Goal: Task Accomplishment & Management: Use online tool/utility

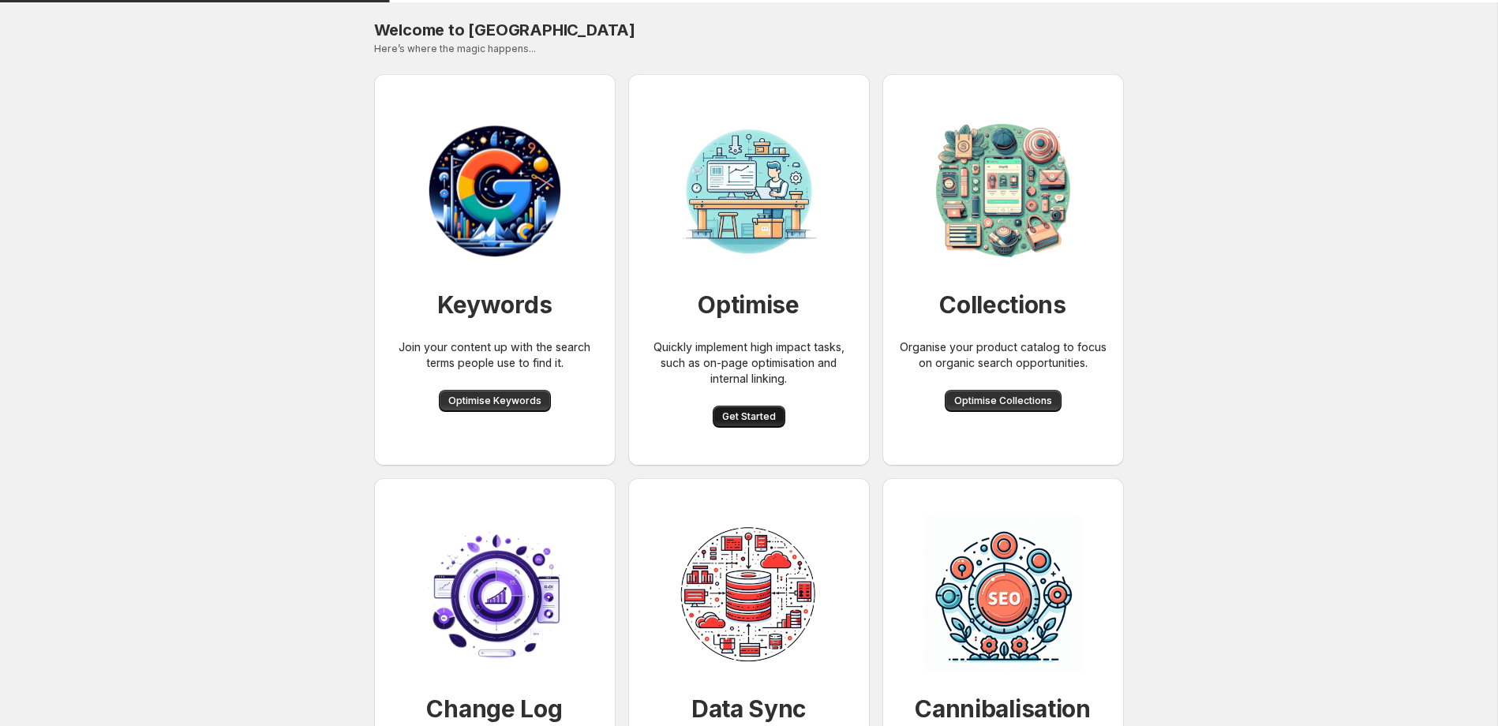
click at [759, 419] on span "Get Started" at bounding box center [749, 417] width 54 height 13
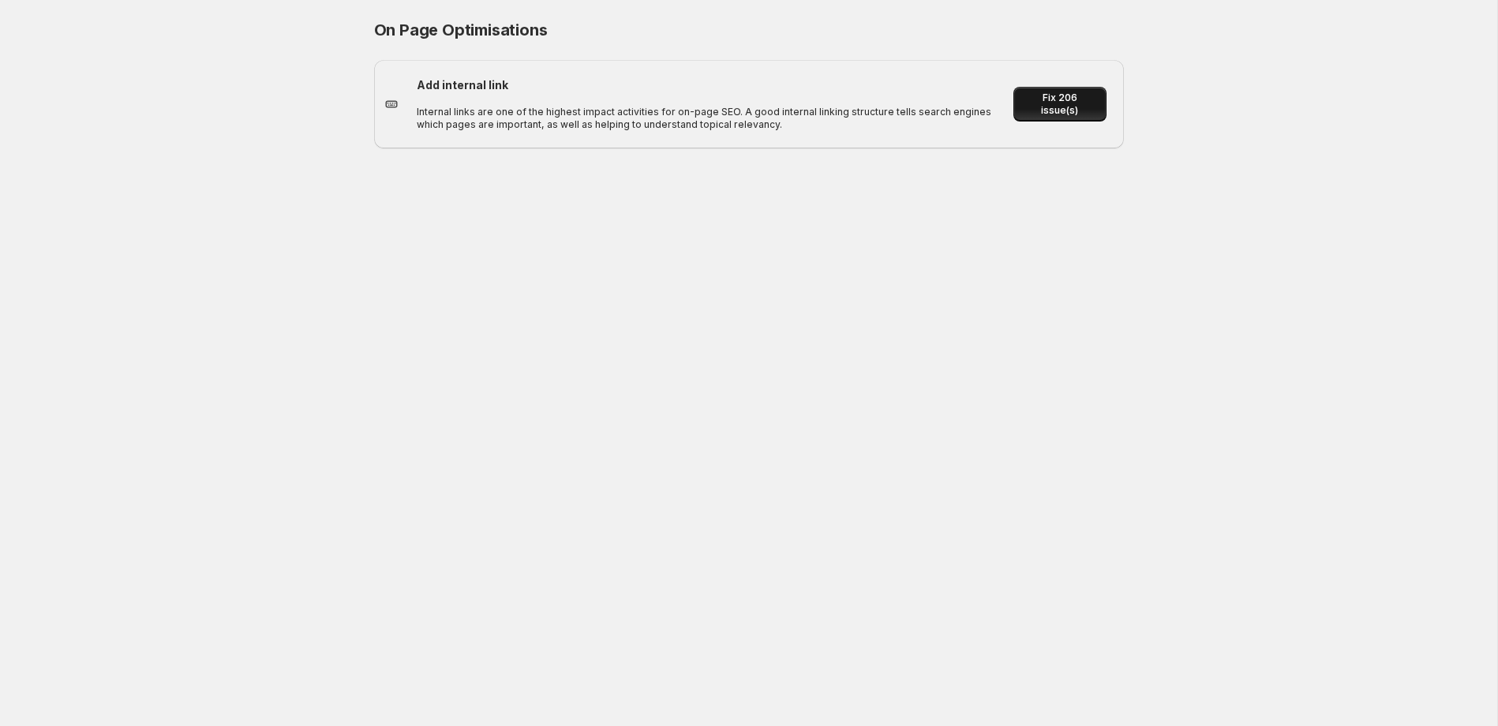
click at [1055, 104] on span "Fix 206 issue(s)" at bounding box center [1059, 104] width 73 height 25
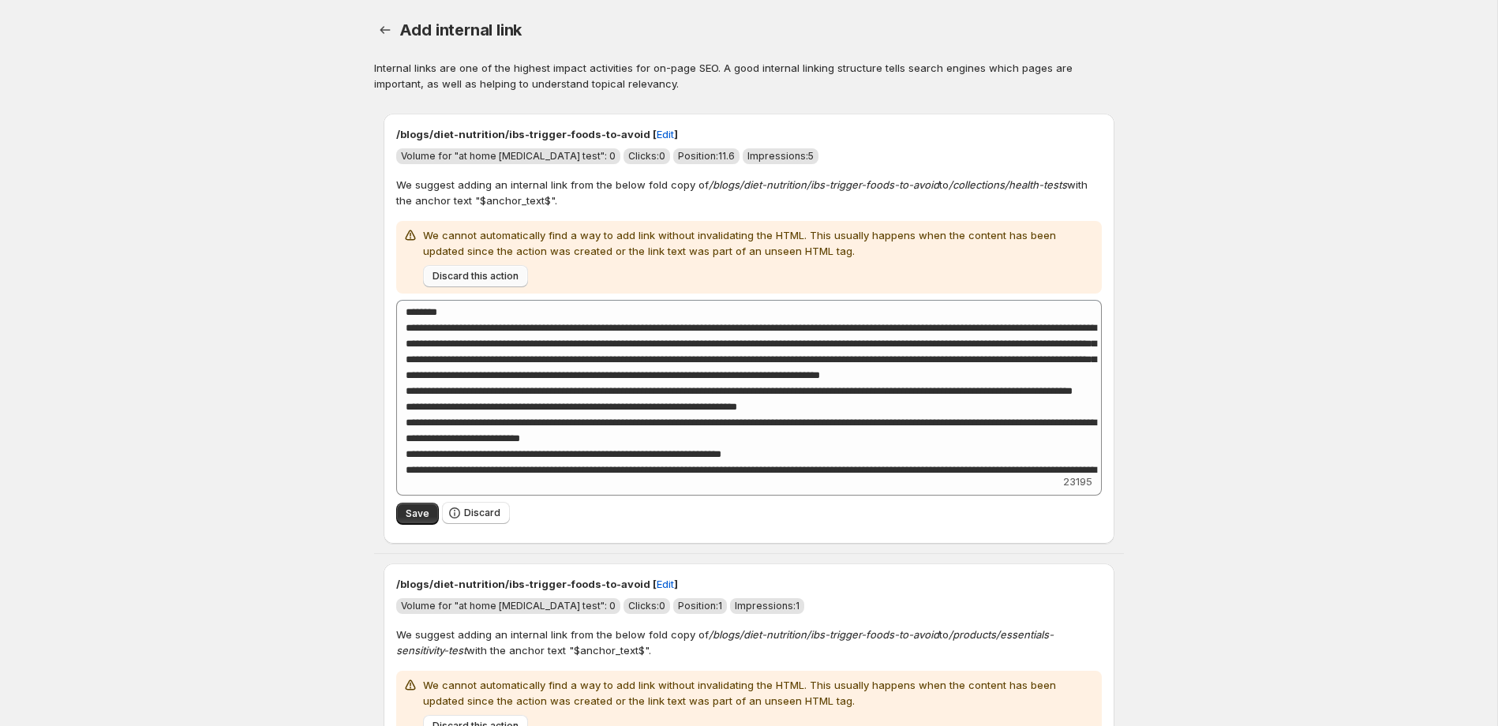
click at [482, 282] on span "Discard this action" at bounding box center [476, 276] width 86 height 13
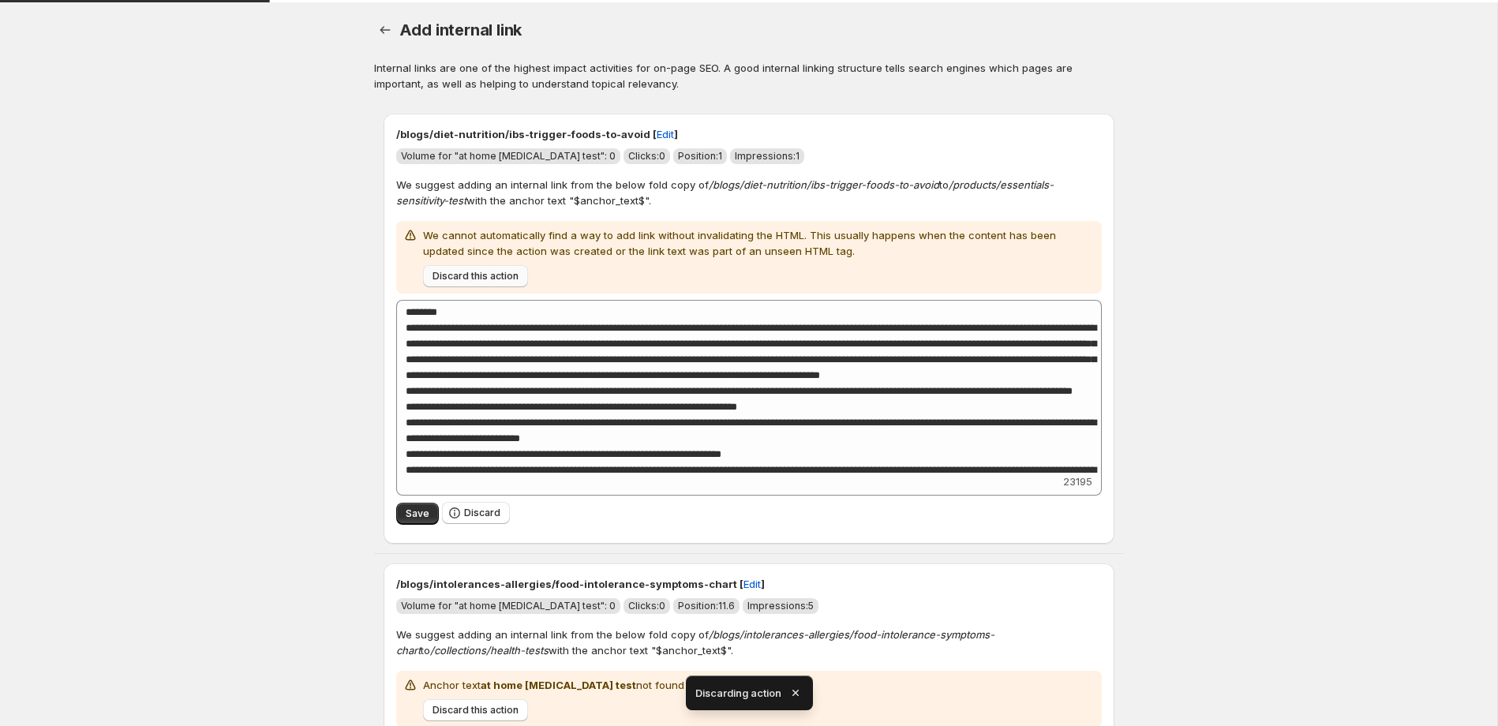
click at [481, 281] on span "Discard this action" at bounding box center [476, 276] width 86 height 13
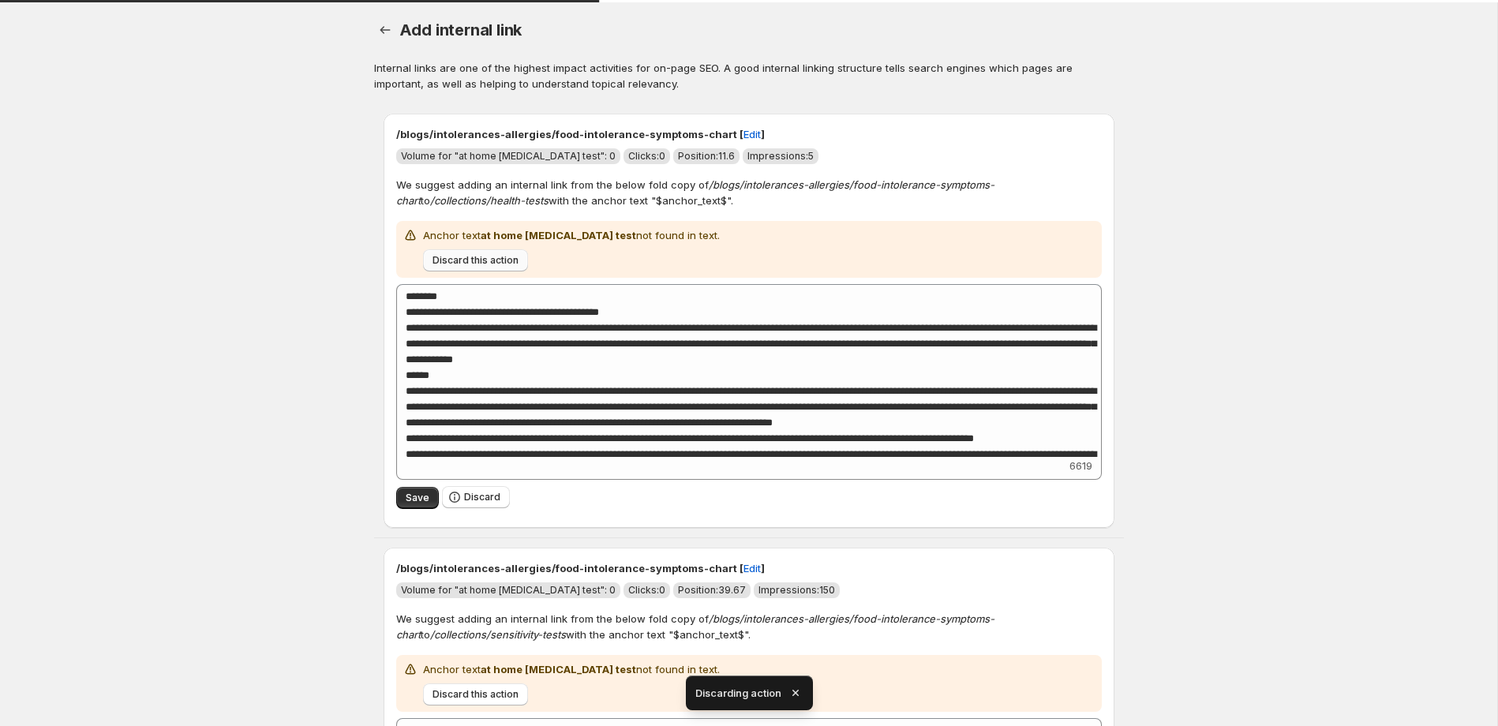
click at [480, 266] on span "Discard this action" at bounding box center [476, 260] width 86 height 13
click at [472, 264] on span "Discard this action" at bounding box center [476, 260] width 86 height 13
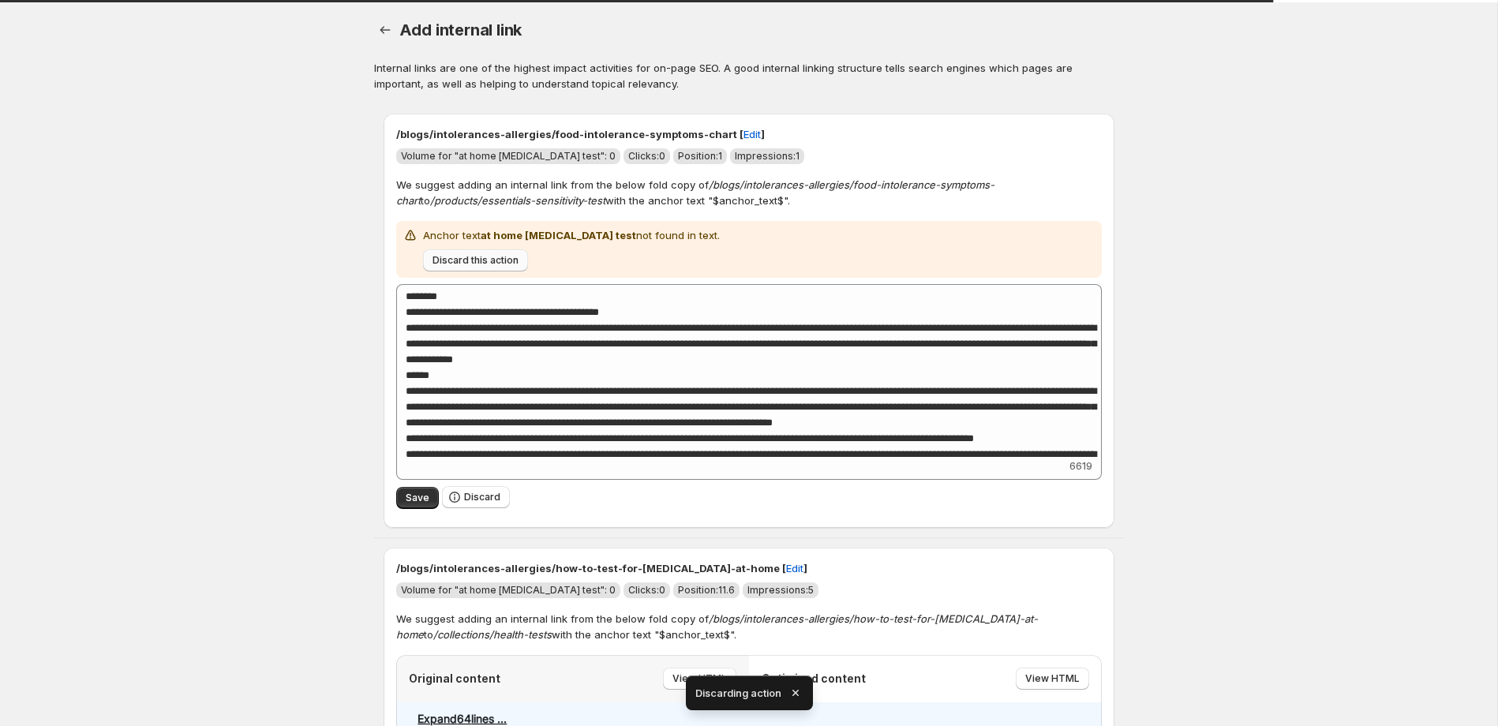
click at [472, 264] on span "Discard this action" at bounding box center [476, 260] width 86 height 13
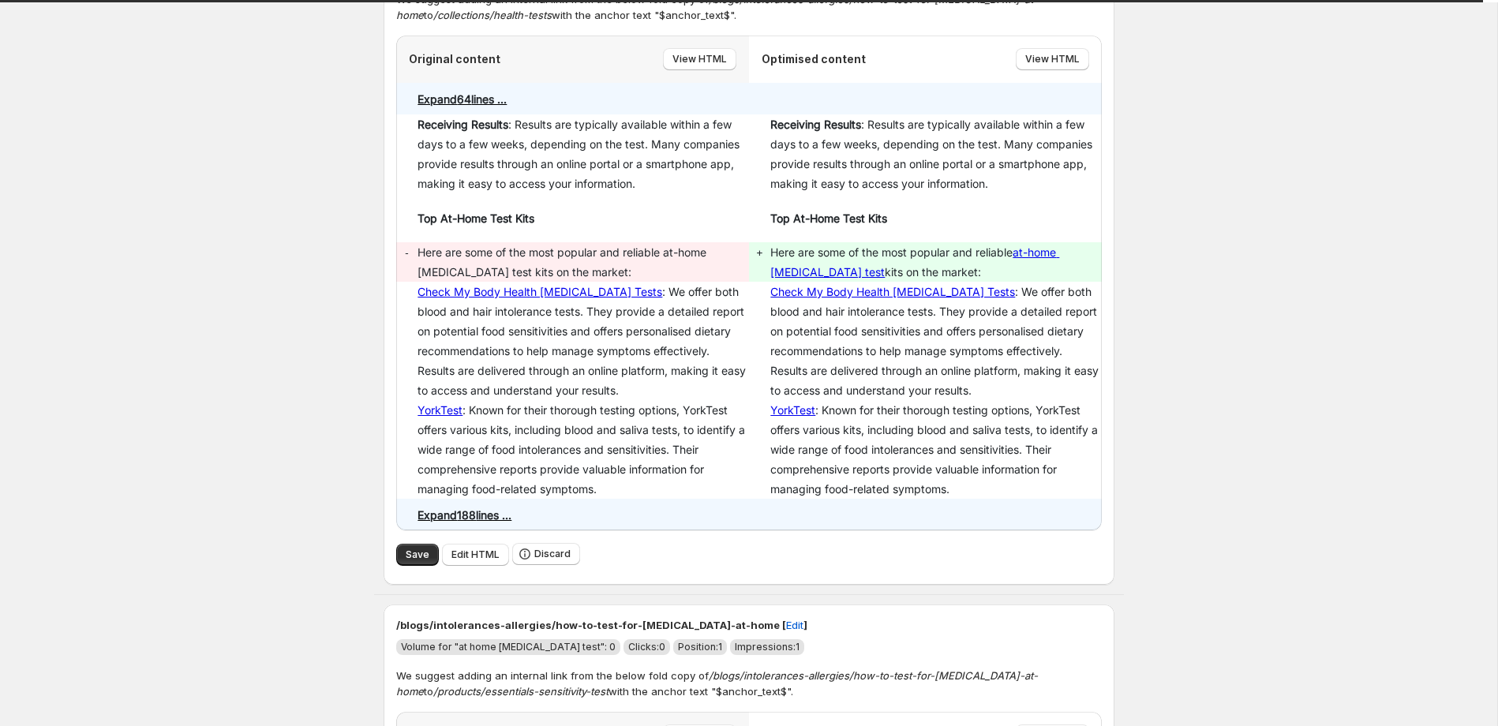
scroll to position [195, 0]
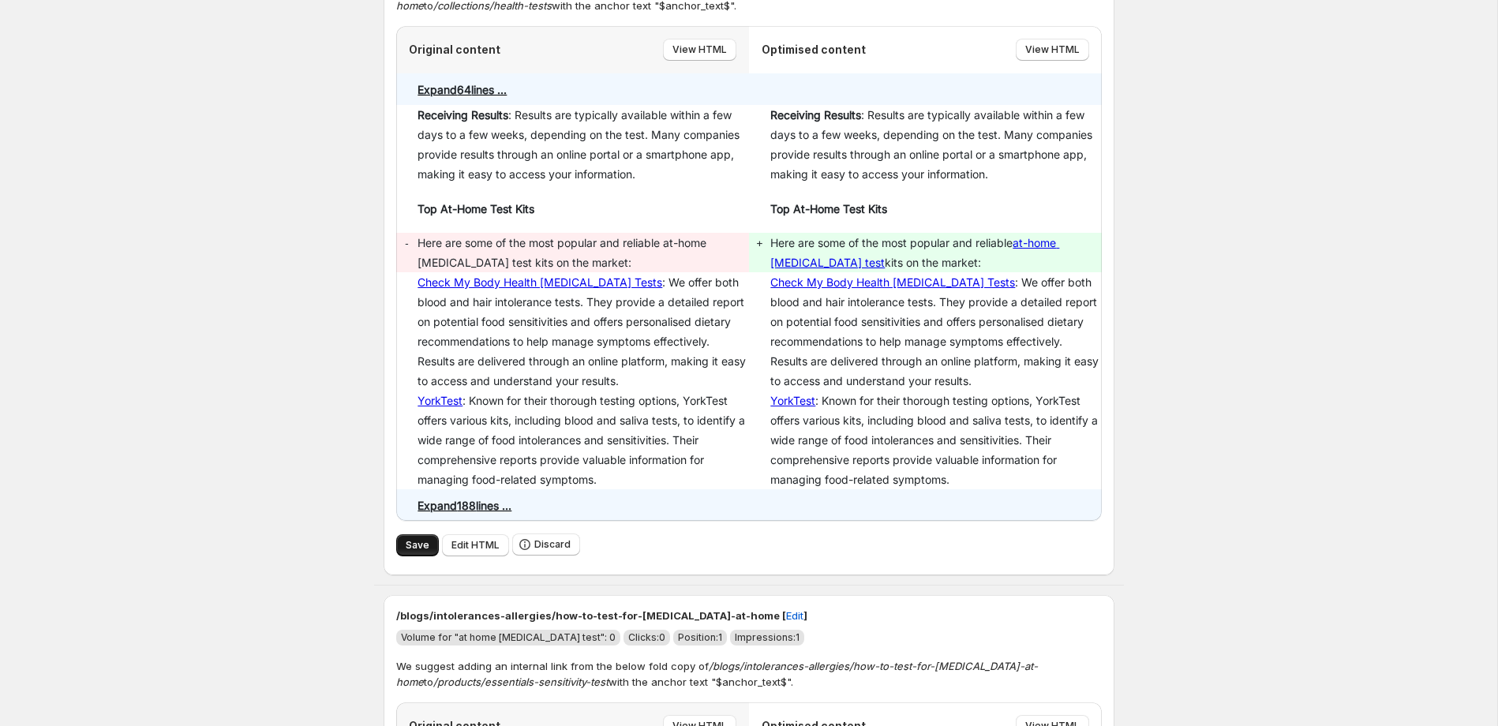
click at [414, 544] on span "Save" at bounding box center [418, 545] width 24 height 13
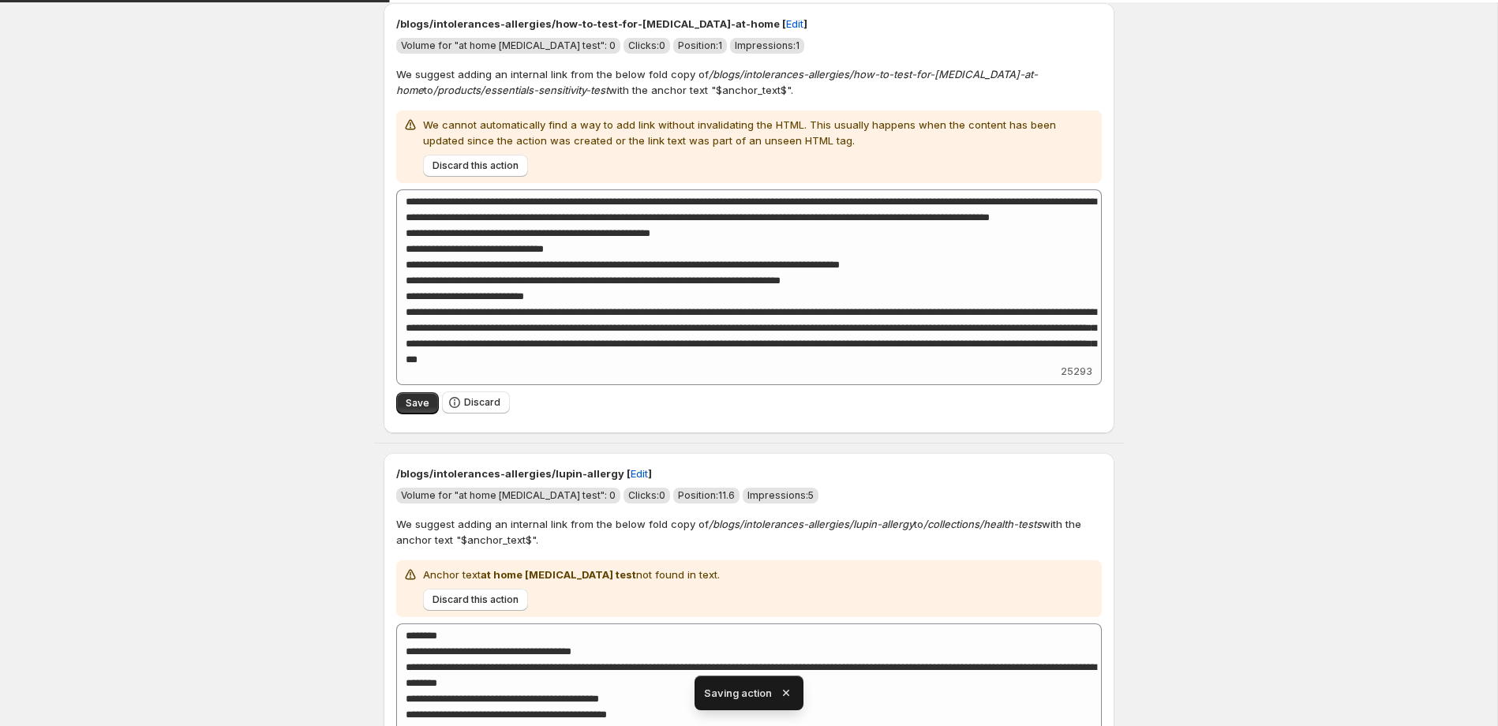
scroll to position [122, 0]
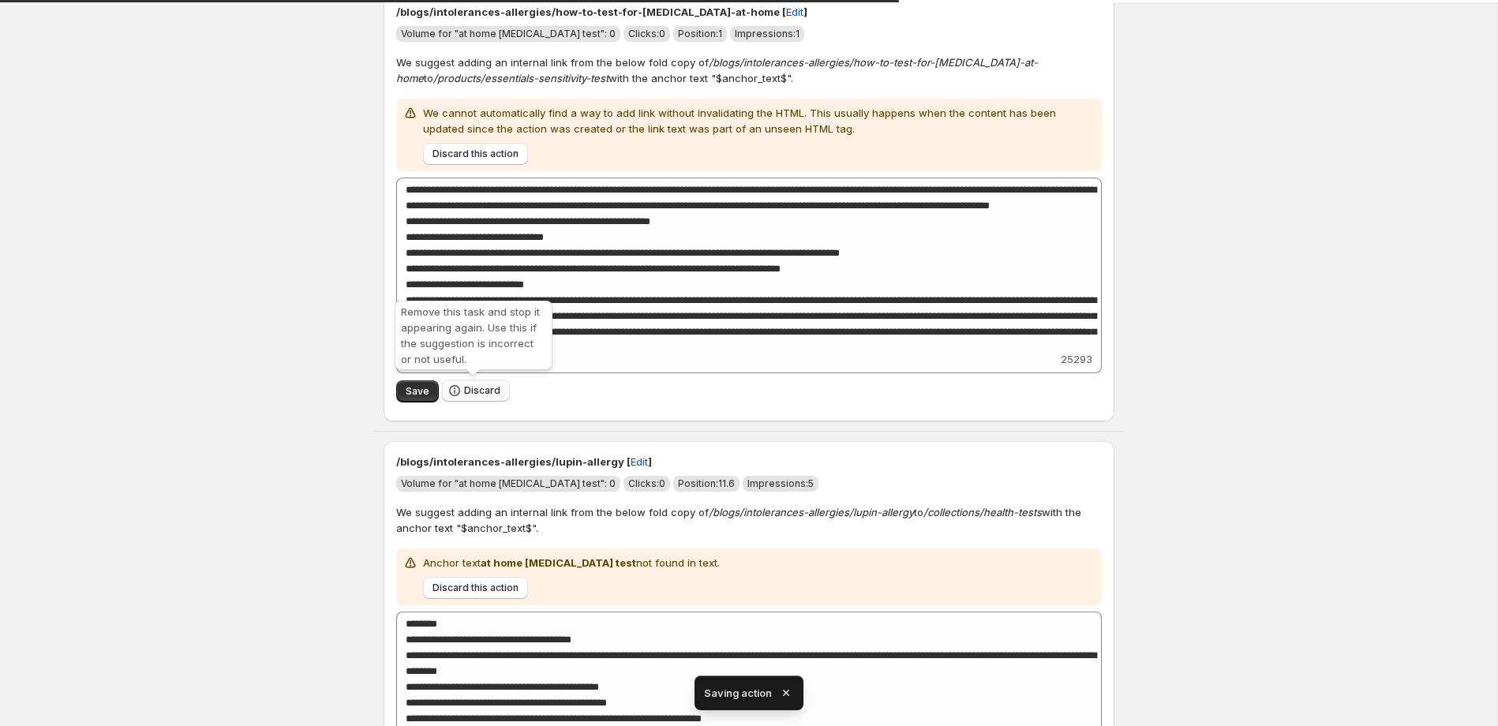
click at [488, 389] on span "Discard" at bounding box center [482, 390] width 36 height 13
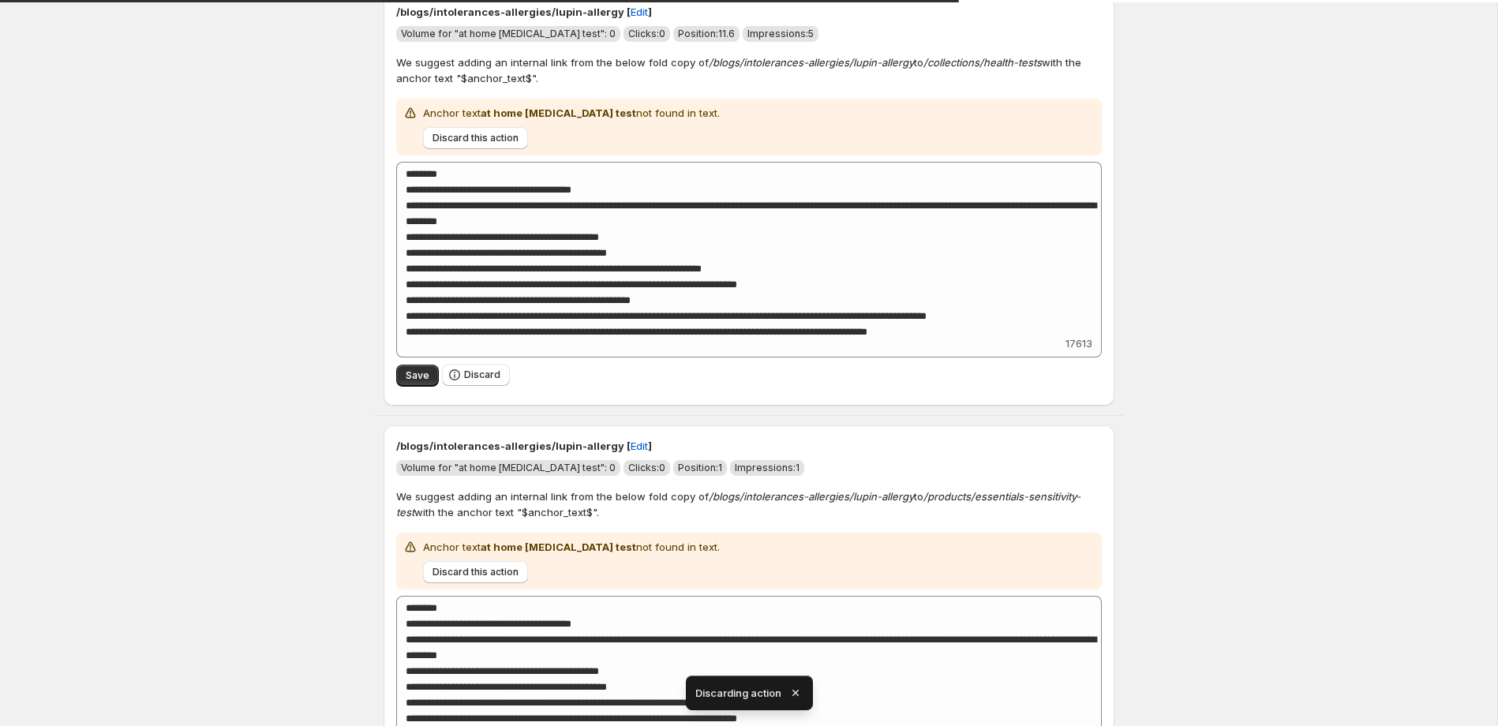
scroll to position [0, 0]
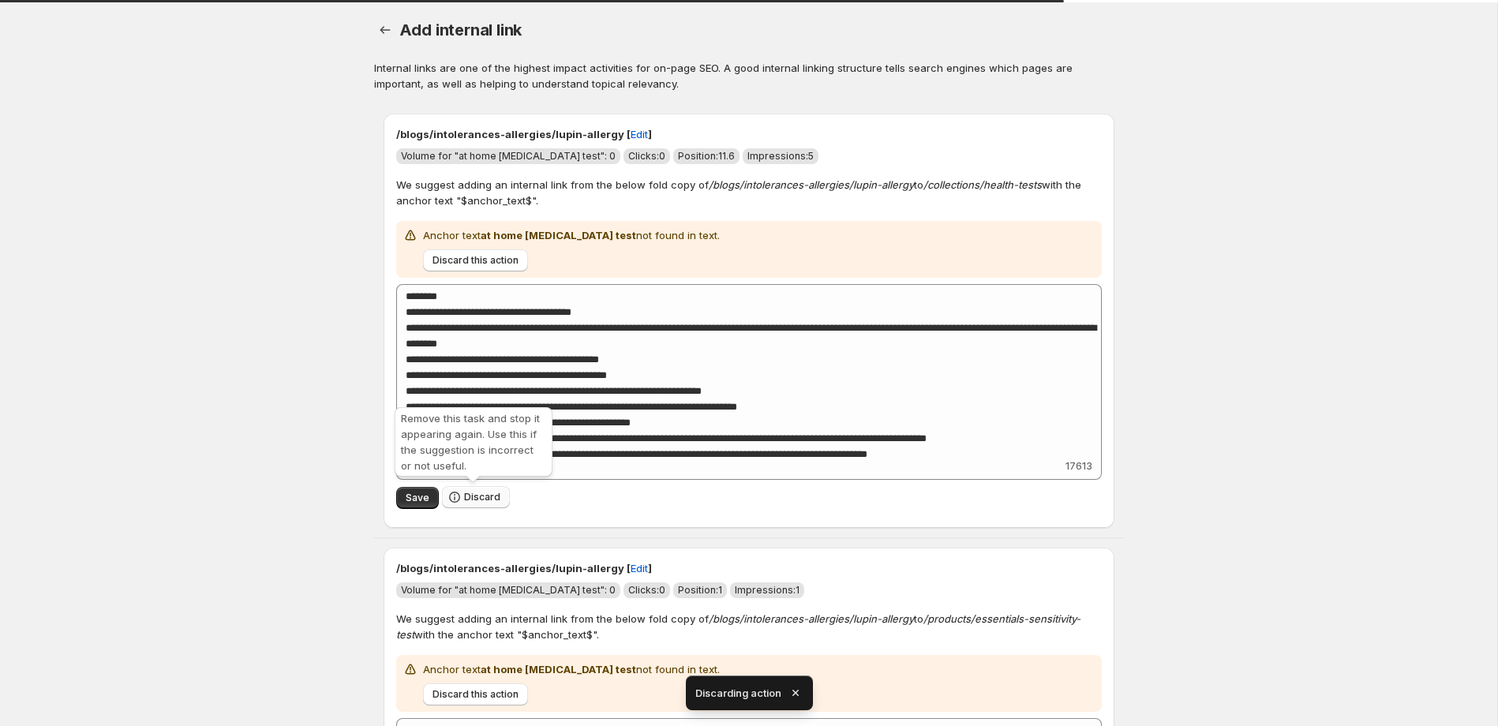
click at [491, 497] on span "Discard" at bounding box center [482, 497] width 36 height 13
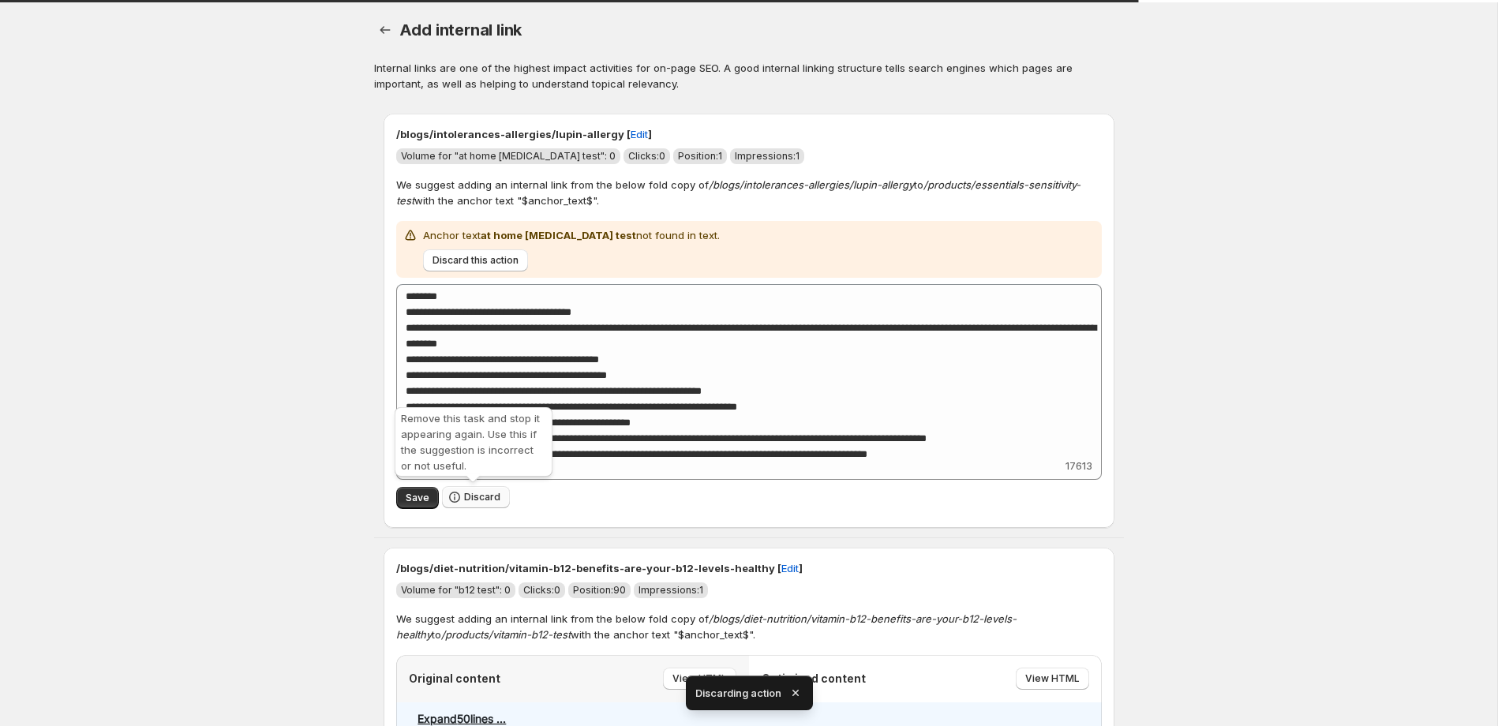
click at [487, 497] on span "Discard" at bounding box center [482, 497] width 36 height 13
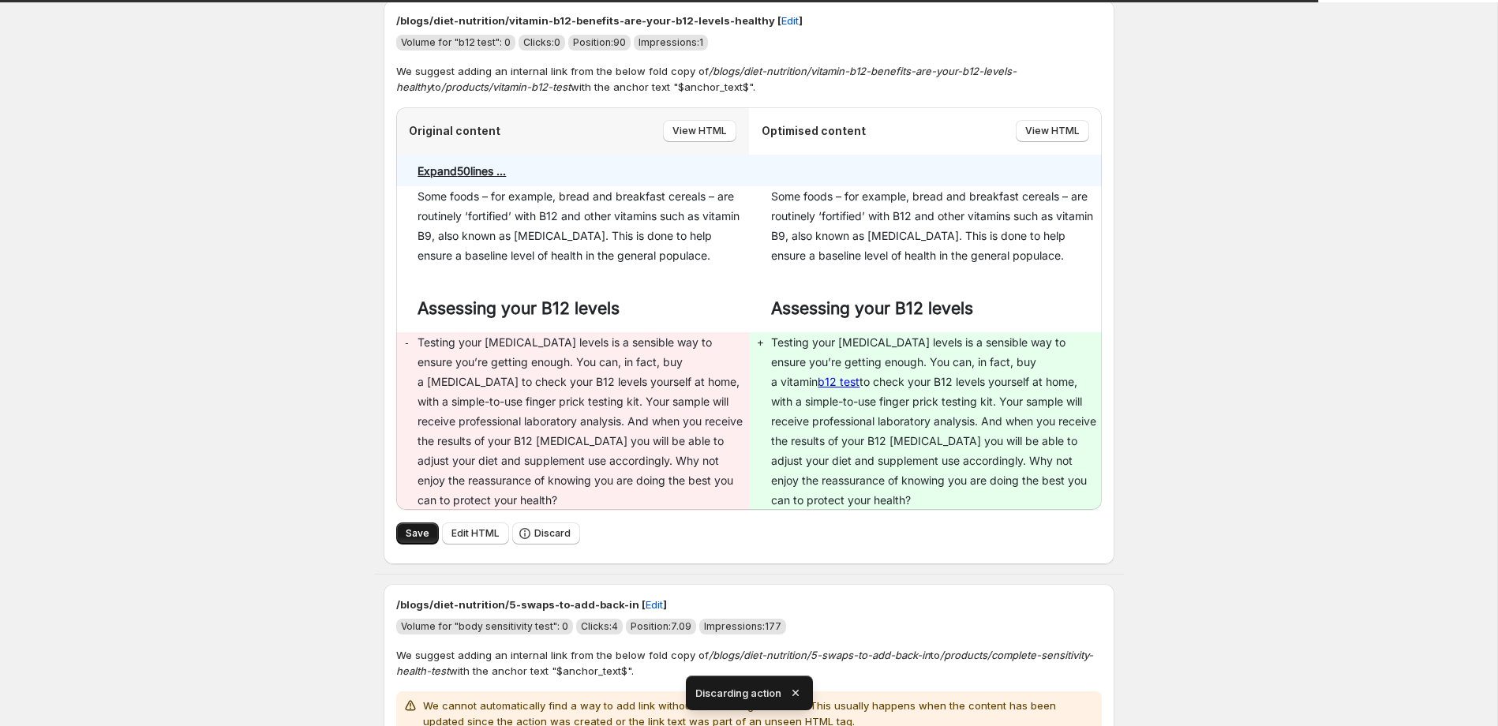
scroll to position [113, 0]
click at [417, 533] on span "Save" at bounding box center [418, 534] width 24 height 13
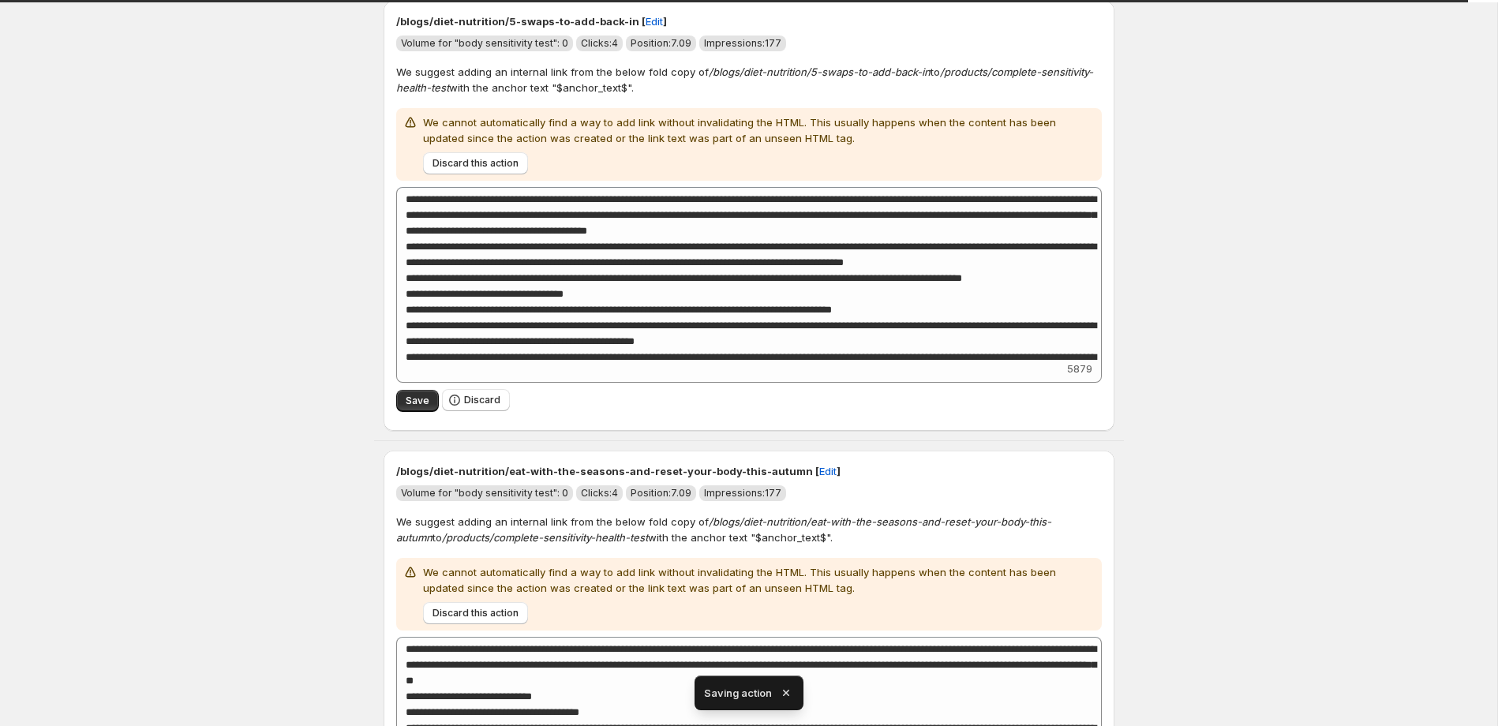
scroll to position [0, 0]
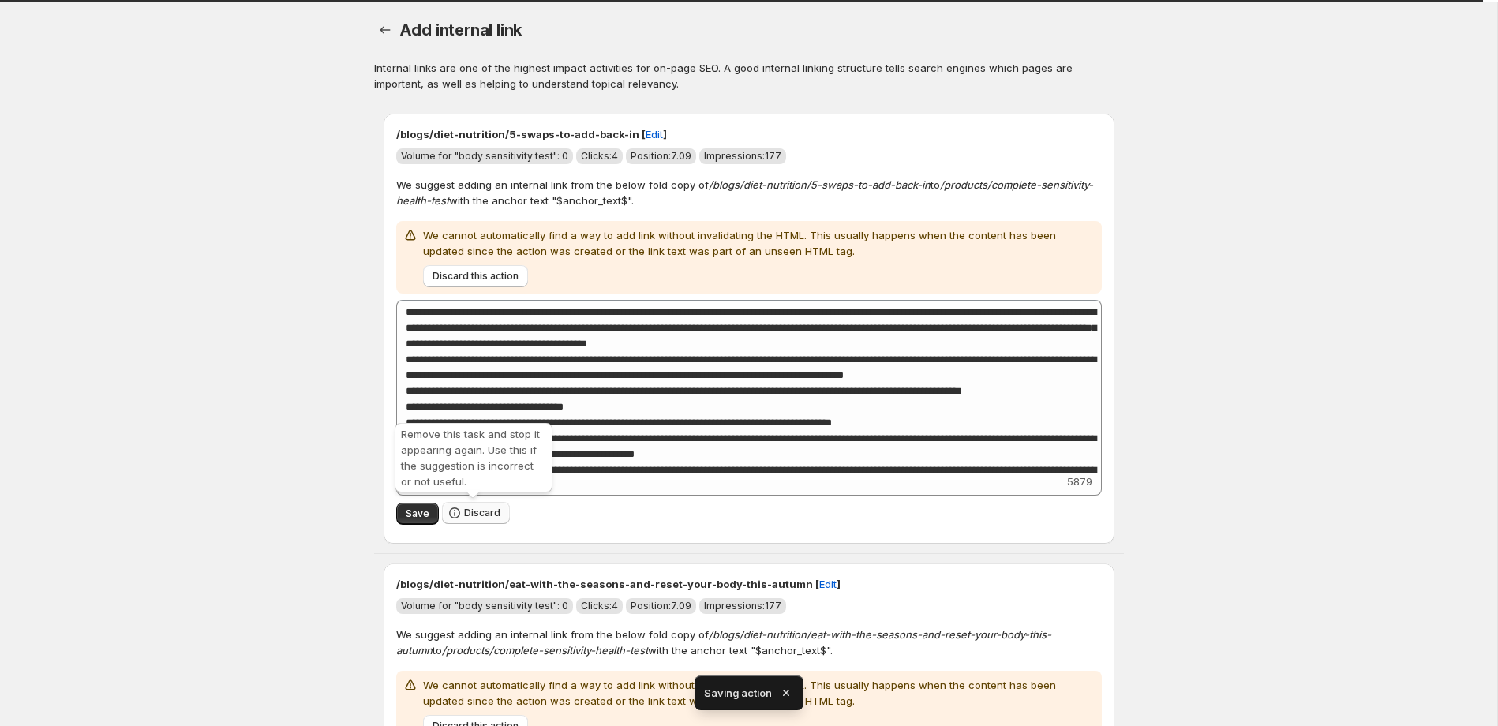
click at [473, 515] on span "Discard" at bounding box center [482, 513] width 36 height 13
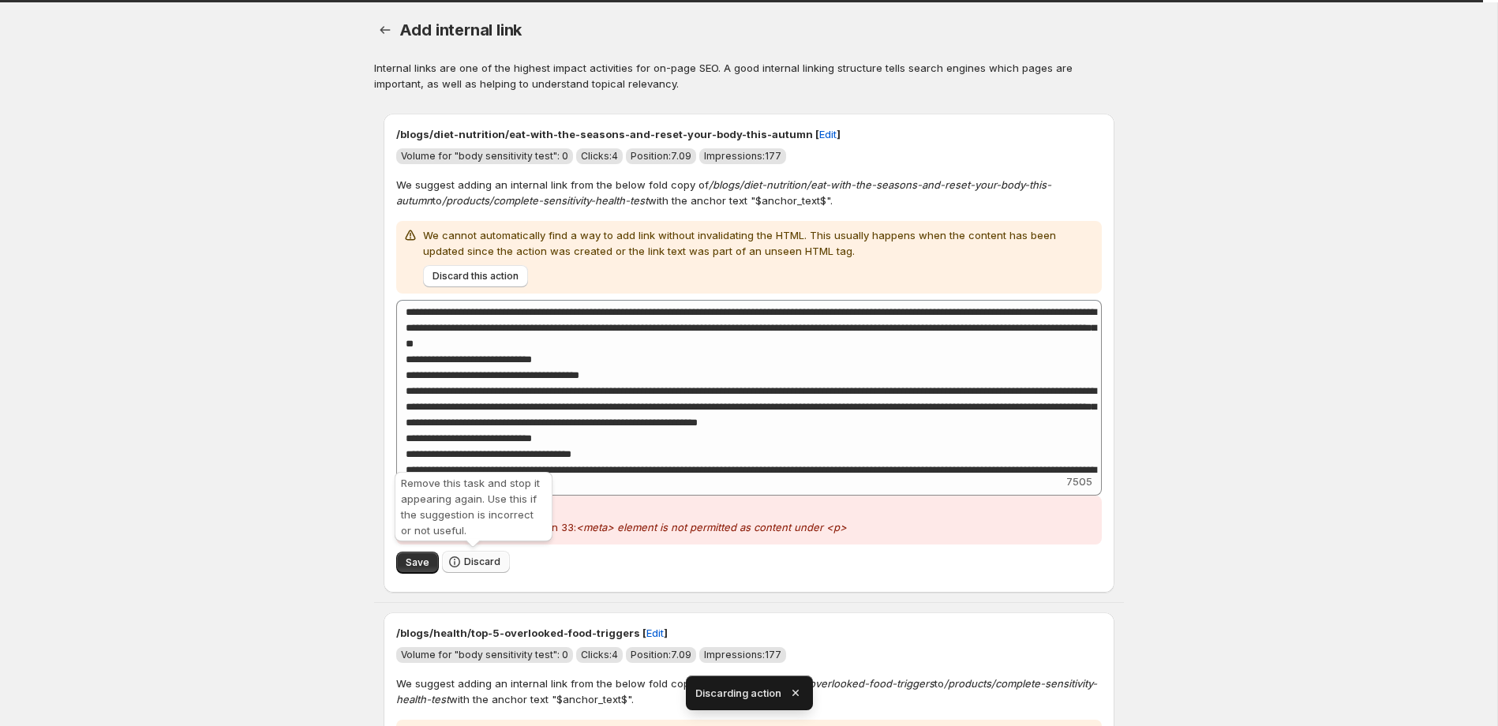
click at [482, 563] on span "Discard" at bounding box center [482, 562] width 36 height 13
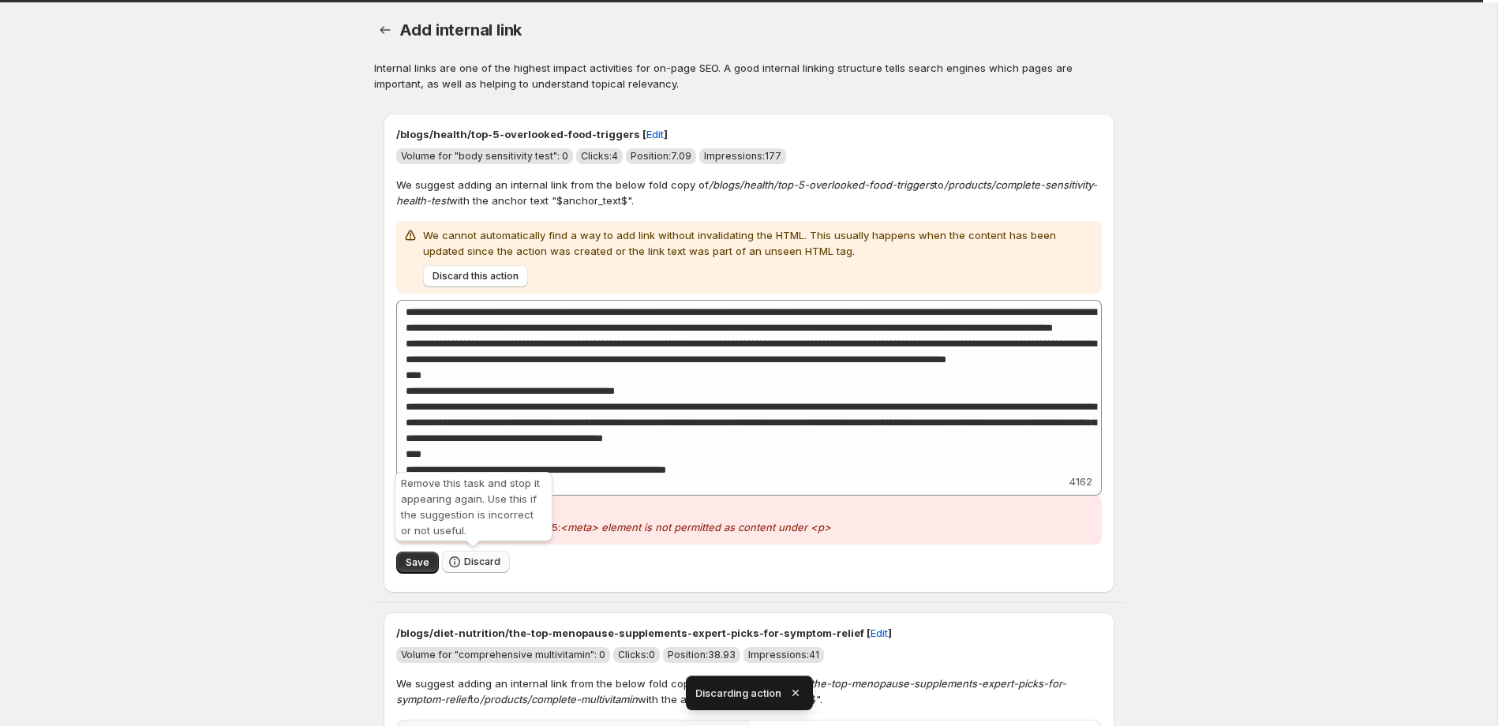
click at [482, 561] on span "Discard" at bounding box center [482, 562] width 36 height 13
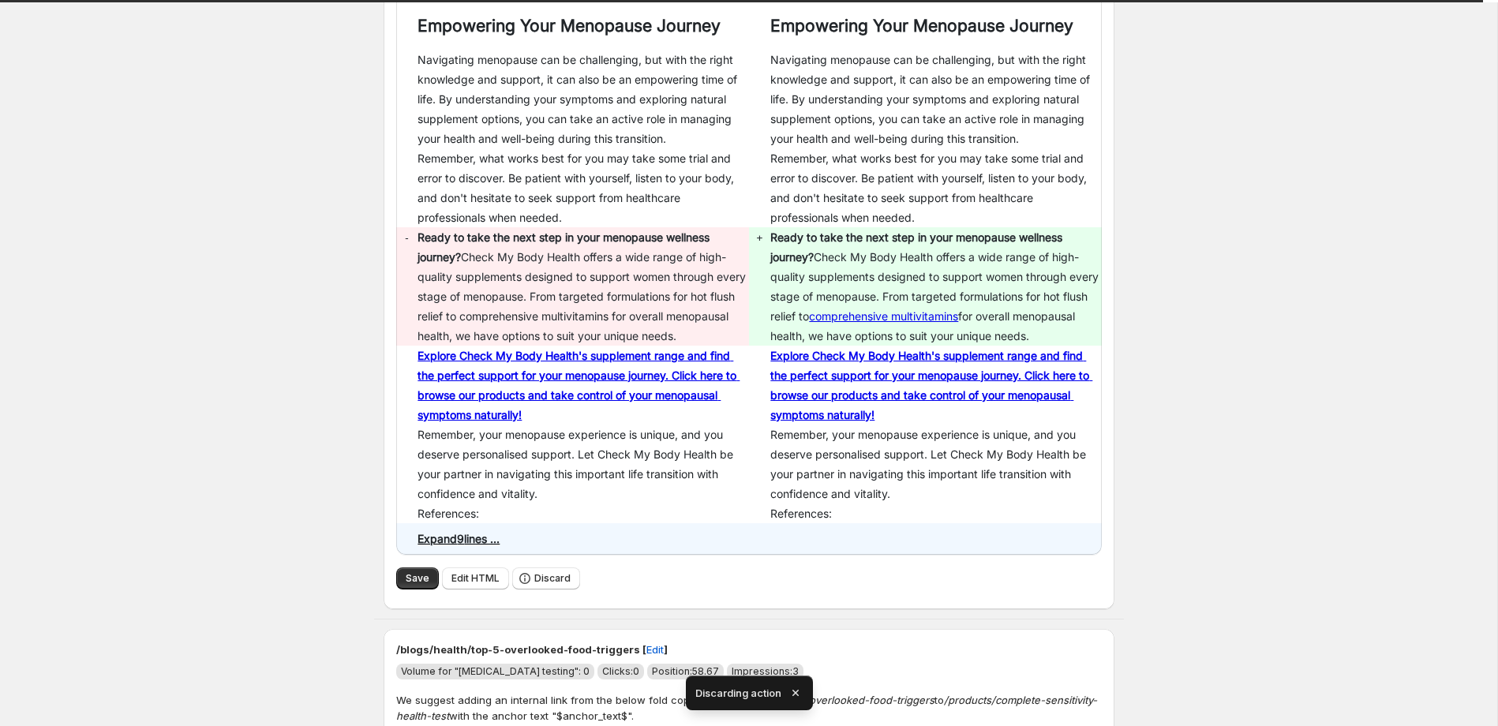
scroll to position [299, 0]
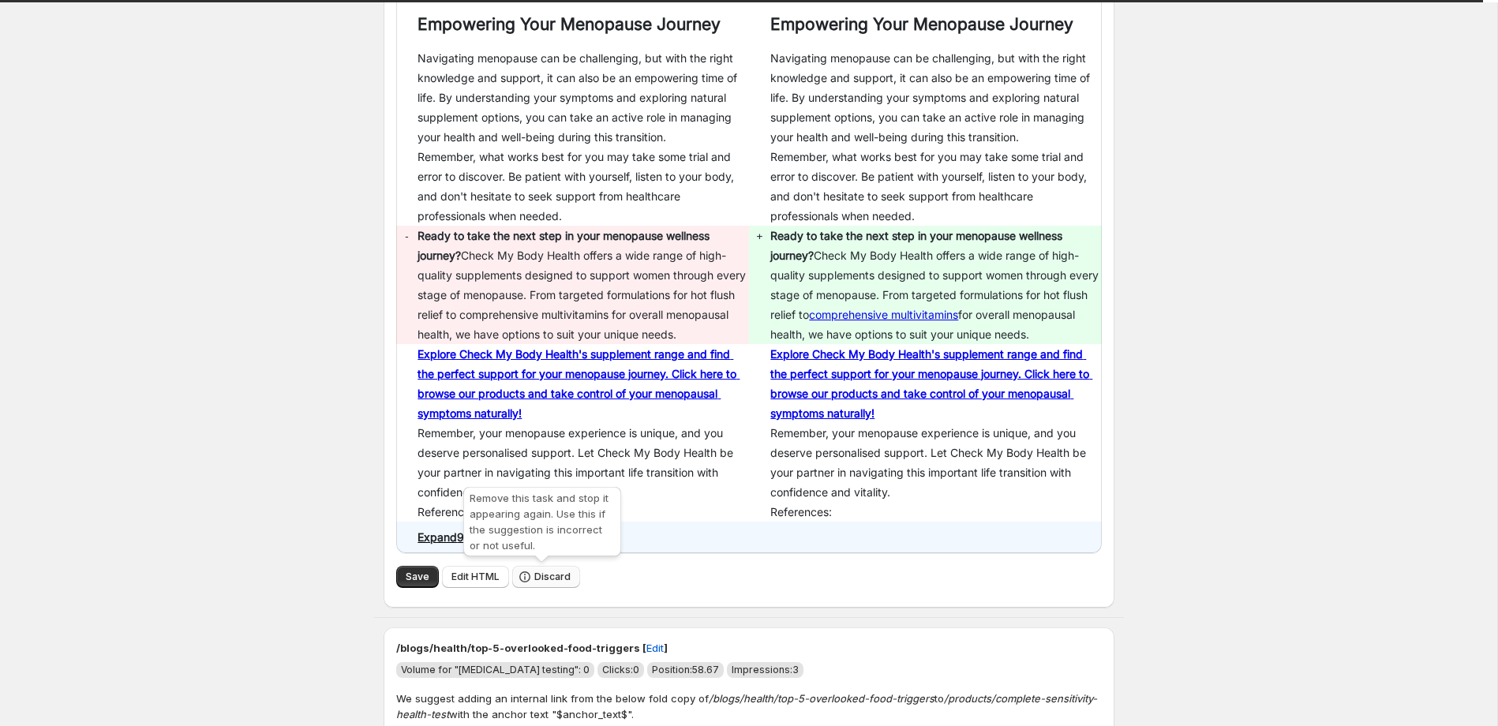
click at [549, 571] on span "Discard" at bounding box center [552, 577] width 36 height 13
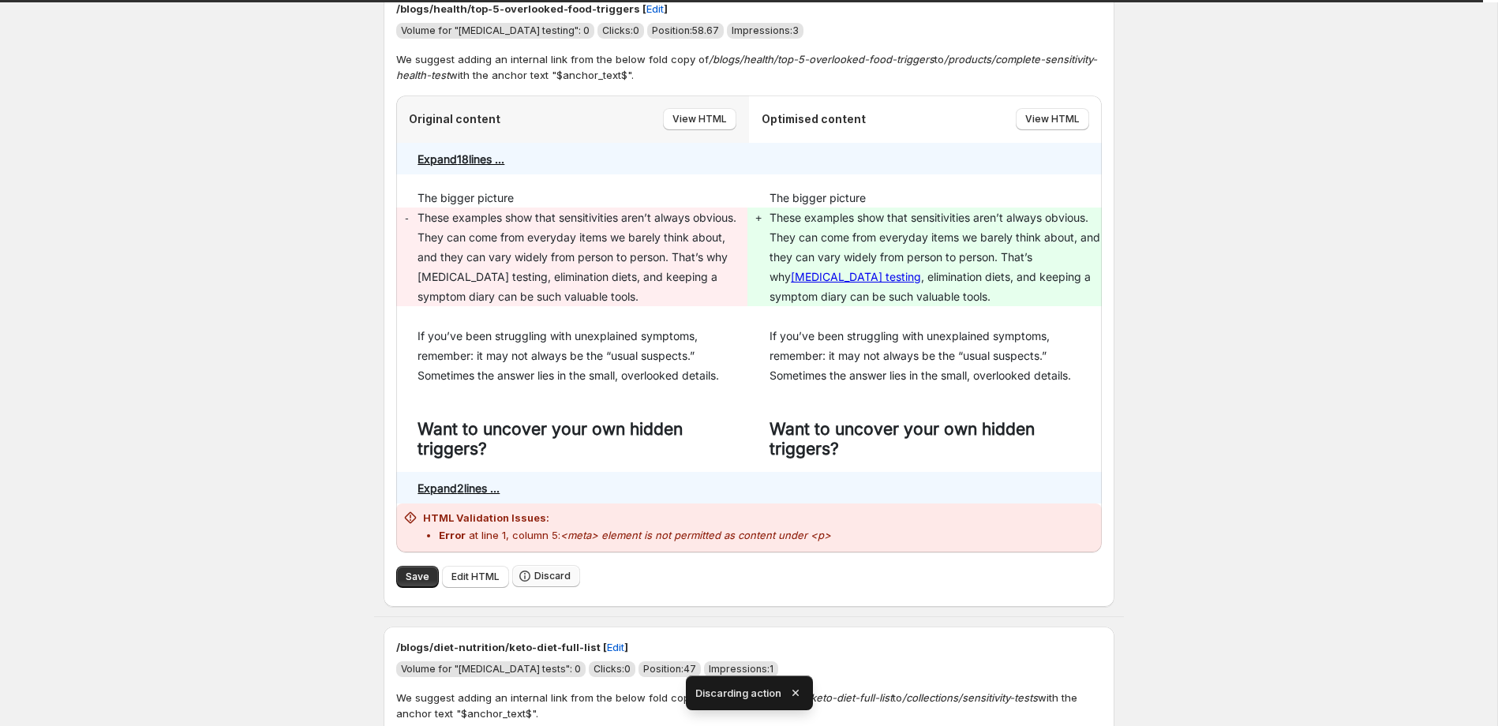
scroll to position [137, 0]
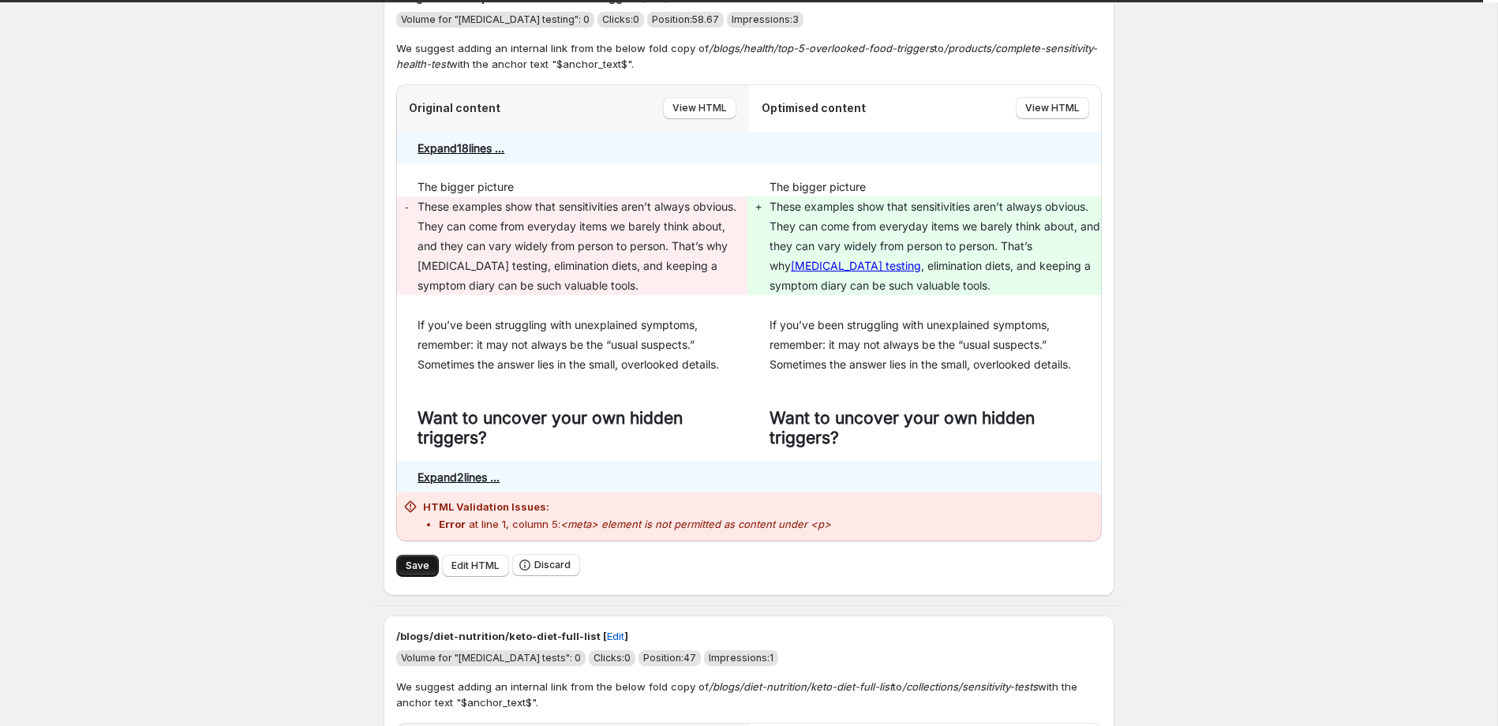
click at [419, 564] on span "Save" at bounding box center [418, 566] width 24 height 13
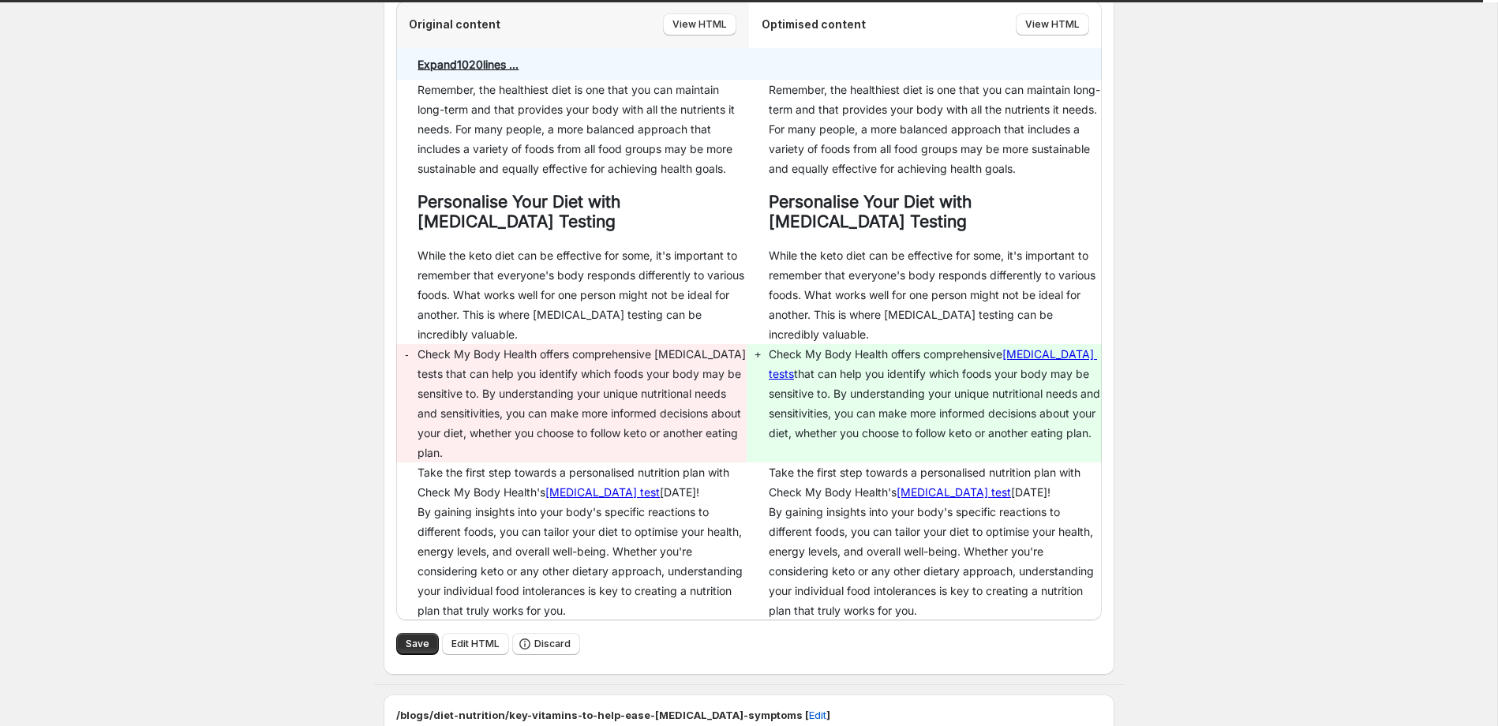
scroll to position [253, 0]
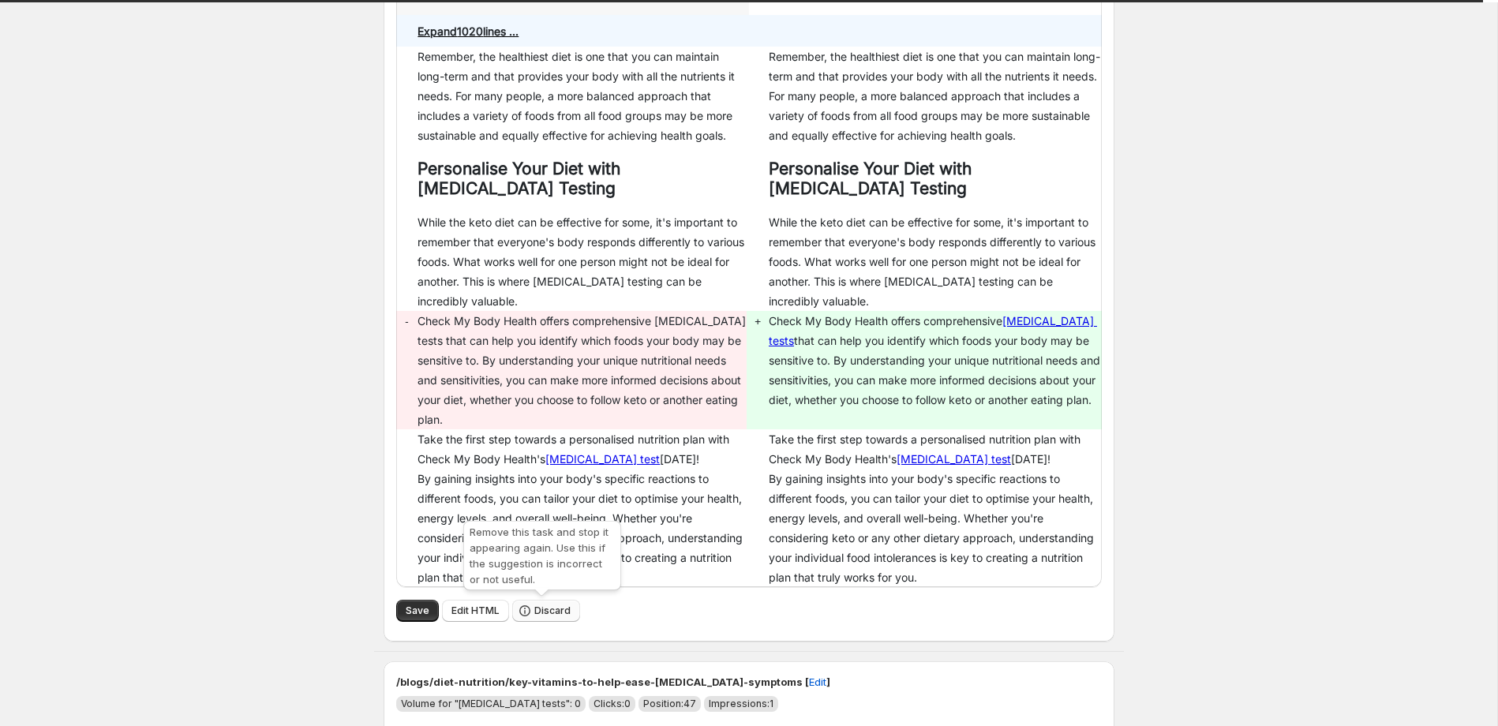
click at [546, 609] on span "Discard" at bounding box center [552, 611] width 36 height 13
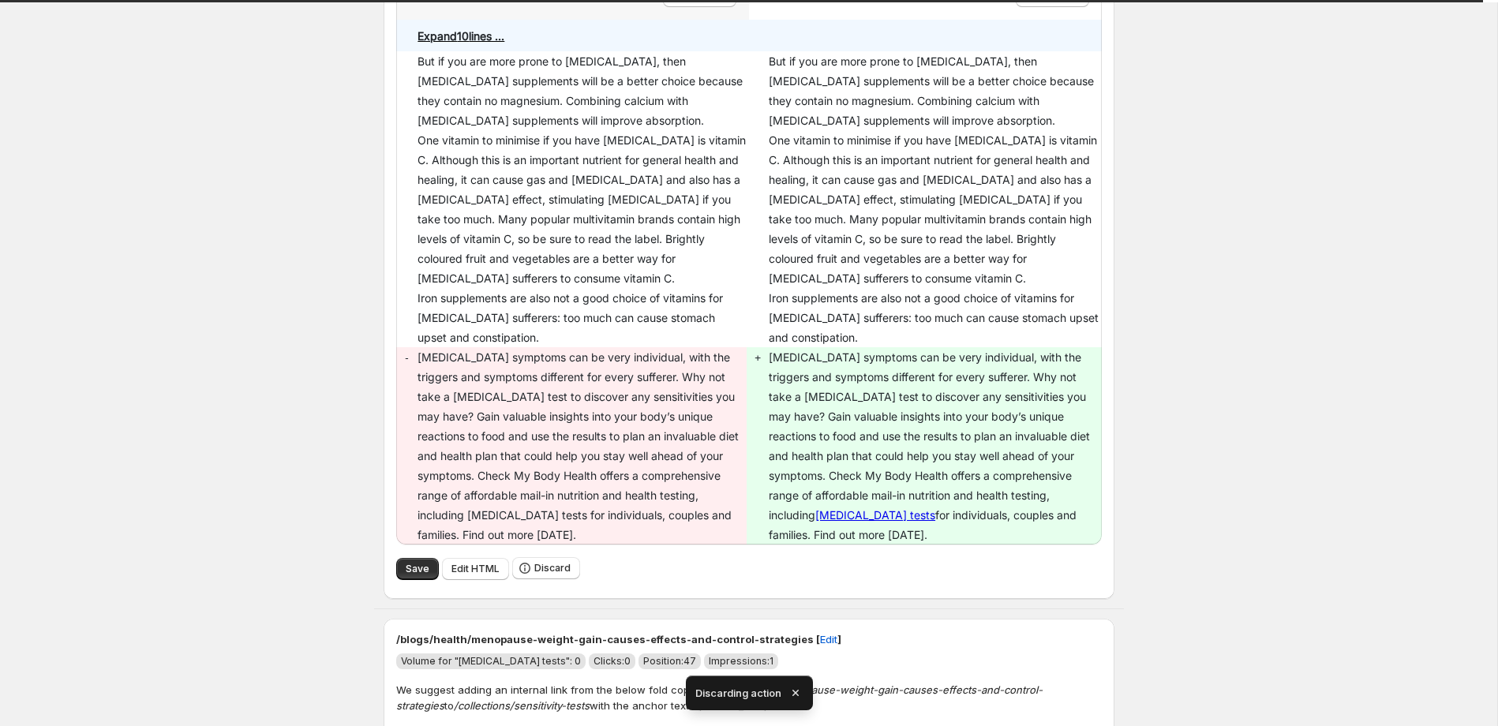
scroll to position [289, 0]
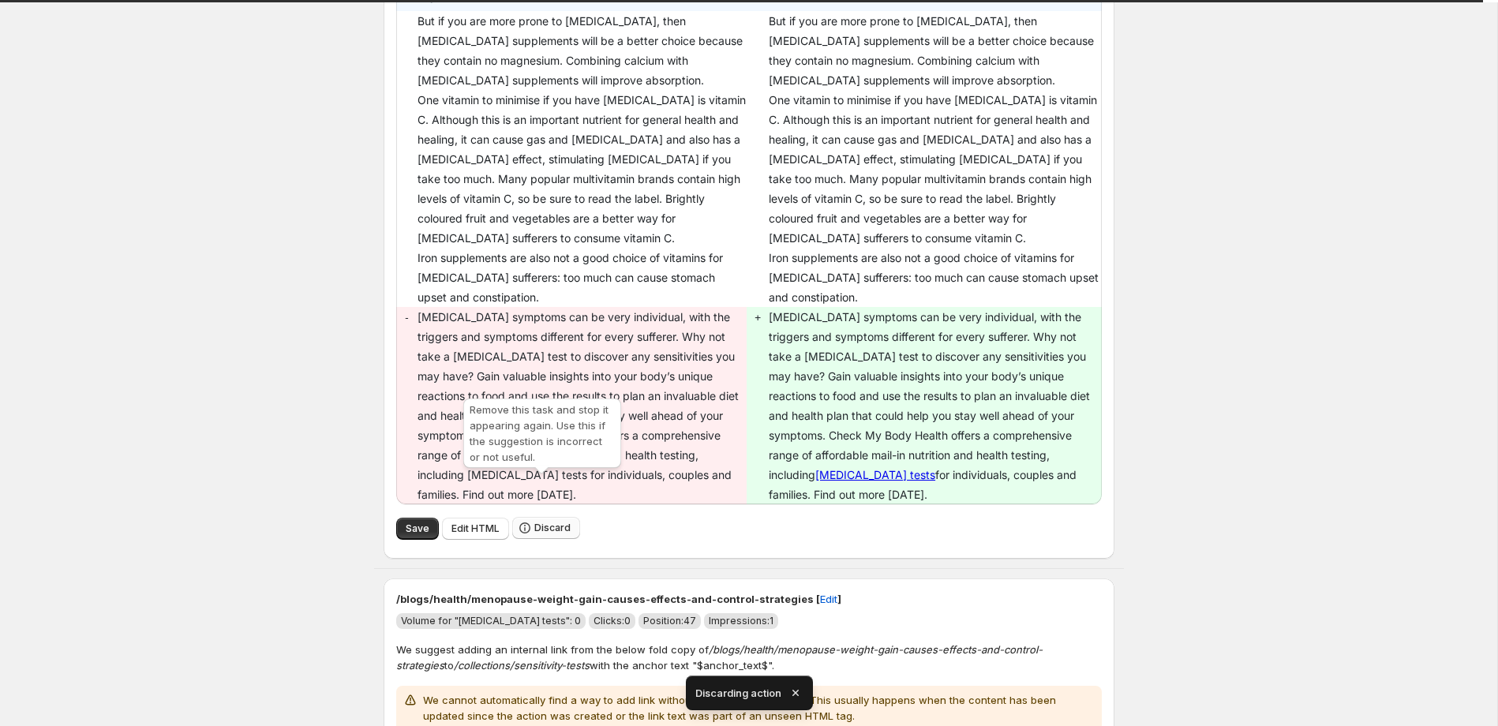
click at [556, 522] on span "Discard" at bounding box center [552, 528] width 36 height 13
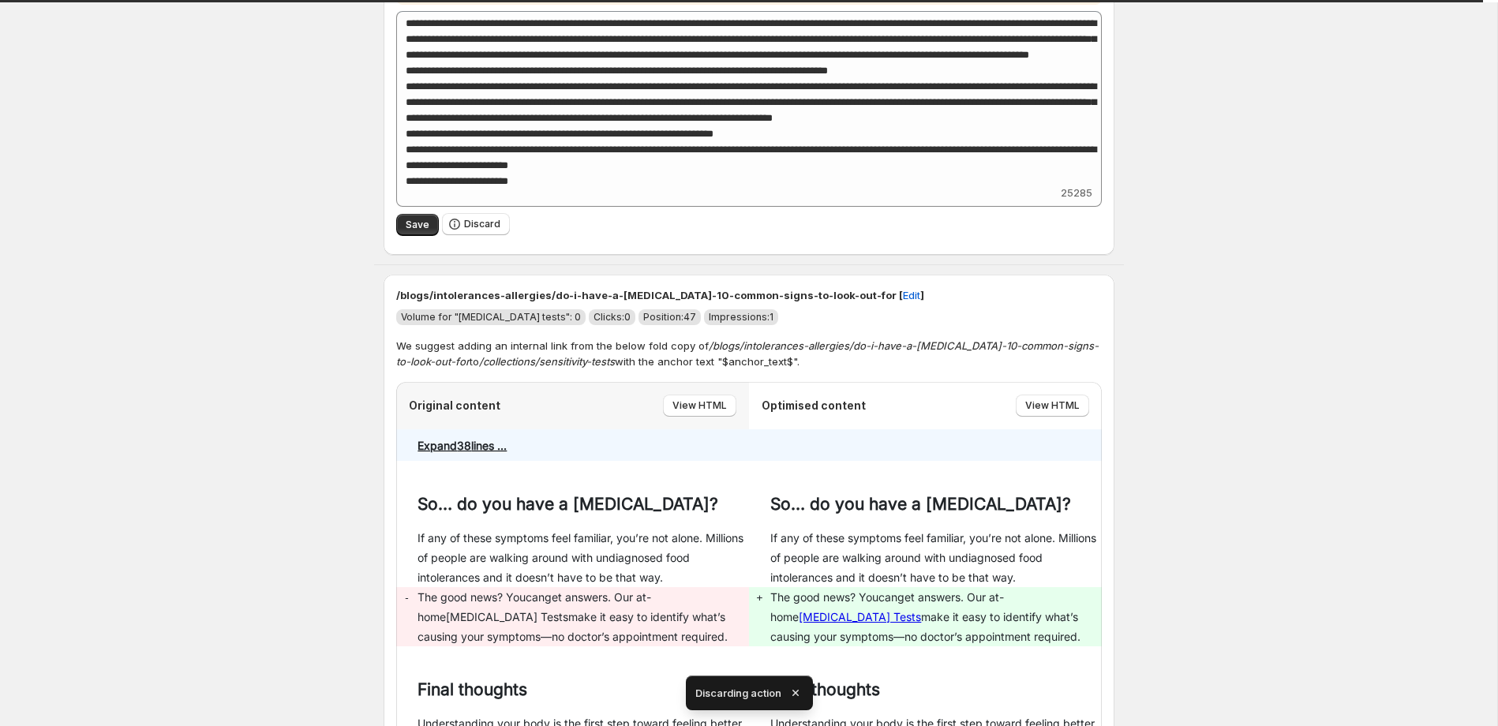
scroll to position [0, 0]
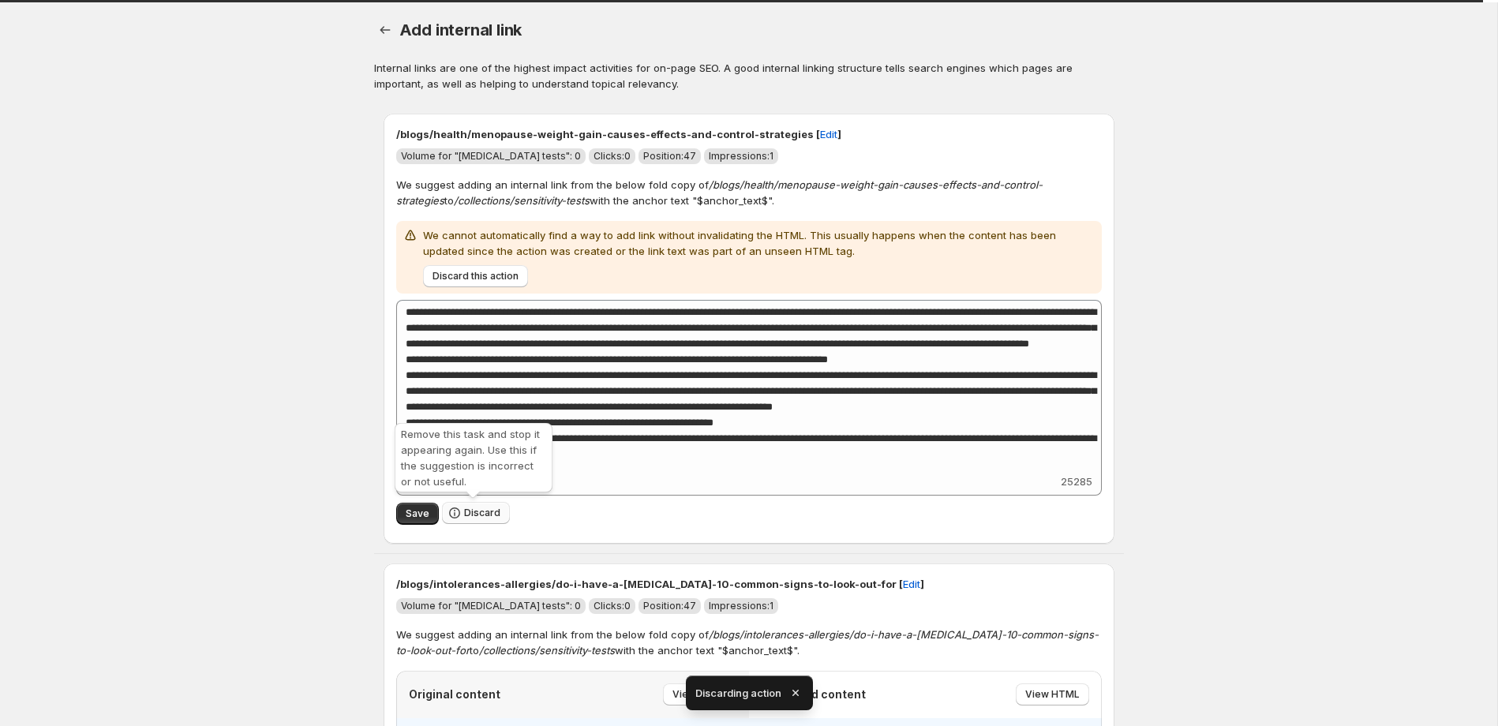
click at [471, 510] on span "Discard" at bounding box center [482, 513] width 36 height 13
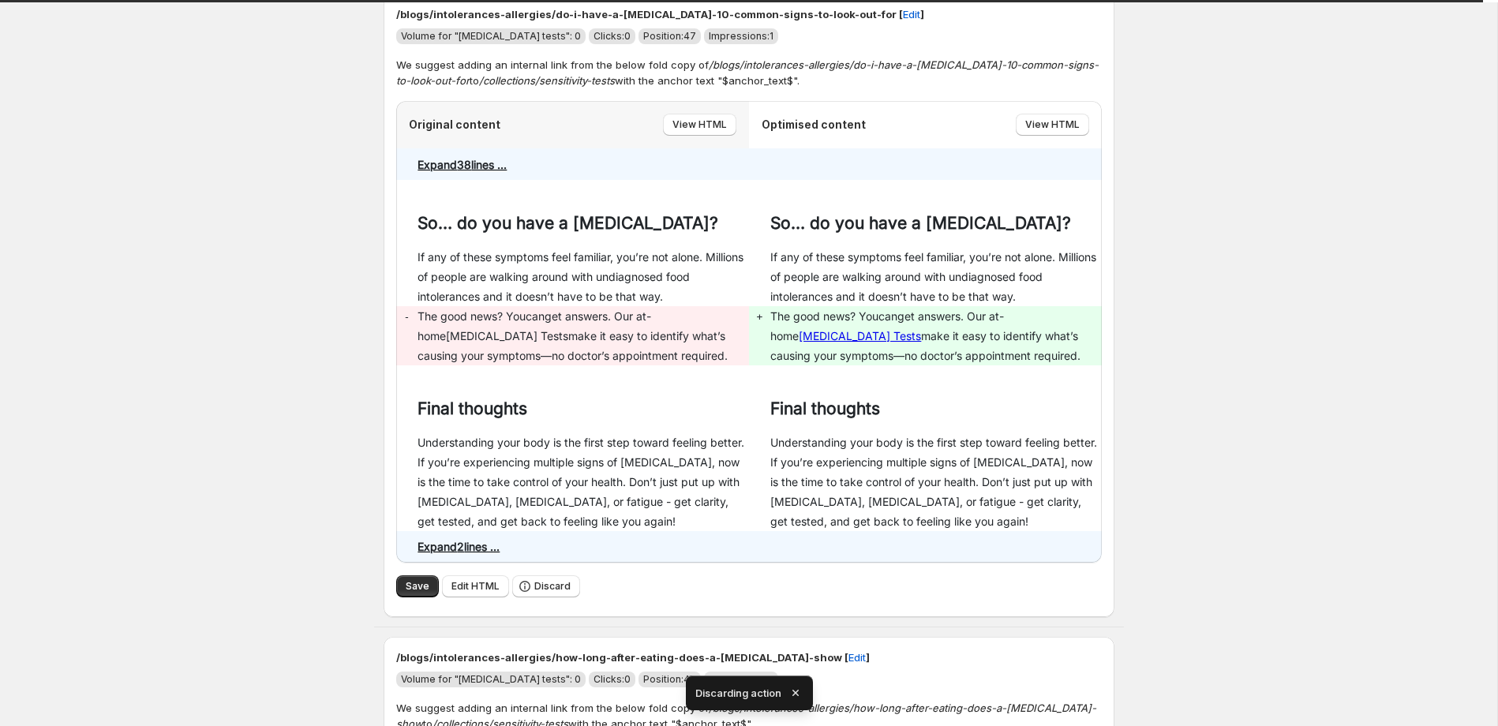
scroll to position [123, 0]
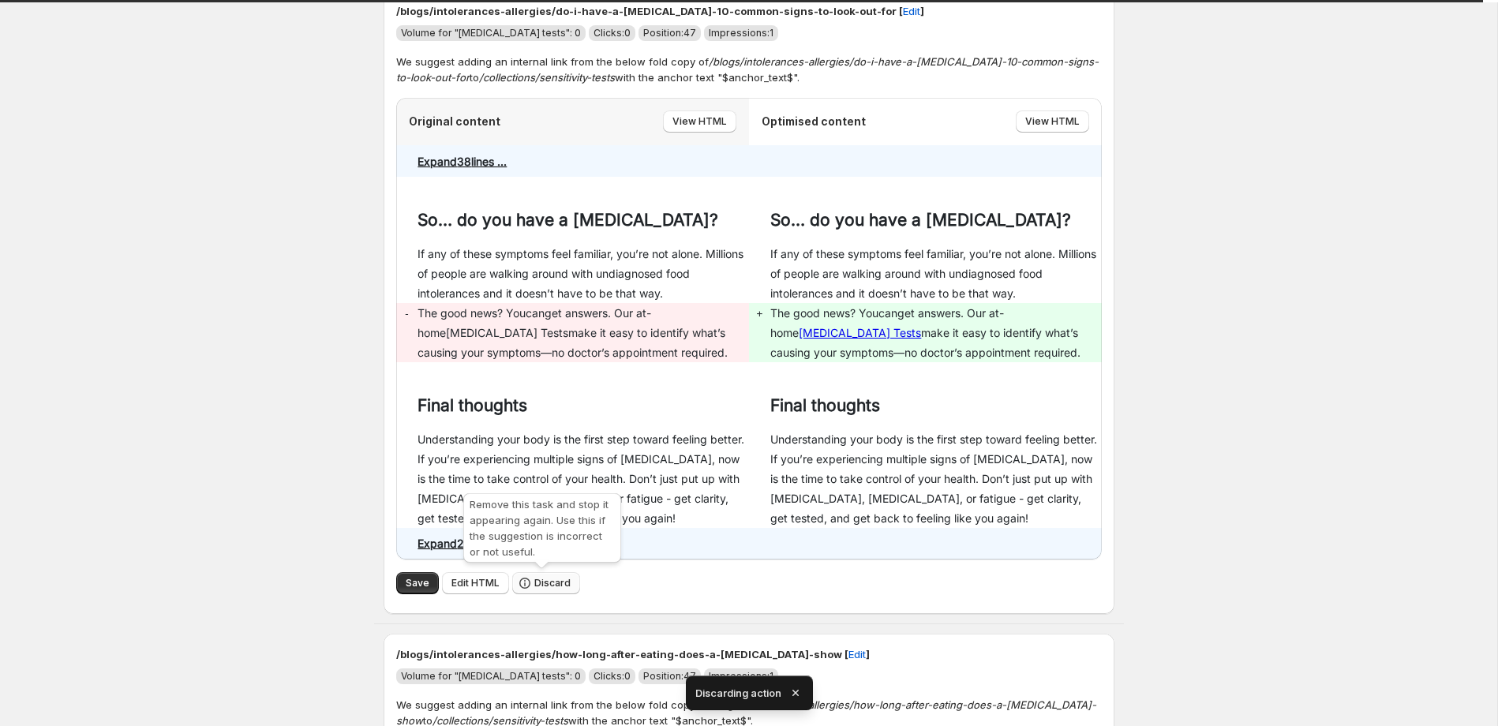
click at [540, 580] on span "Discard" at bounding box center [552, 583] width 36 height 13
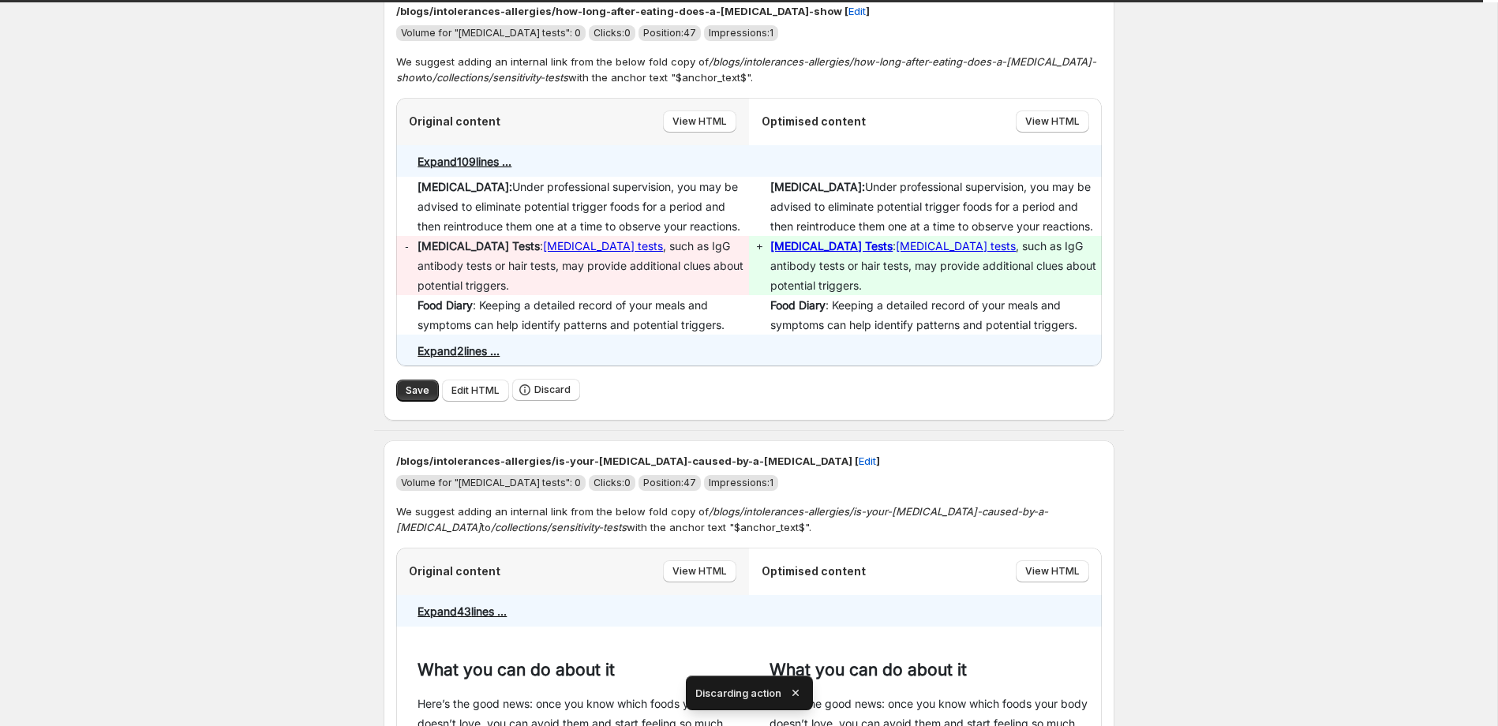
scroll to position [0, 0]
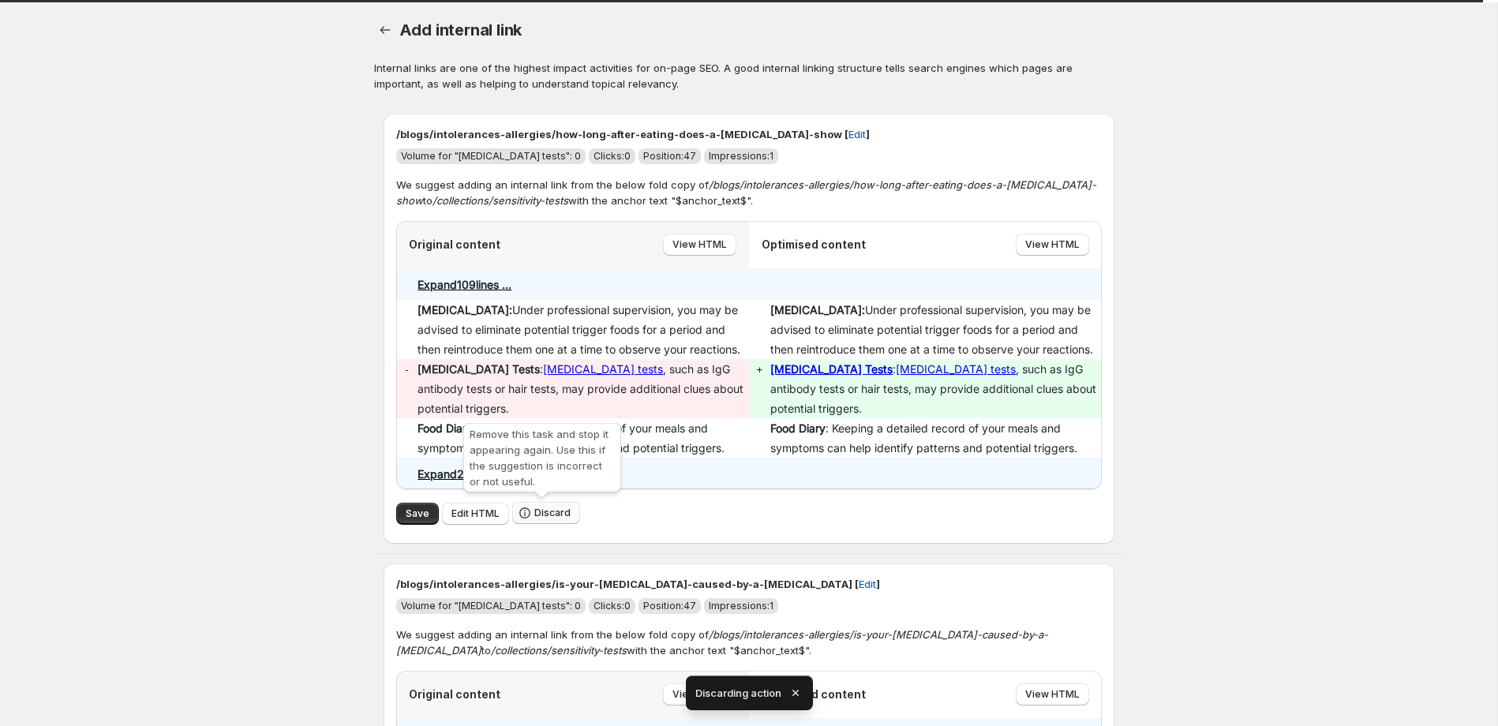
click at [549, 518] on span "Discard" at bounding box center [552, 513] width 36 height 13
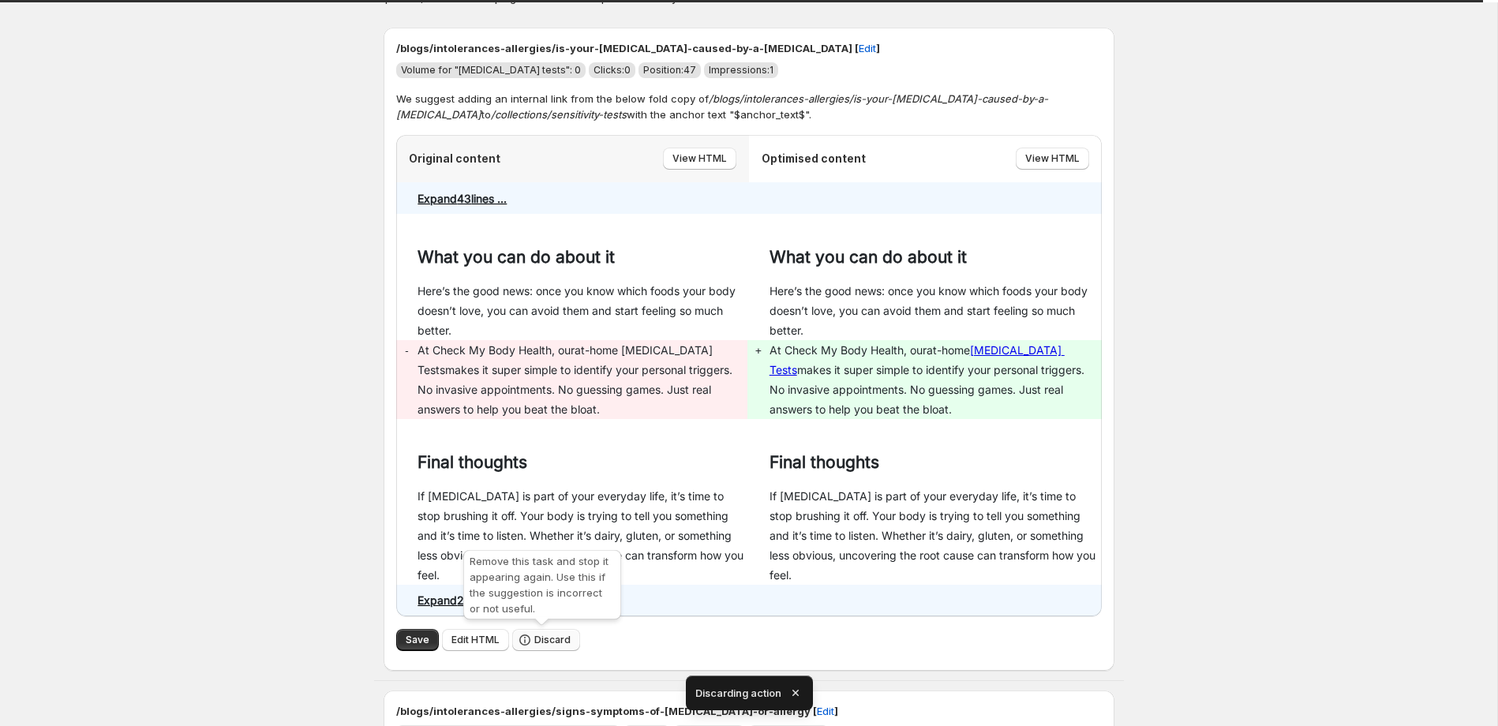
click at [542, 637] on span "Discard" at bounding box center [552, 640] width 36 height 13
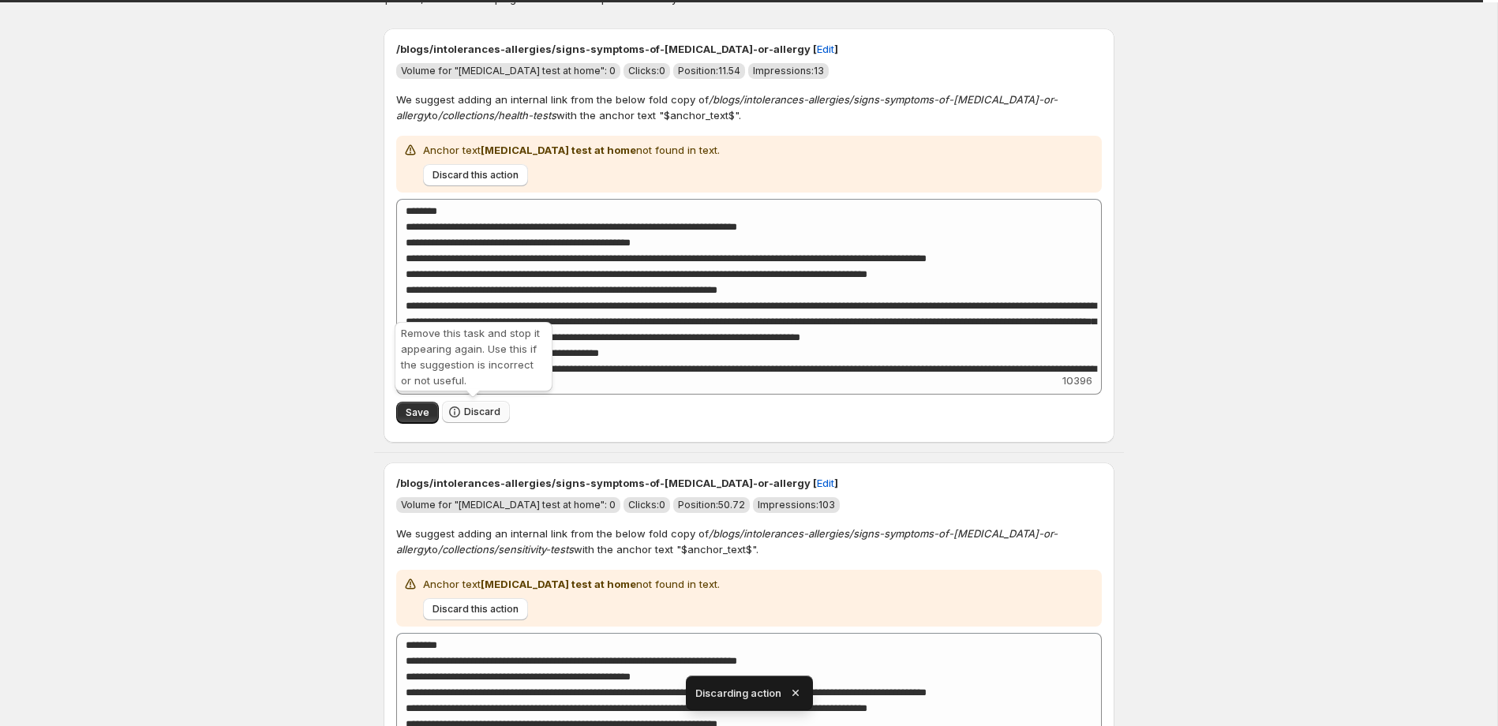
click at [482, 412] on span "Discard" at bounding box center [482, 412] width 36 height 13
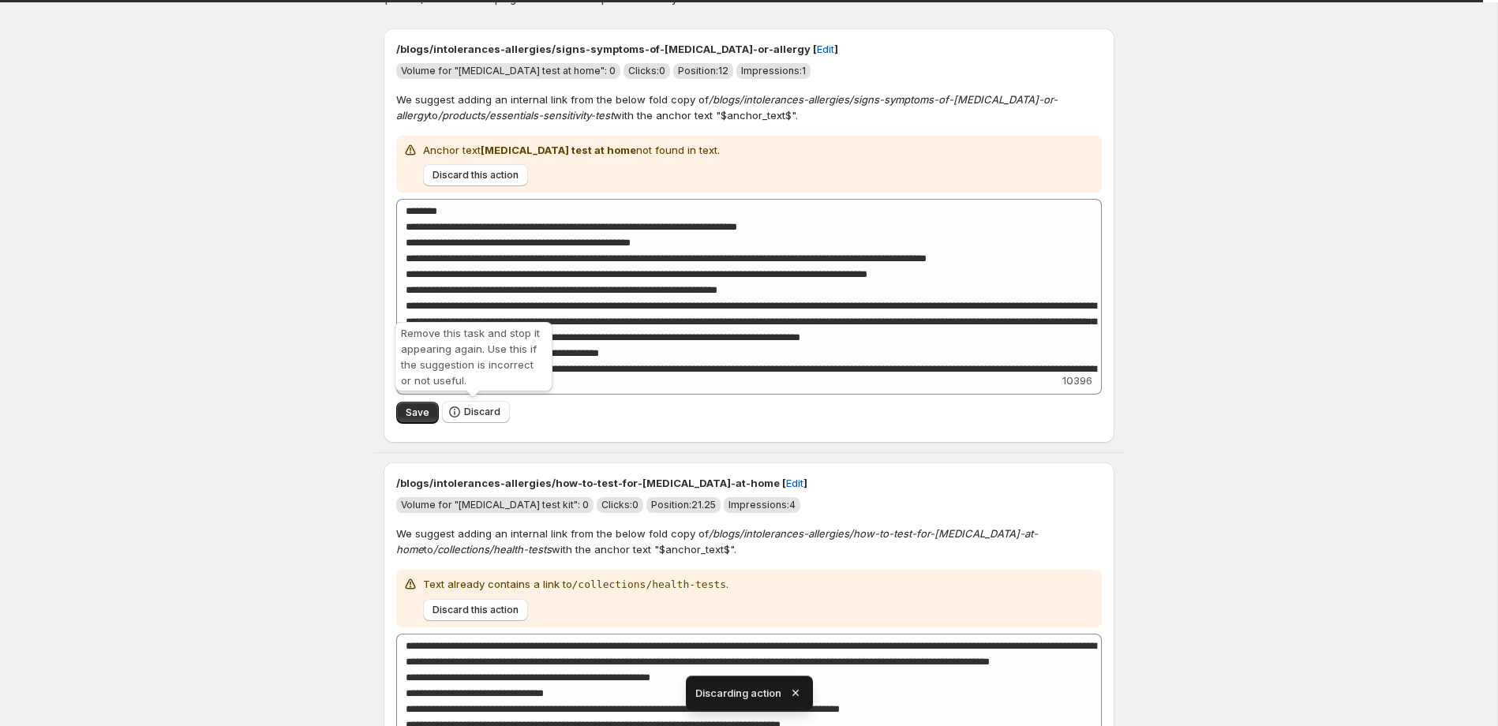
click at [482, 412] on span "Discard" at bounding box center [482, 412] width 36 height 13
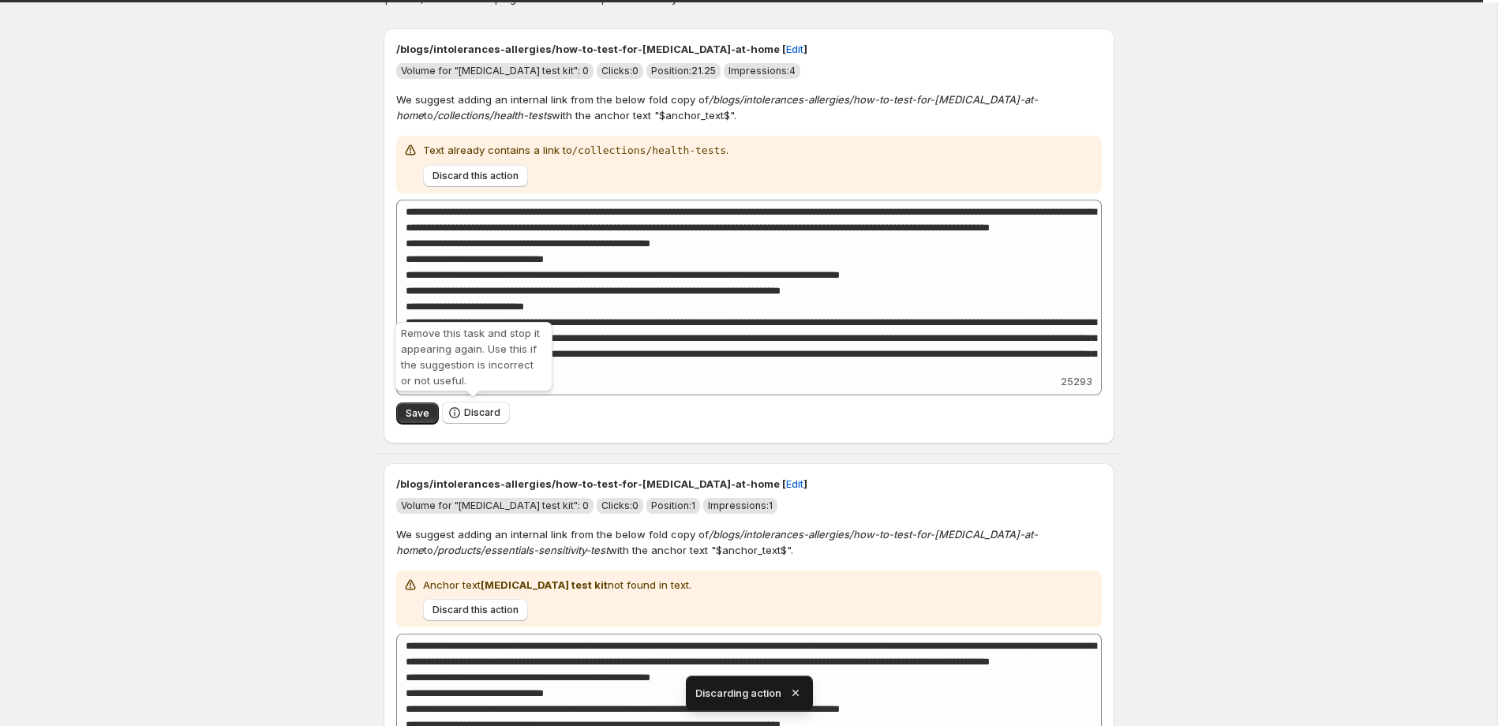
click at [482, 412] on span "Discard" at bounding box center [482, 413] width 36 height 13
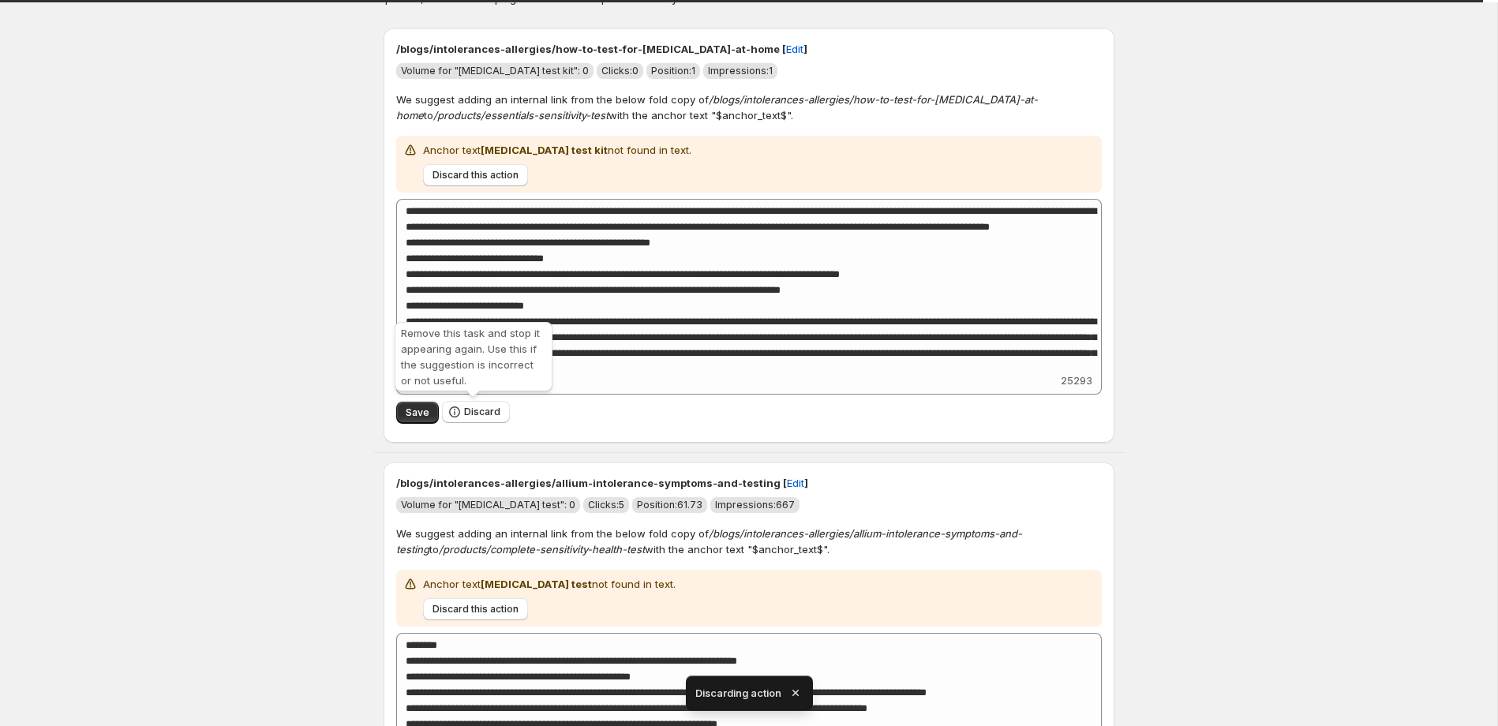
click at [482, 412] on span "Discard" at bounding box center [482, 412] width 36 height 13
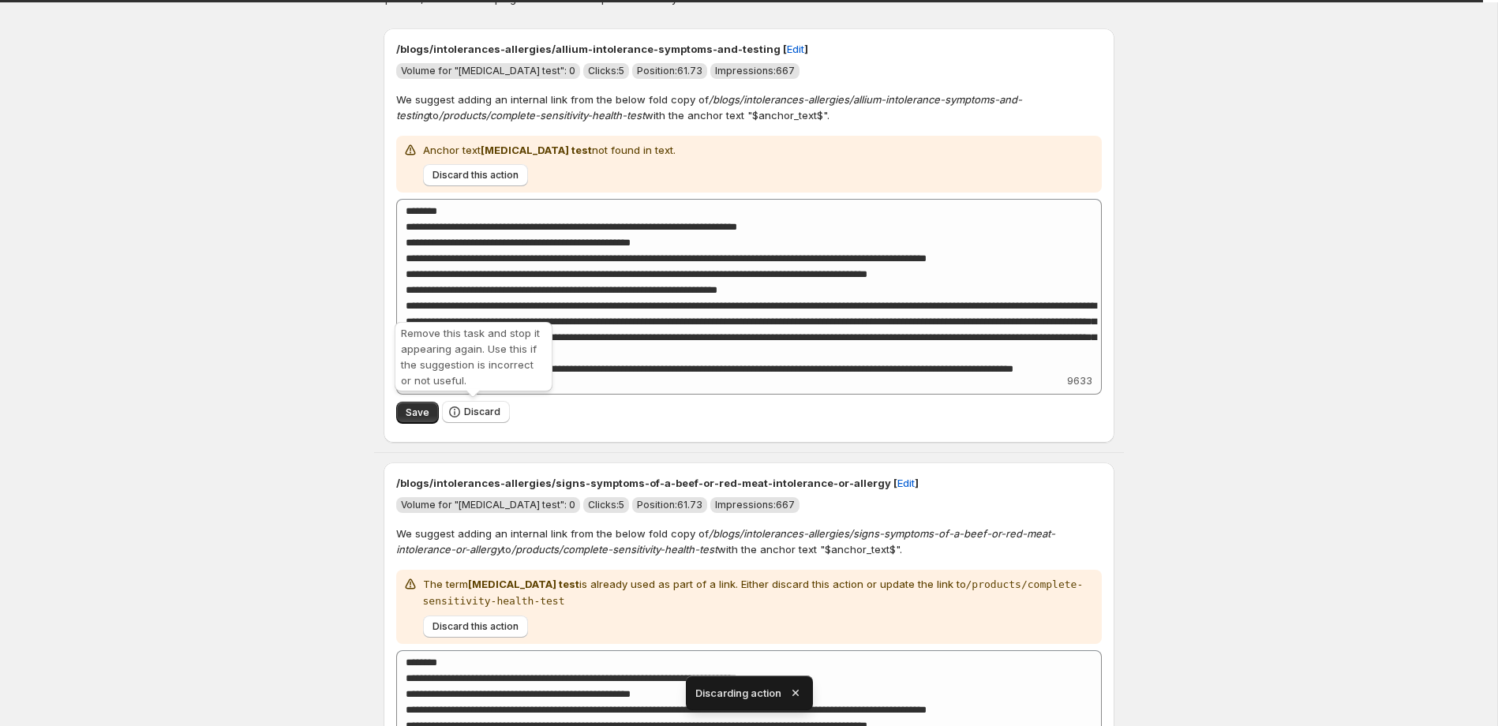
click at [482, 412] on span "Discard" at bounding box center [482, 412] width 36 height 13
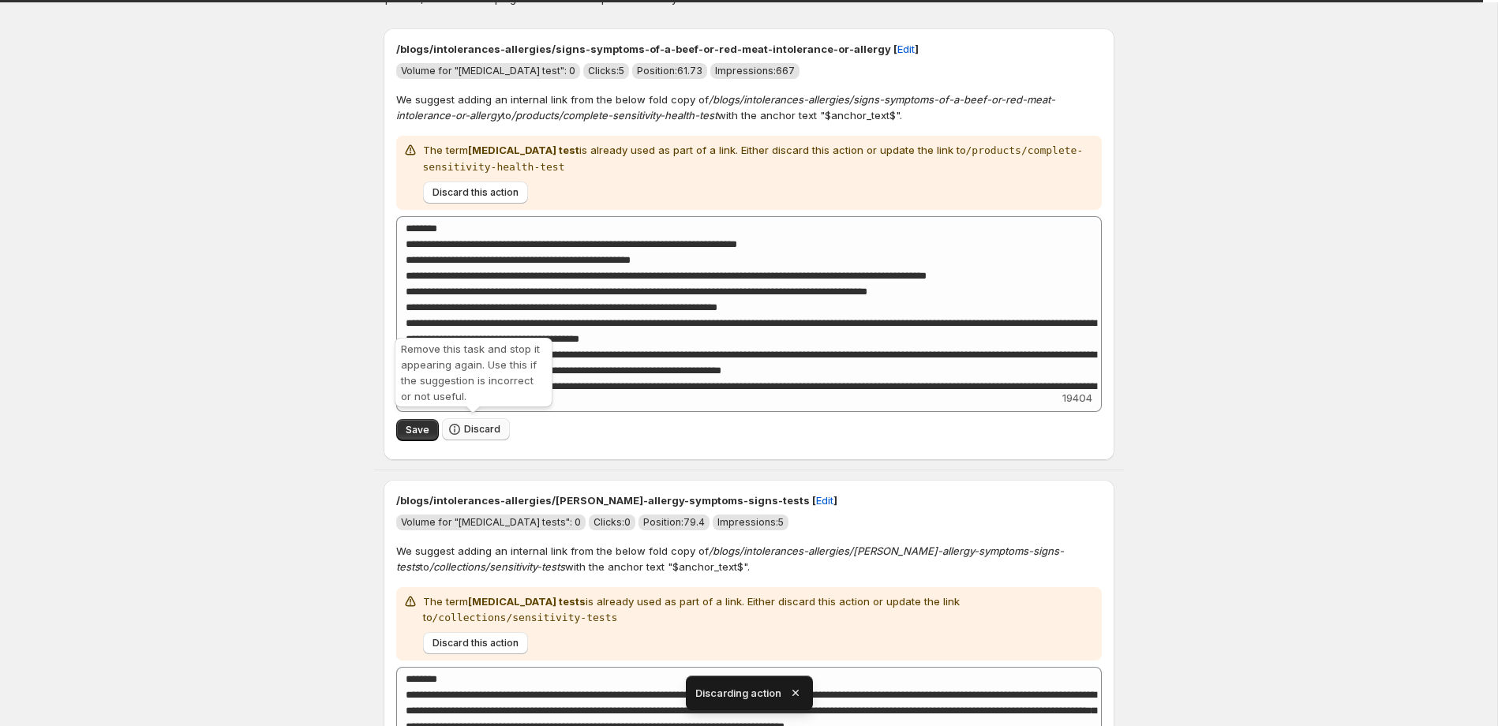
click at [474, 426] on span "Discard" at bounding box center [482, 429] width 36 height 13
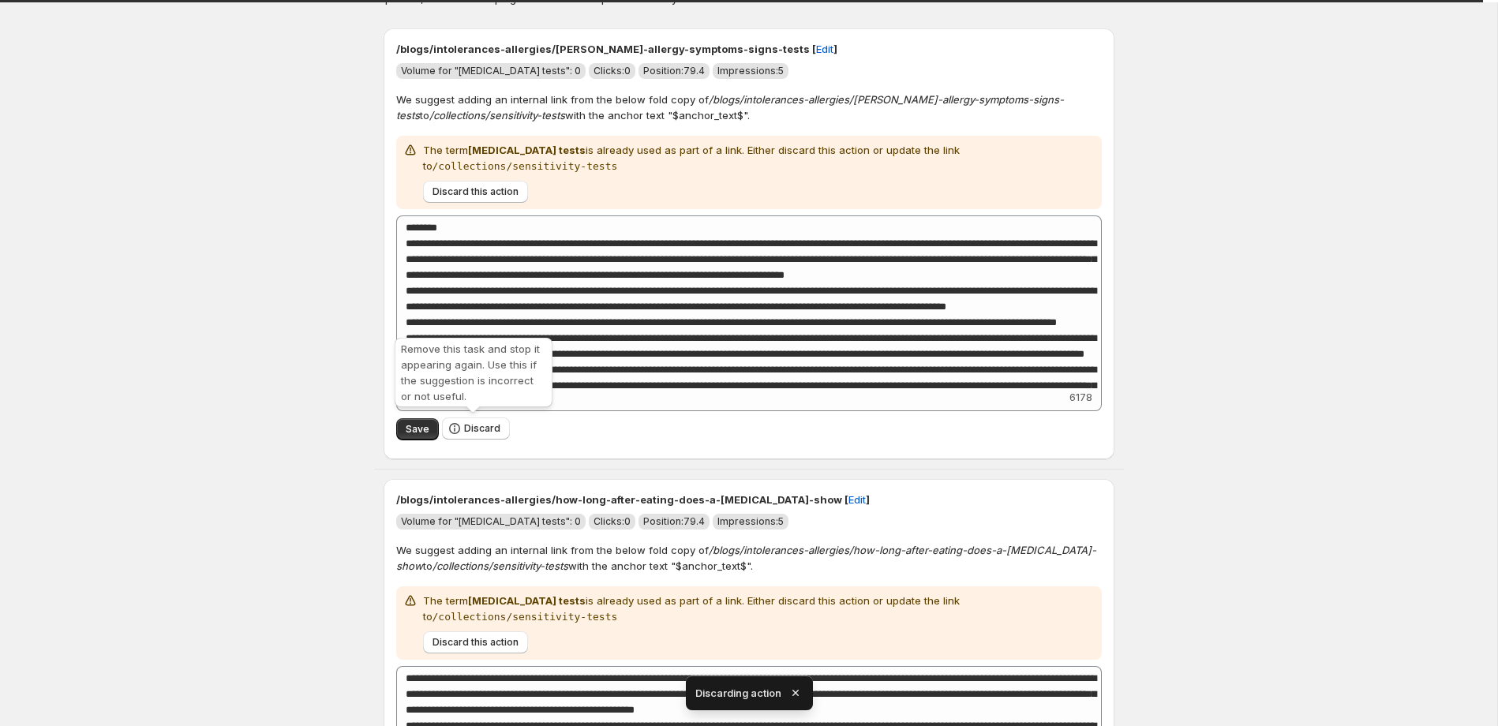
click at [477, 433] on span "Discard" at bounding box center [482, 428] width 36 height 13
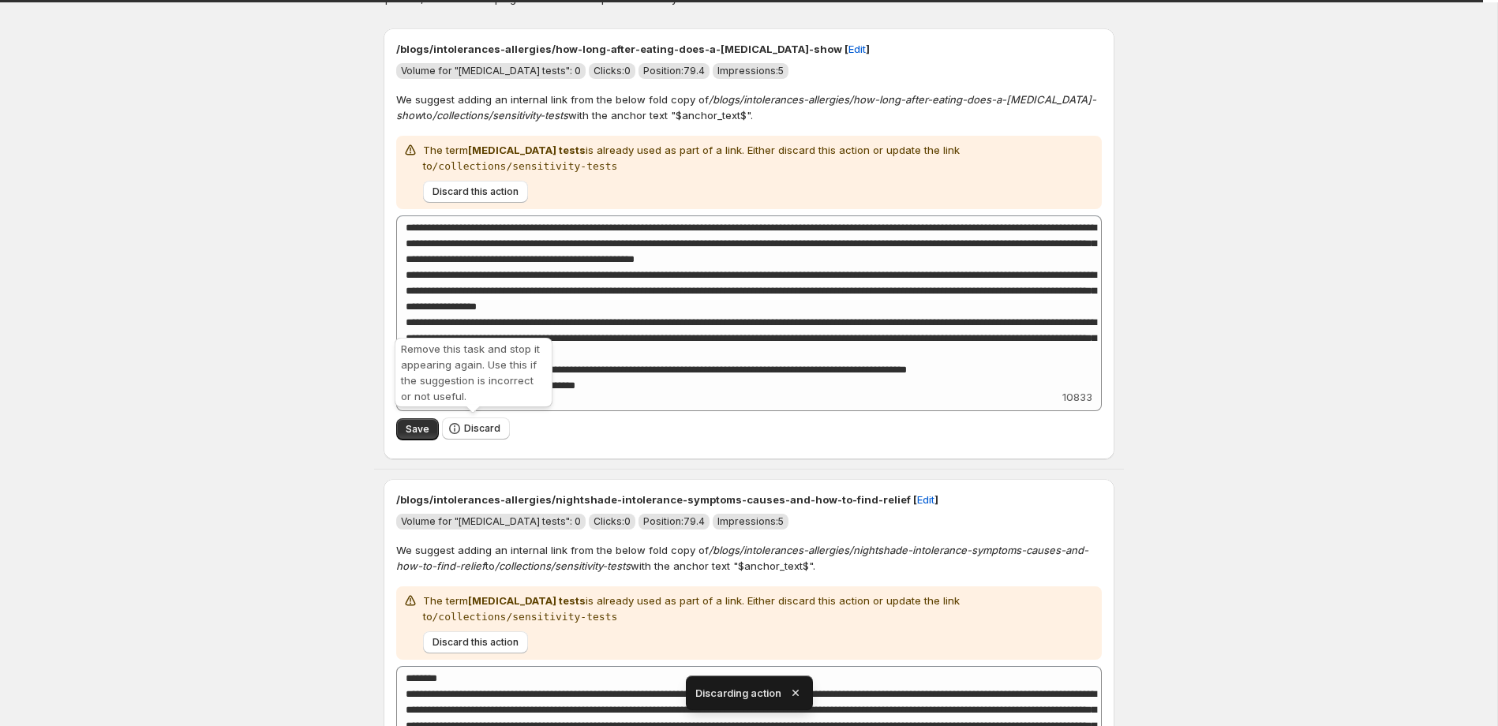
click at [477, 433] on span "Discard" at bounding box center [482, 428] width 36 height 13
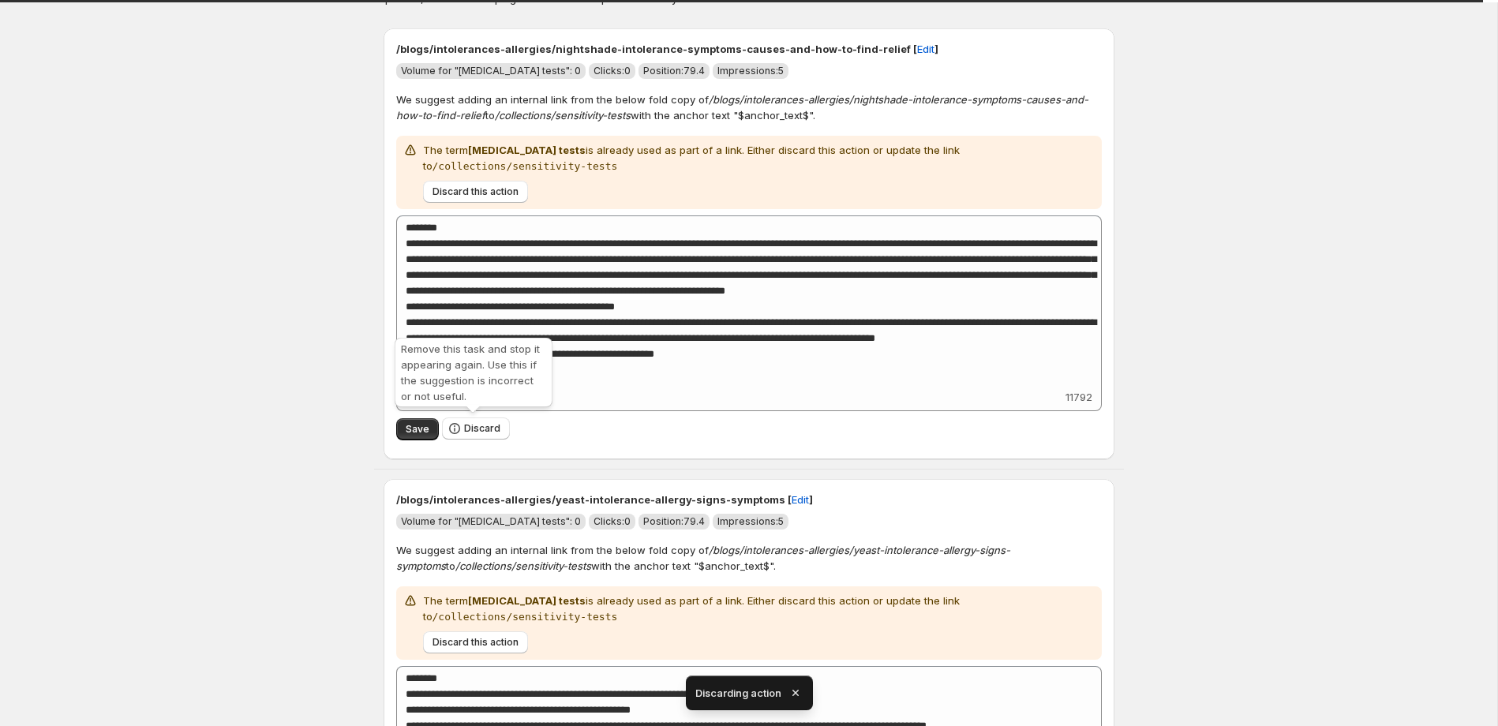
click at [477, 433] on span "Discard" at bounding box center [482, 428] width 36 height 13
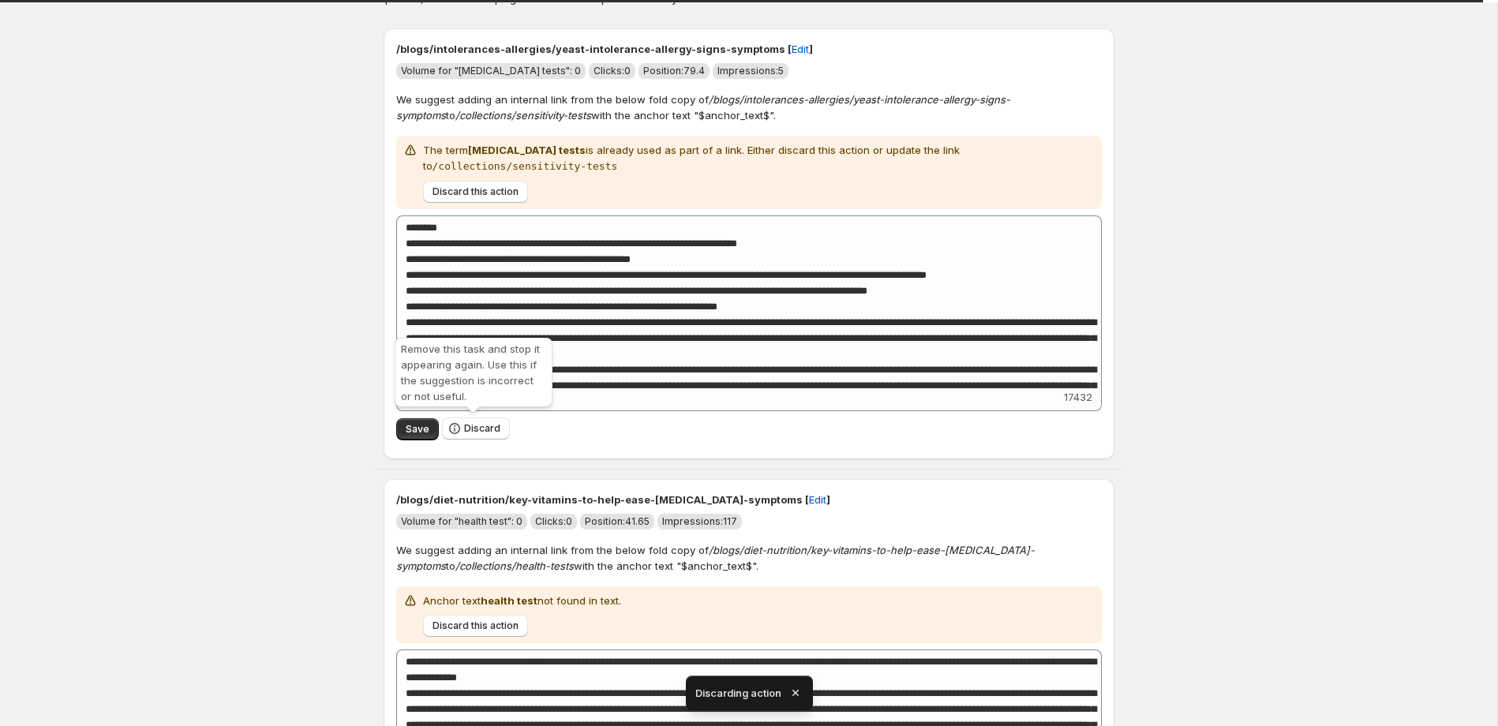
click at [477, 433] on span "Discard" at bounding box center [482, 428] width 36 height 13
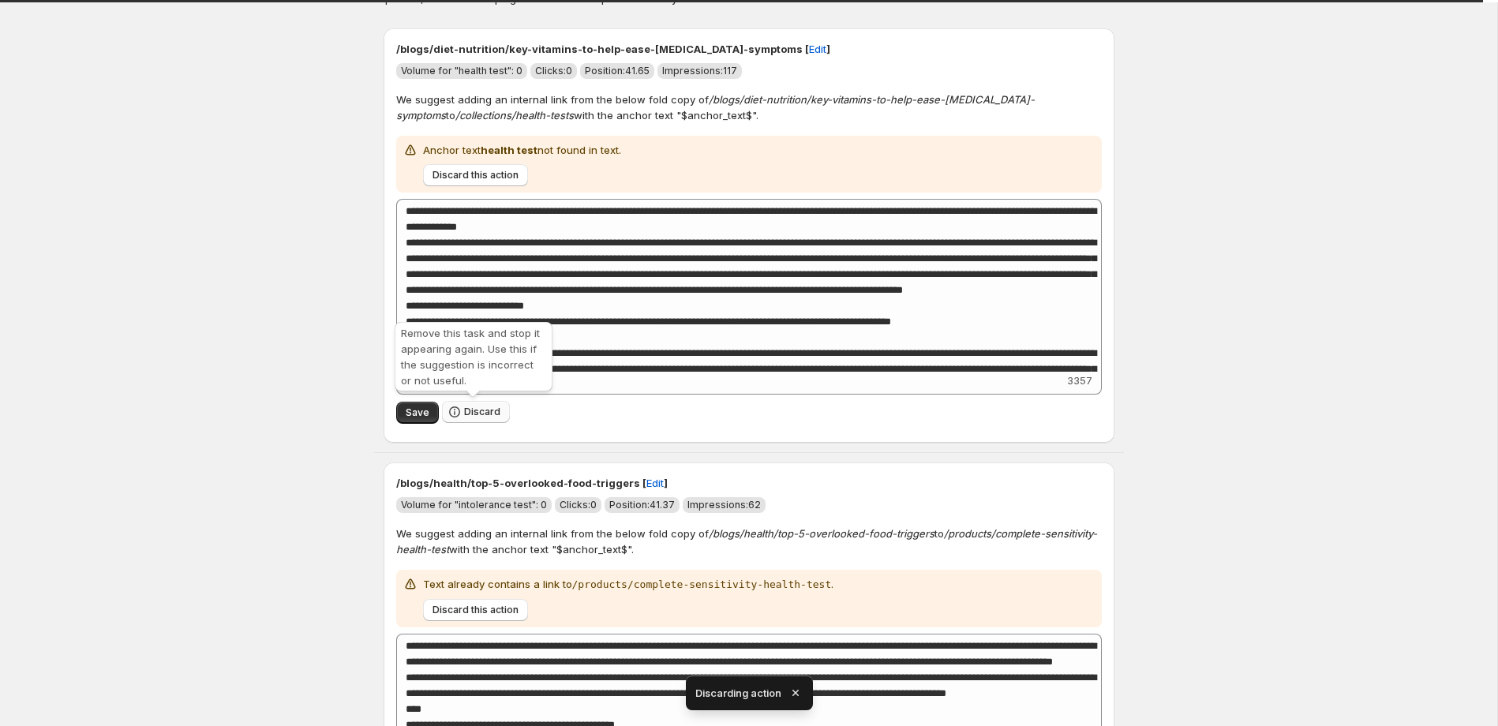
click at [478, 414] on span "Discard" at bounding box center [482, 412] width 36 height 13
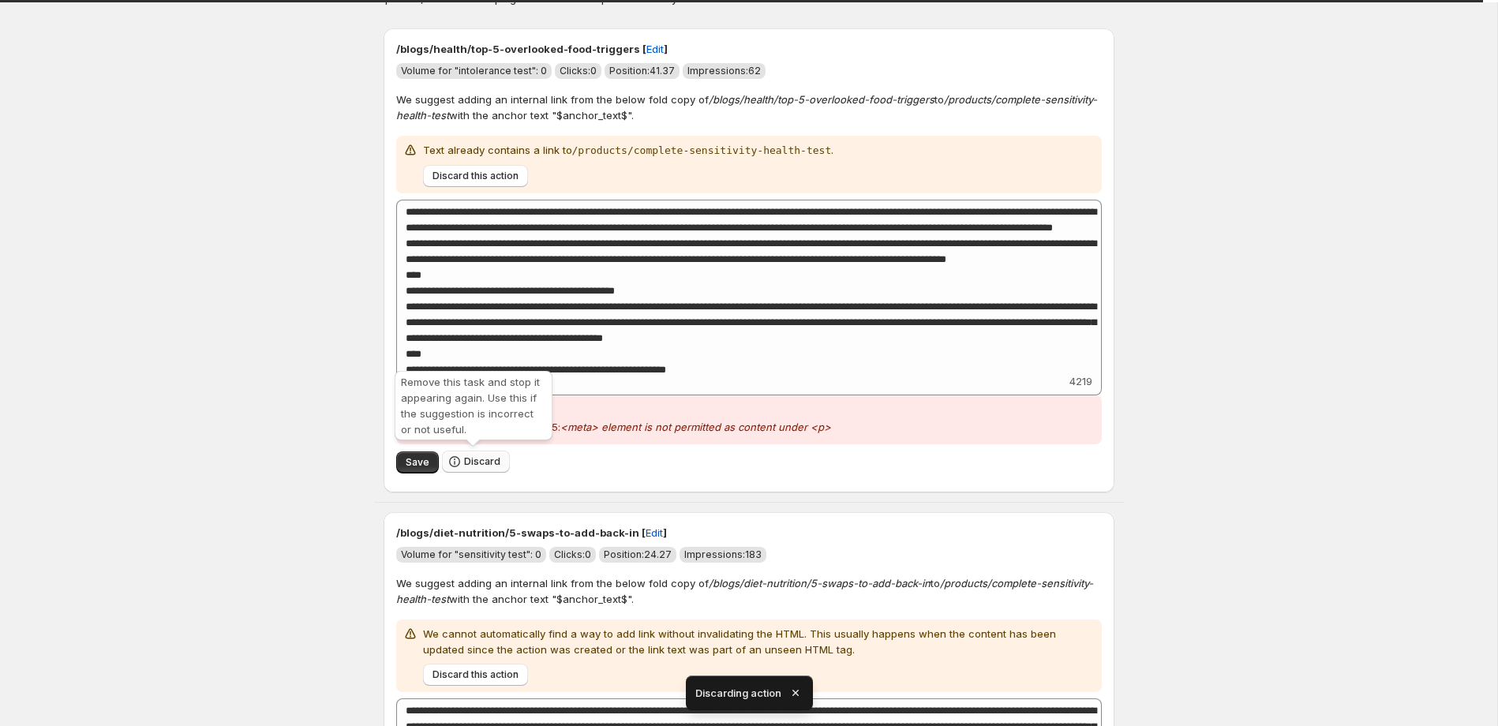
click at [474, 454] on button "Discard" at bounding box center [476, 462] width 68 height 22
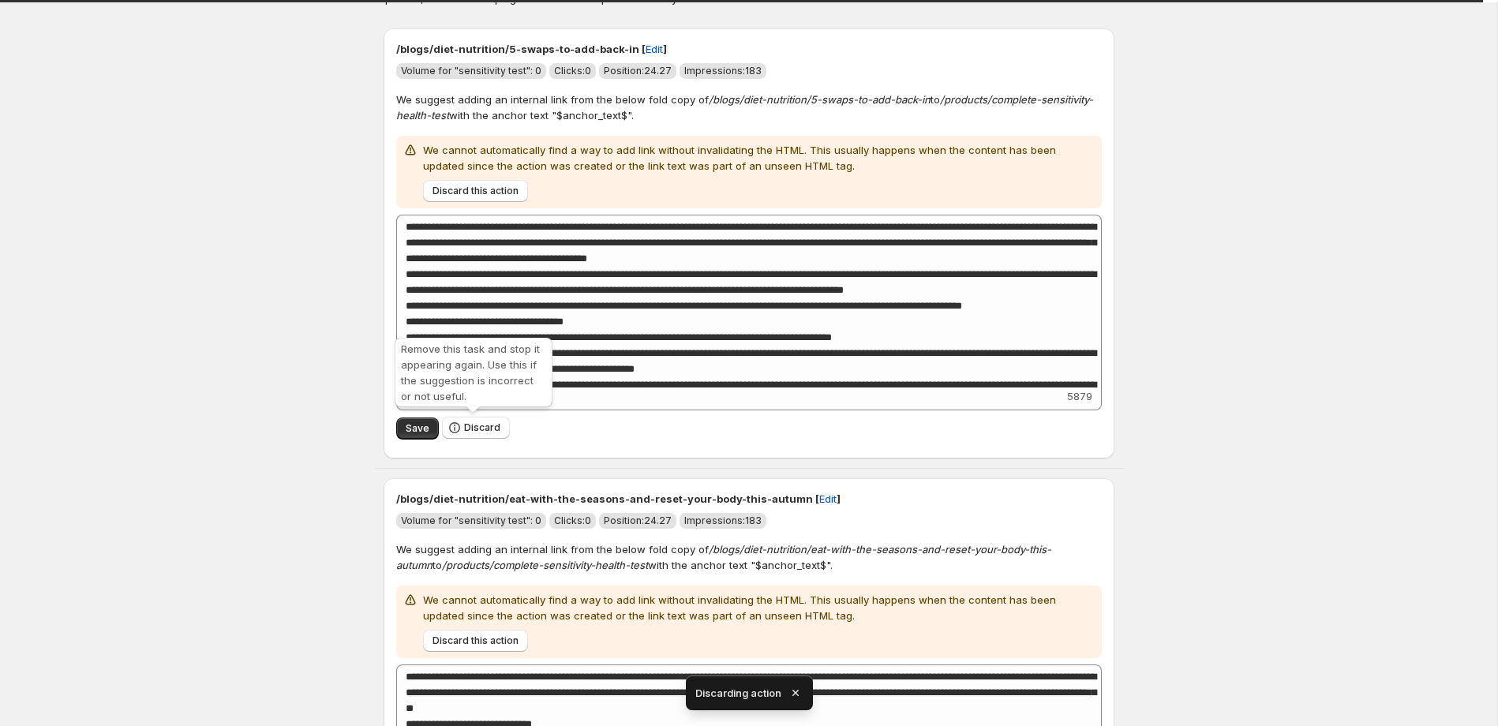
click at [477, 440] on span "Discard" at bounding box center [476, 428] width 68 height 23
click at [474, 433] on span "Discard" at bounding box center [482, 428] width 36 height 13
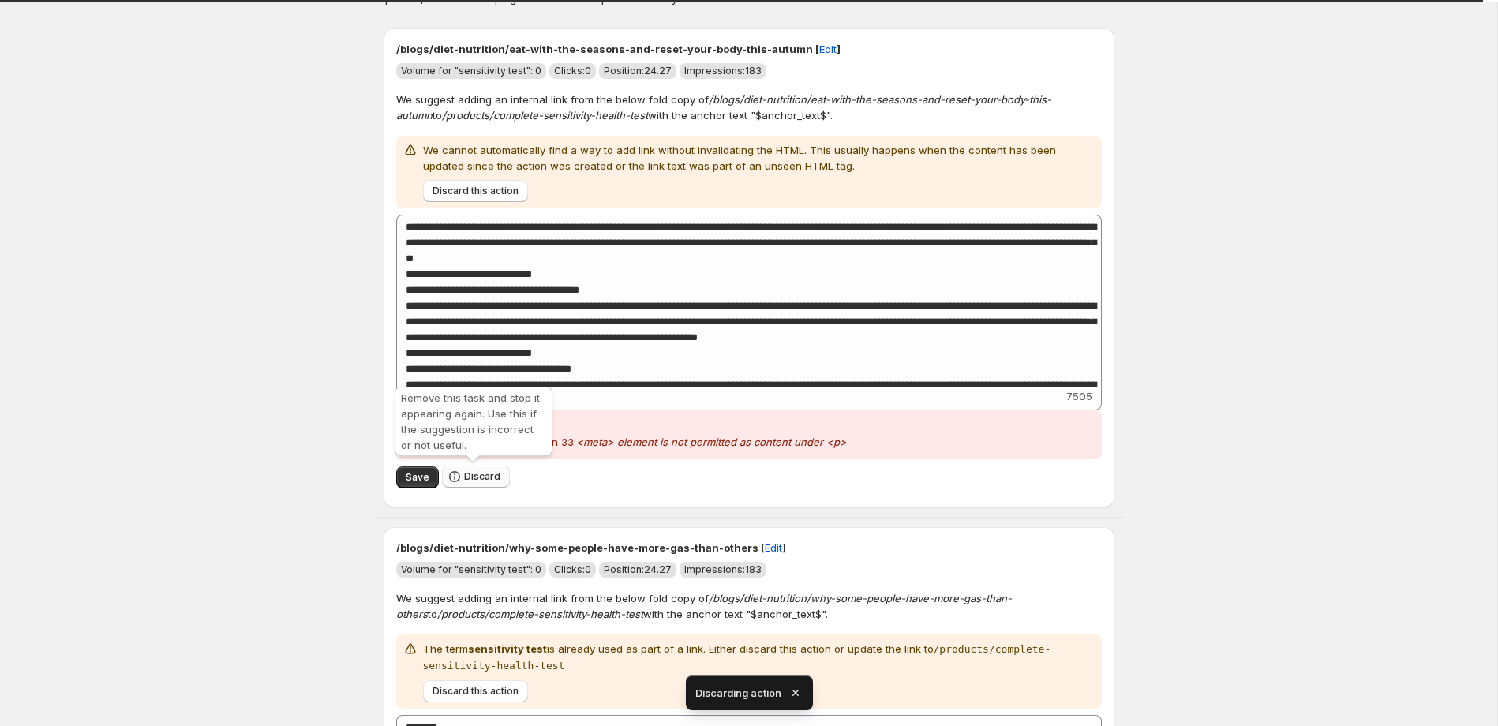
click at [476, 475] on span "Discard" at bounding box center [482, 477] width 36 height 13
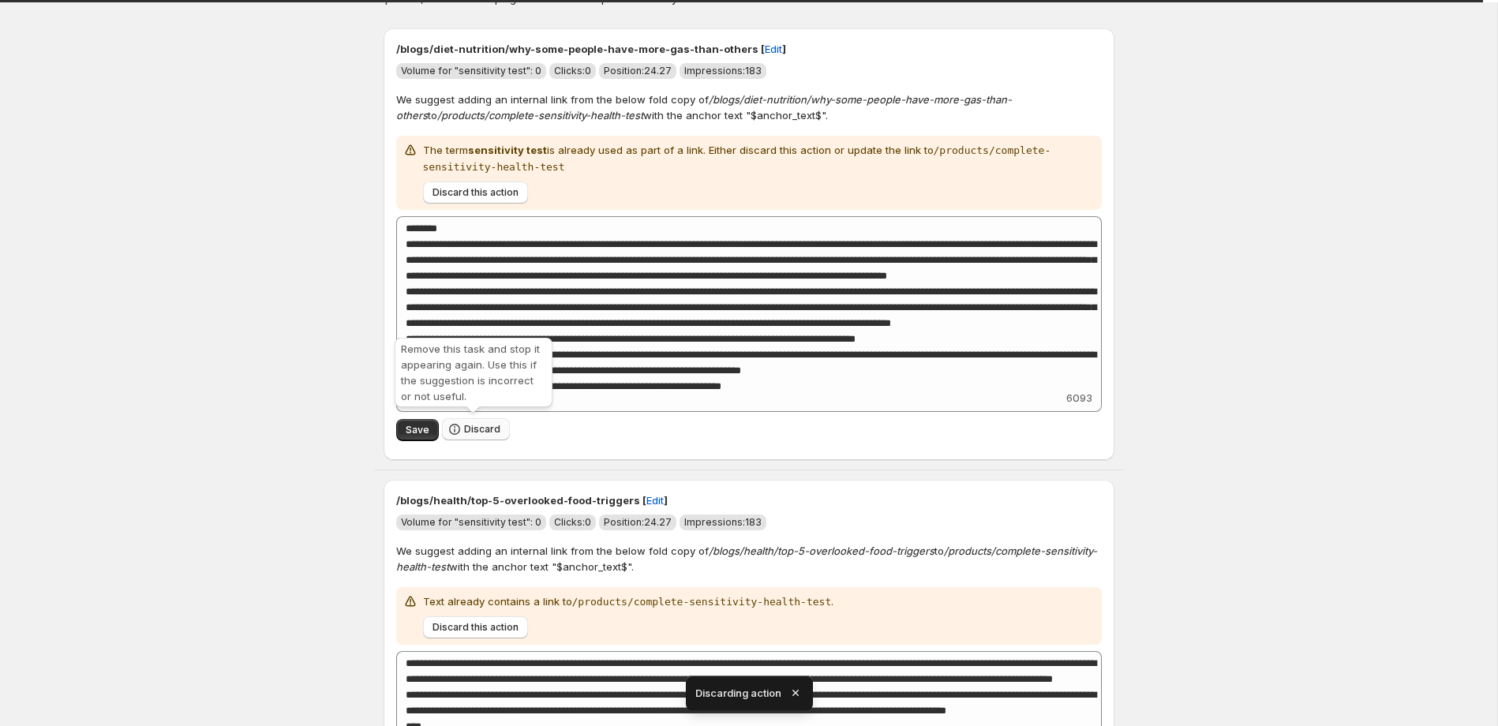
click at [478, 434] on button "Discard" at bounding box center [476, 429] width 68 height 22
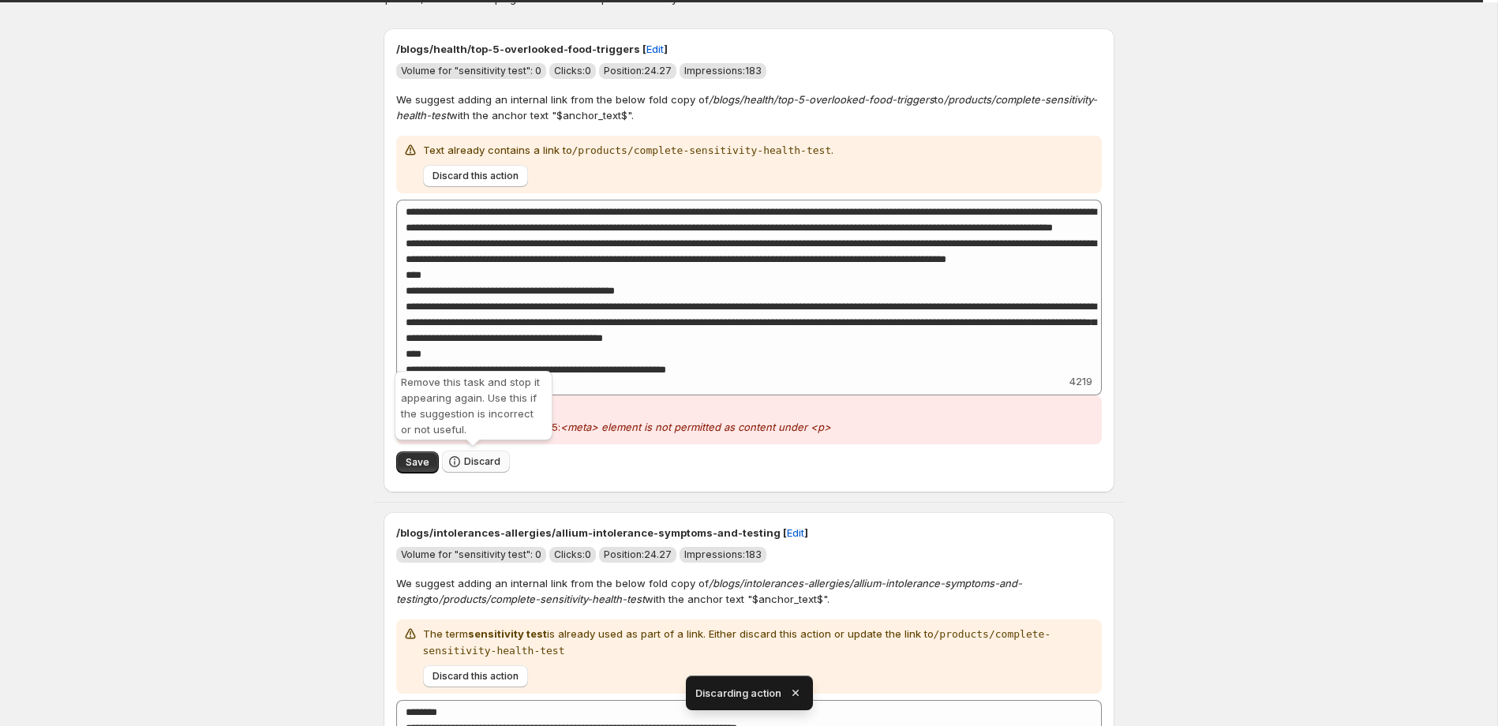
click at [473, 462] on span "Discard" at bounding box center [482, 462] width 36 height 13
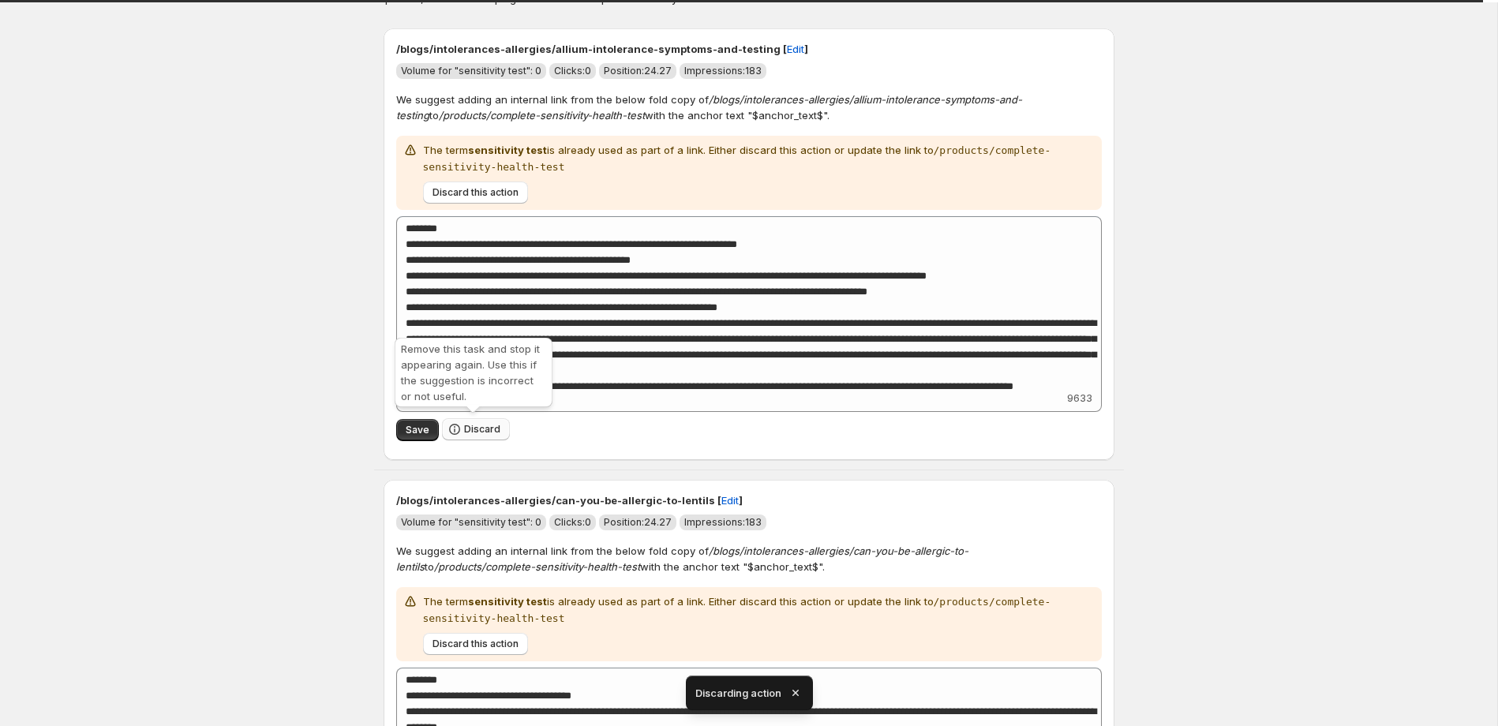
click at [472, 438] on button "Discard" at bounding box center [476, 429] width 68 height 22
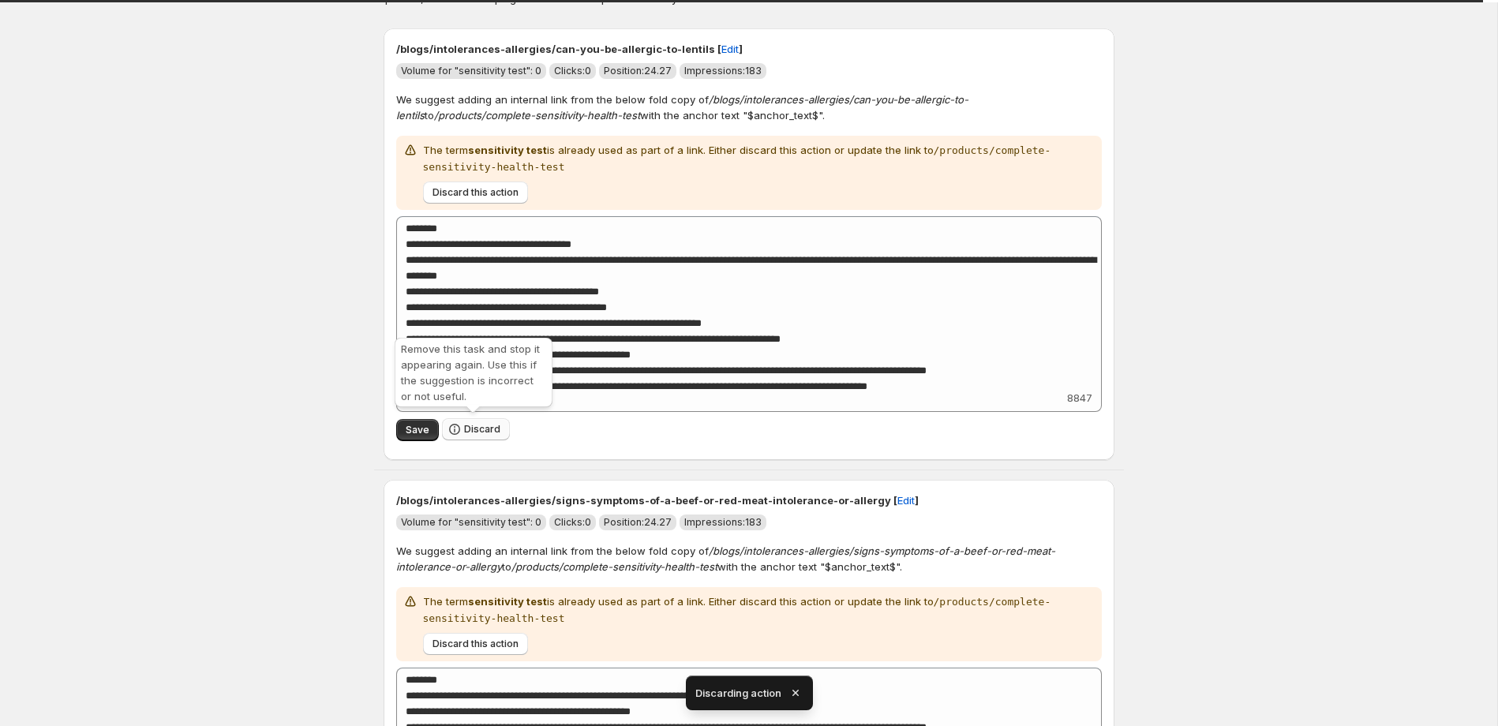
click at [471, 433] on span "Discard" at bounding box center [482, 429] width 36 height 13
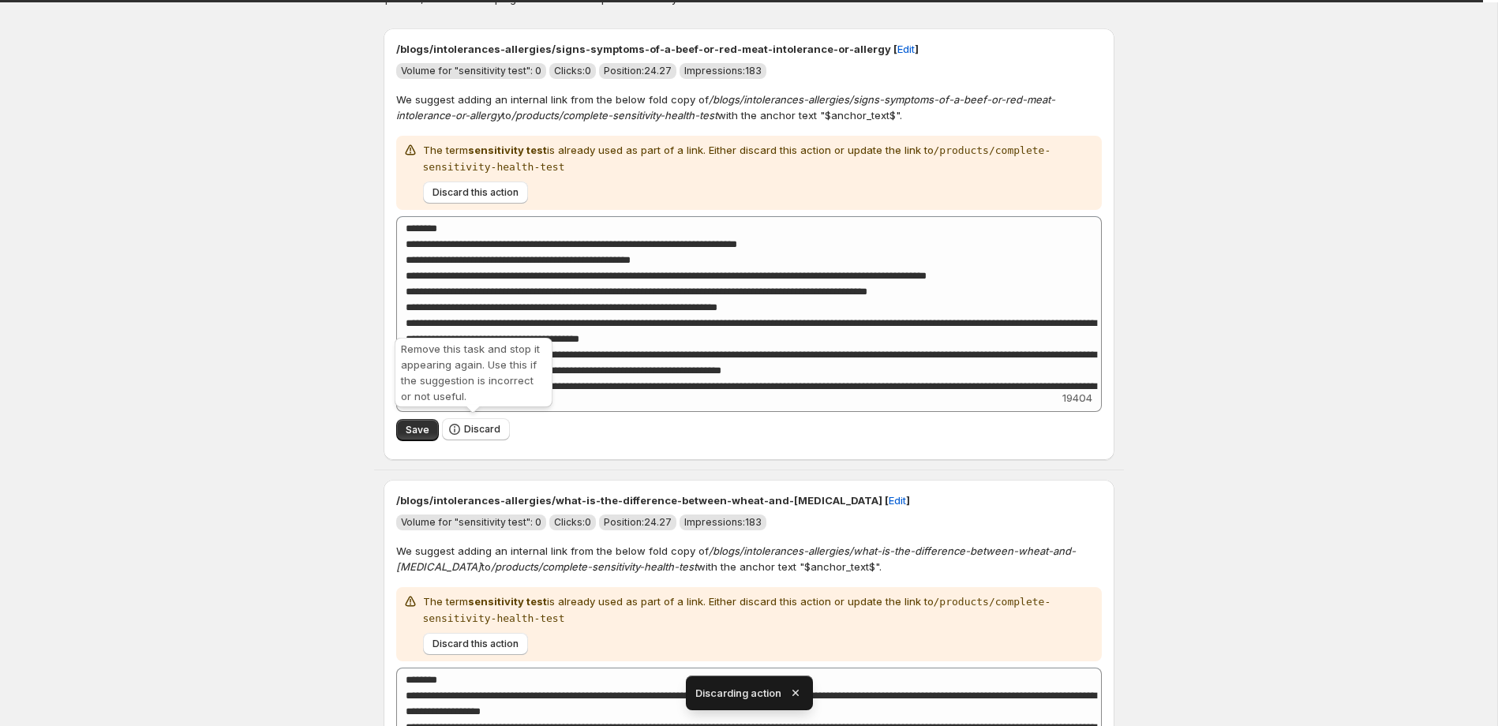
click at [471, 433] on span "Discard" at bounding box center [482, 429] width 36 height 13
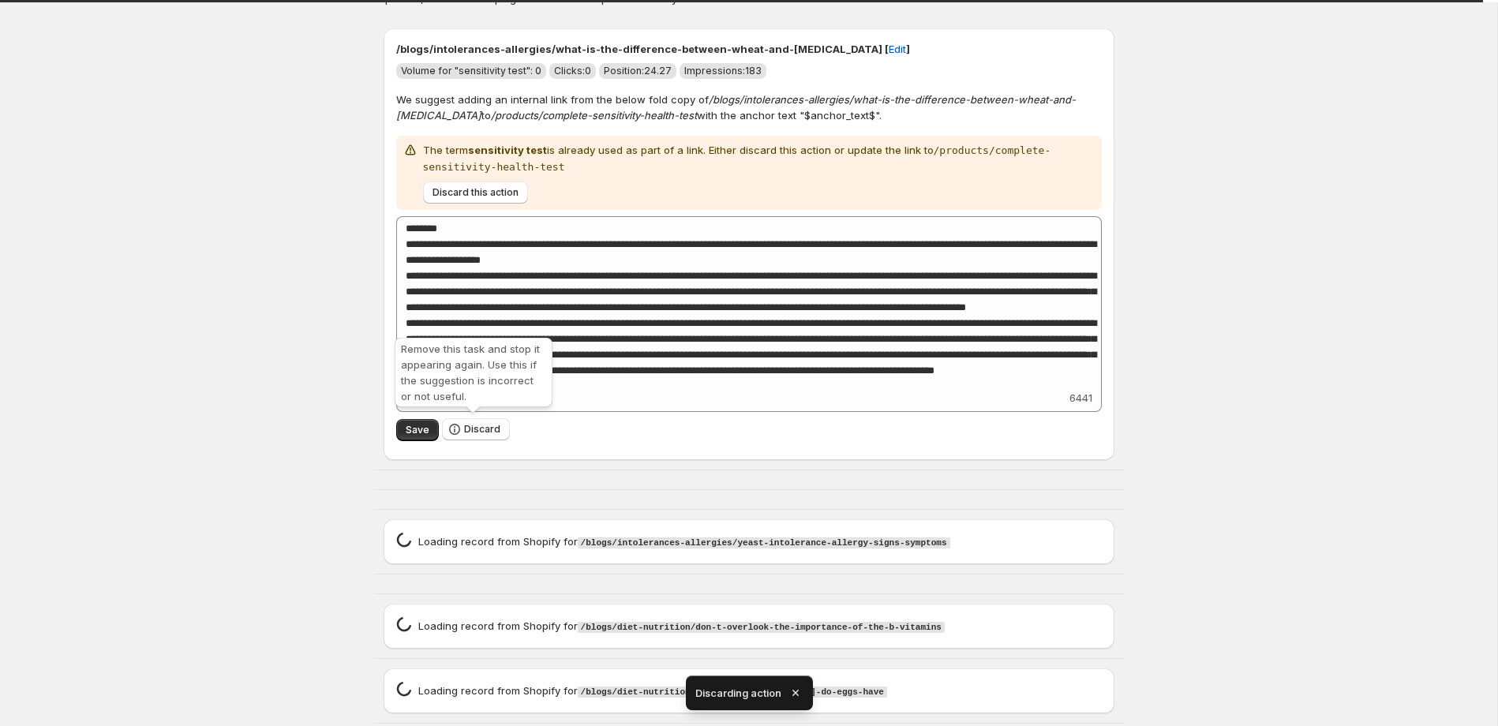
click at [471, 433] on span "Discard" at bounding box center [482, 429] width 36 height 13
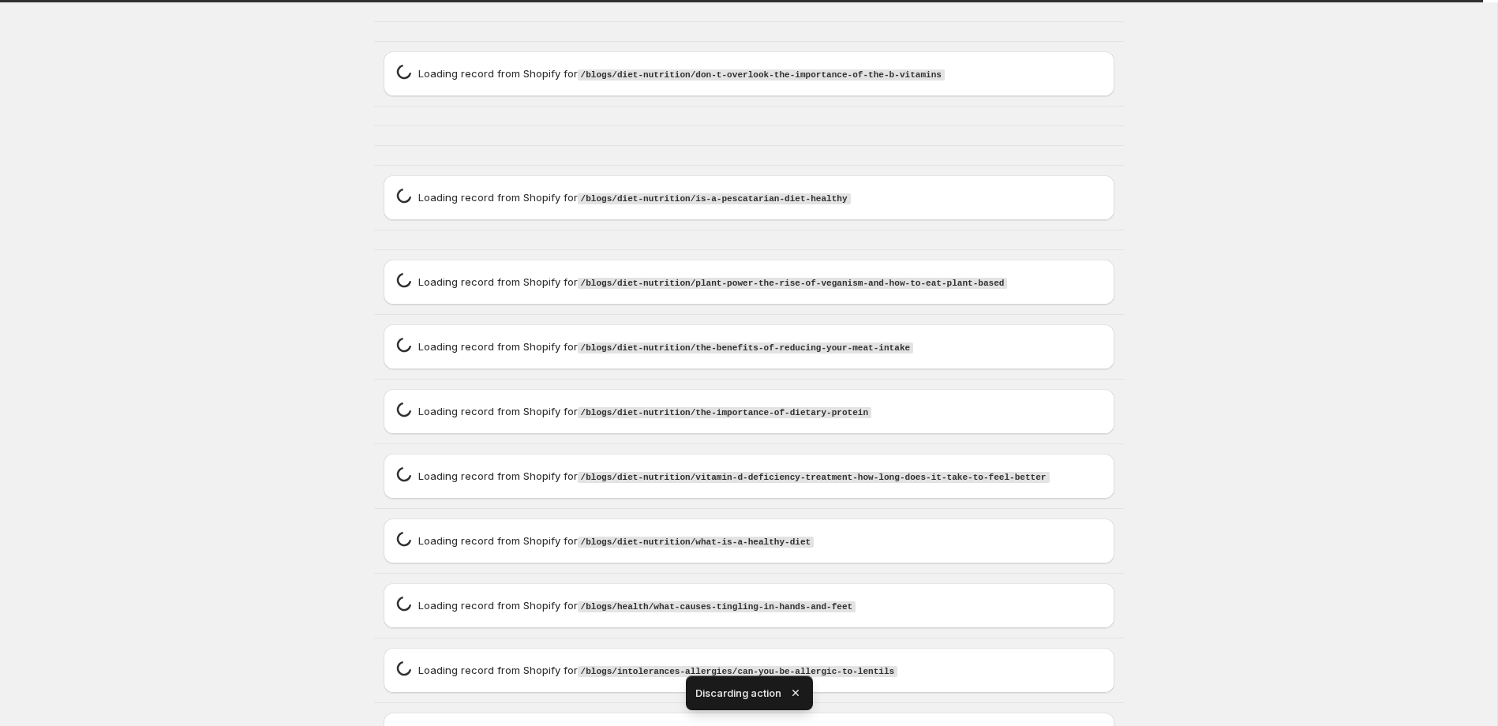
scroll to position [0, 0]
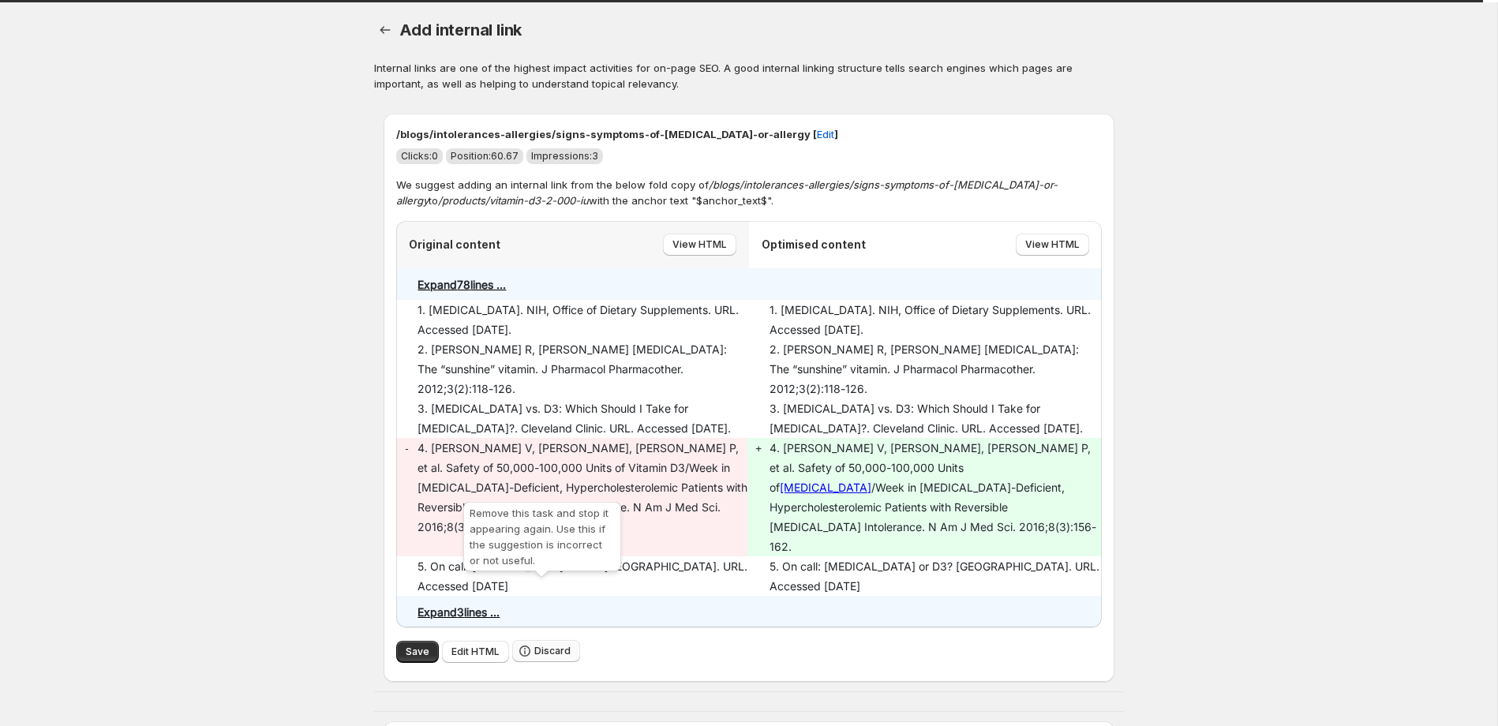
click at [546, 645] on span "Discard" at bounding box center [552, 651] width 36 height 13
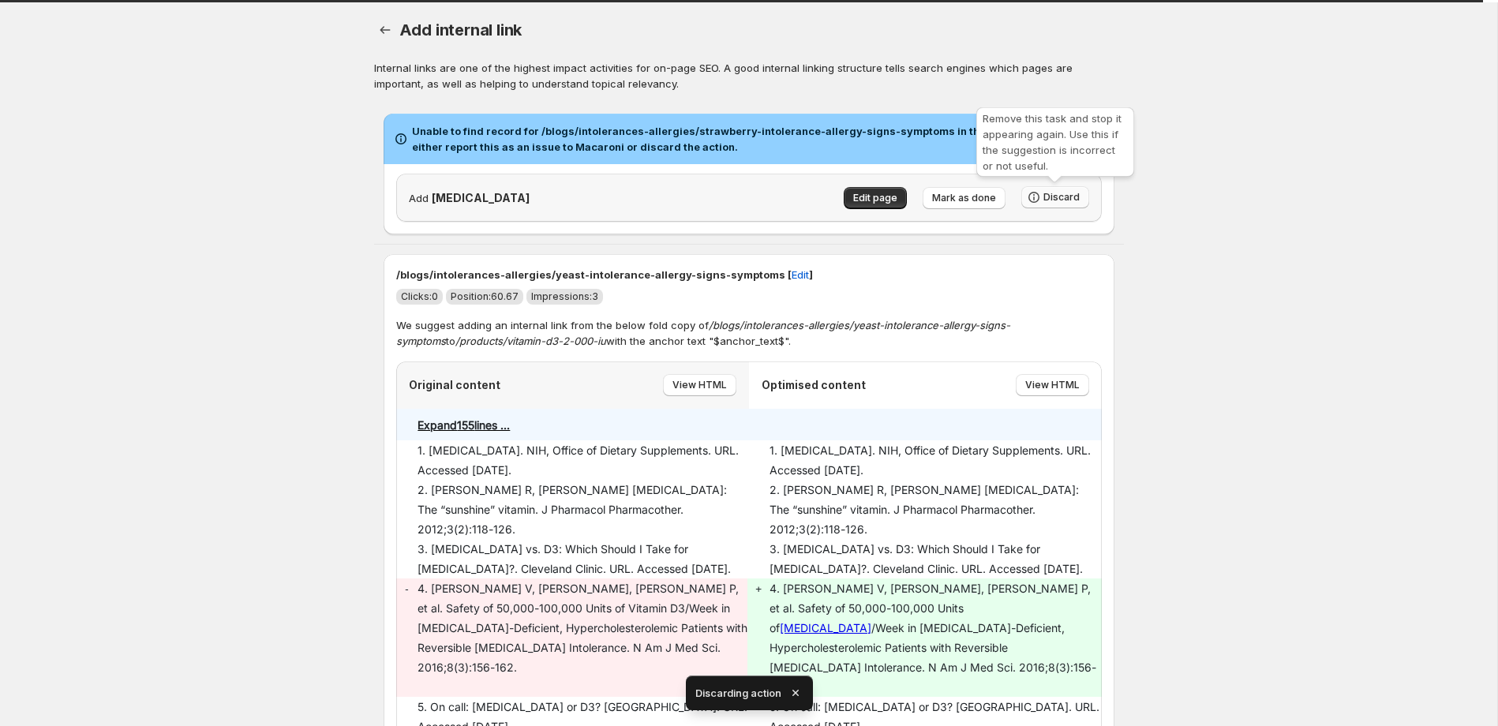
click at [1056, 200] on span "Discard" at bounding box center [1062, 197] width 36 height 13
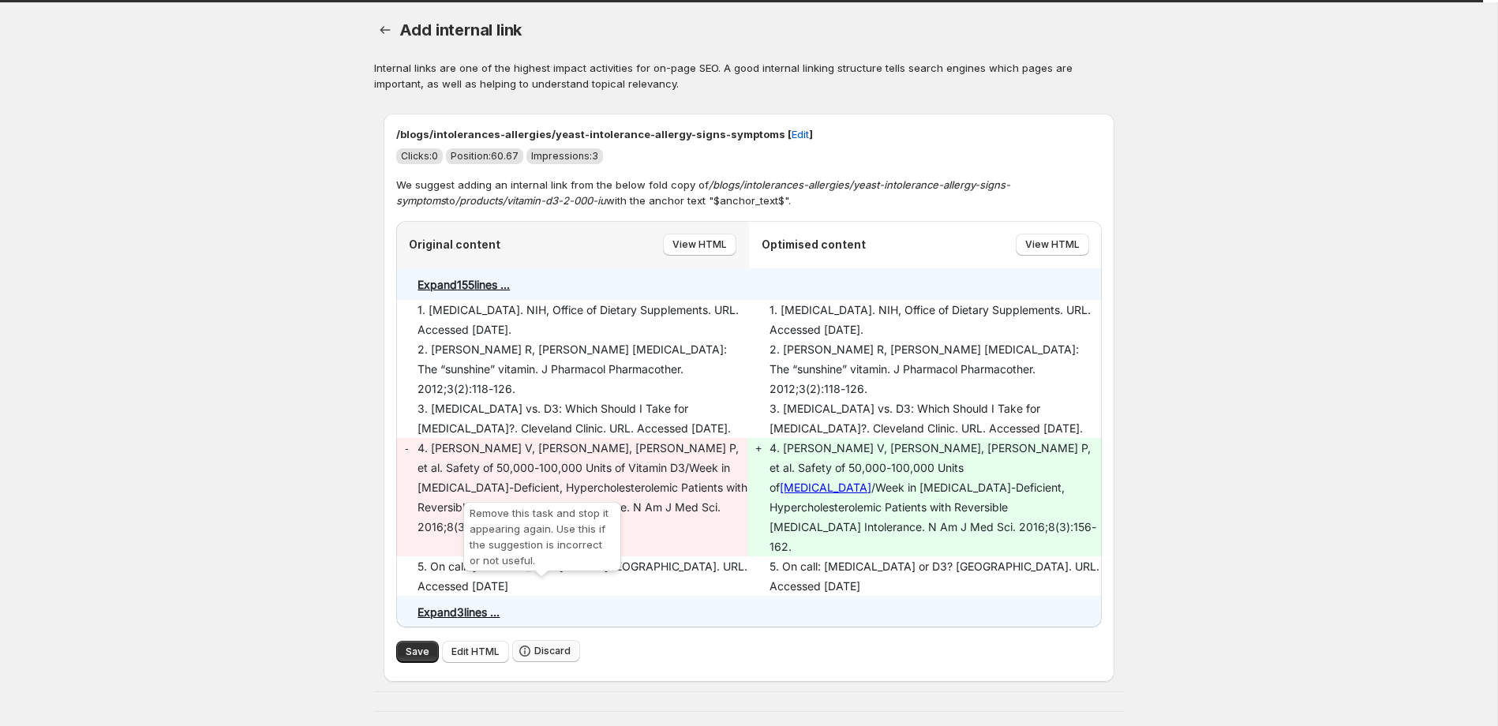
click at [549, 645] on span "Discard" at bounding box center [552, 651] width 36 height 13
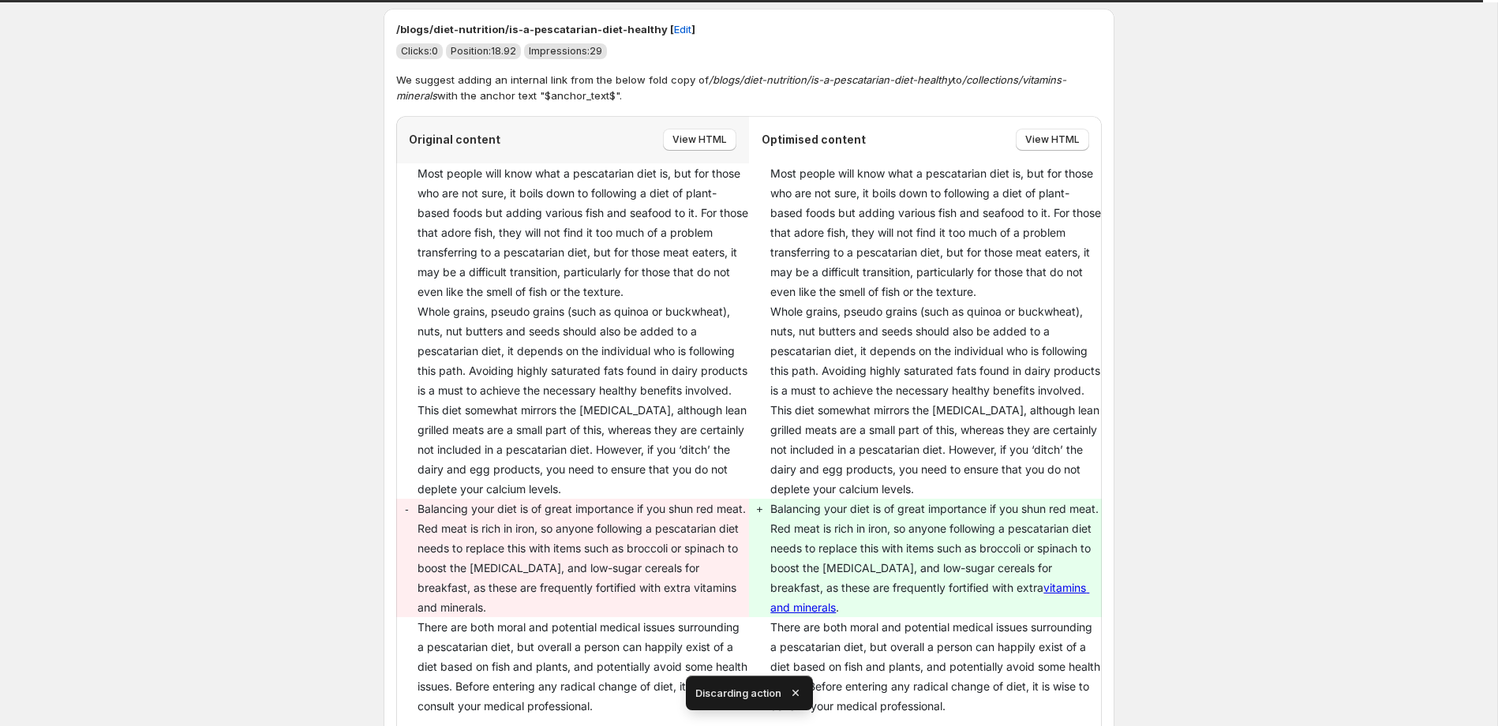
scroll to position [419, 0]
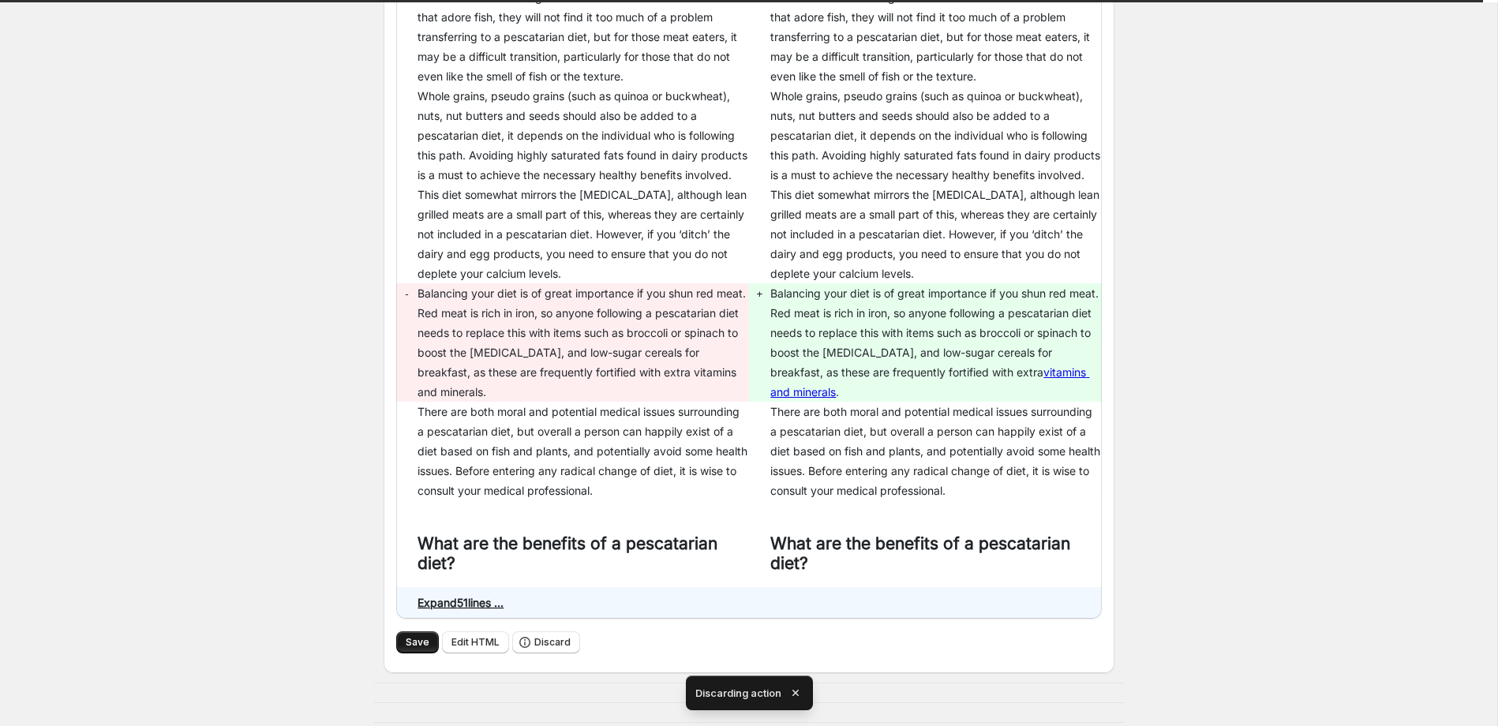
click at [419, 639] on span "Save" at bounding box center [418, 642] width 24 height 13
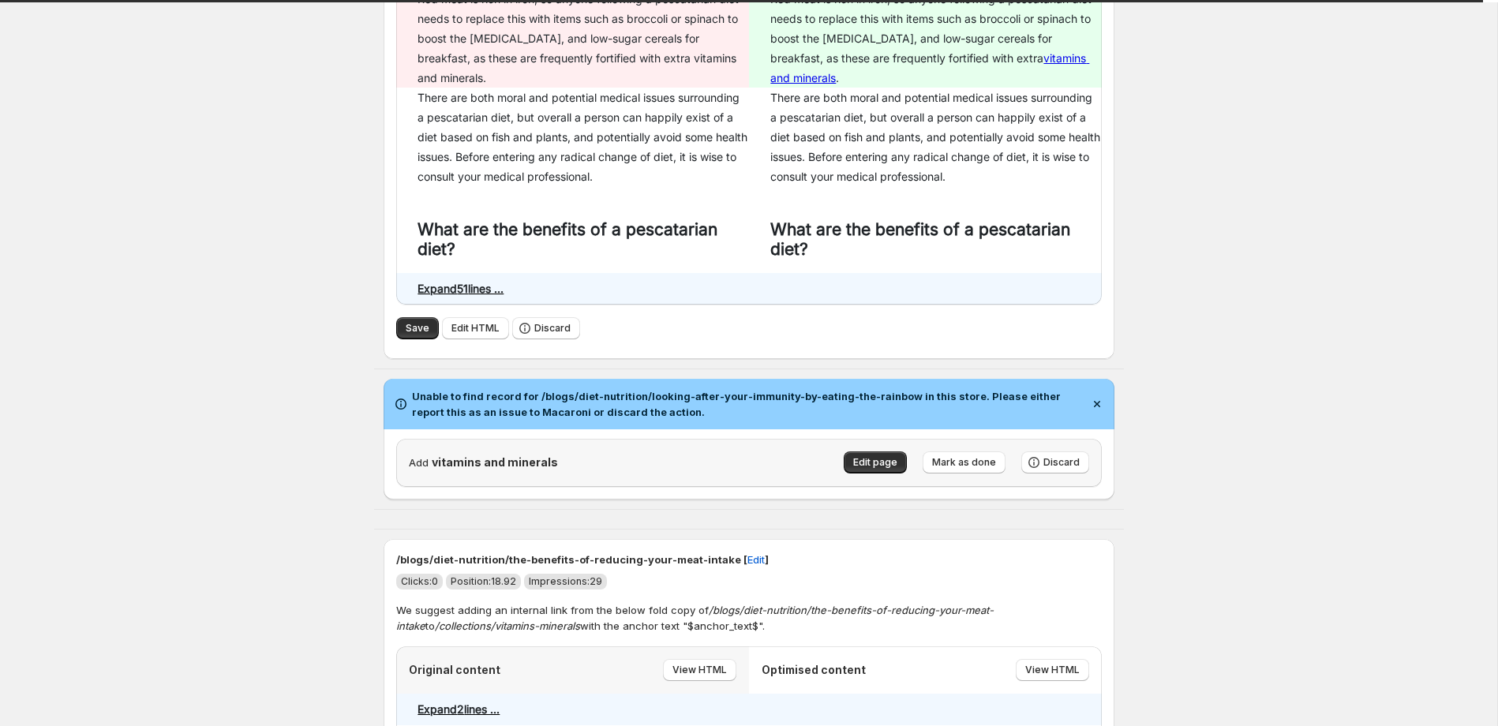
scroll to position [2143, 0]
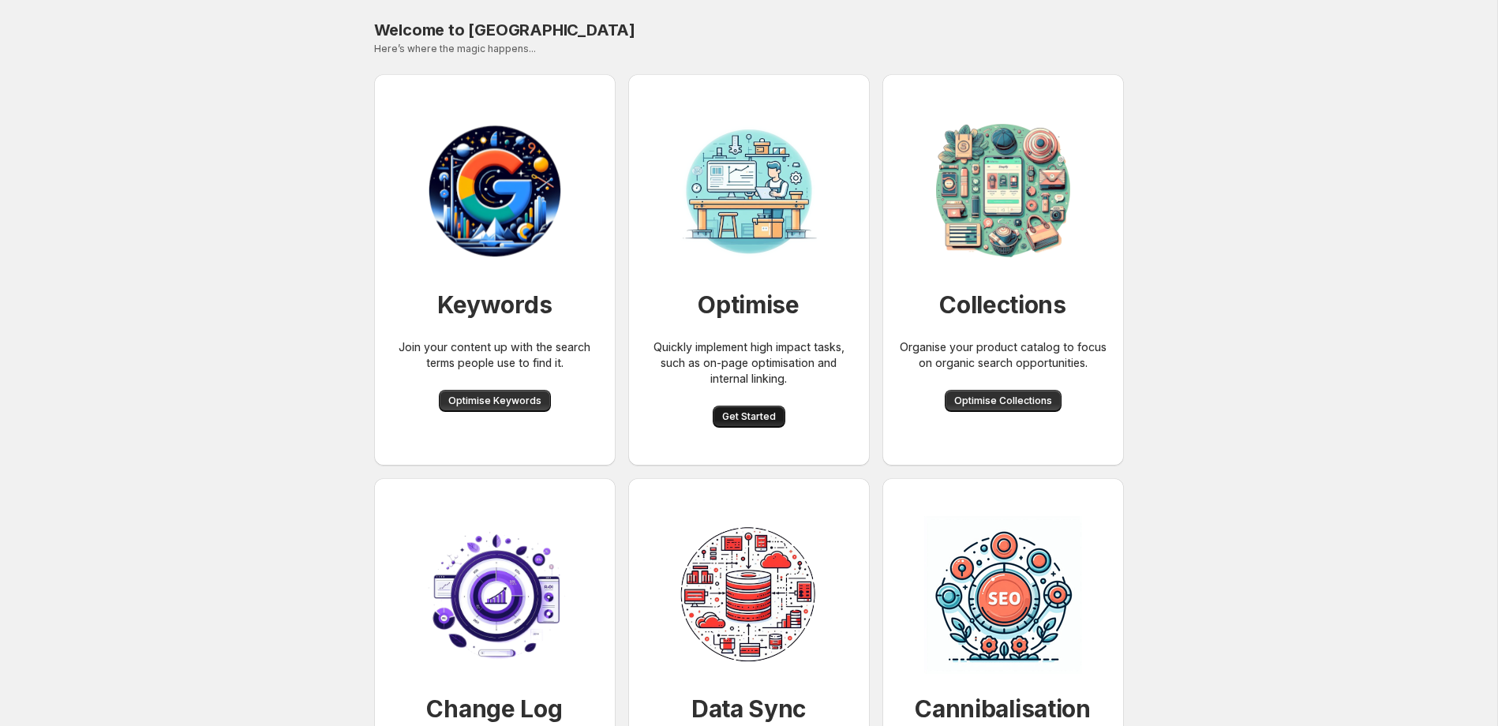
click at [752, 413] on span "Get Started" at bounding box center [749, 417] width 54 height 13
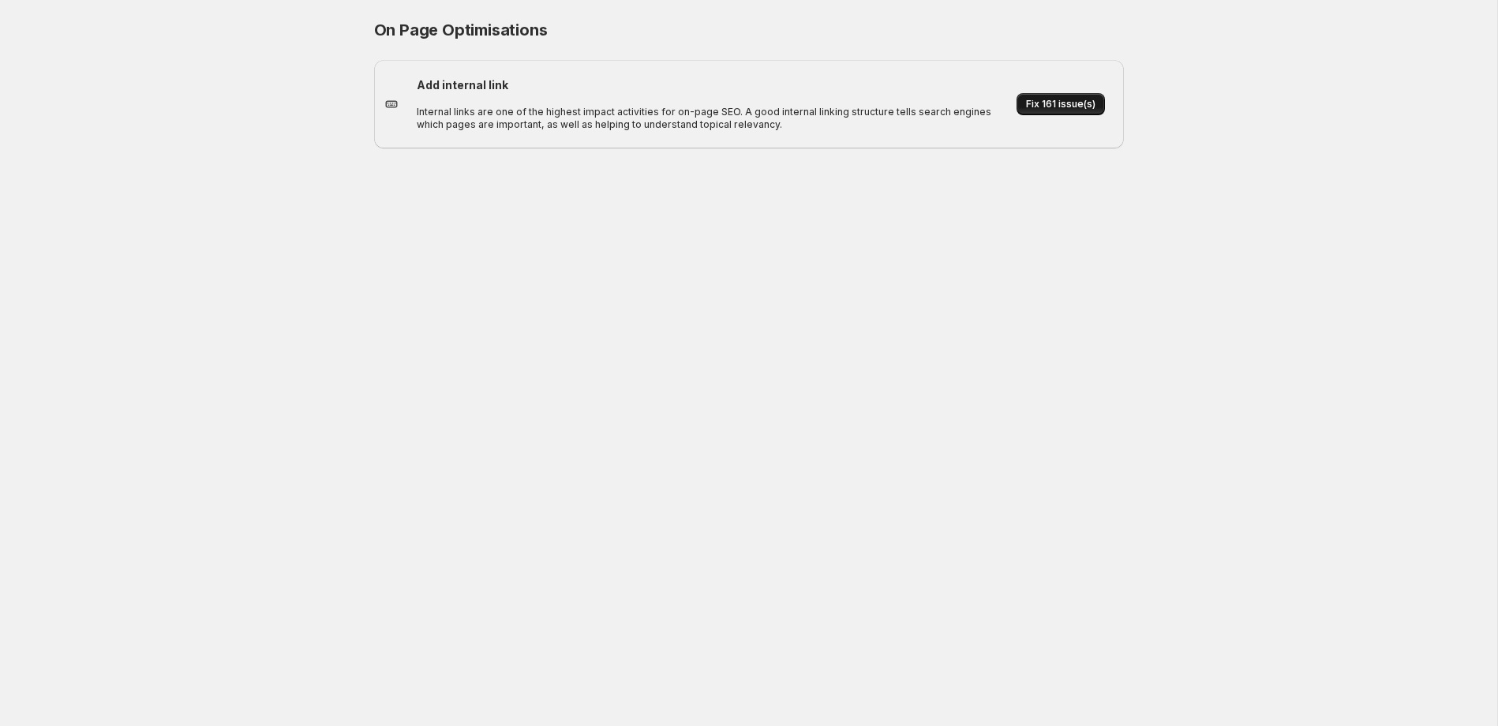
click at [1078, 102] on span "Fix 161 issue(s)" at bounding box center [1060, 104] width 69 height 13
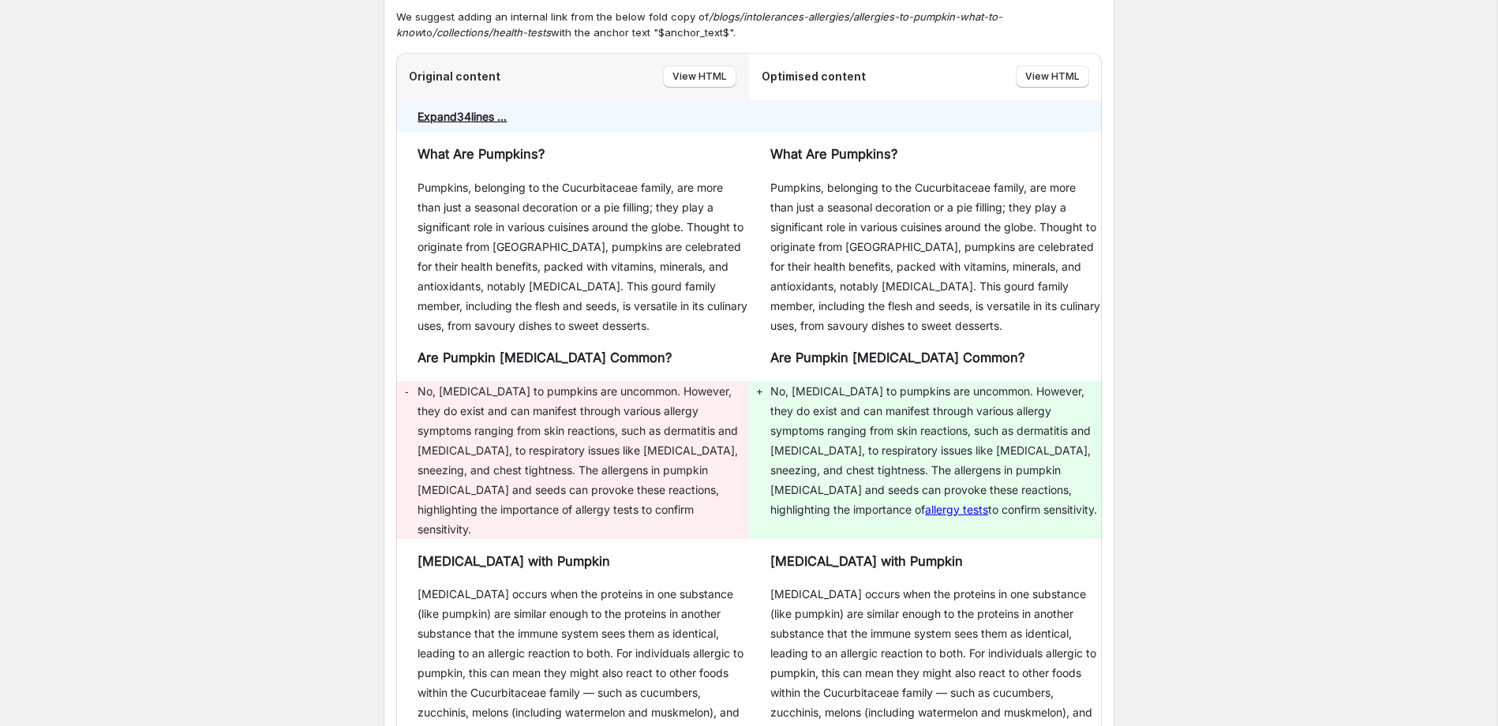
scroll to position [449, 0]
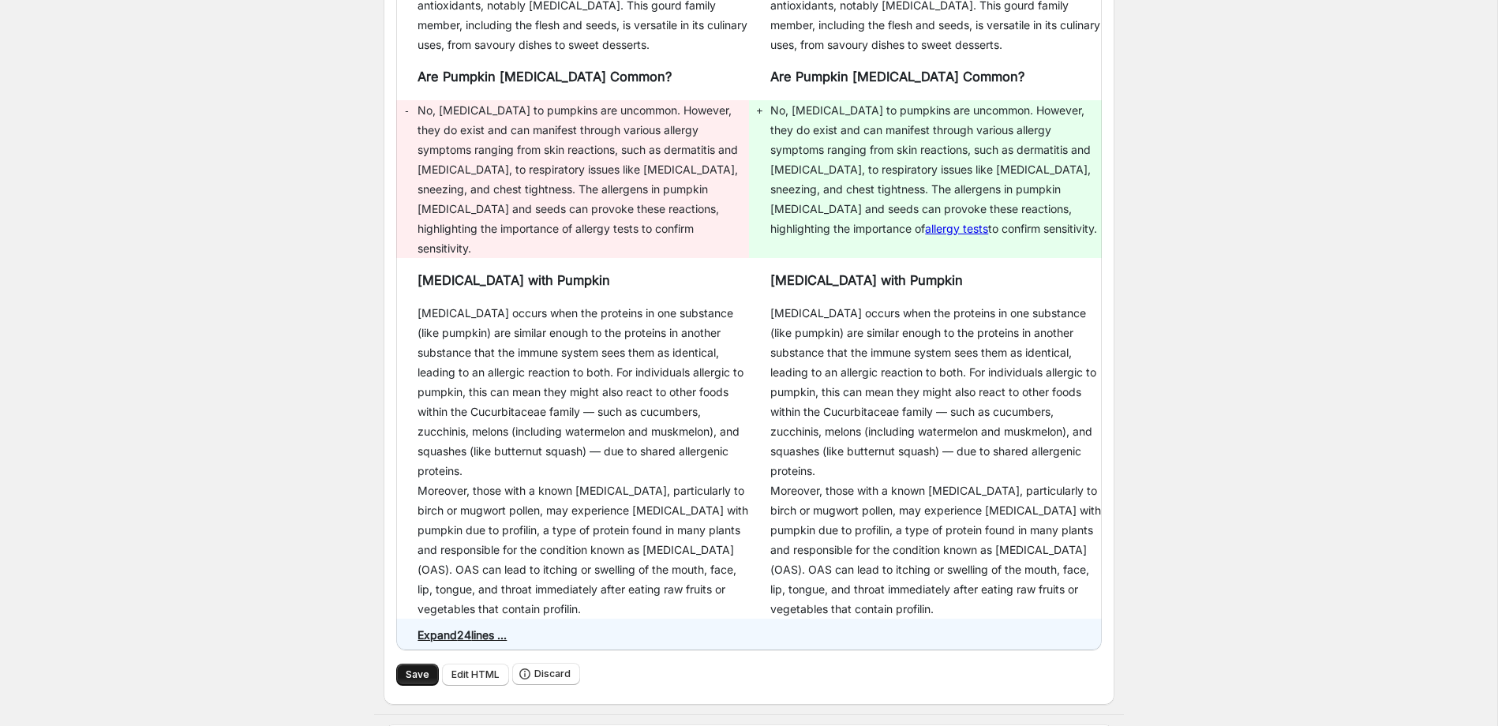
click at [407, 669] on span "Save" at bounding box center [418, 675] width 24 height 13
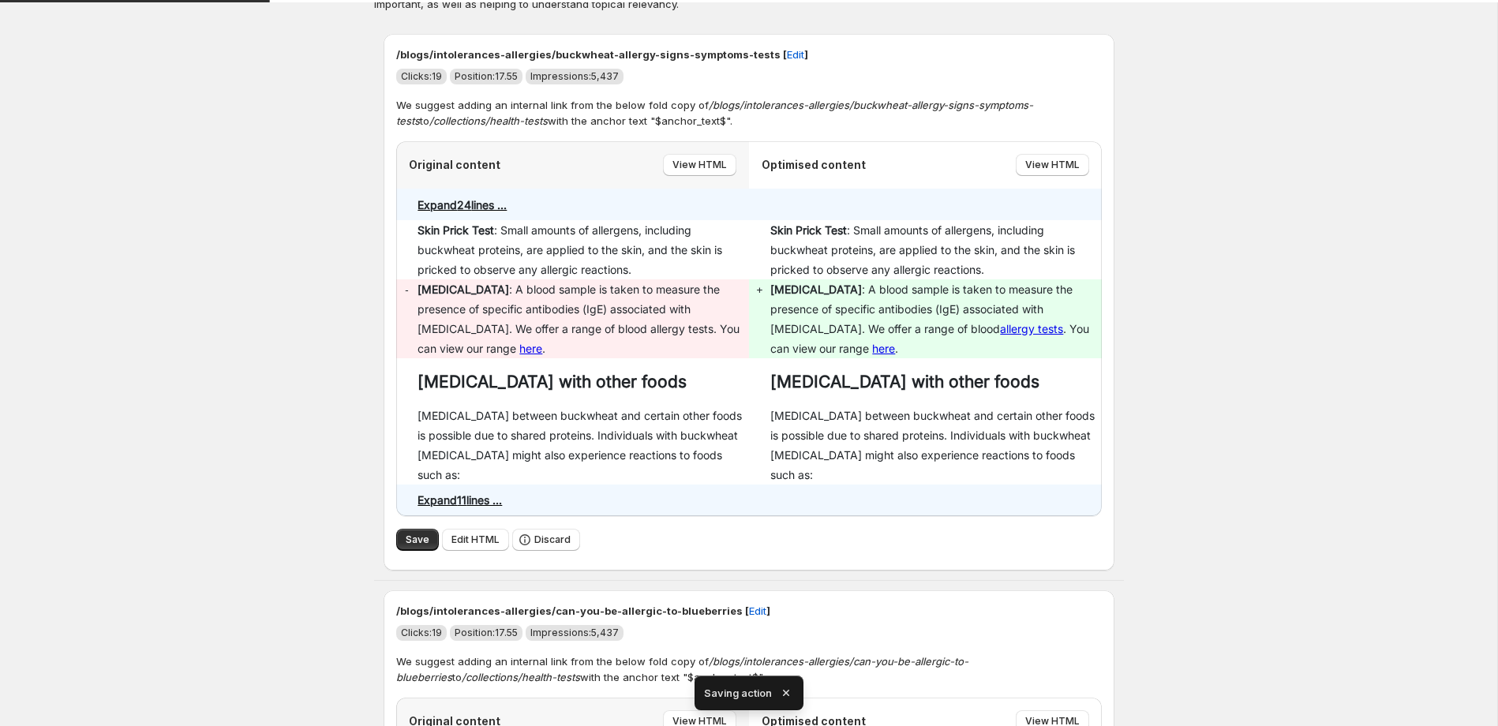
scroll to position [121, 0]
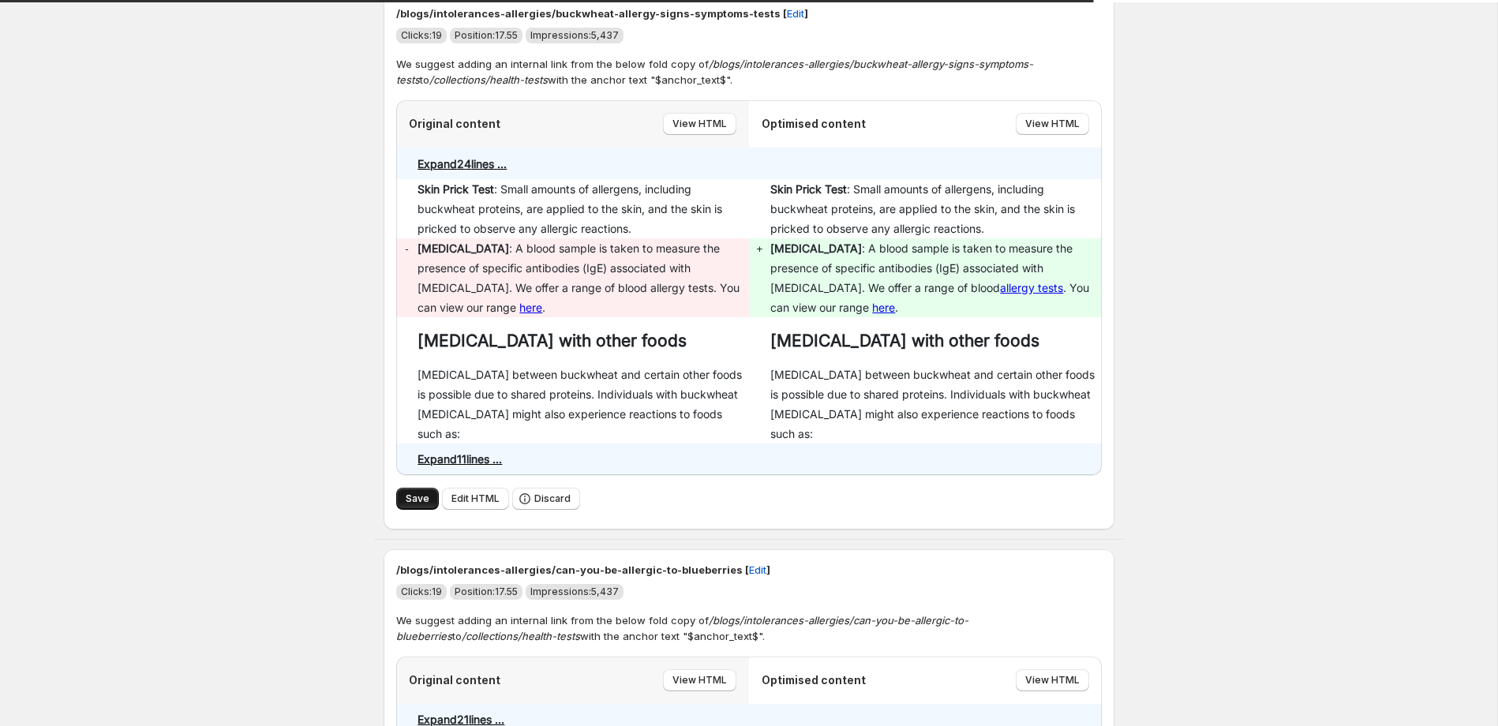
click at [411, 493] on span "Save" at bounding box center [418, 499] width 24 height 13
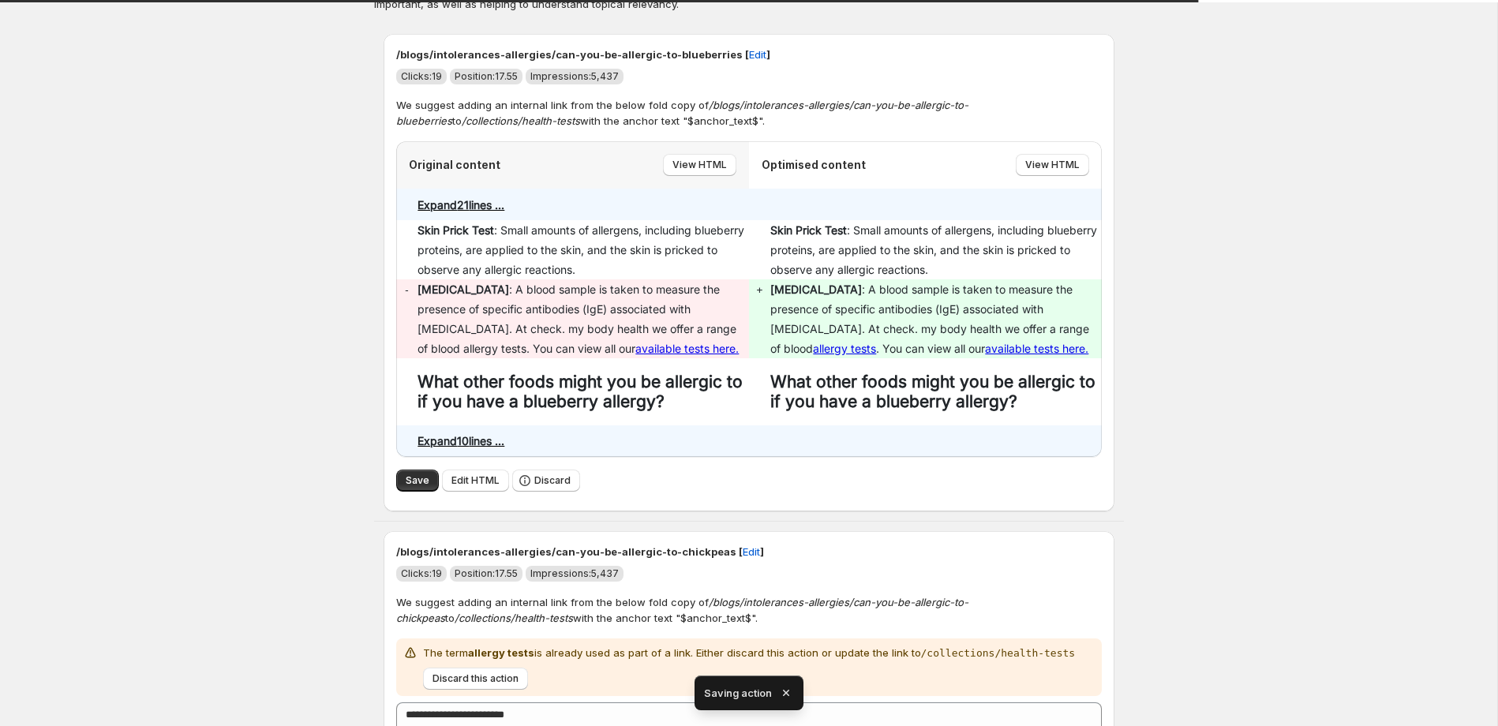
scroll to position [89, 0]
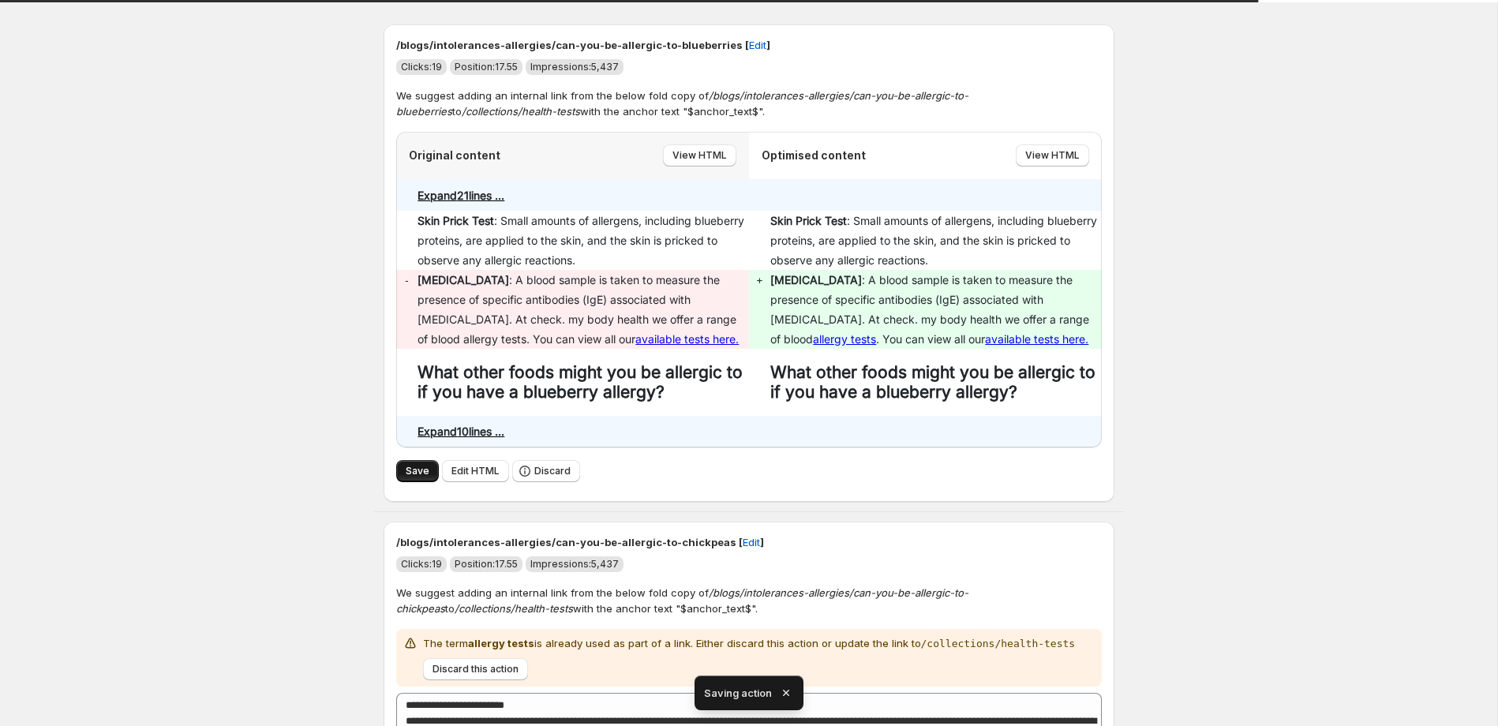
click at [416, 471] on span "Save" at bounding box center [418, 471] width 24 height 13
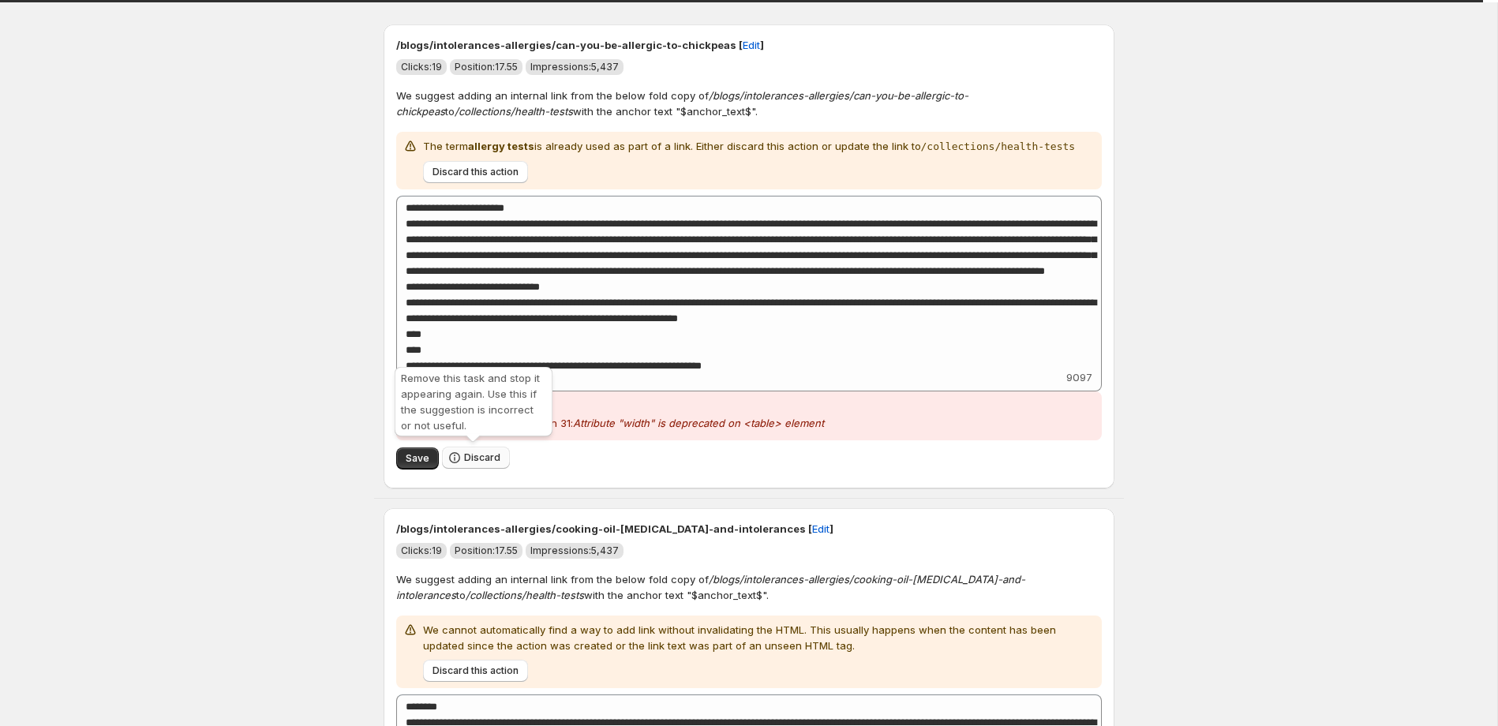
click at [476, 455] on span "Discard" at bounding box center [482, 458] width 36 height 13
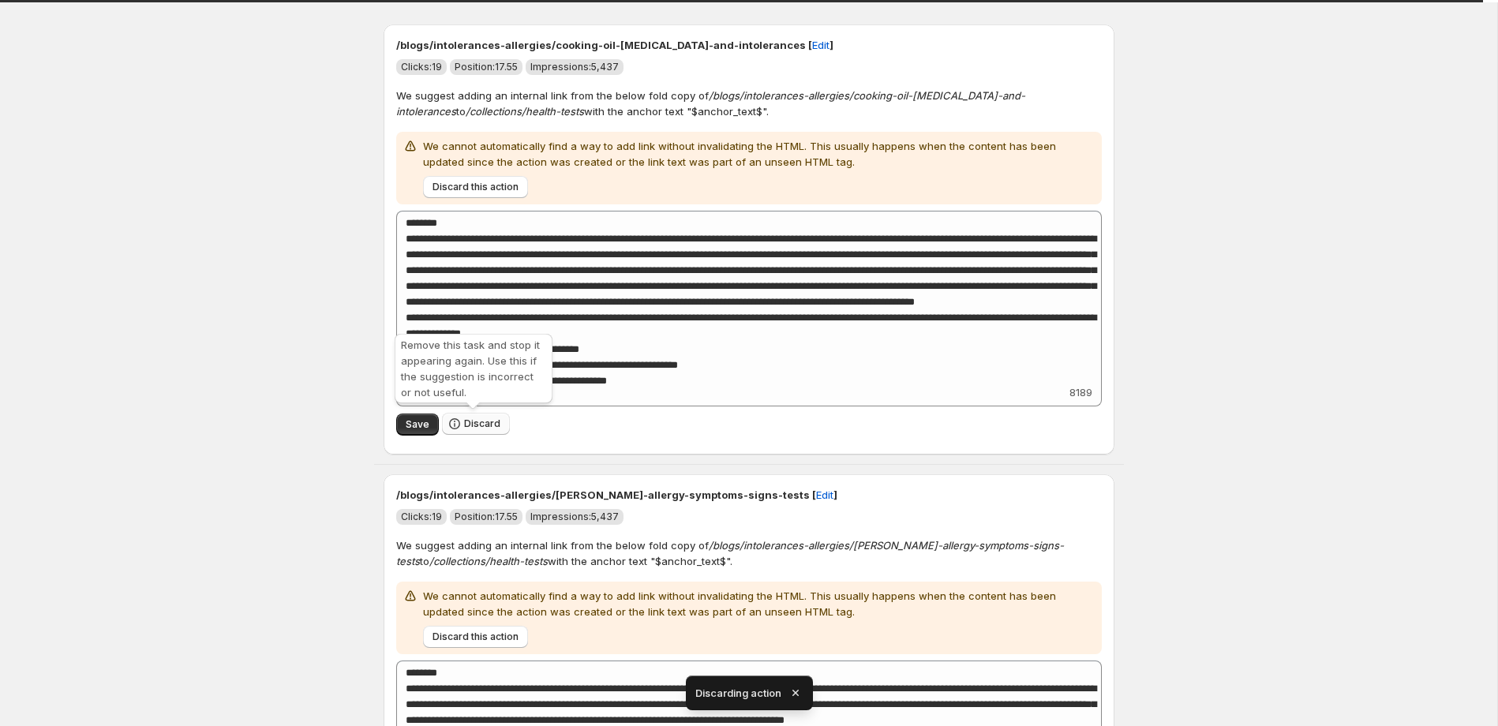
click at [483, 433] on button "Discard" at bounding box center [476, 424] width 68 height 22
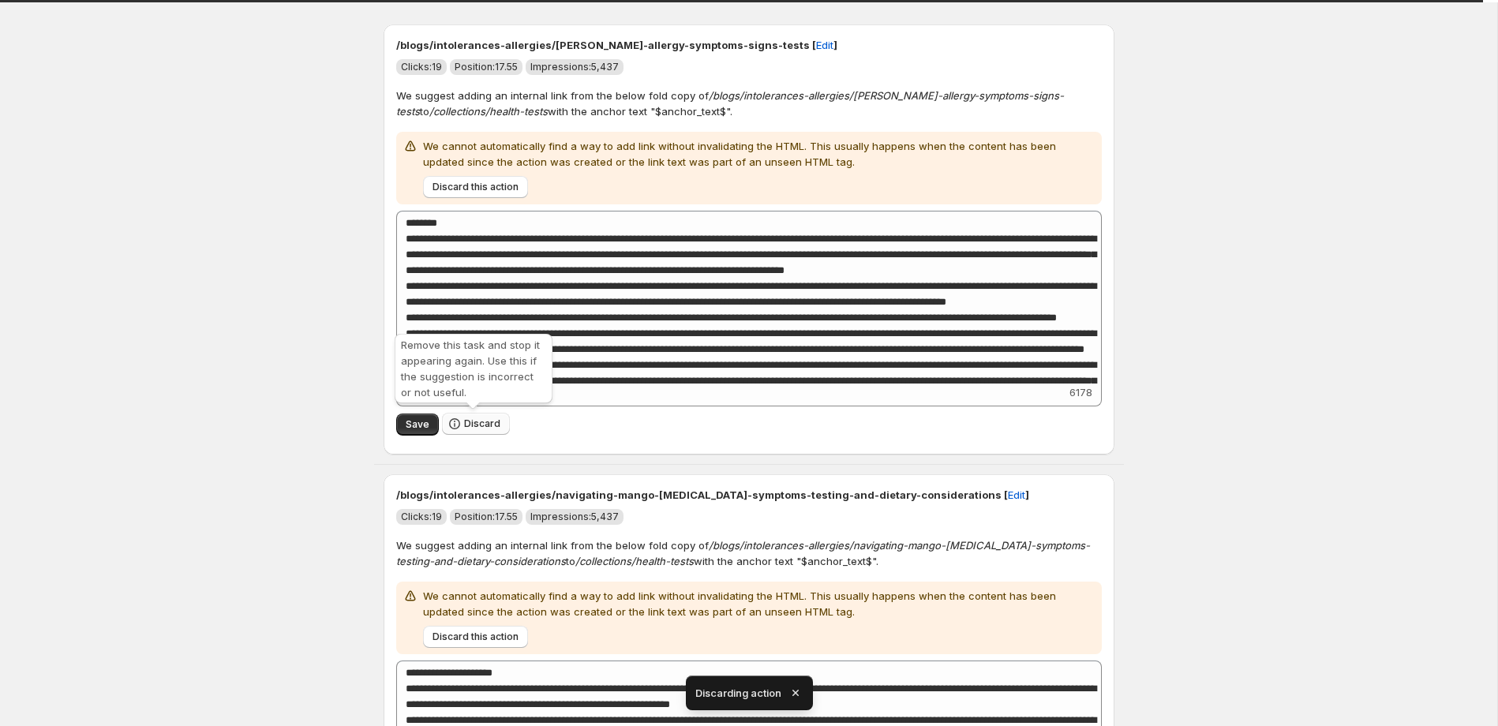
click at [489, 426] on span "Discard" at bounding box center [482, 424] width 36 height 13
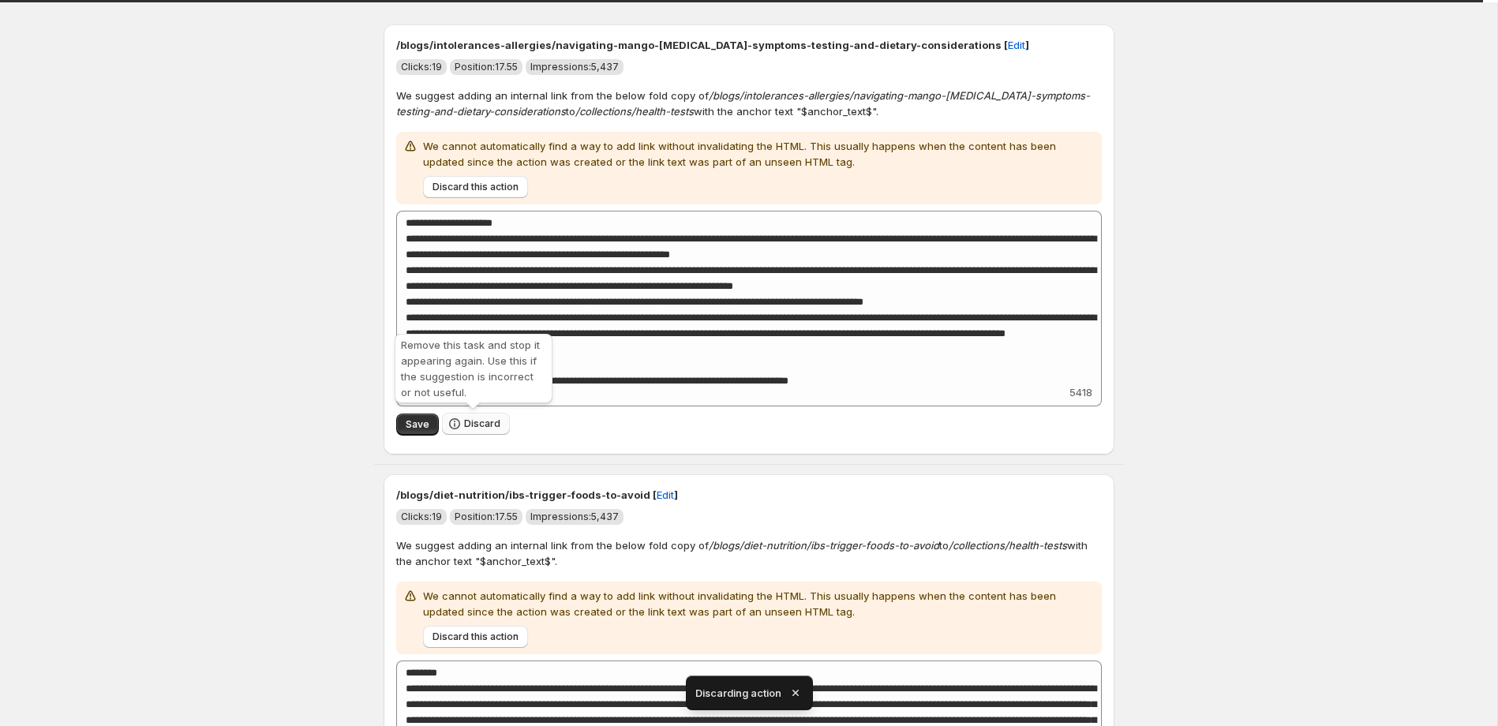
click at [486, 426] on span "Discard" at bounding box center [482, 424] width 36 height 13
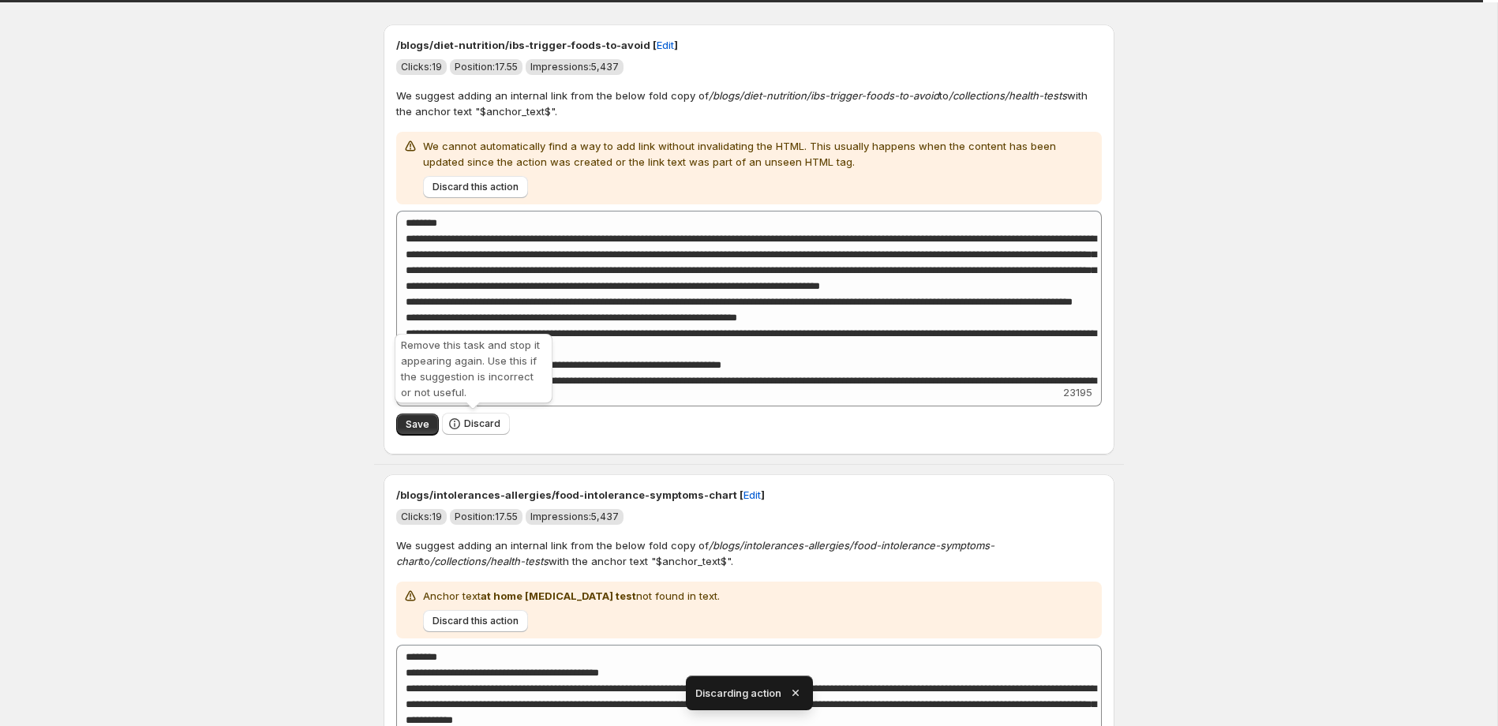
click at [486, 426] on span "Discard" at bounding box center [482, 424] width 36 height 13
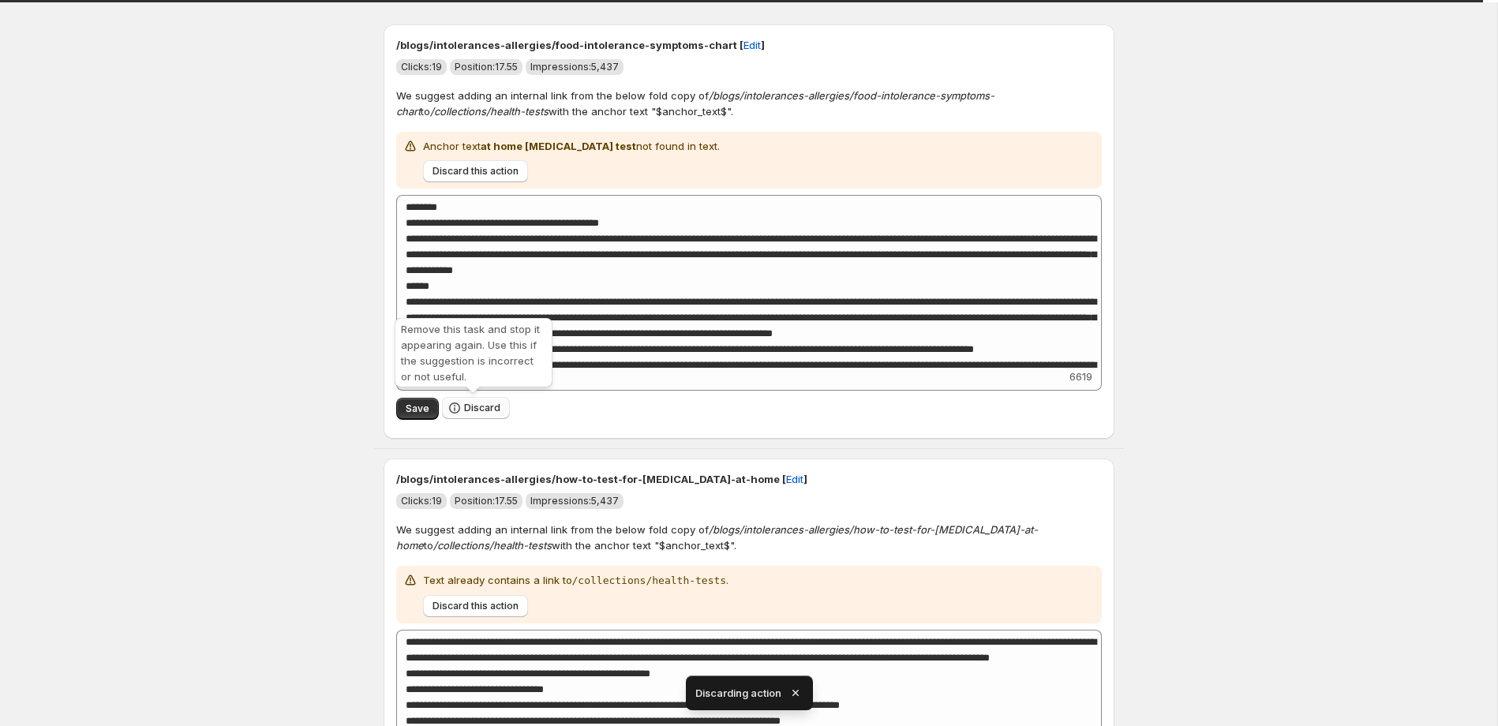
click at [482, 409] on span "Discard" at bounding box center [482, 408] width 36 height 13
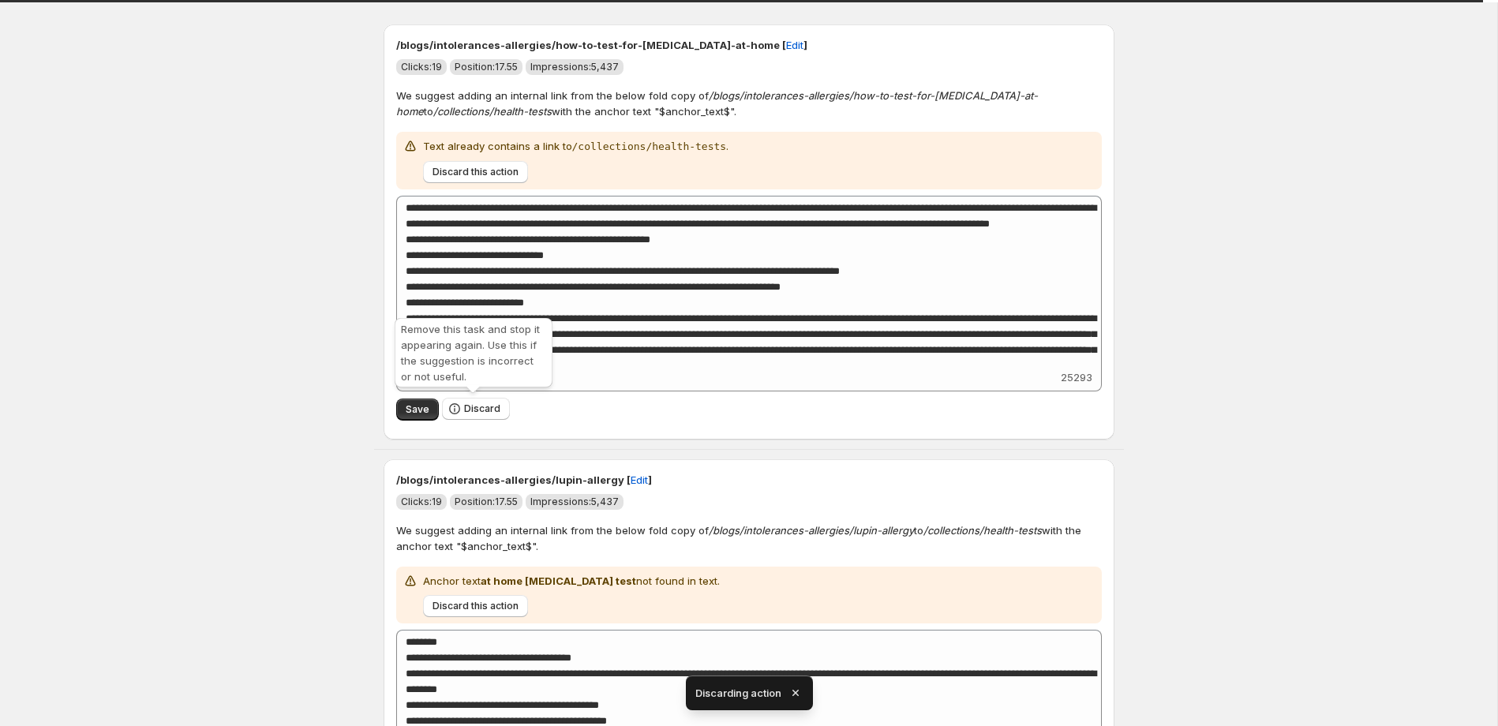
click at [482, 409] on span "Discard" at bounding box center [482, 409] width 36 height 13
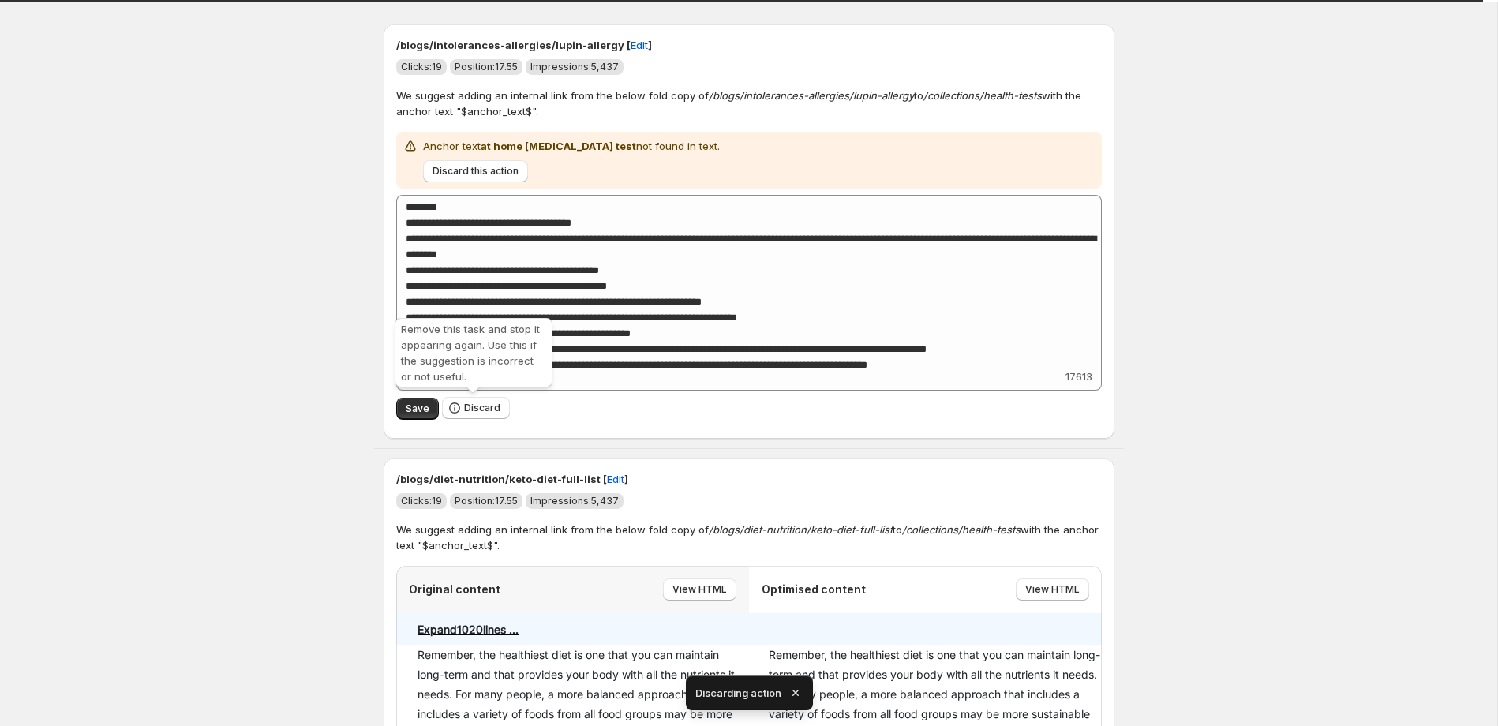
click at [482, 409] on span "Discard" at bounding box center [482, 408] width 36 height 13
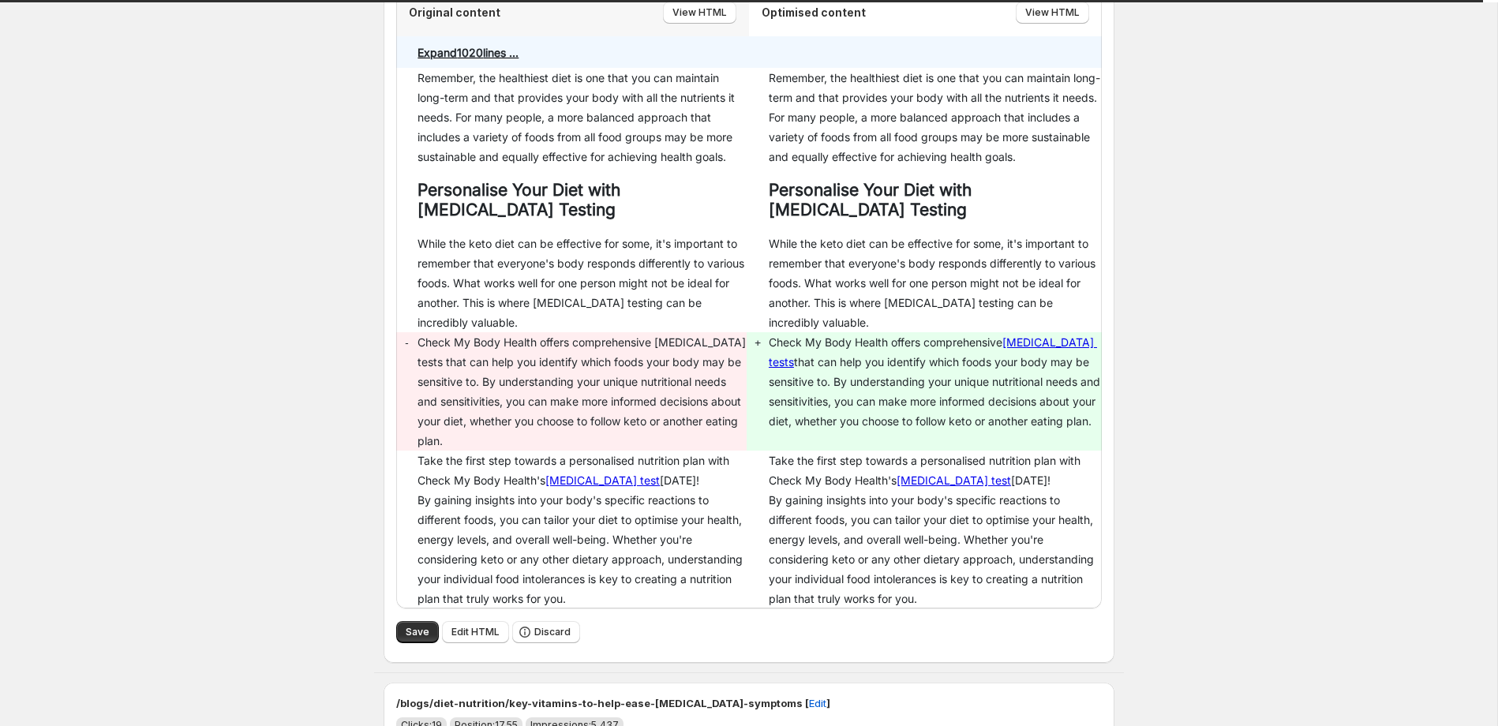
scroll to position [403, 0]
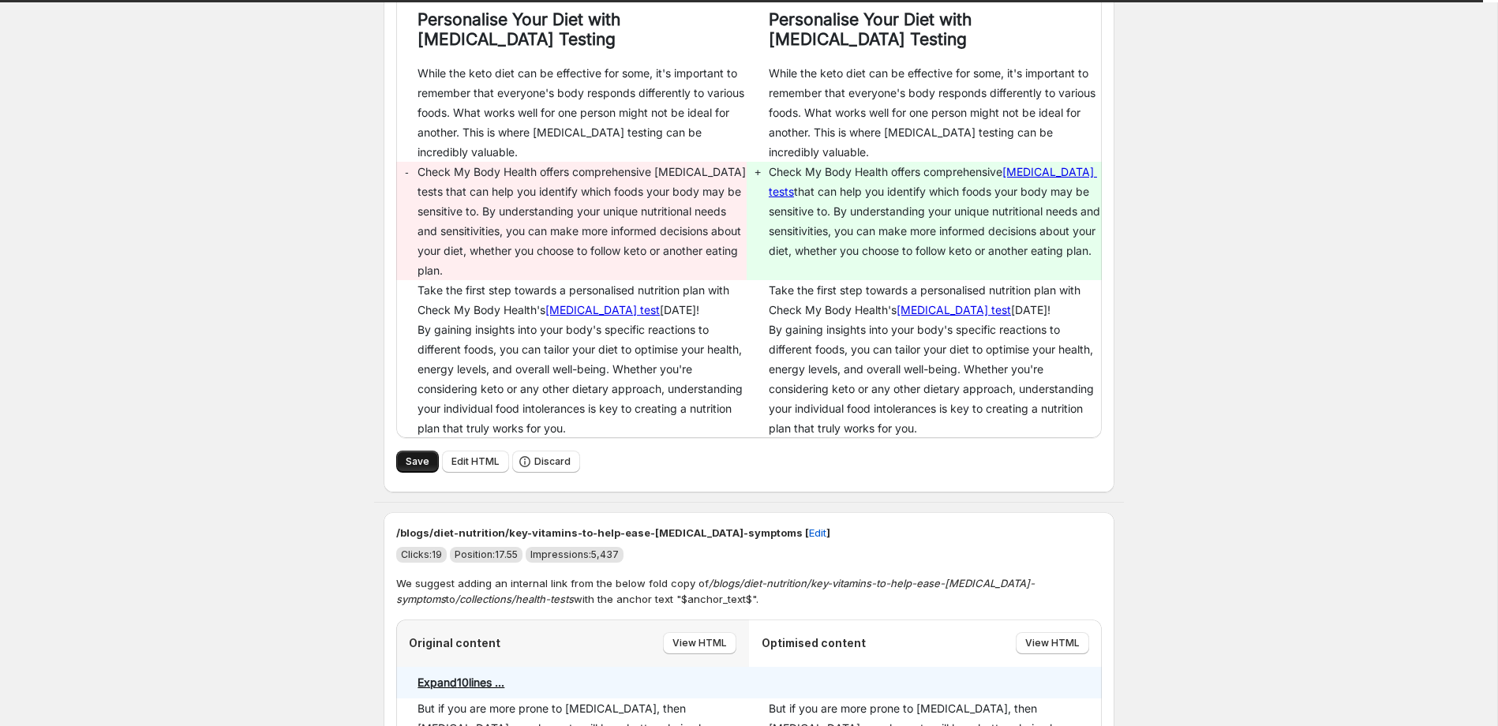
click at [427, 462] on button "Save" at bounding box center [417, 462] width 43 height 22
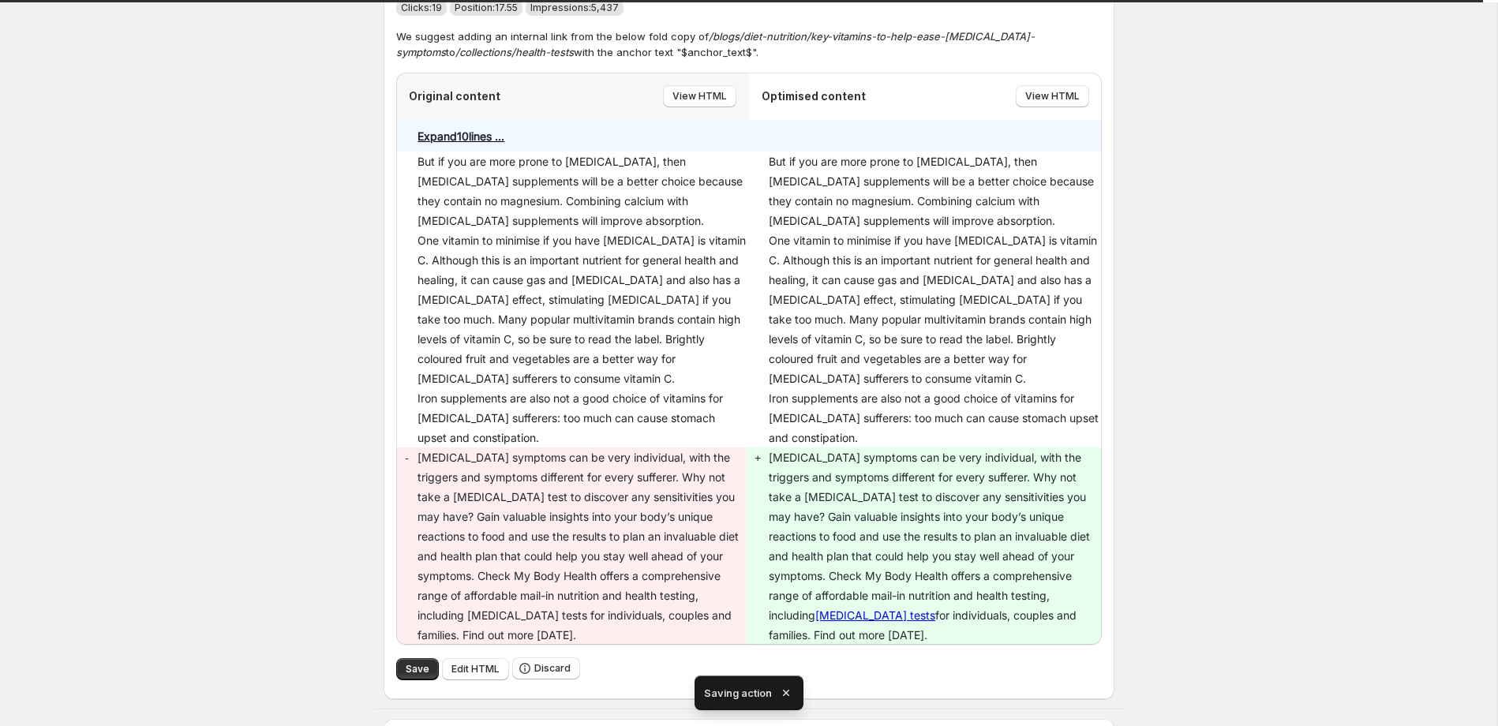
scroll to position [345, 0]
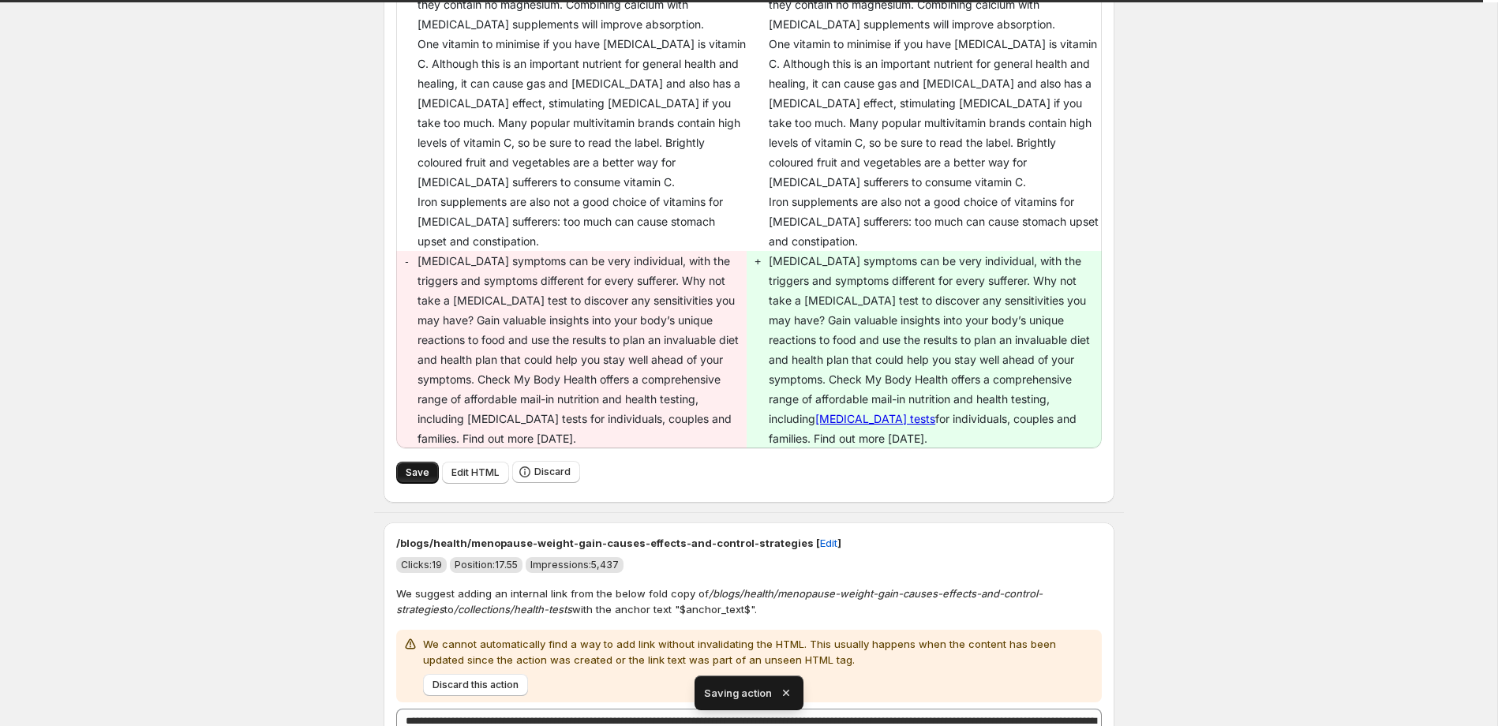
click at [411, 467] on span "Save" at bounding box center [418, 473] width 24 height 13
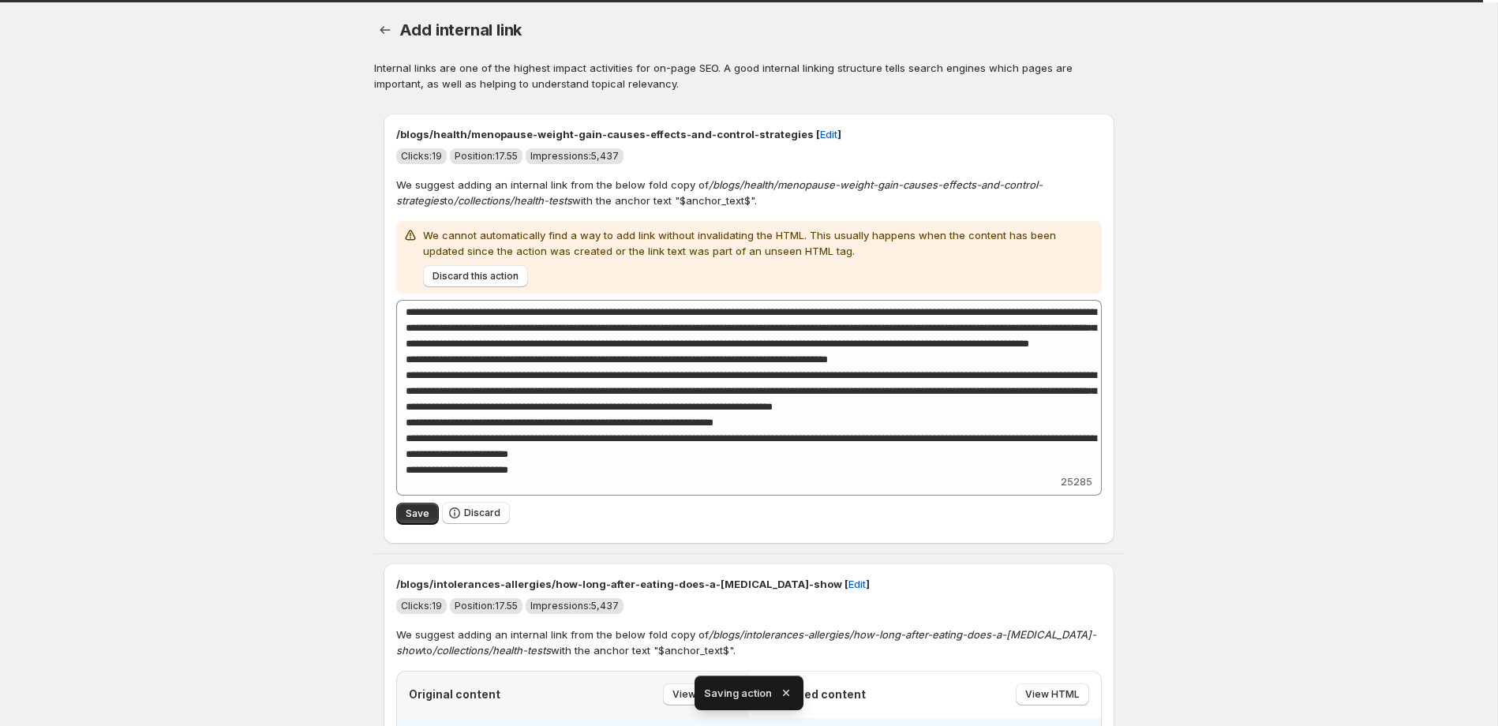
scroll to position [114, 0]
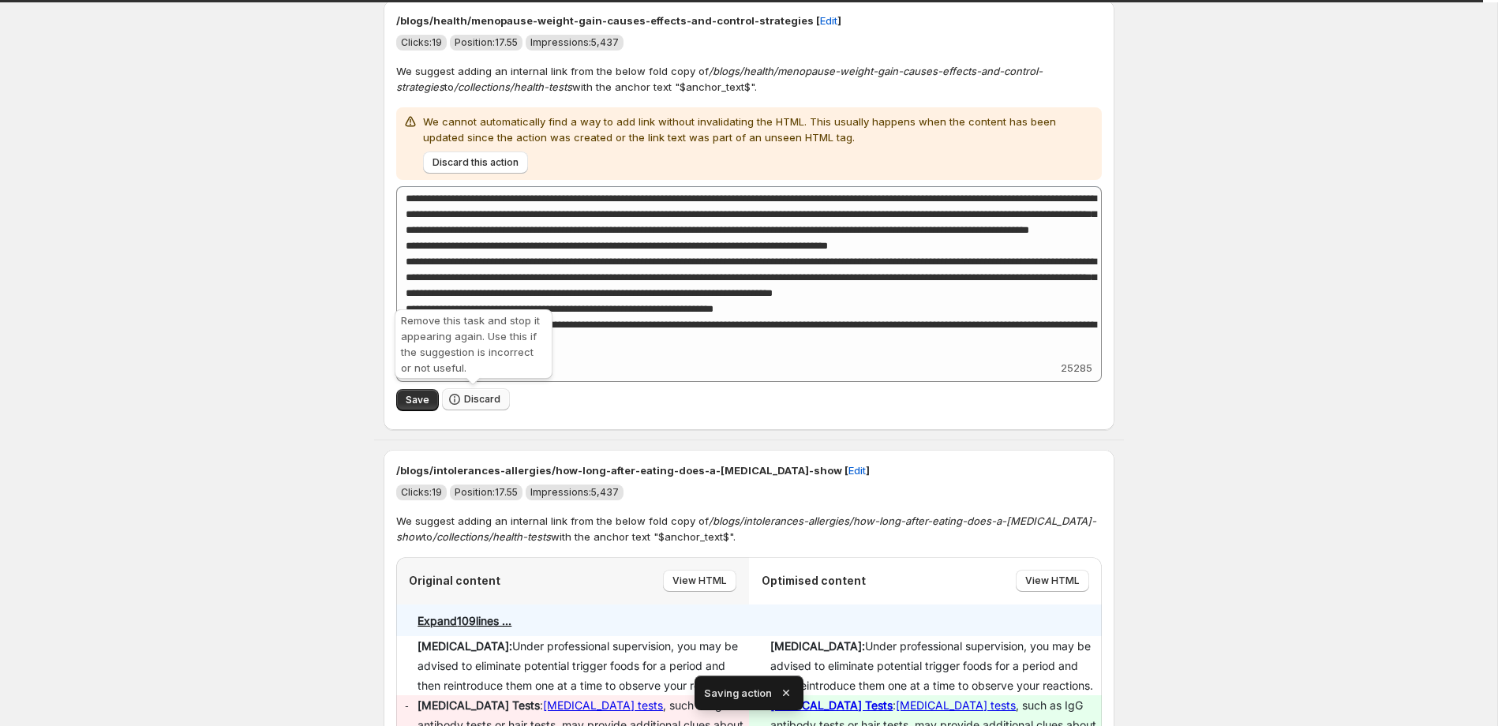
click at [472, 399] on span "Discard" at bounding box center [482, 399] width 36 height 13
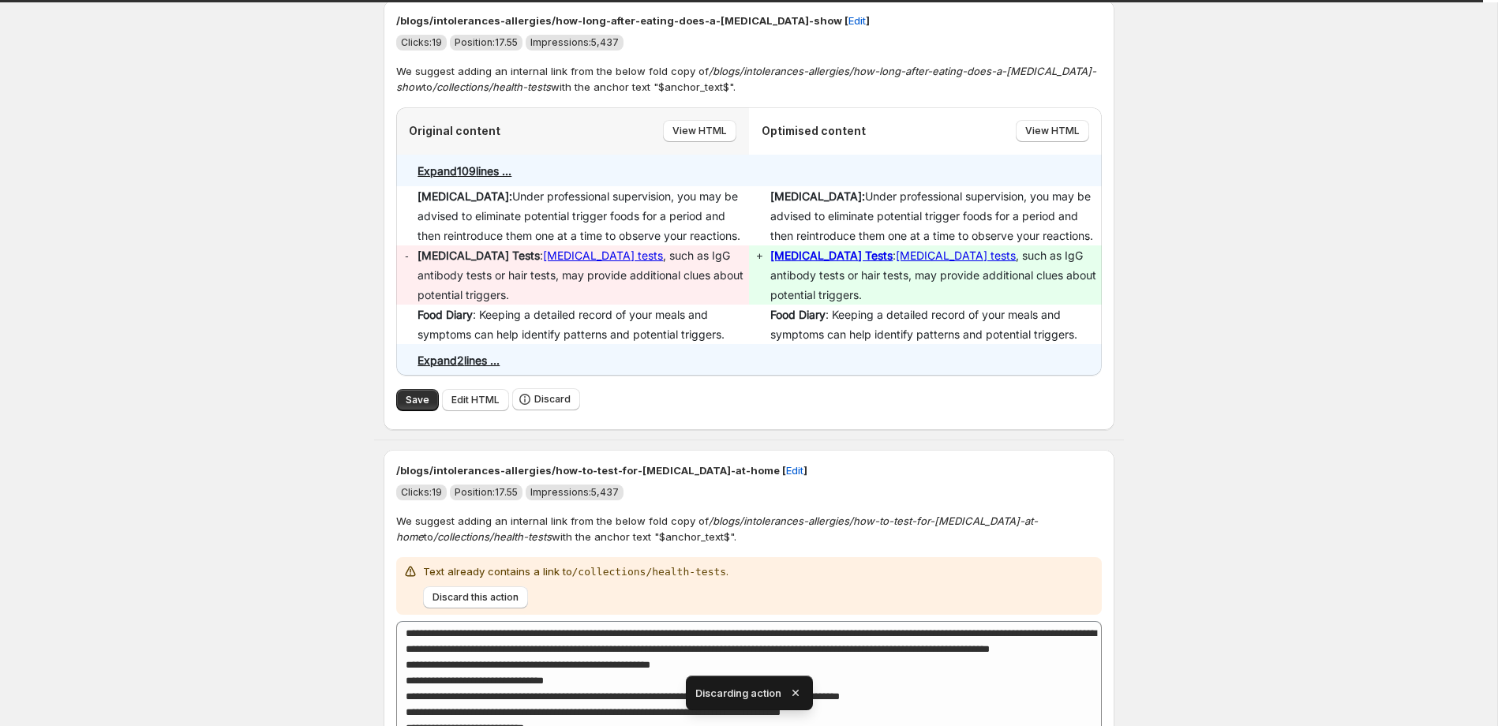
scroll to position [0, 0]
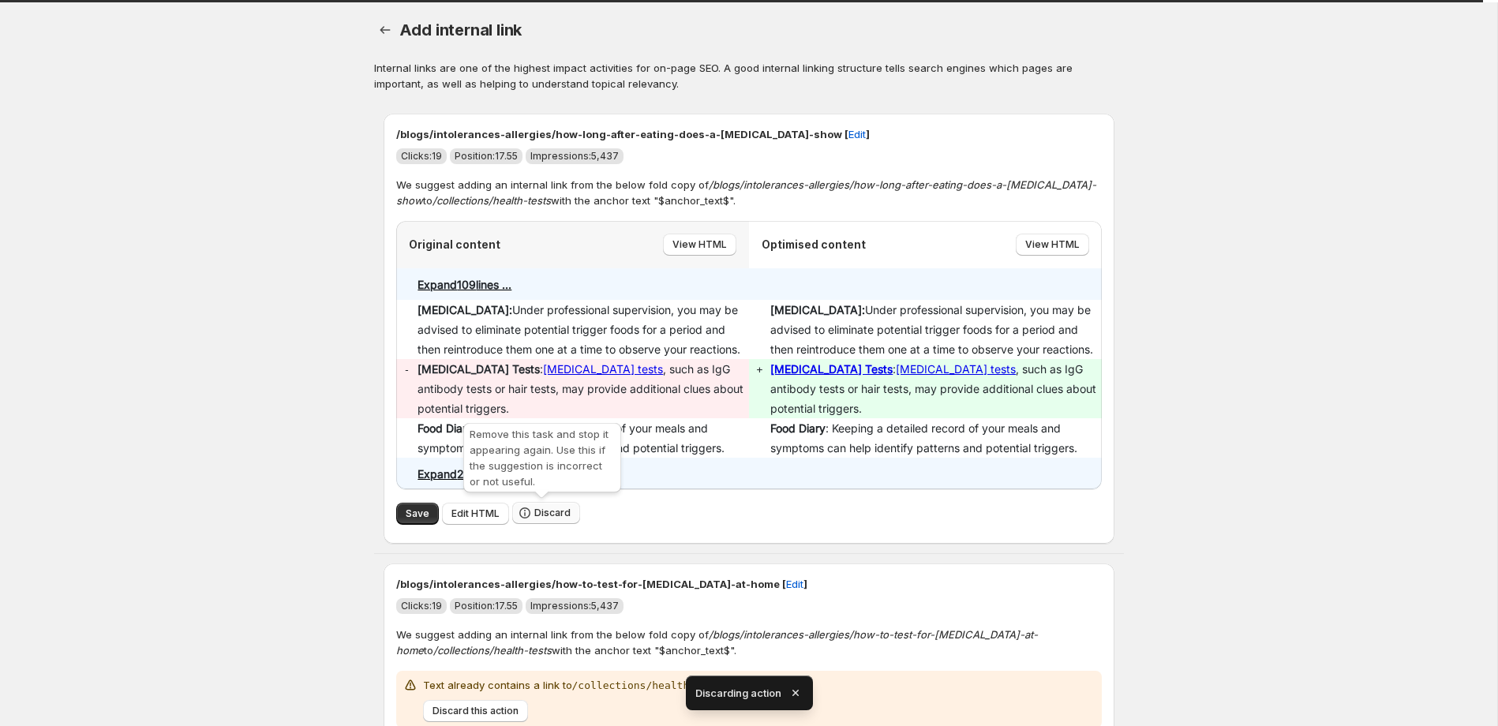
click at [552, 513] on span "Discard" at bounding box center [552, 513] width 36 height 13
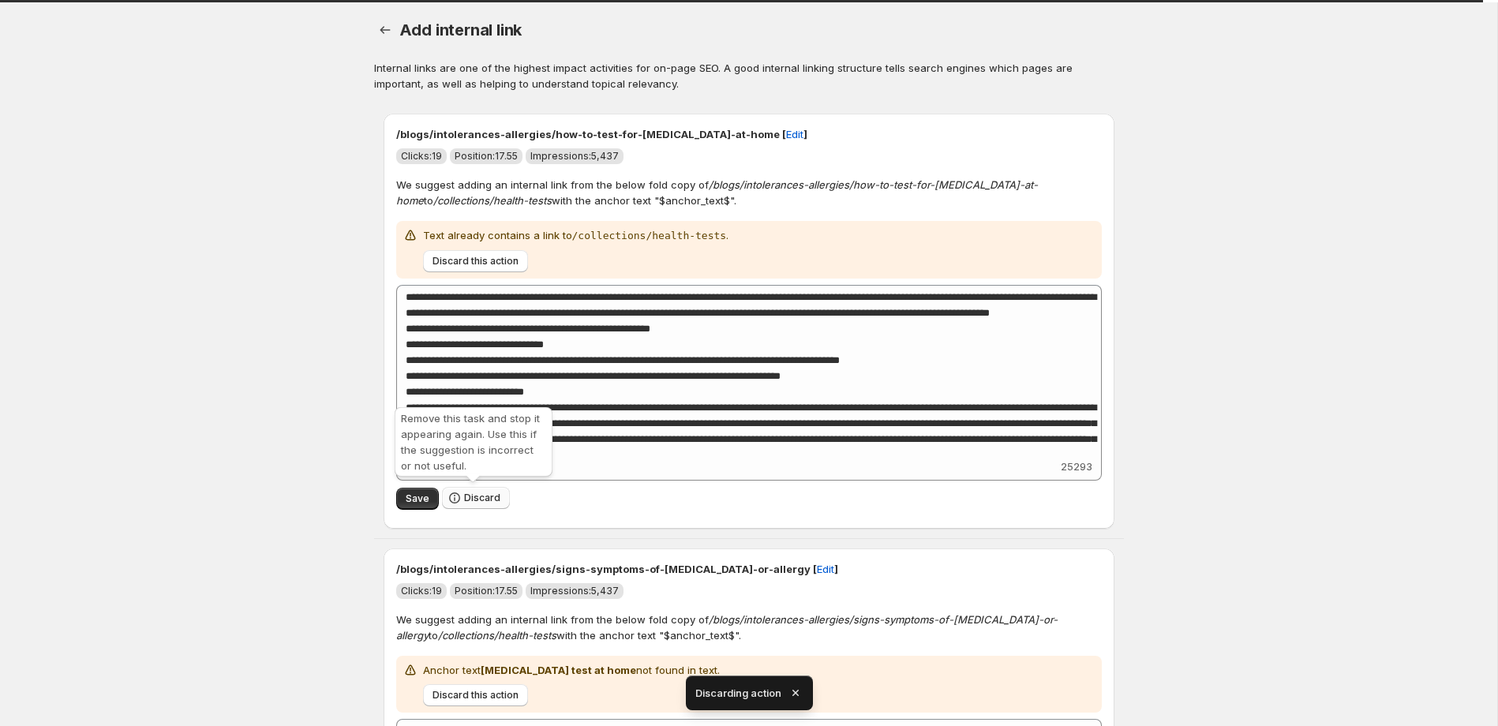
click at [477, 493] on span "Discard" at bounding box center [482, 498] width 36 height 13
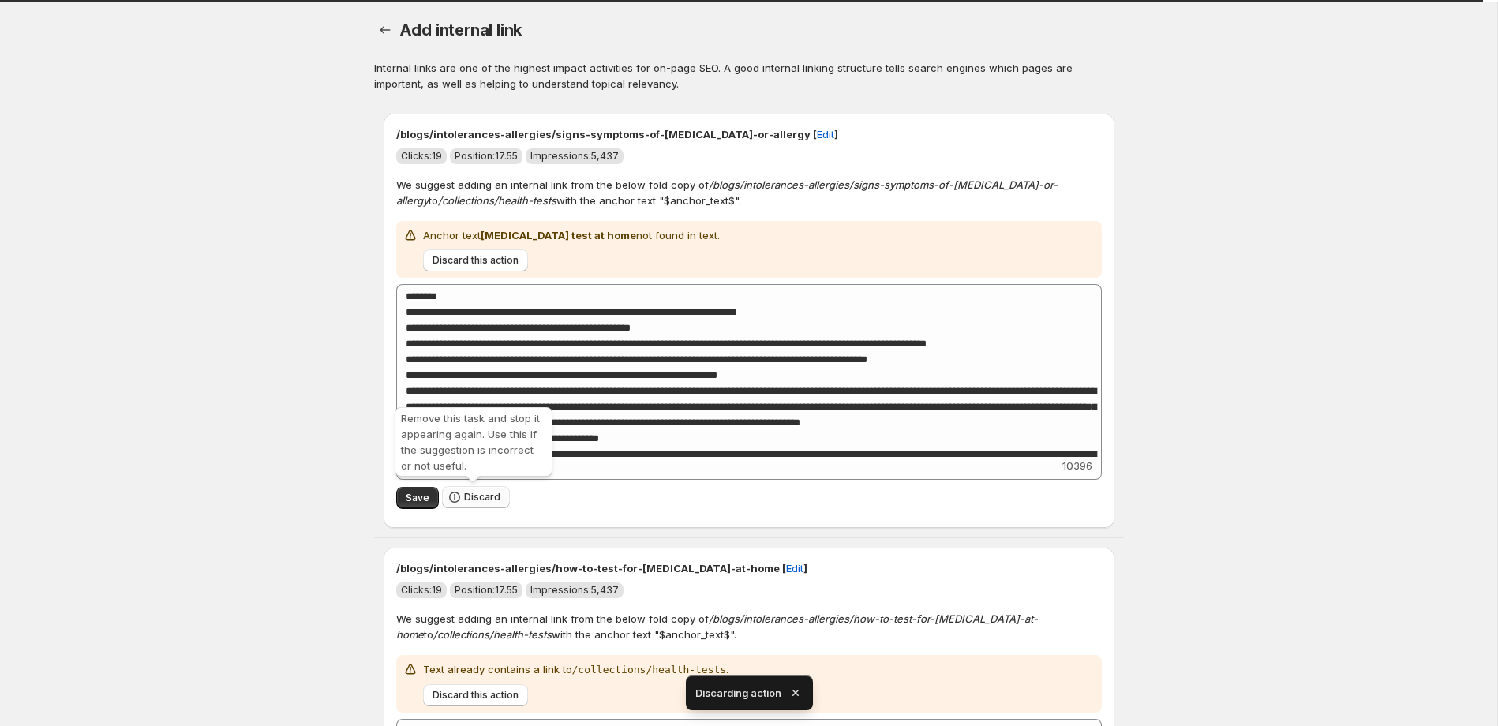
click at [482, 493] on span "Discard" at bounding box center [482, 497] width 36 height 13
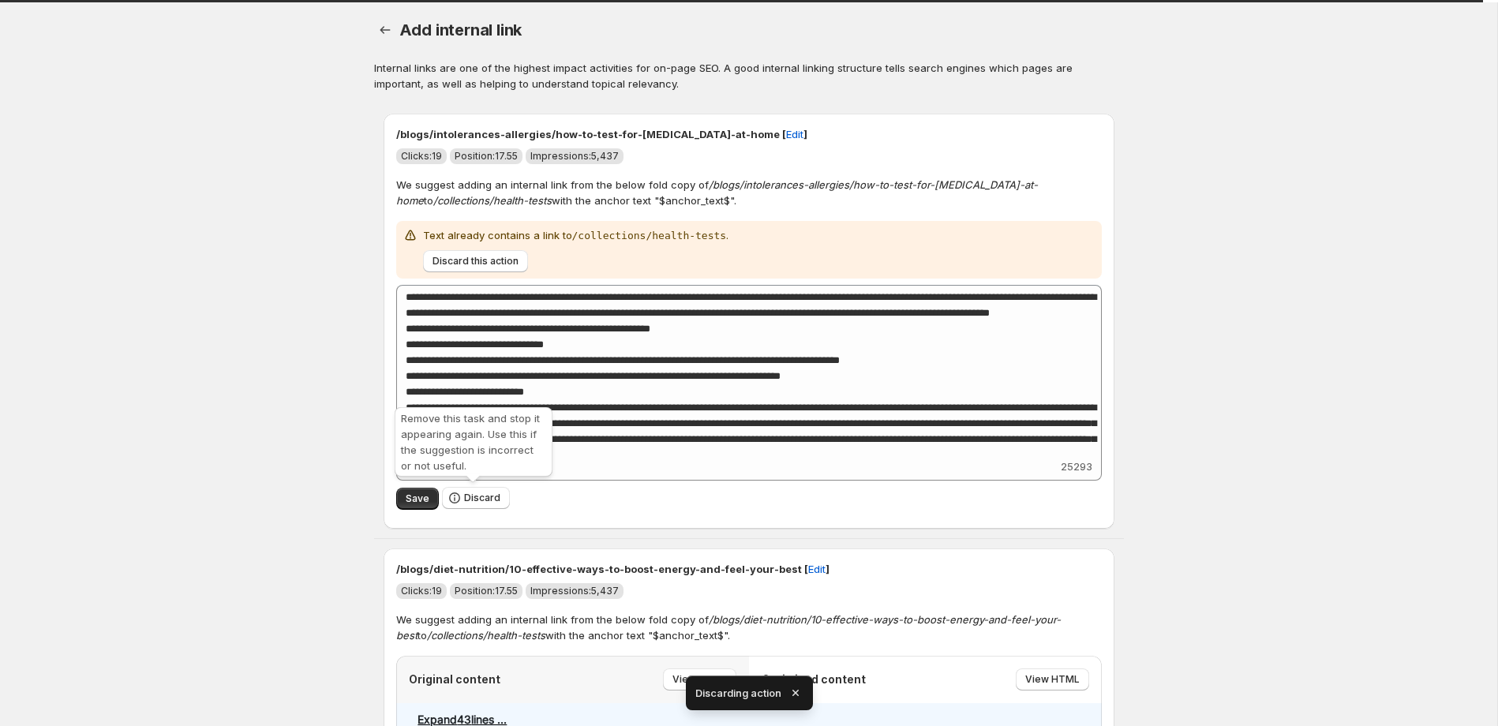
click at [482, 493] on span "Discard" at bounding box center [482, 498] width 36 height 13
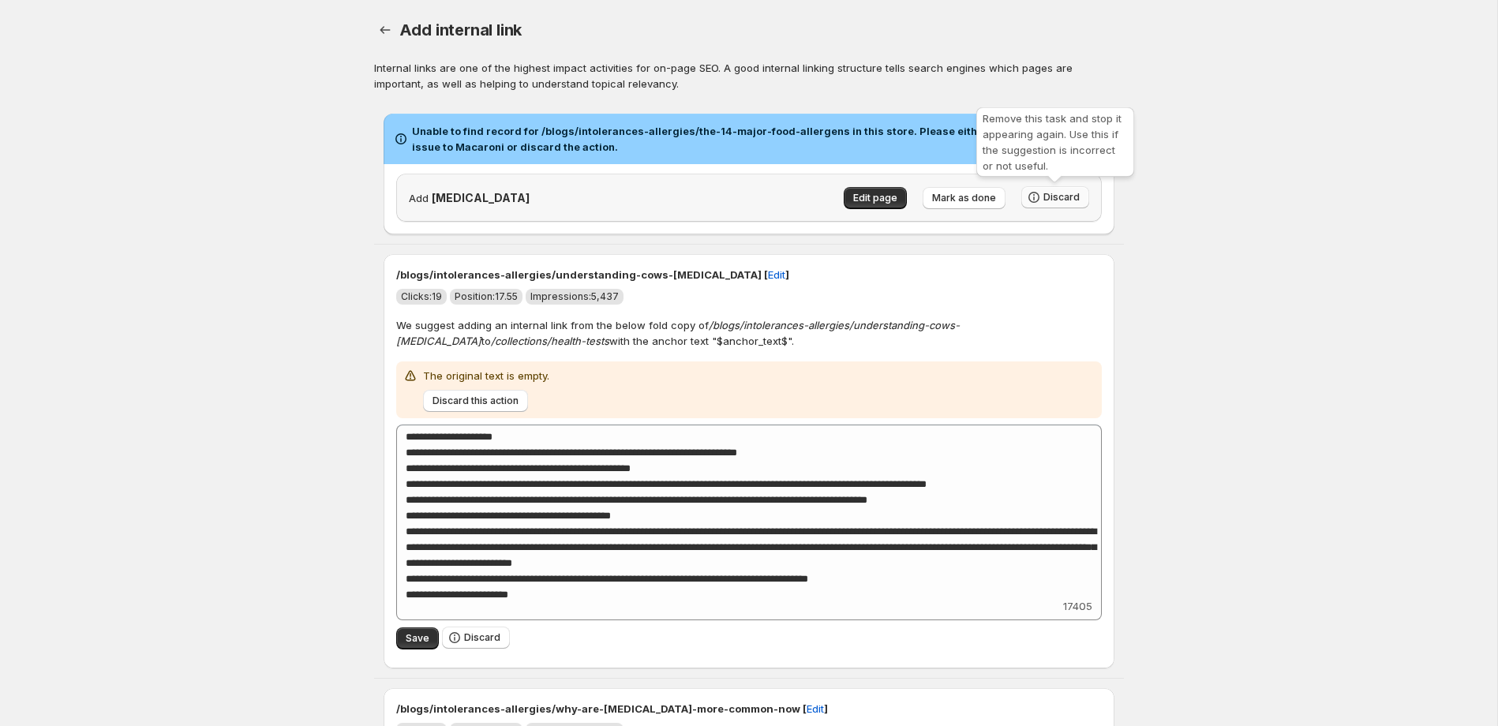
click at [1067, 198] on span "Discard" at bounding box center [1062, 197] width 36 height 13
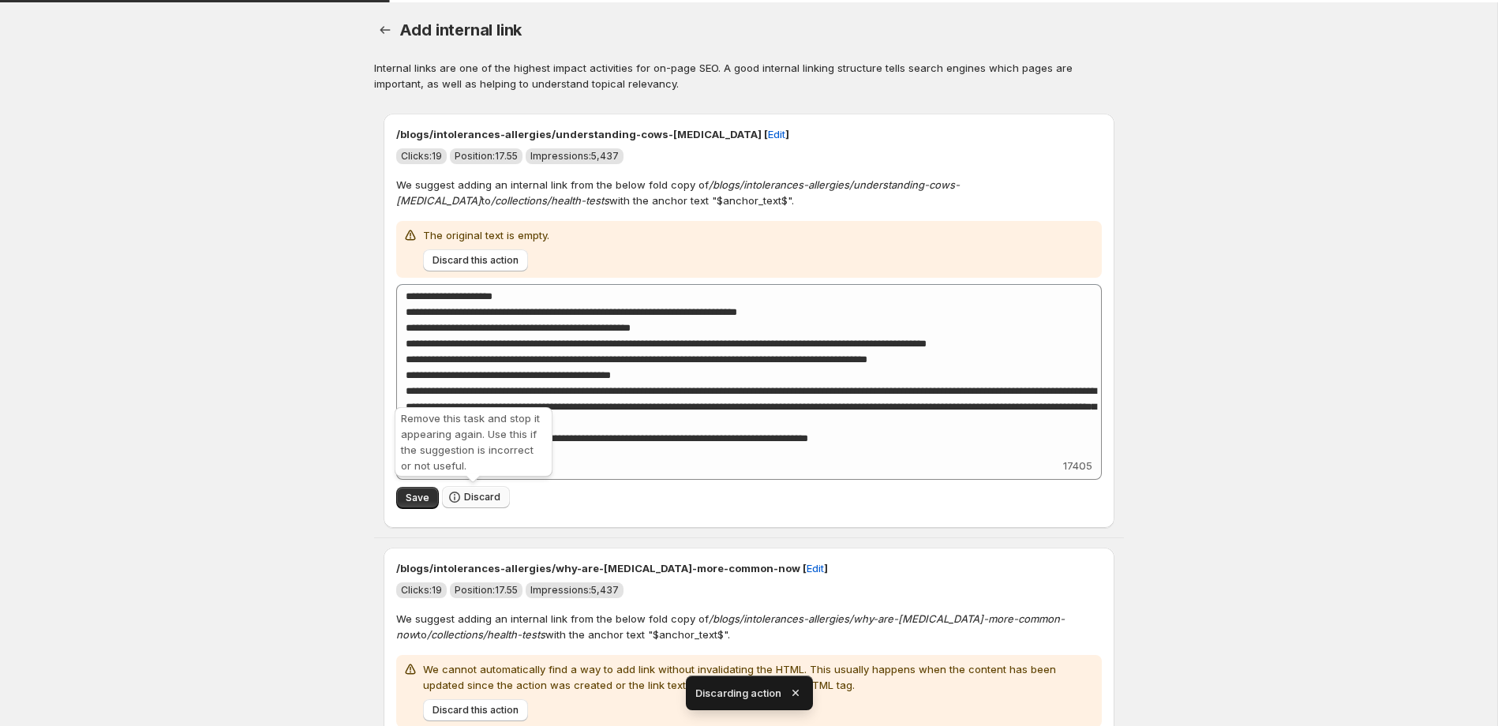
click at [492, 497] on span "Discard" at bounding box center [482, 497] width 36 height 13
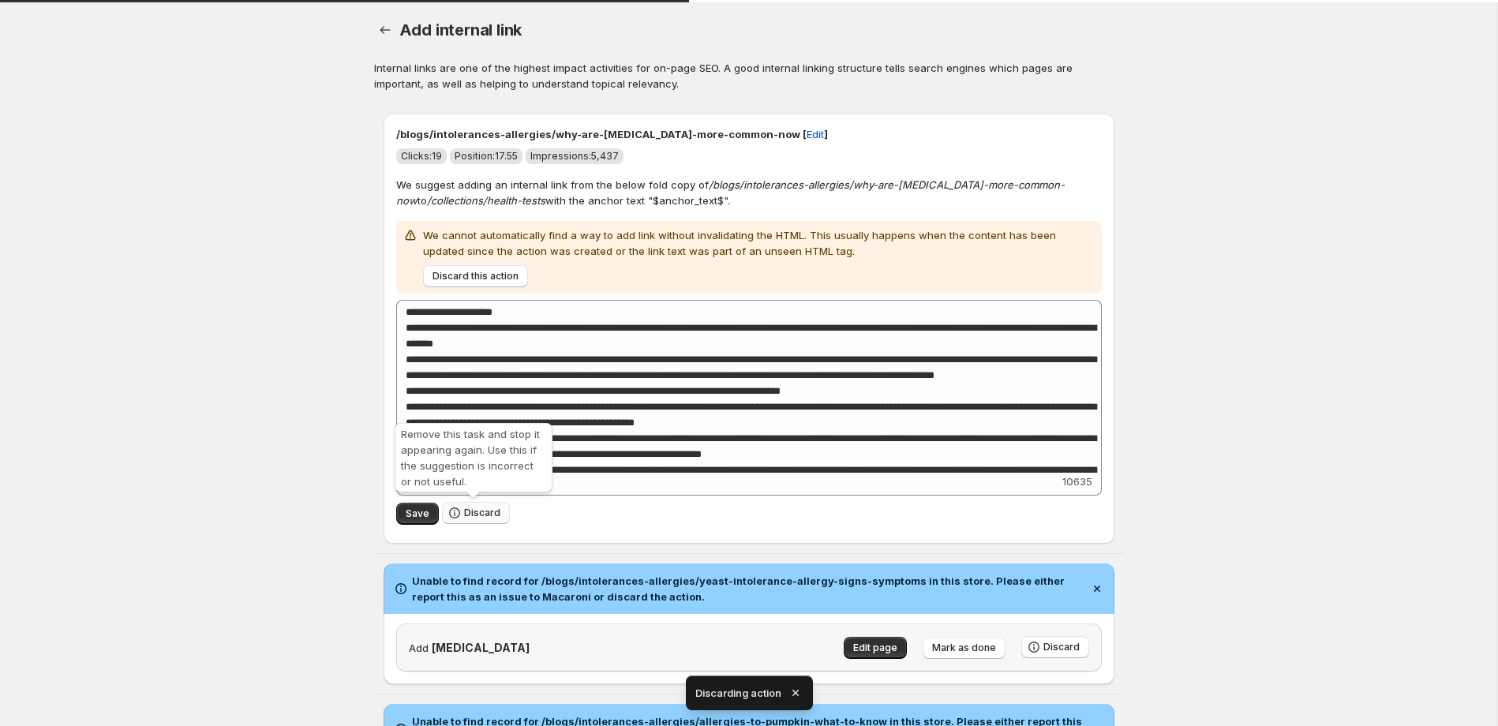
click at [491, 512] on span "Discard" at bounding box center [482, 513] width 36 height 13
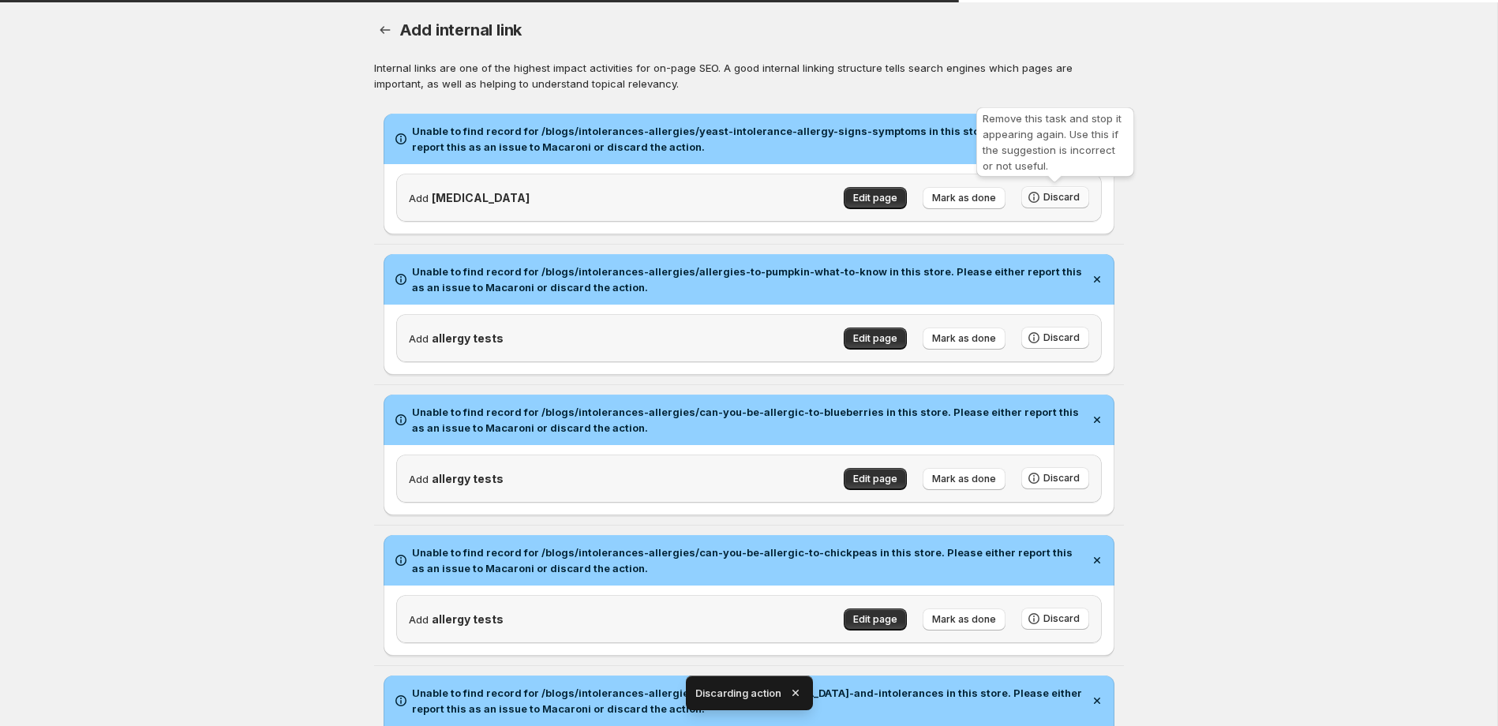
click at [1071, 199] on span "Discard" at bounding box center [1062, 197] width 36 height 13
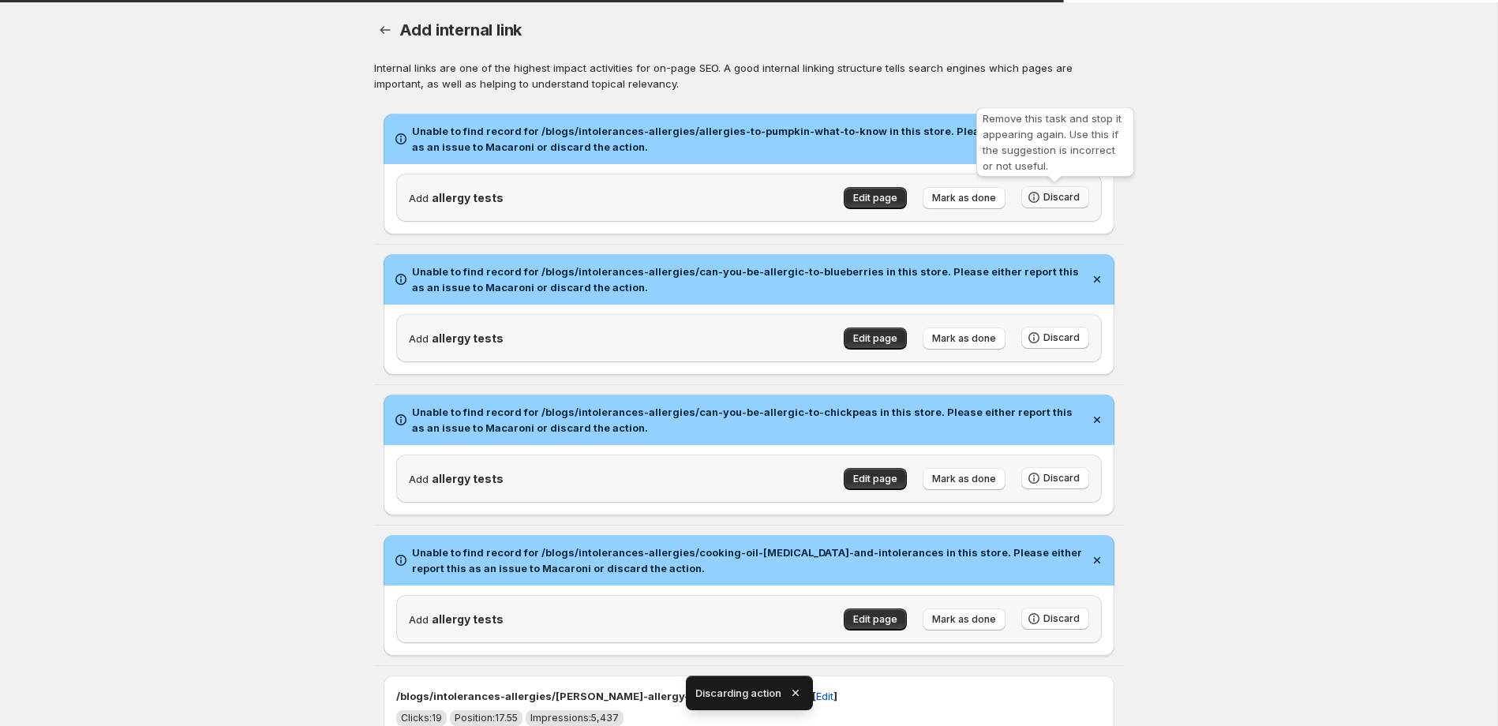
click at [1063, 207] on button "Discard" at bounding box center [1056, 197] width 68 height 22
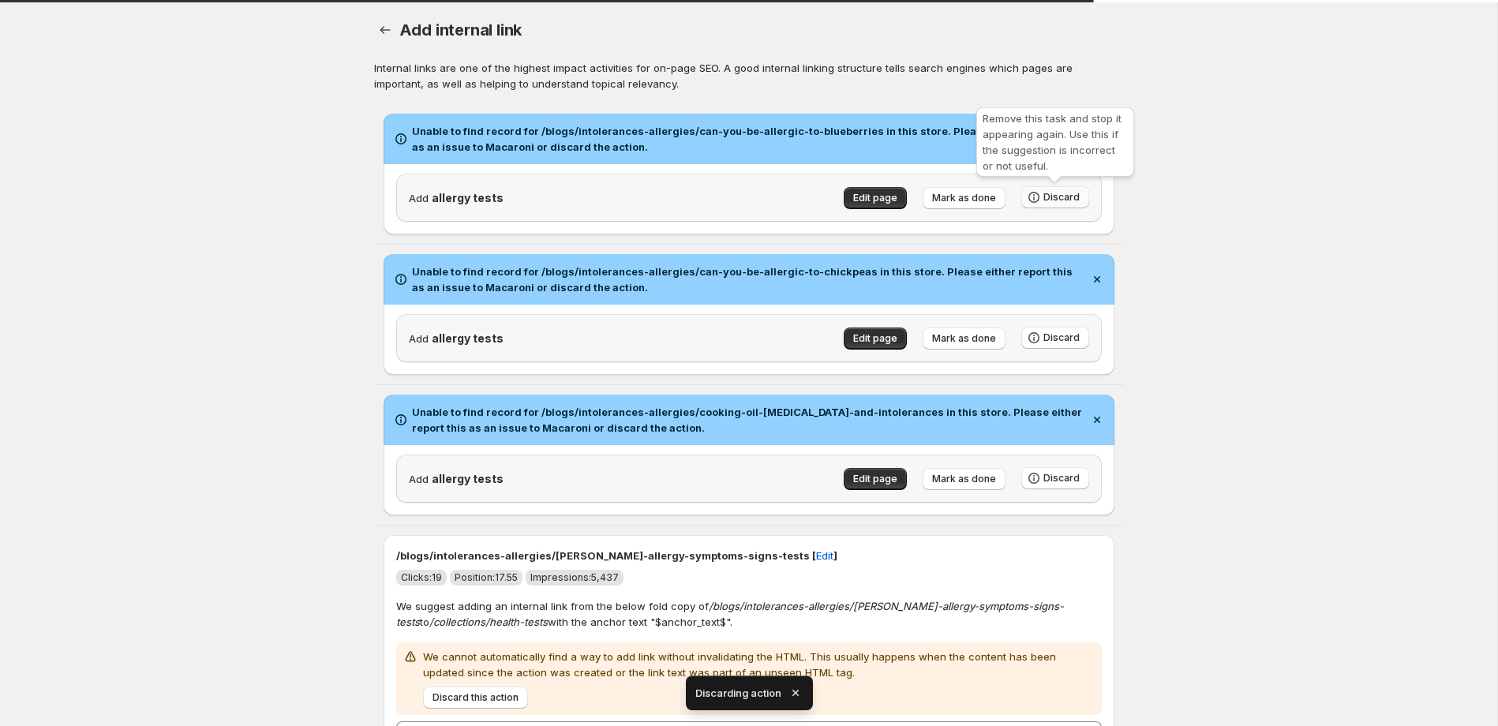
click at [1063, 197] on span "Discard" at bounding box center [1062, 197] width 36 height 13
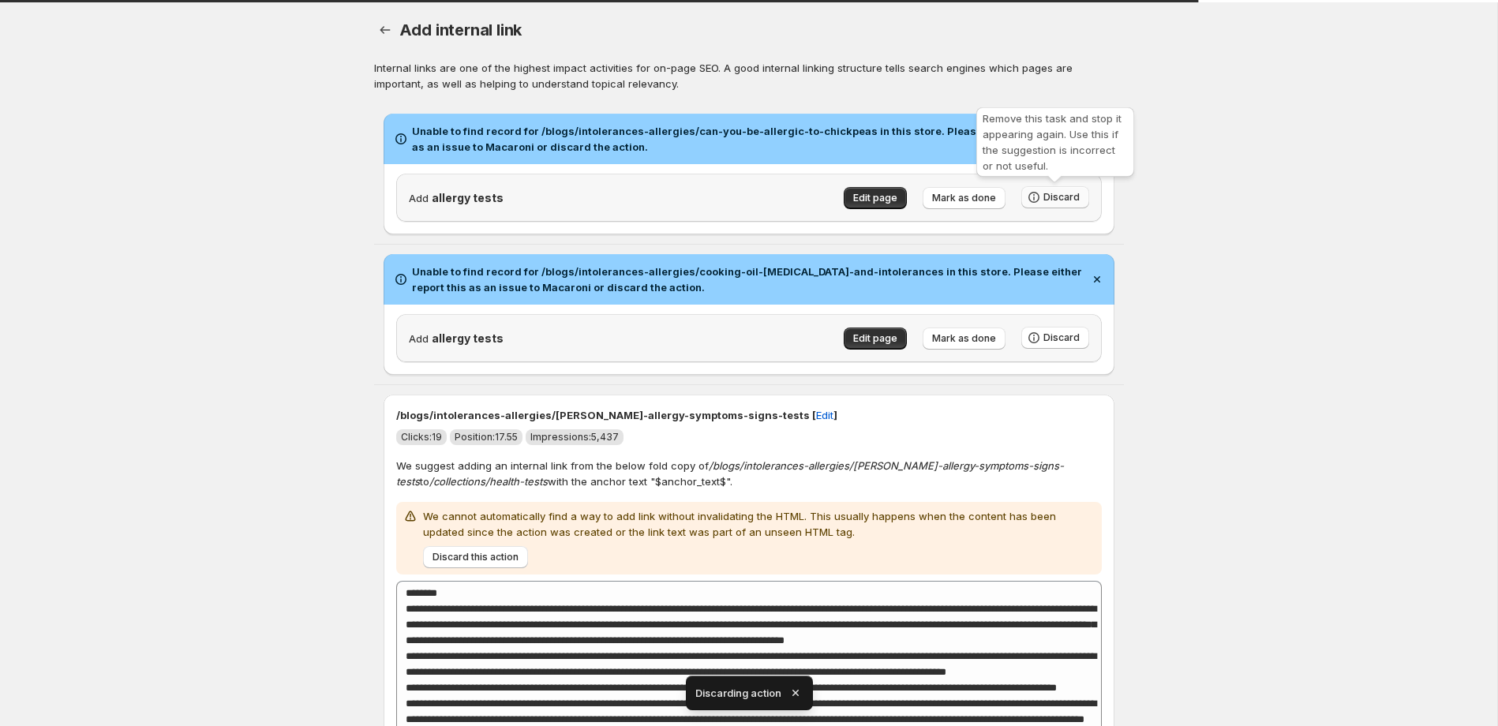
click at [1047, 204] on button "Discard" at bounding box center [1056, 197] width 68 height 22
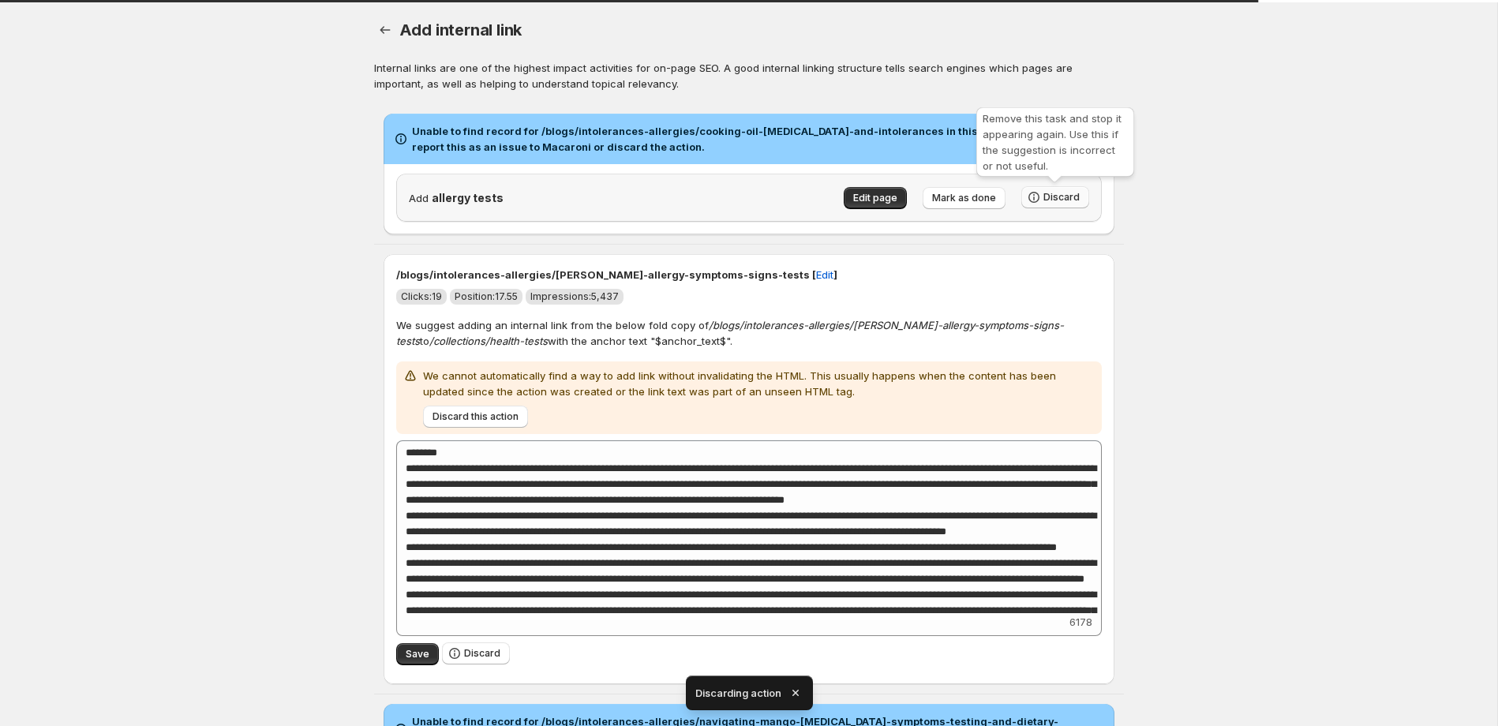
click at [1063, 199] on span "Discard" at bounding box center [1062, 197] width 36 height 13
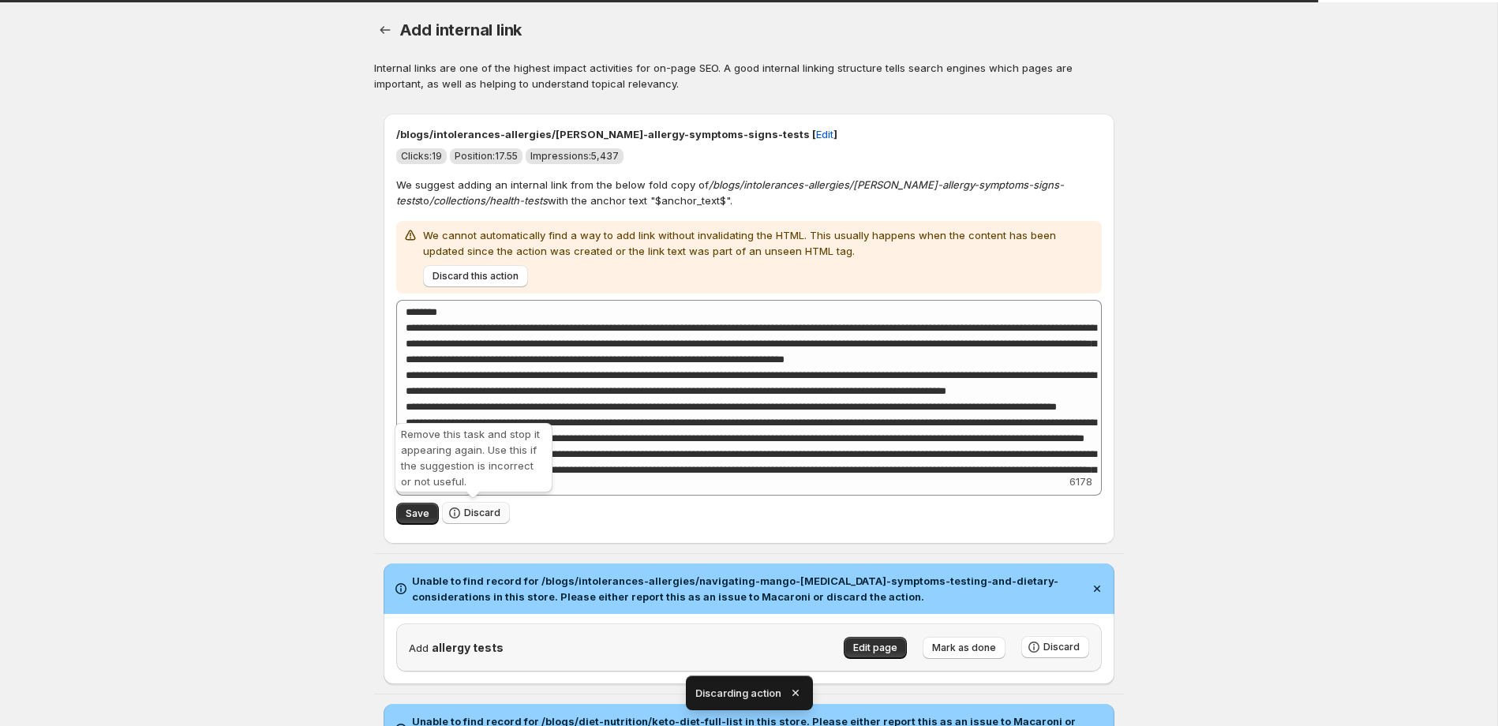
click at [493, 516] on span "Discard" at bounding box center [482, 513] width 36 height 13
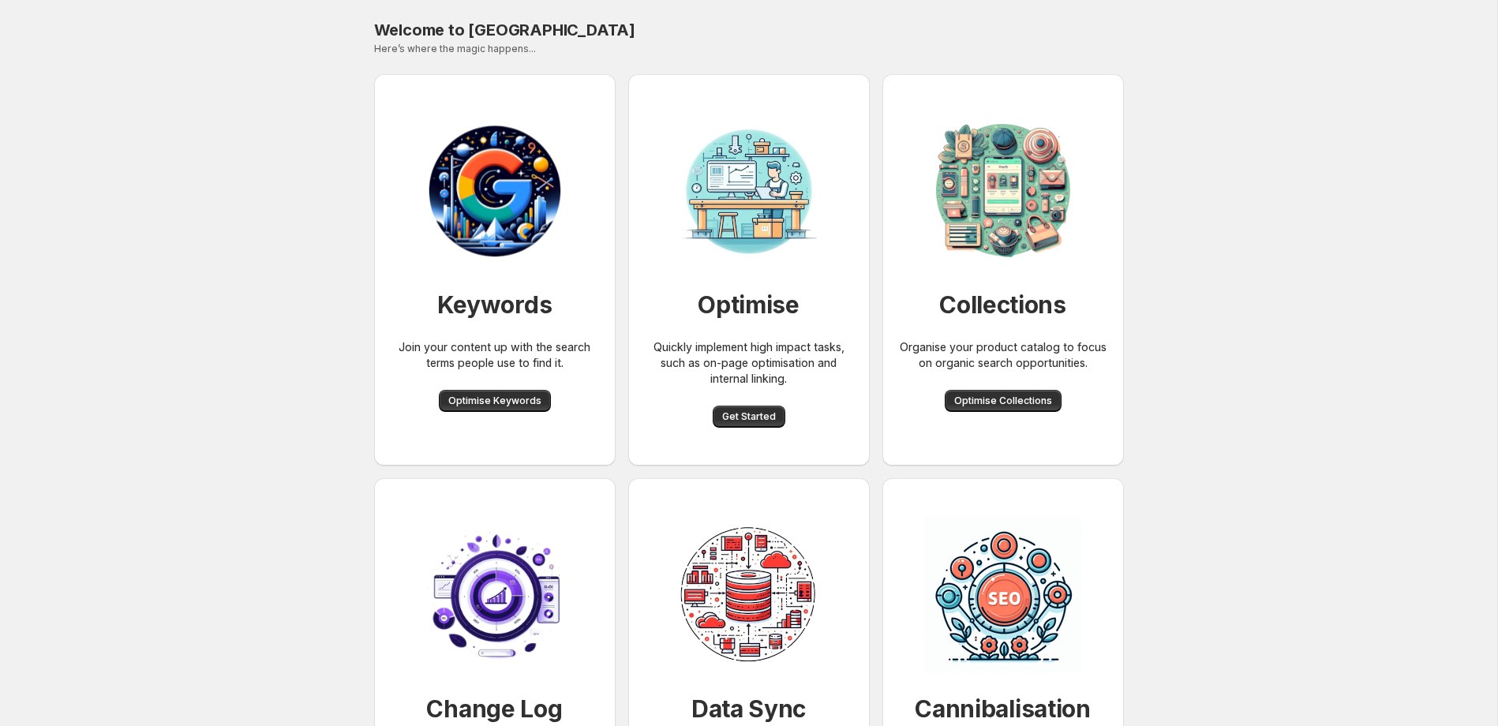
click at [761, 261] on img at bounding box center [749, 191] width 158 height 158
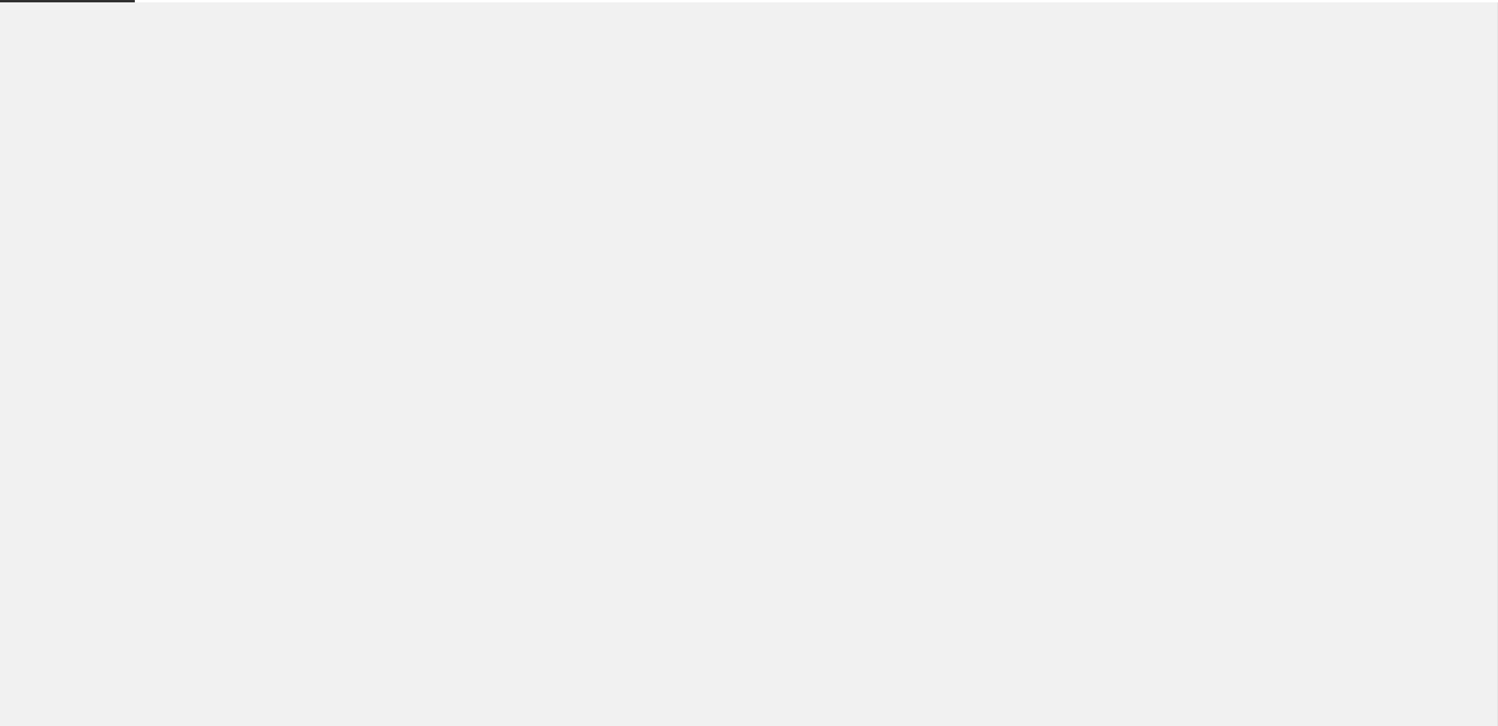
click at [755, 225] on div at bounding box center [749, 363] width 1498 height 726
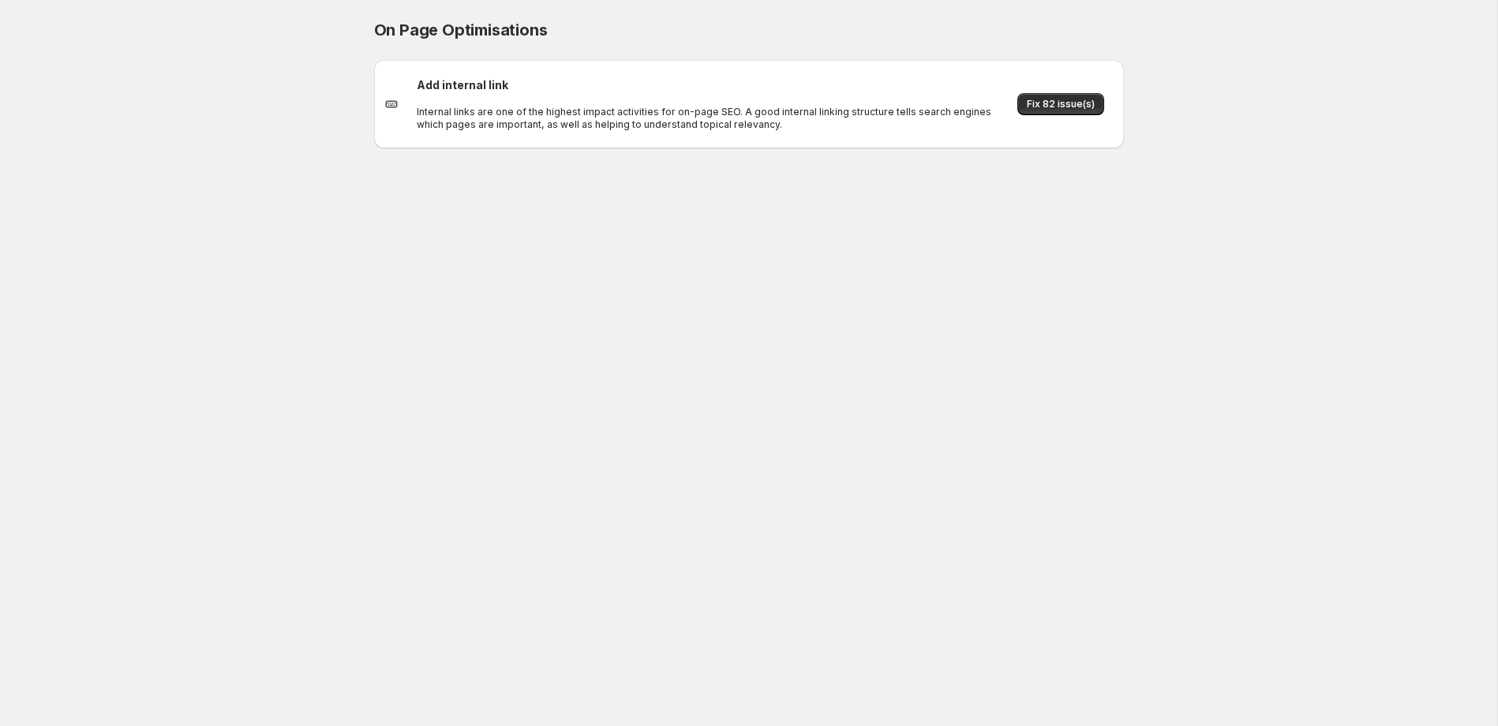
click at [1047, 104] on span "Fix 82 issue(s)" at bounding box center [1061, 104] width 68 height 13
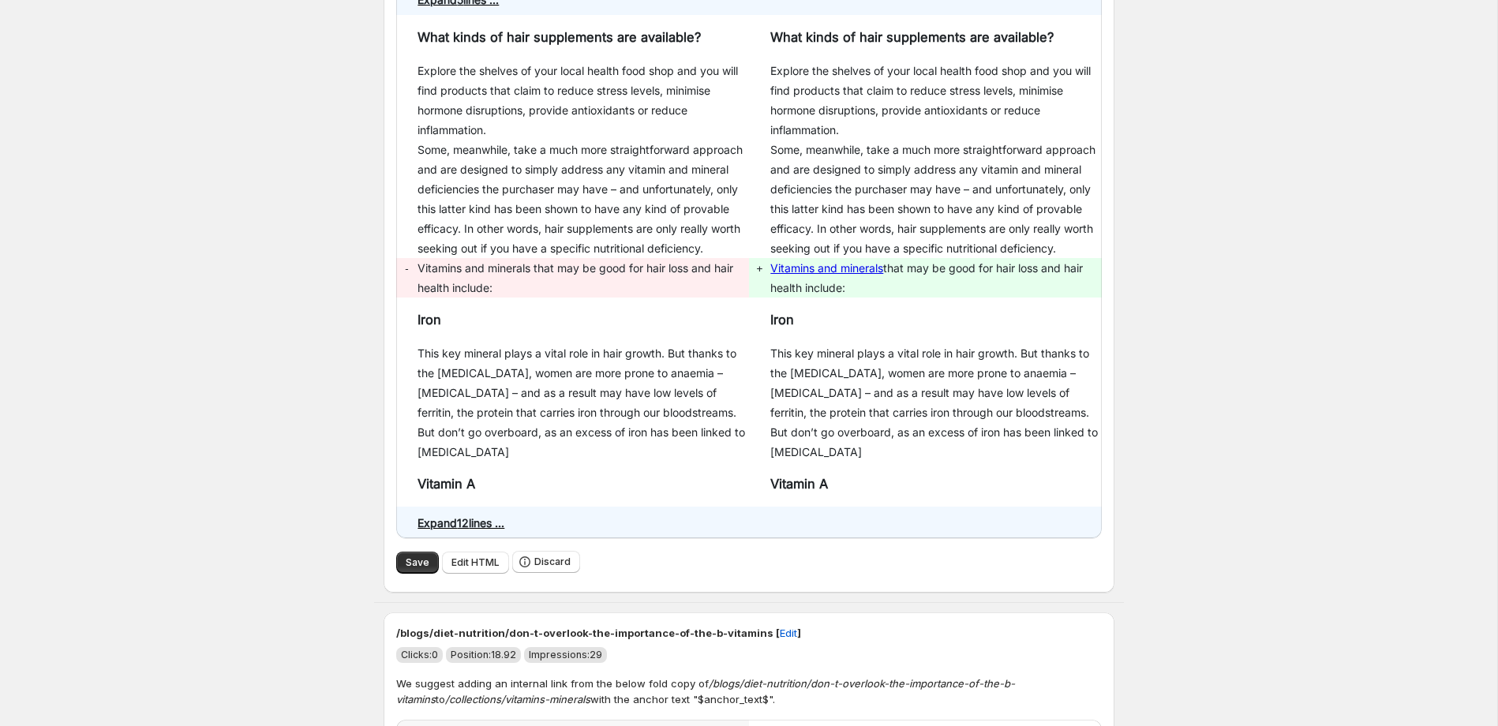
scroll to position [287, 0]
click at [421, 559] on span "Save" at bounding box center [418, 560] width 24 height 13
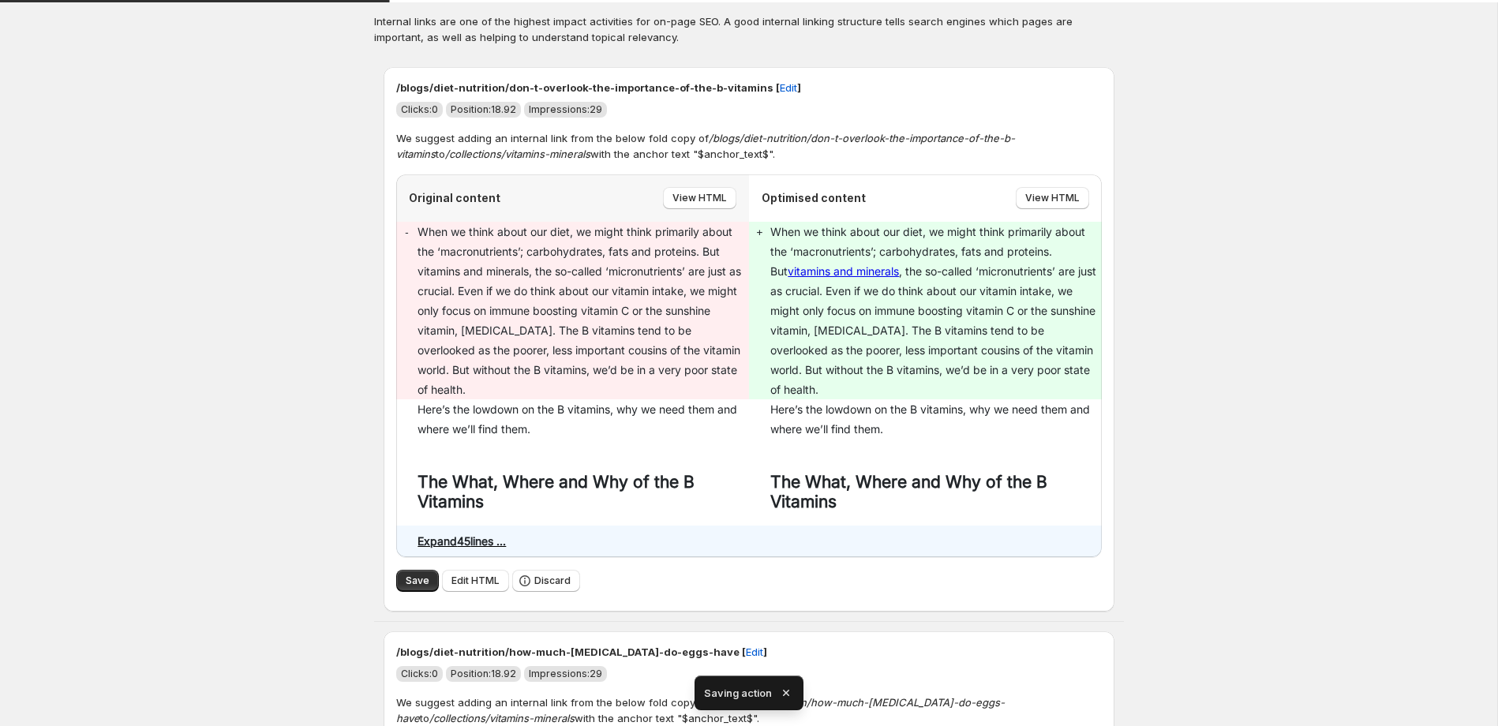
scroll to position [49, 0]
click at [429, 568] on button "Save" at bounding box center [417, 579] width 43 height 22
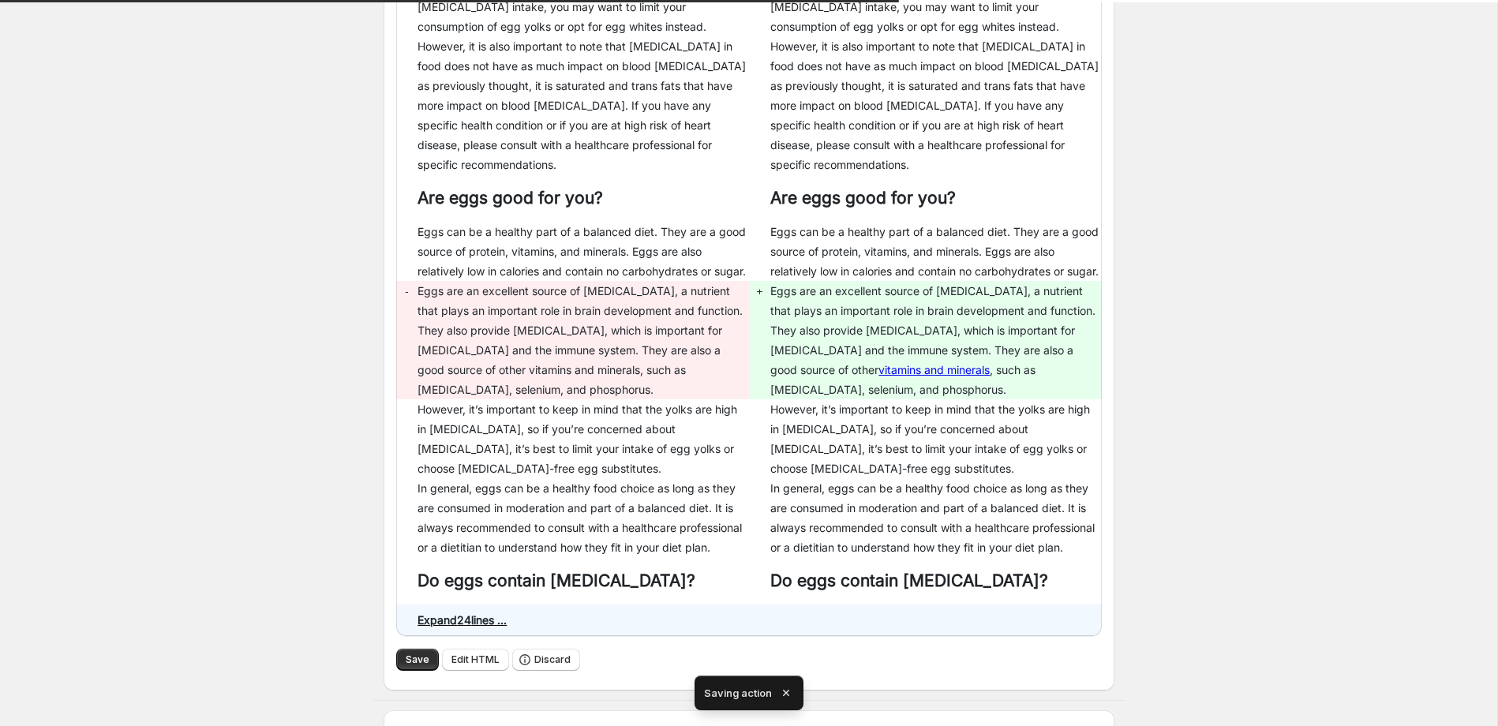
scroll to position [547, 0]
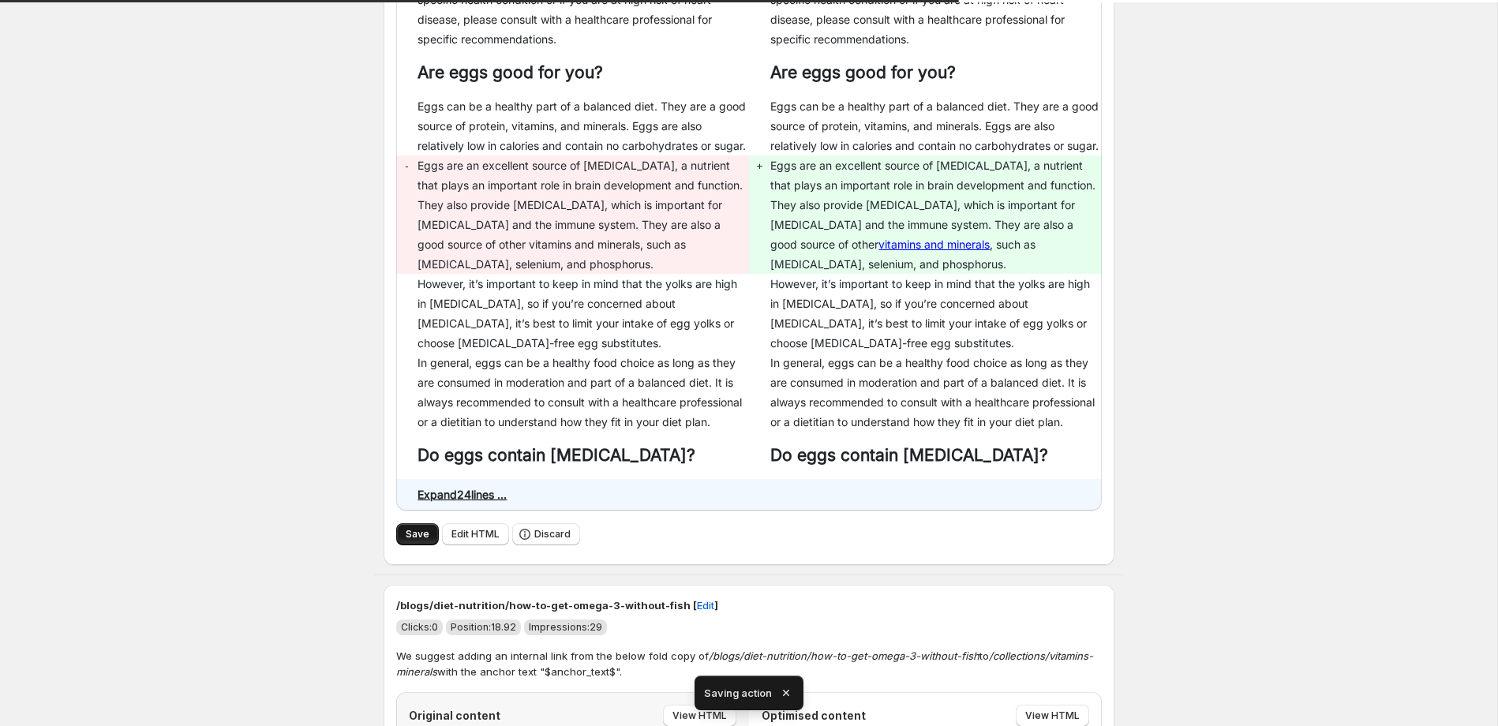
click at [418, 528] on span "Save" at bounding box center [418, 534] width 24 height 13
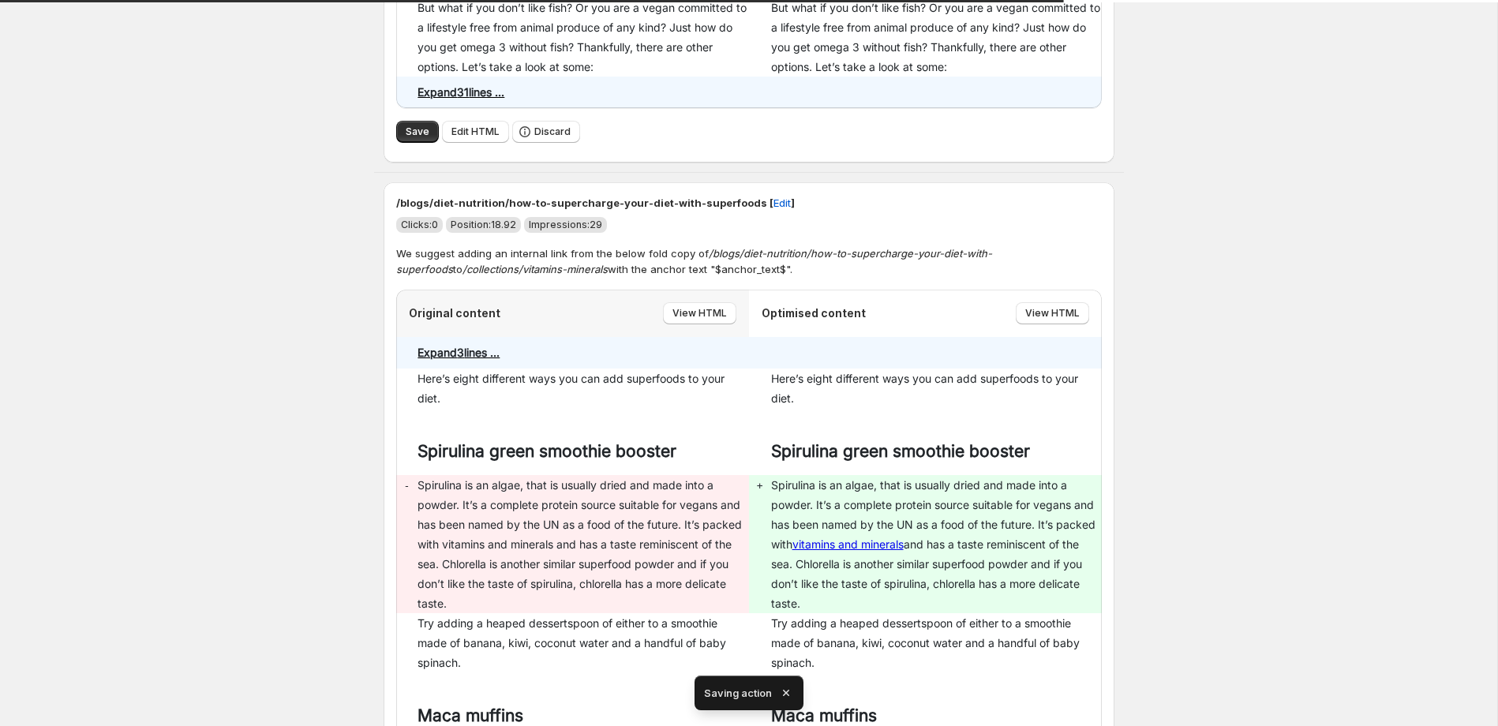
scroll to position [0, 0]
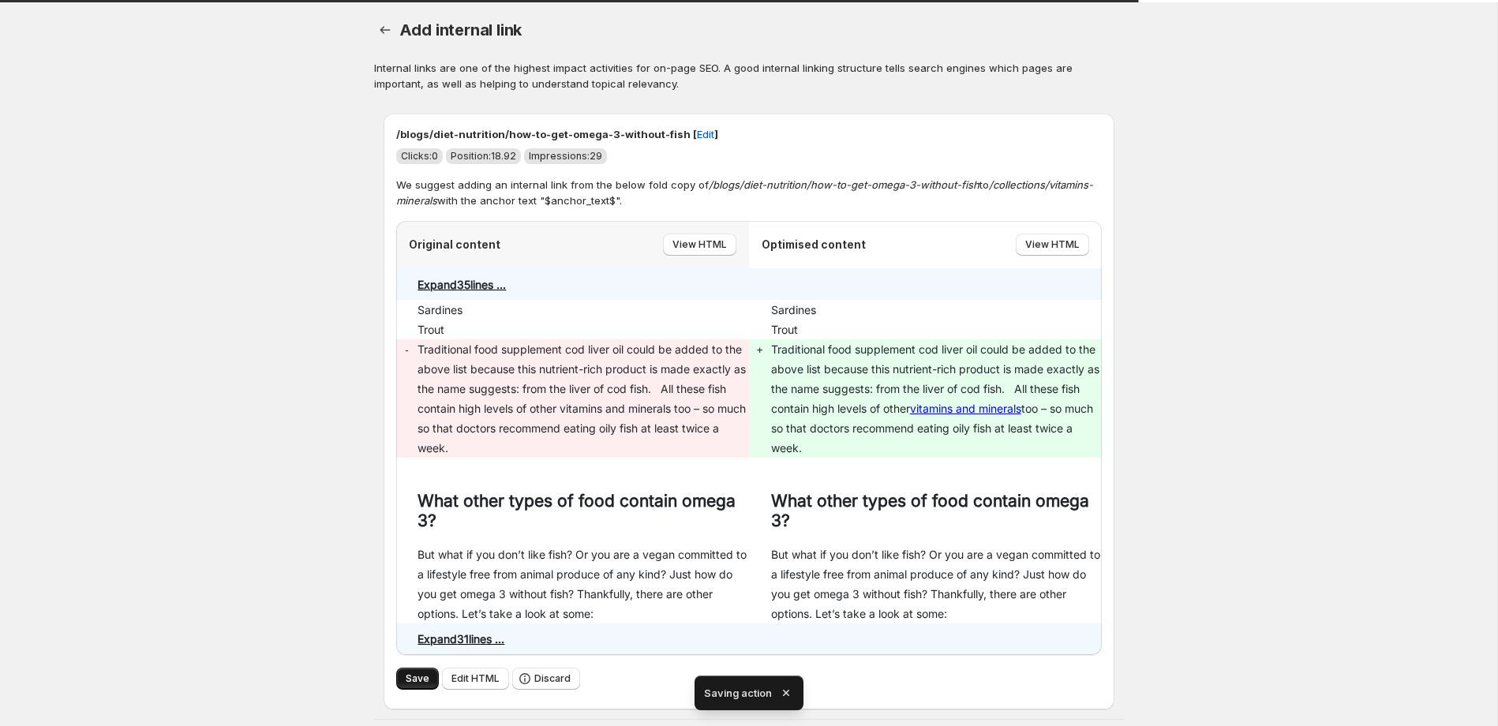
click at [422, 684] on span "Save" at bounding box center [418, 679] width 24 height 13
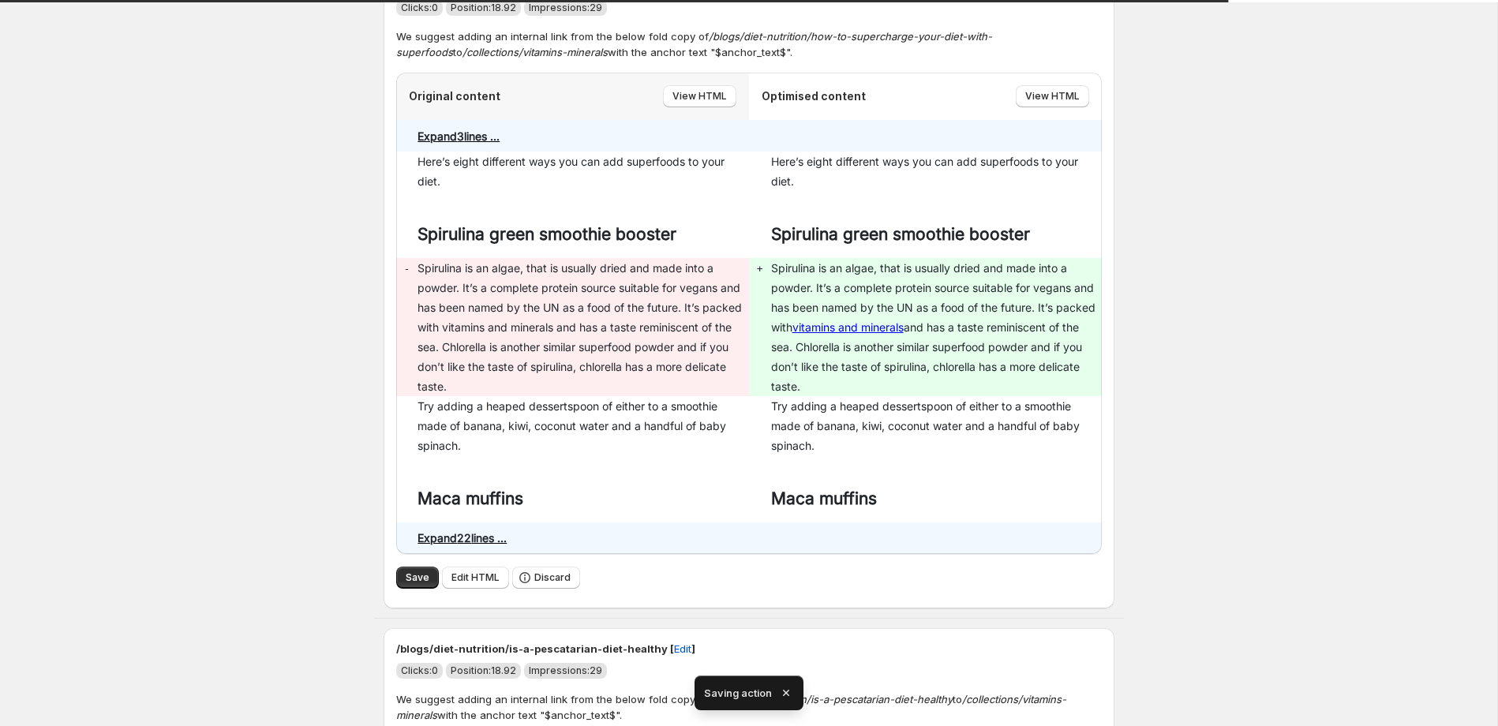
scroll to position [152, 0]
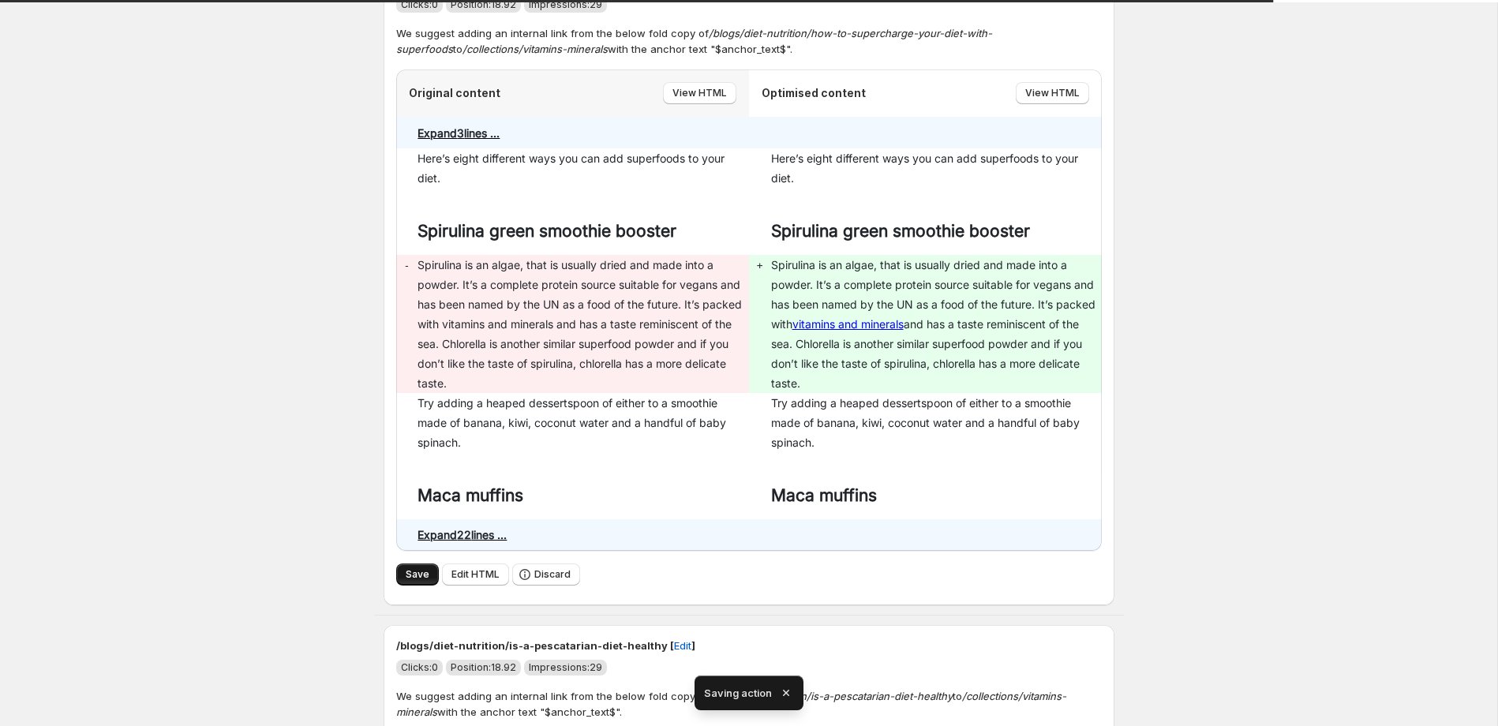
click at [409, 579] on span "Save" at bounding box center [418, 574] width 24 height 13
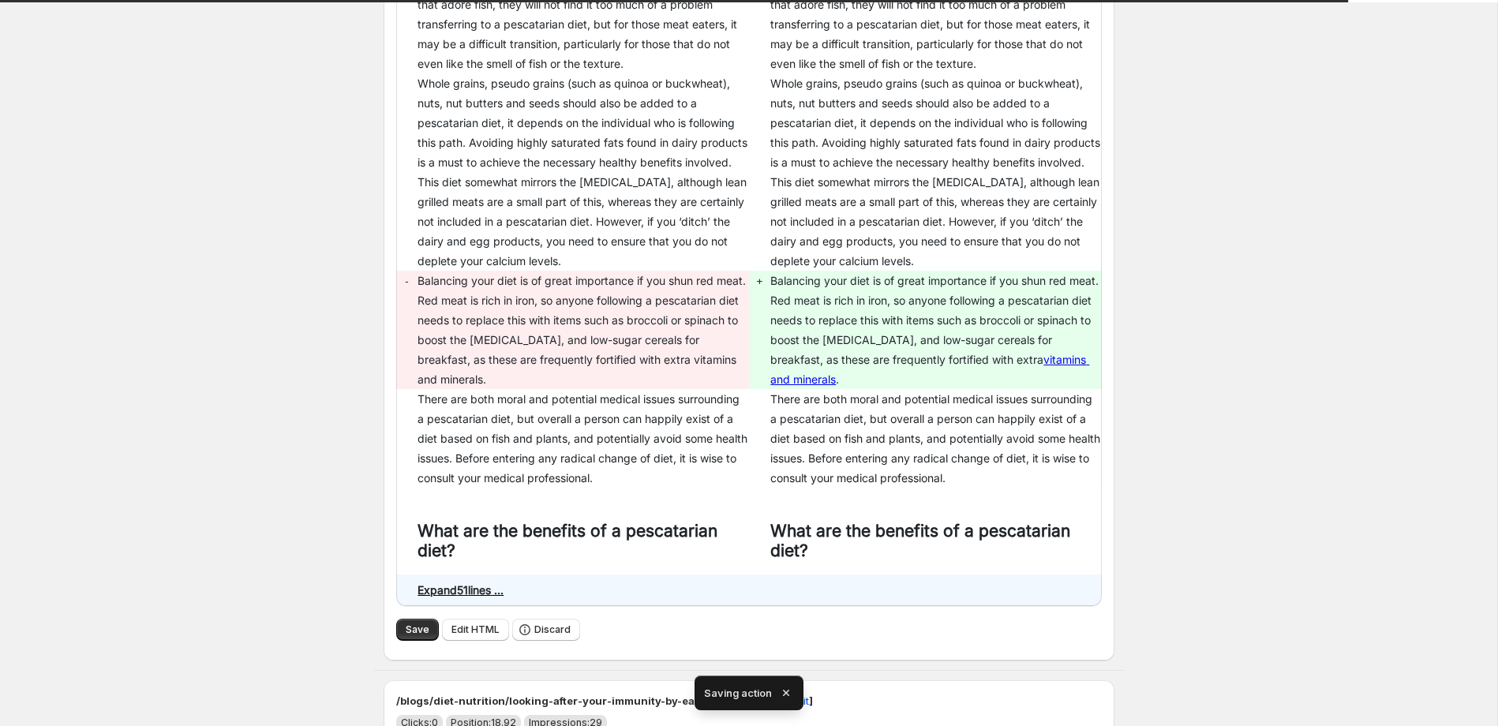
scroll to position [340, 0]
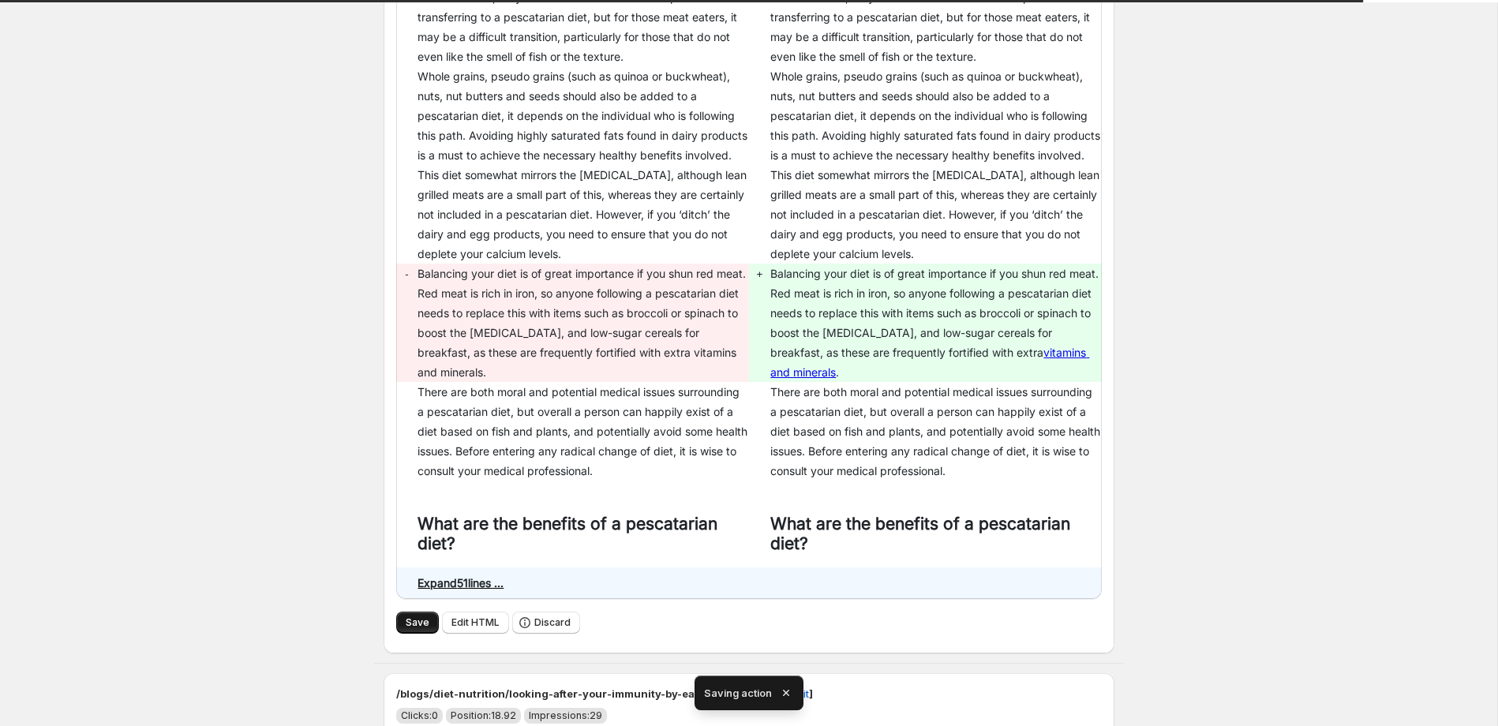
drag, startPoint x: 428, startPoint y: 625, endPoint x: 417, endPoint y: 617, distance: 14.1
click at [428, 625] on button "Save" at bounding box center [417, 623] width 43 height 22
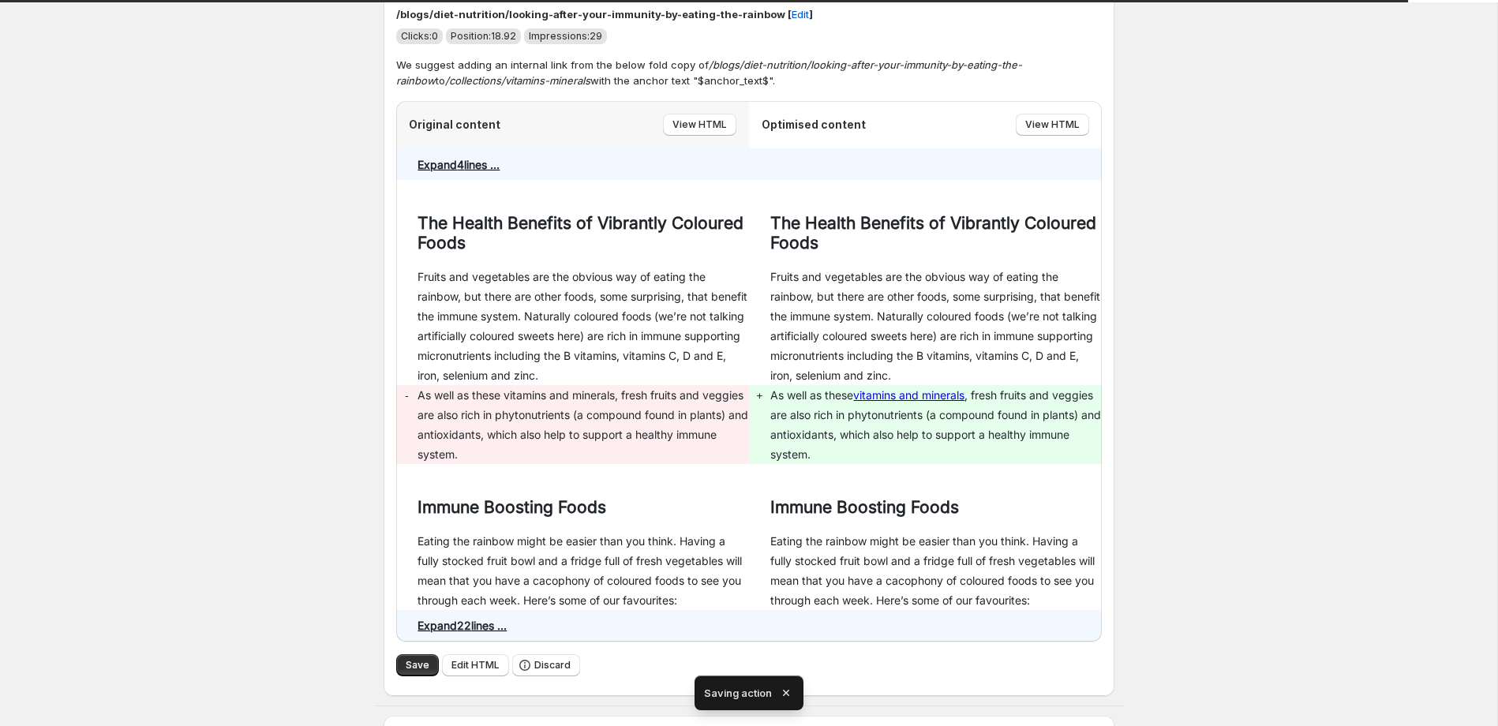
scroll to position [246, 0]
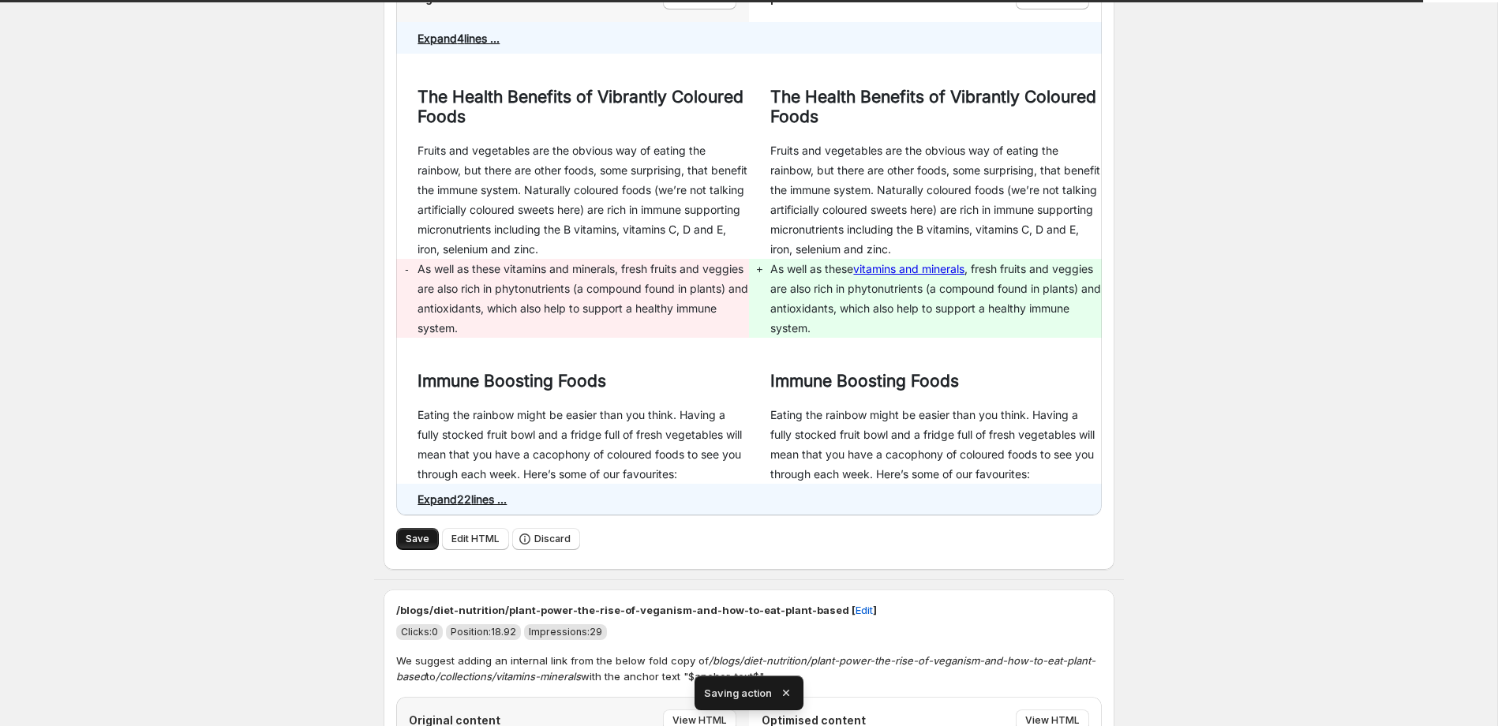
click at [399, 538] on button "Save" at bounding box center [417, 539] width 43 height 22
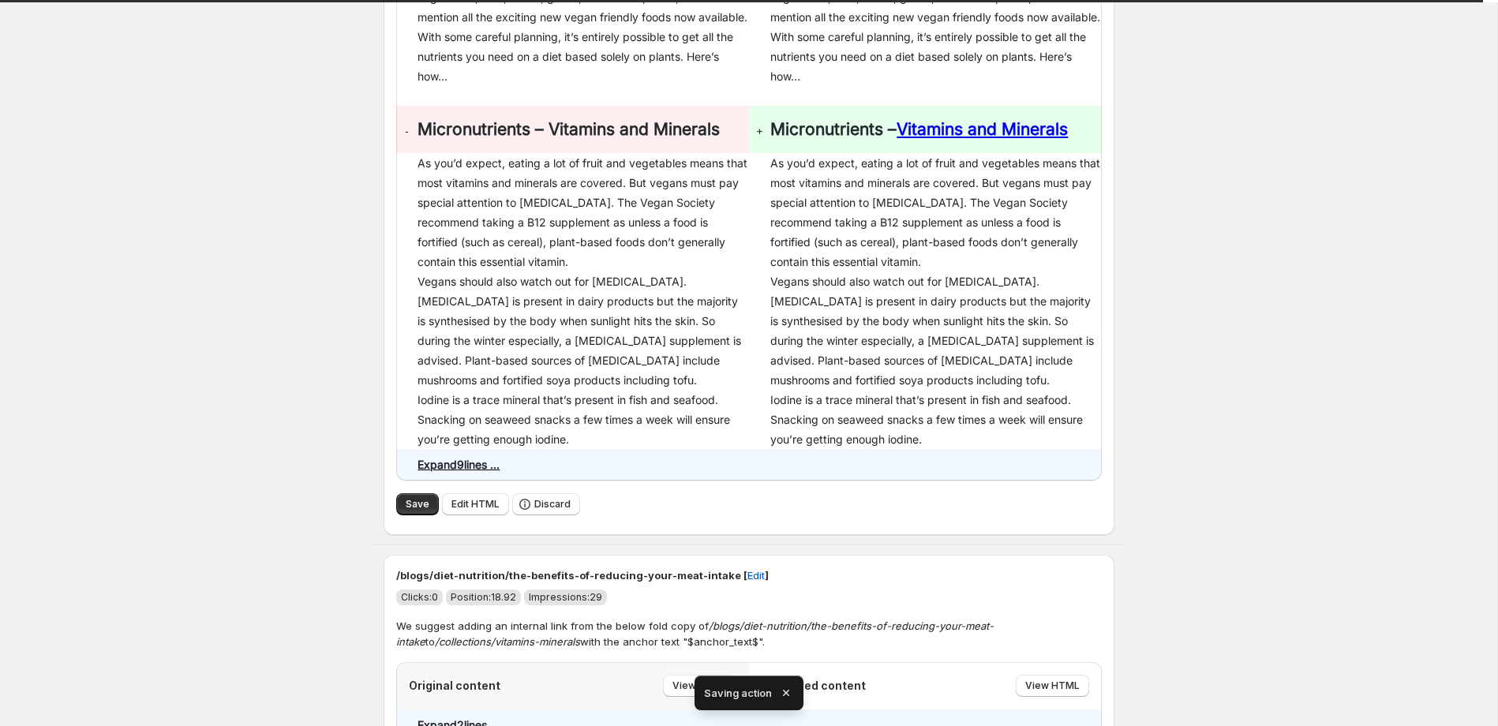
scroll to position [384, 0]
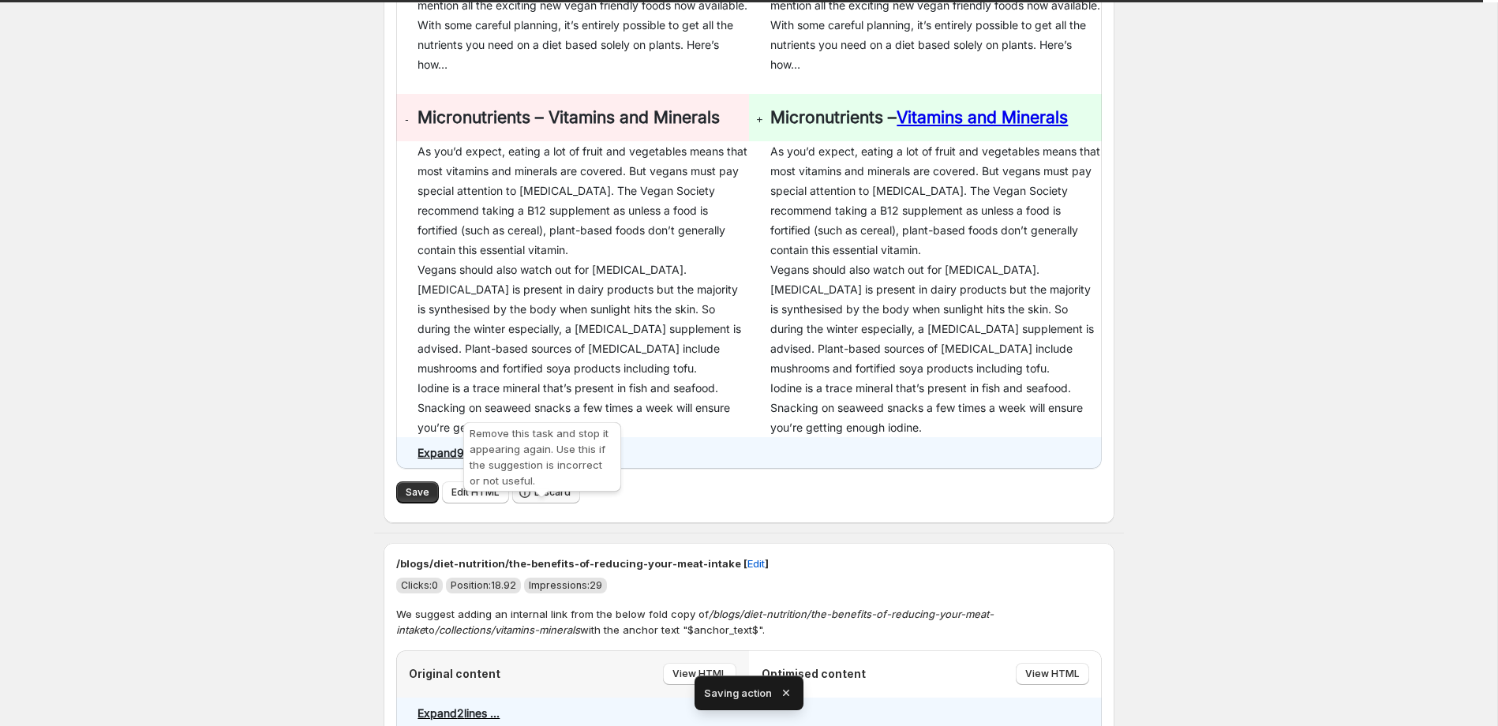
click at [546, 499] on span "Discard" at bounding box center [552, 492] width 36 height 13
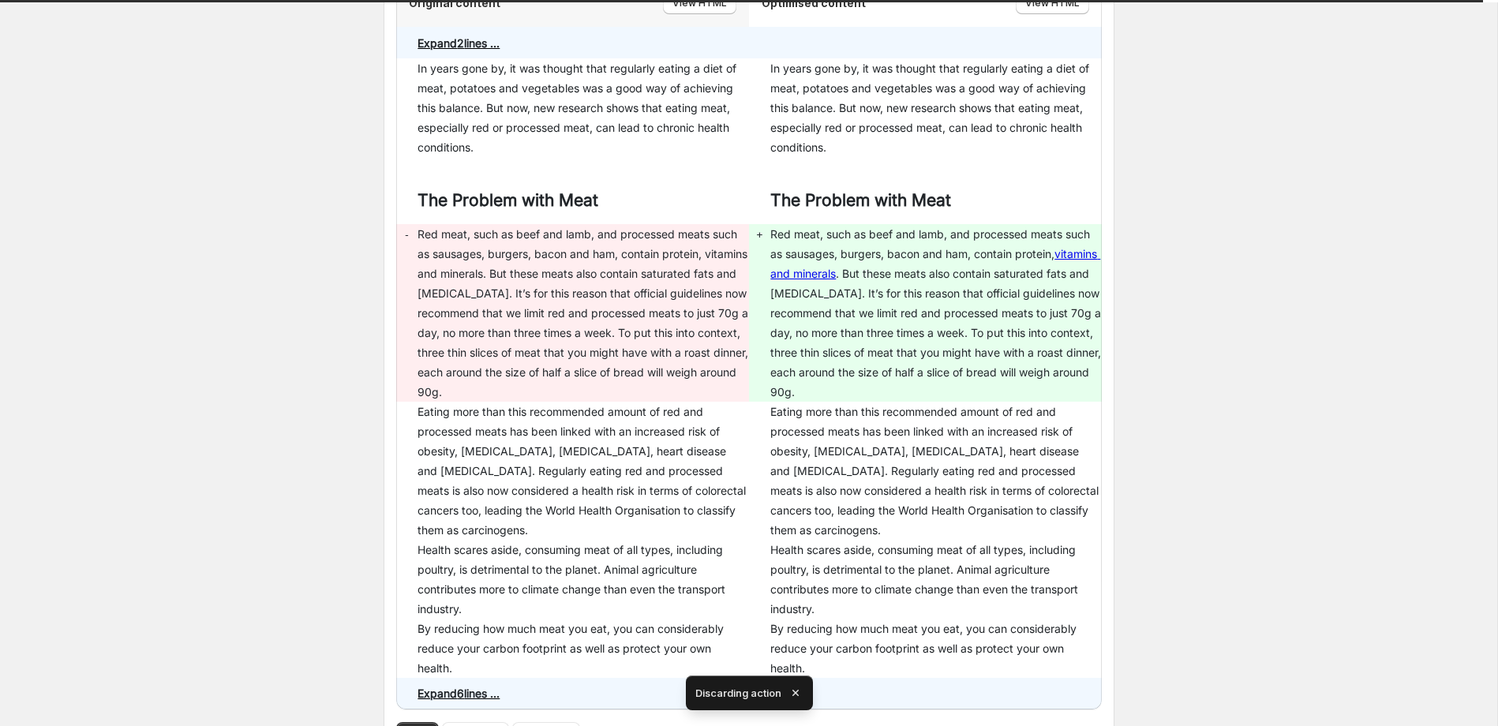
scroll to position [437, 0]
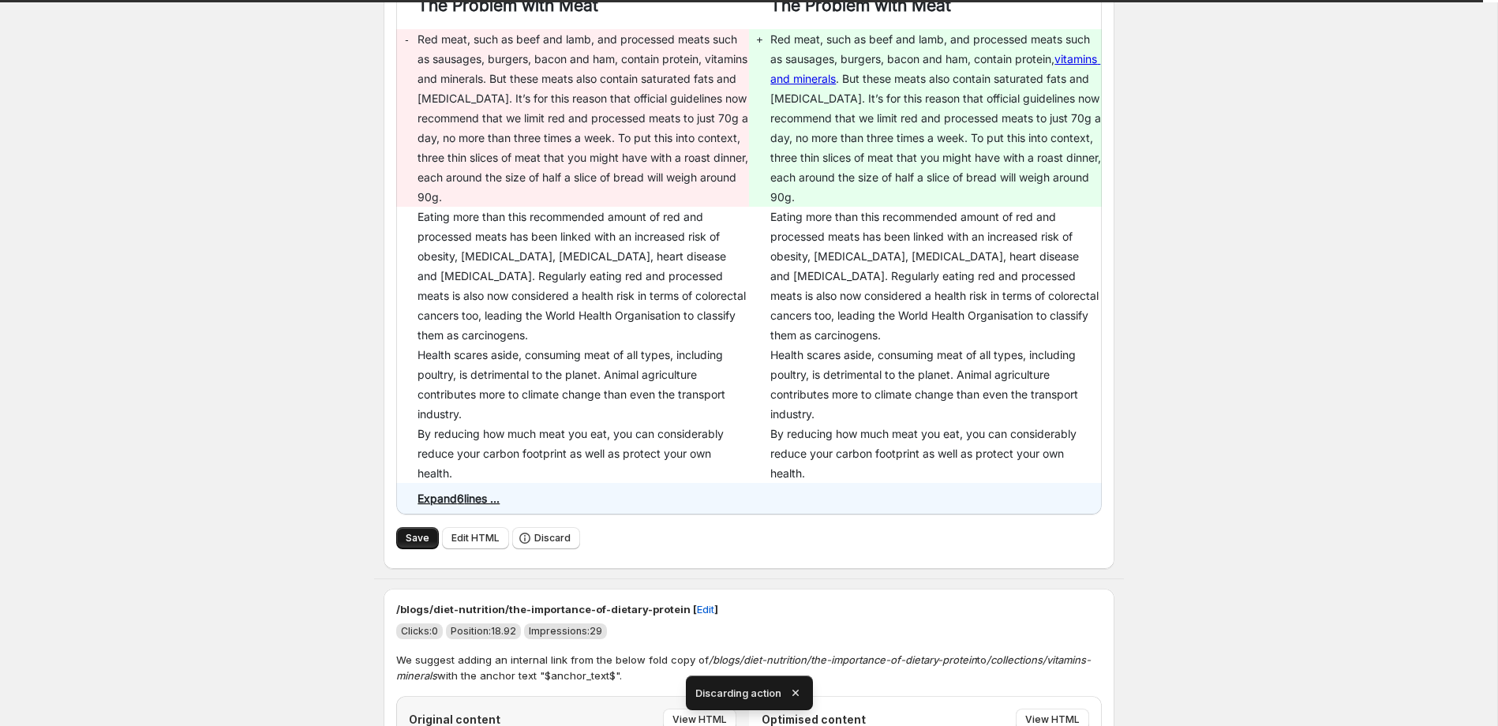
click at [404, 542] on button "Save" at bounding box center [417, 538] width 43 height 22
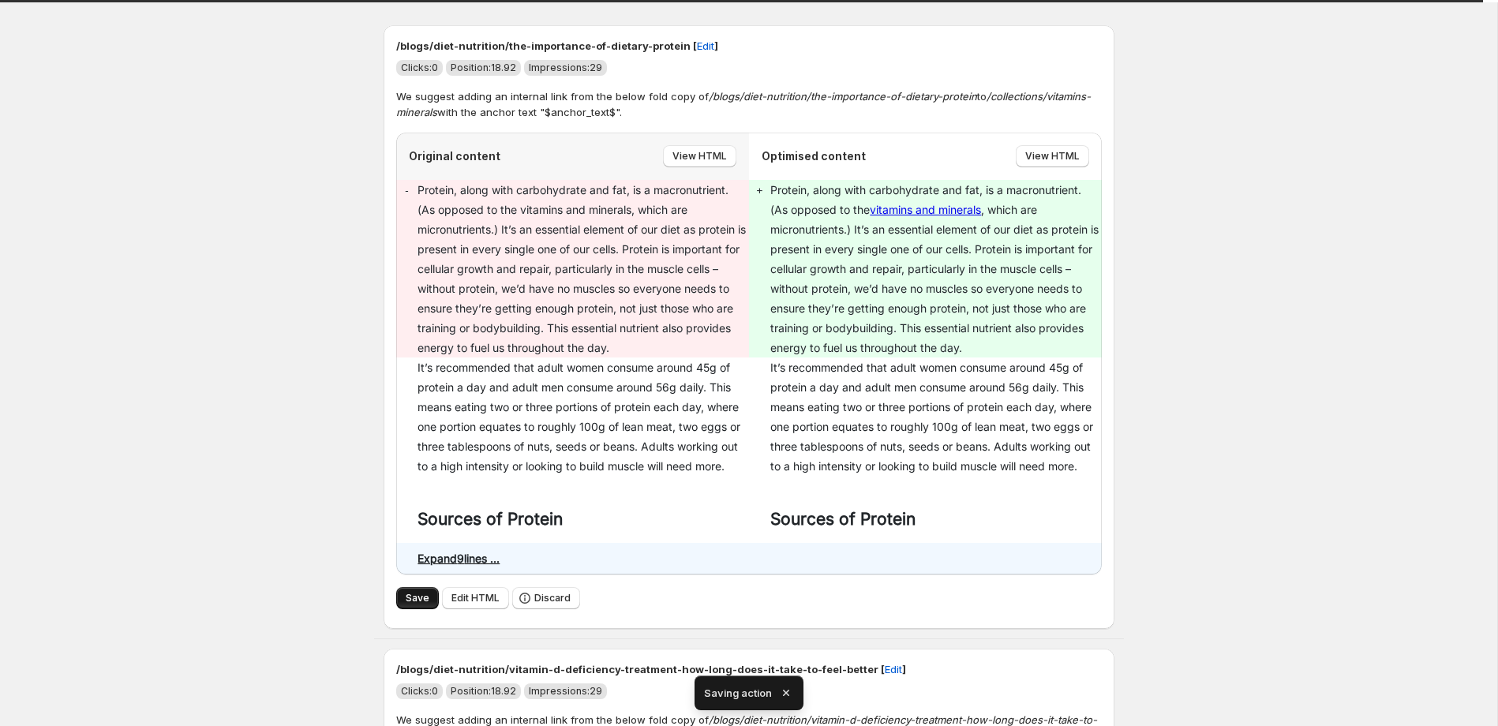
click at [422, 599] on span "Save" at bounding box center [418, 598] width 24 height 13
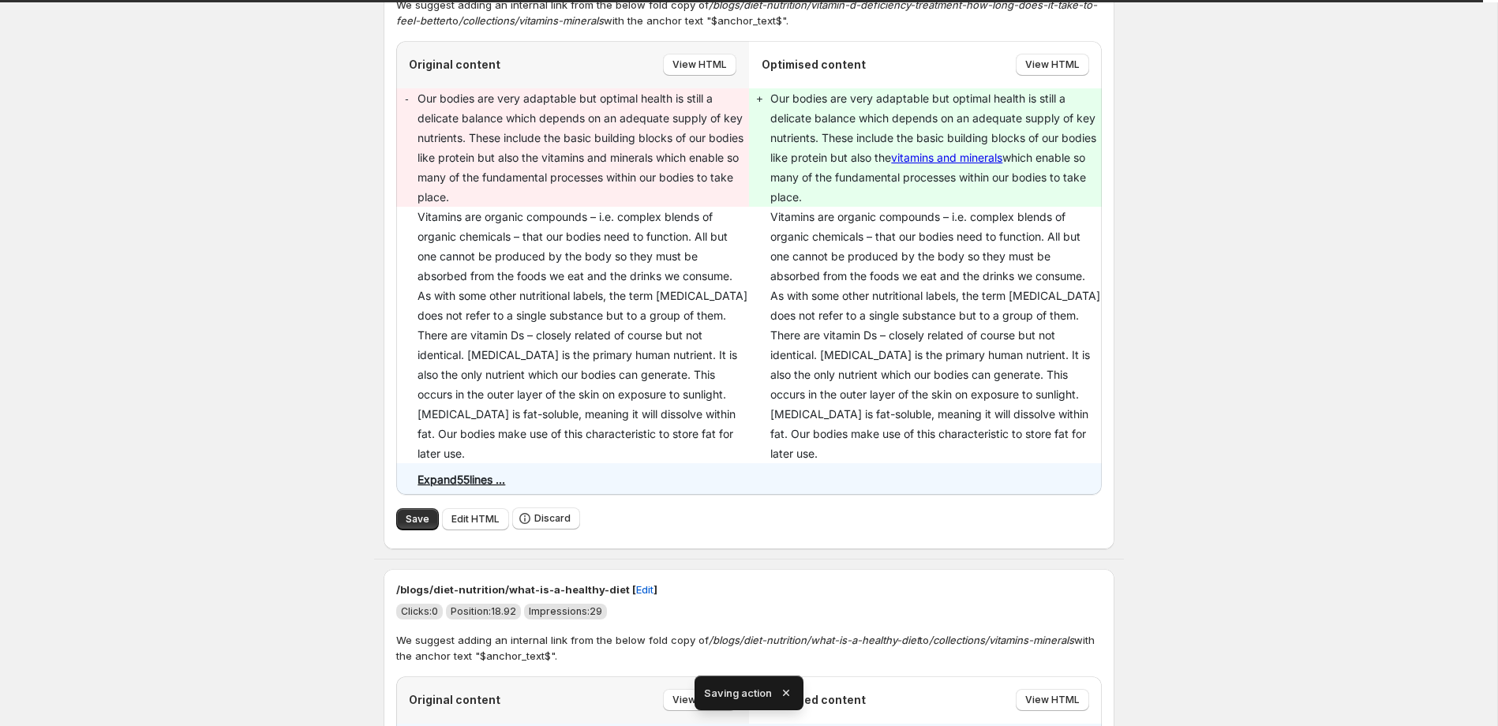
scroll to position [189, 0]
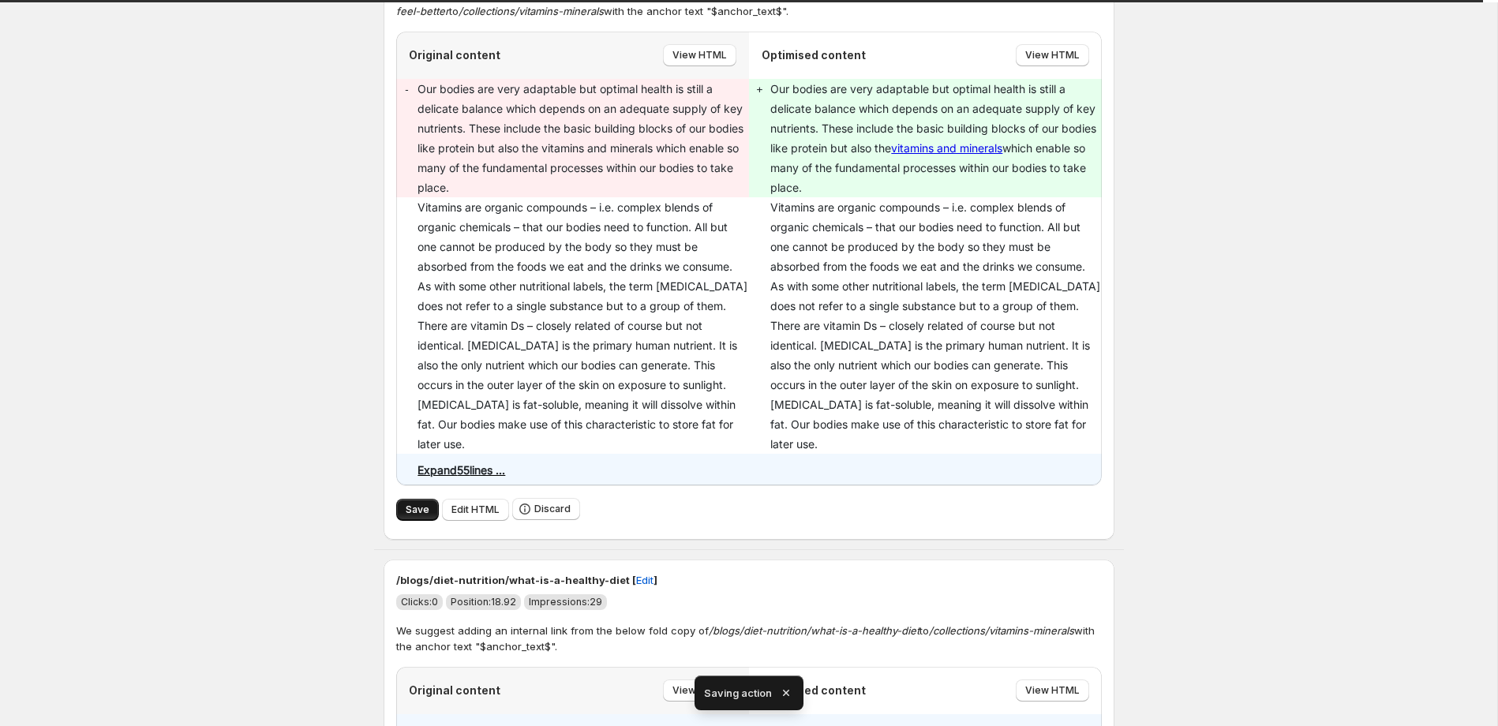
click at [410, 504] on span "Save" at bounding box center [418, 510] width 24 height 13
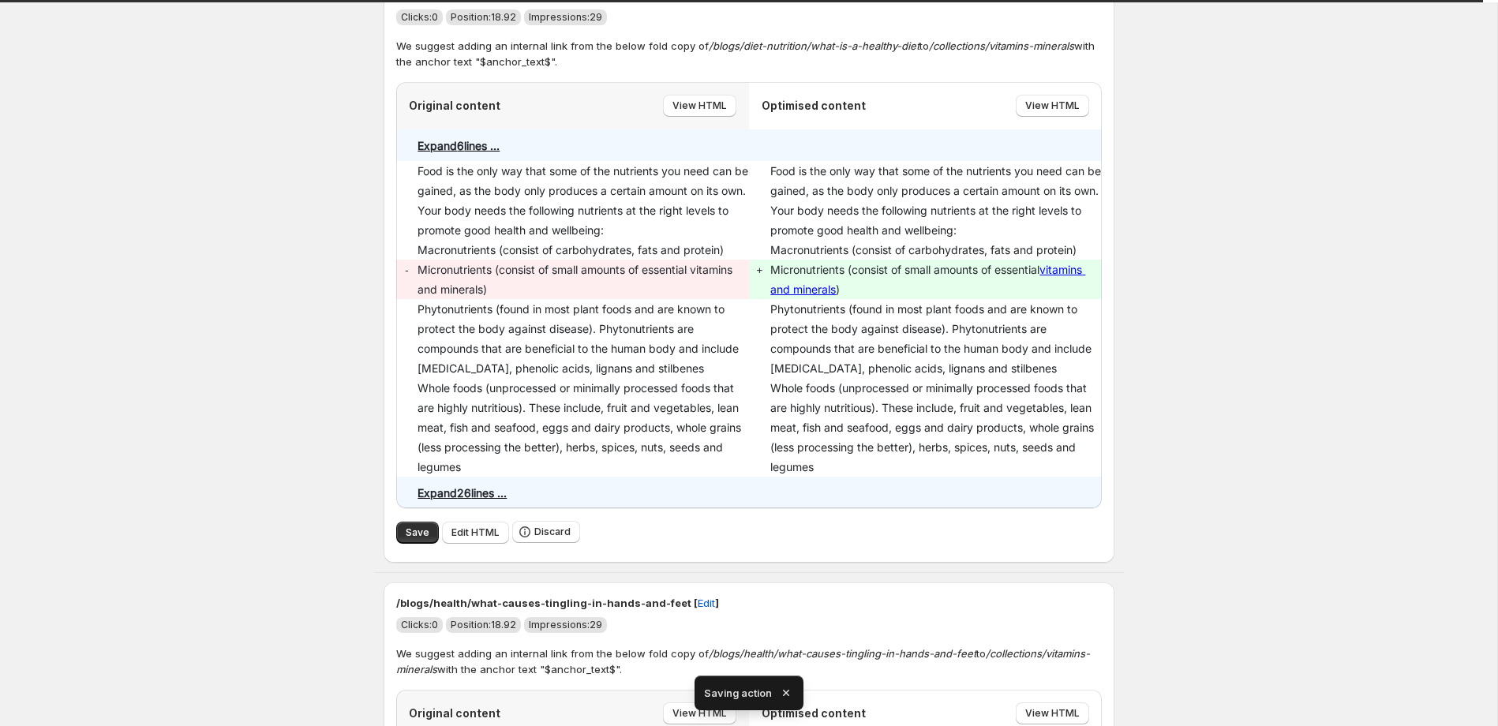
scroll to position [146, 0]
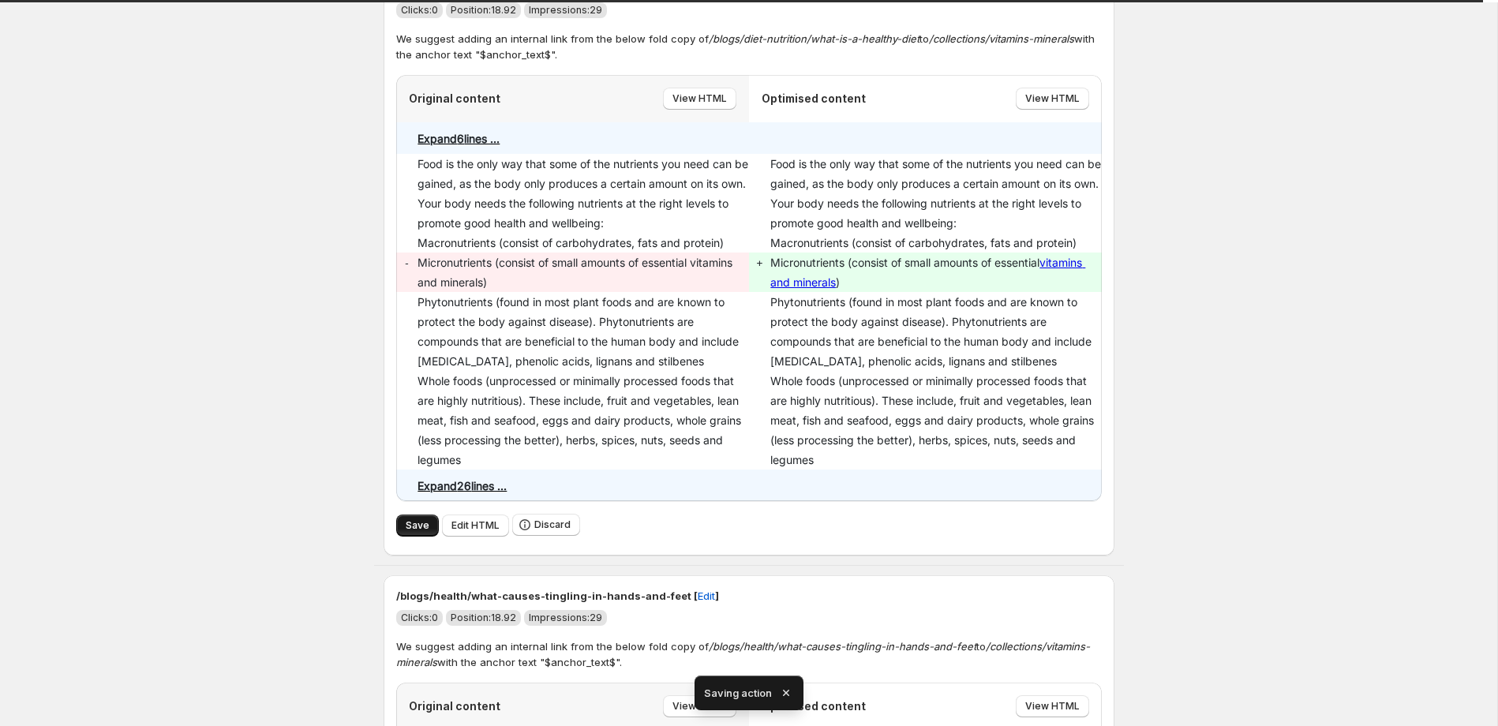
click at [397, 524] on button "Save" at bounding box center [417, 526] width 43 height 22
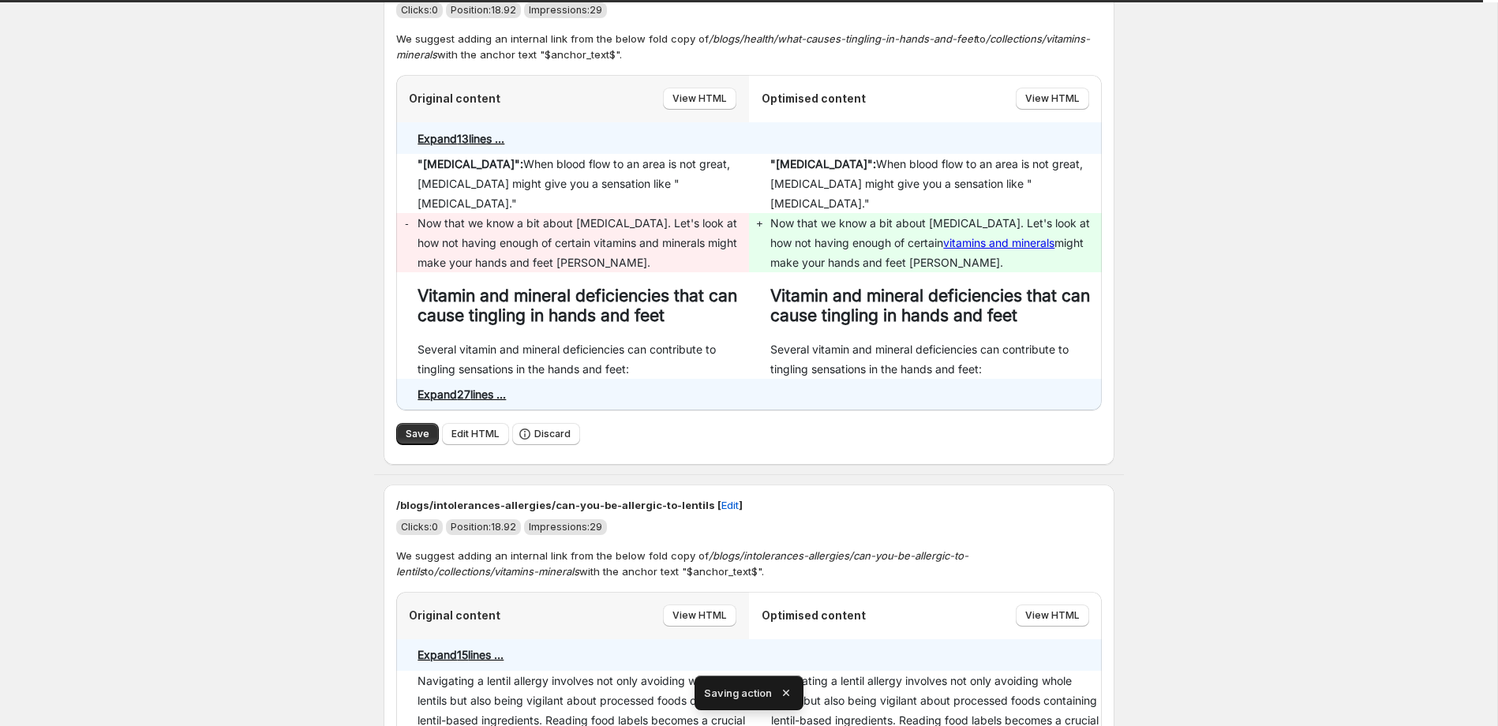
scroll to position [174, 0]
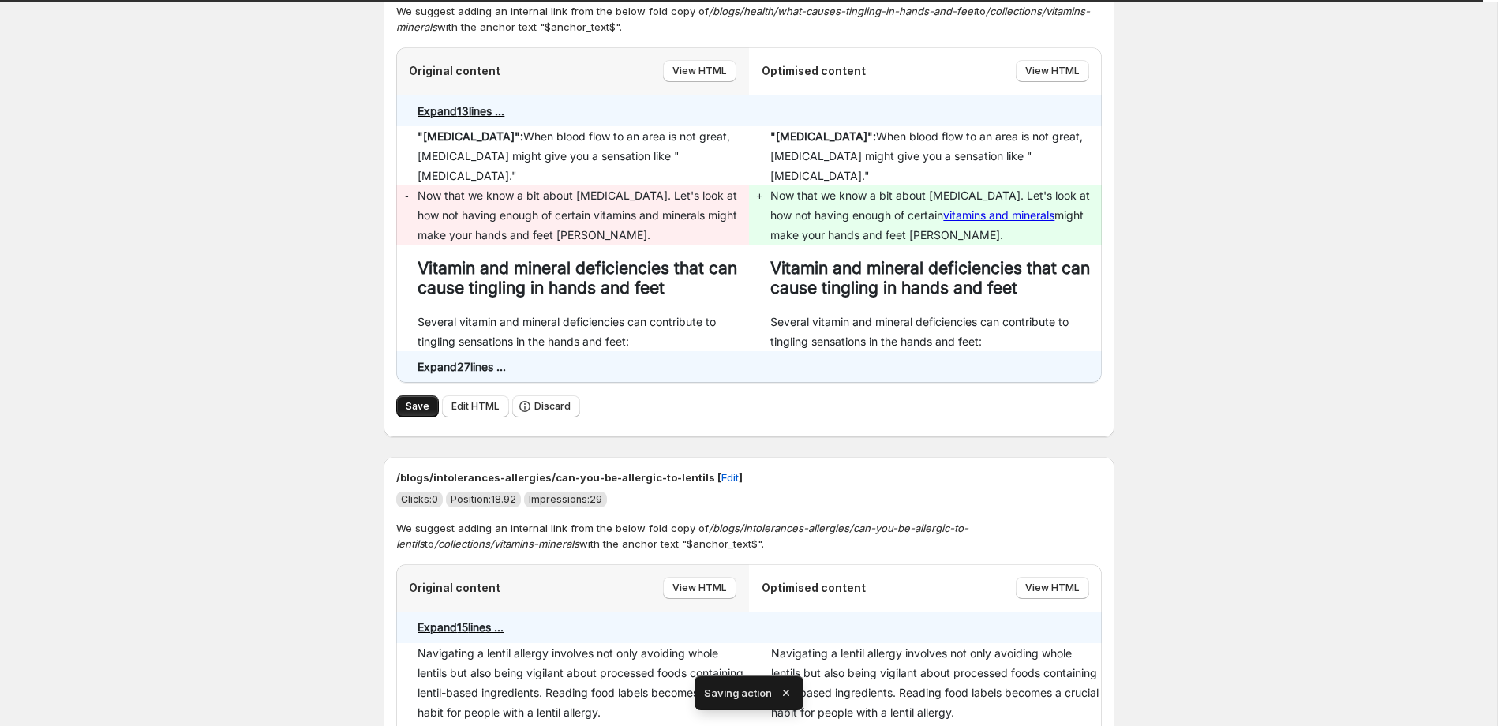
click at [414, 400] on span "Save" at bounding box center [418, 406] width 24 height 13
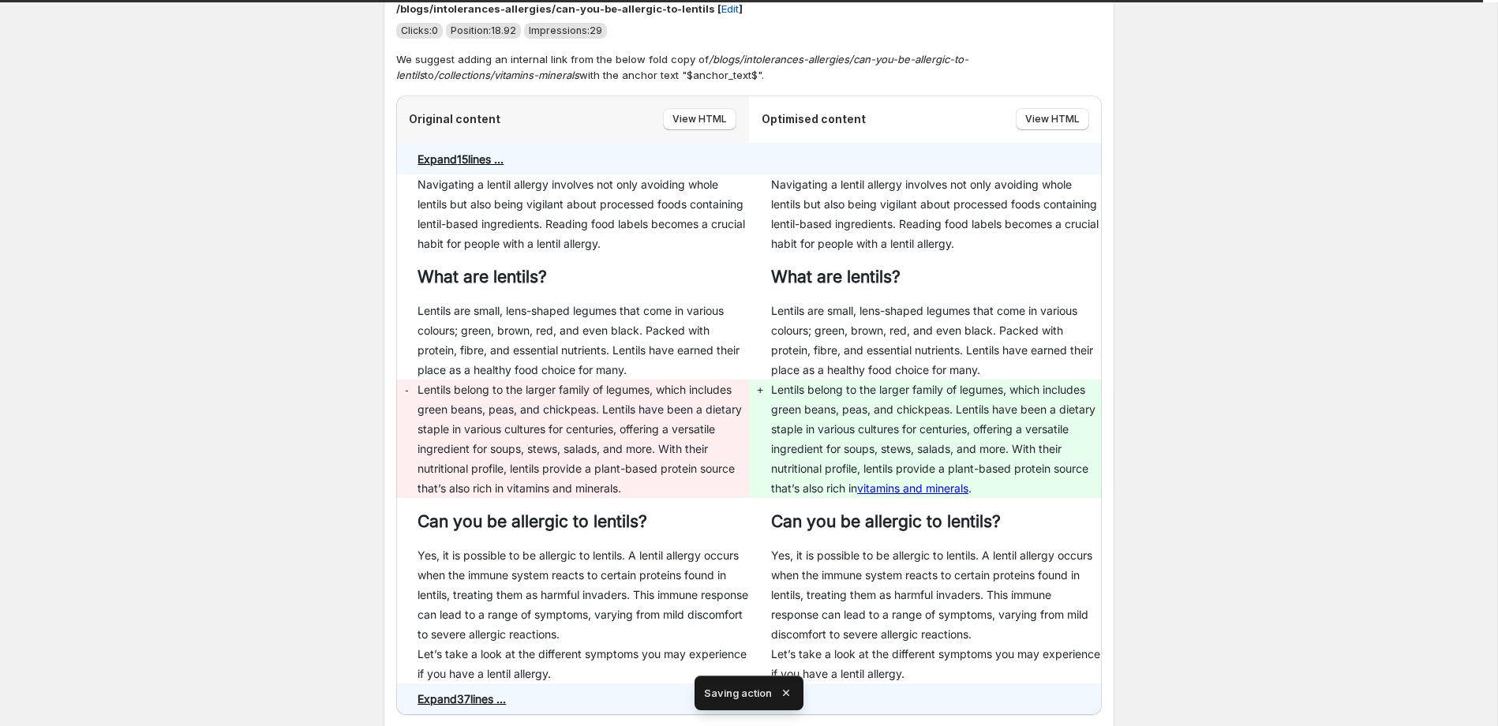
scroll to position [215, 0]
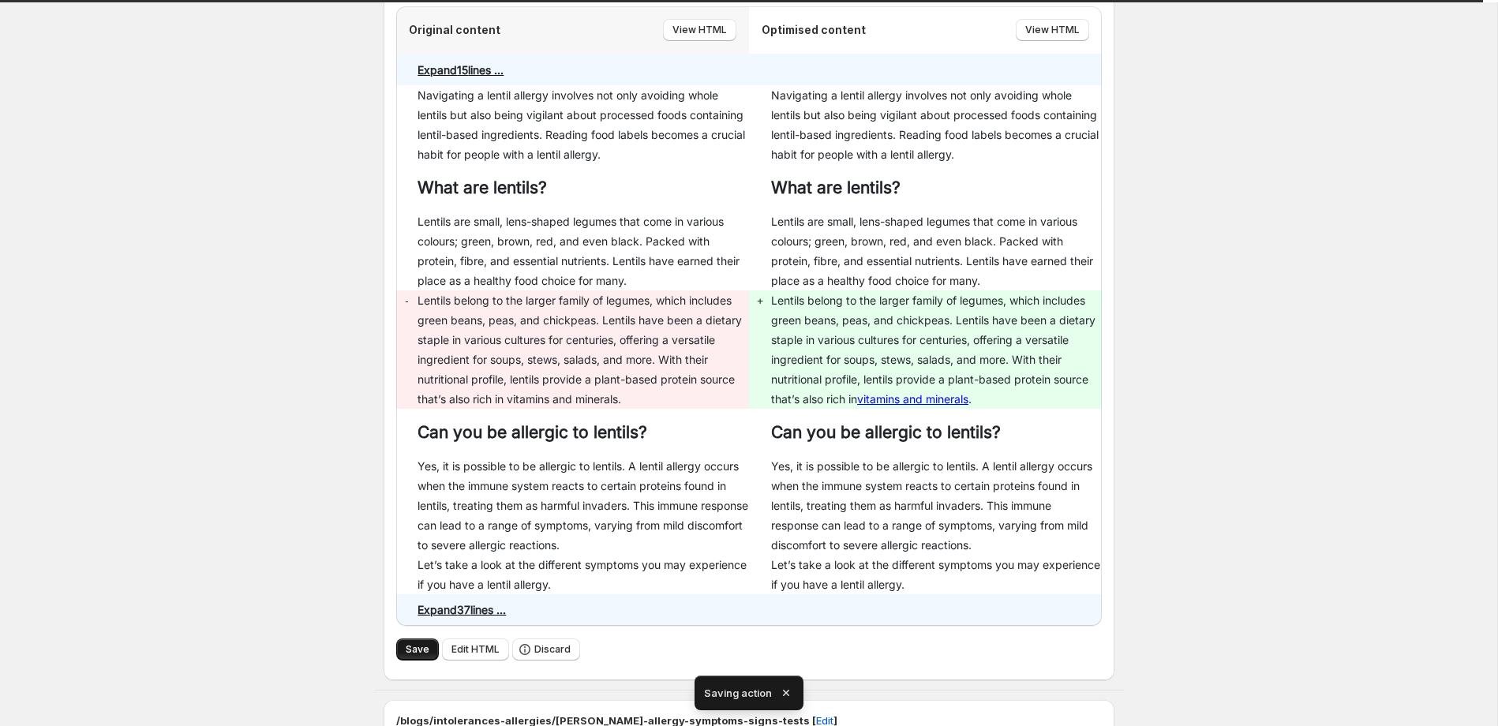
click at [411, 647] on span "Save" at bounding box center [418, 649] width 24 height 13
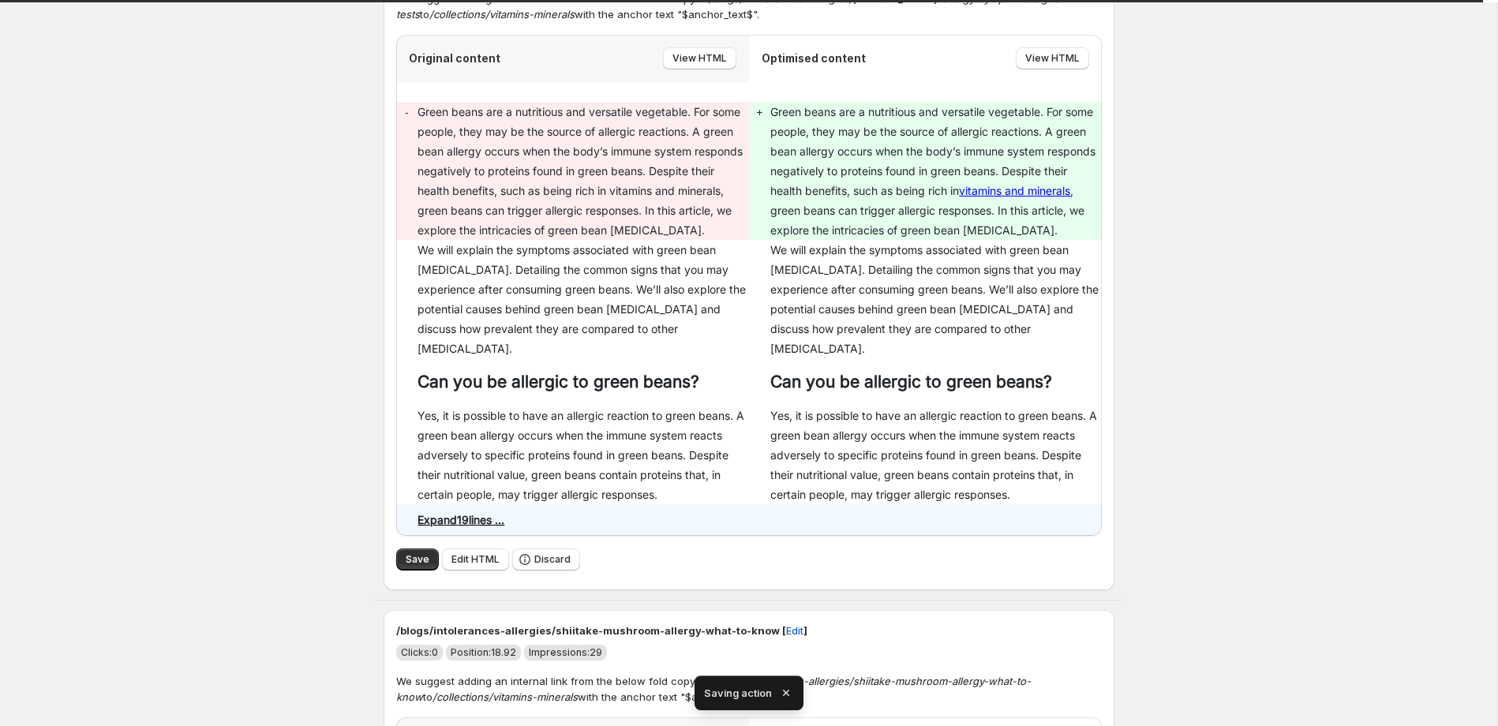
scroll to position [191, 0]
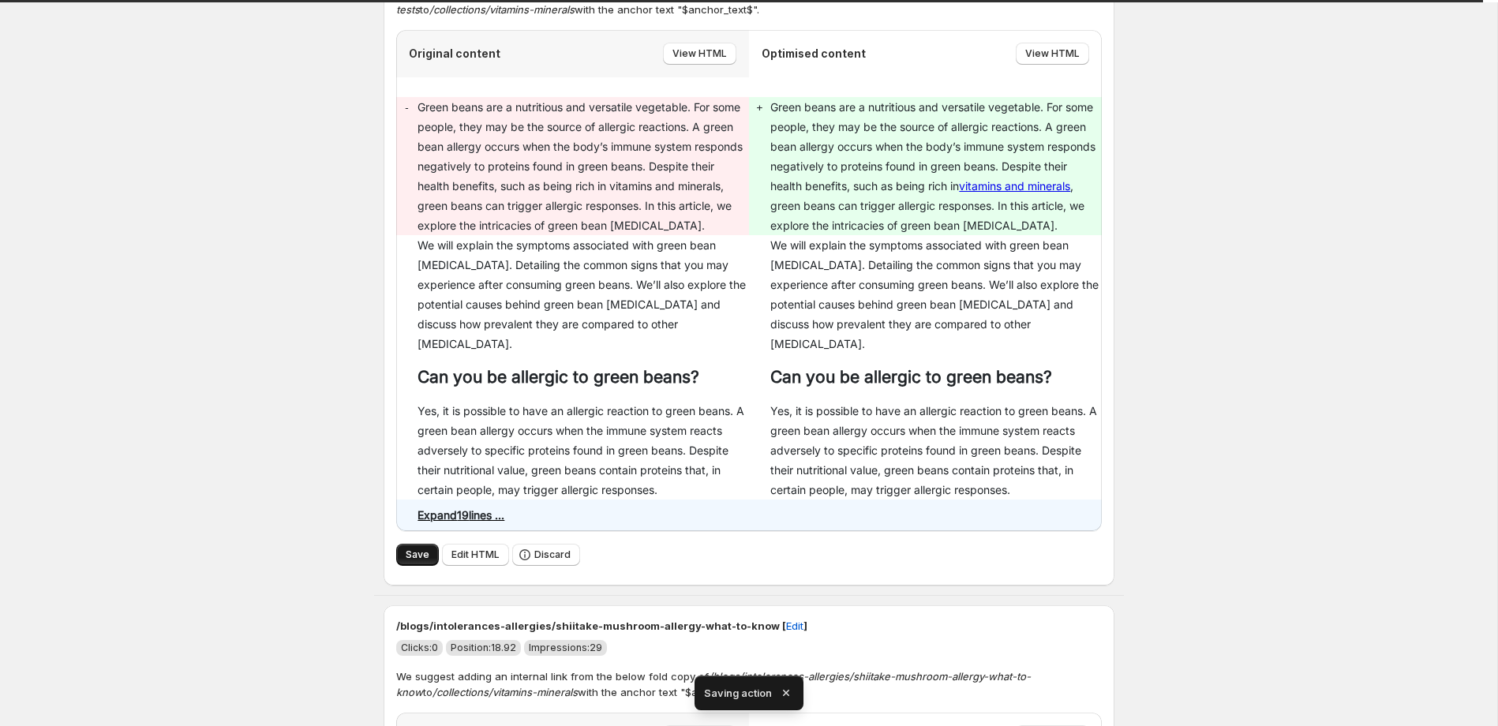
click at [411, 549] on span "Save" at bounding box center [418, 555] width 24 height 13
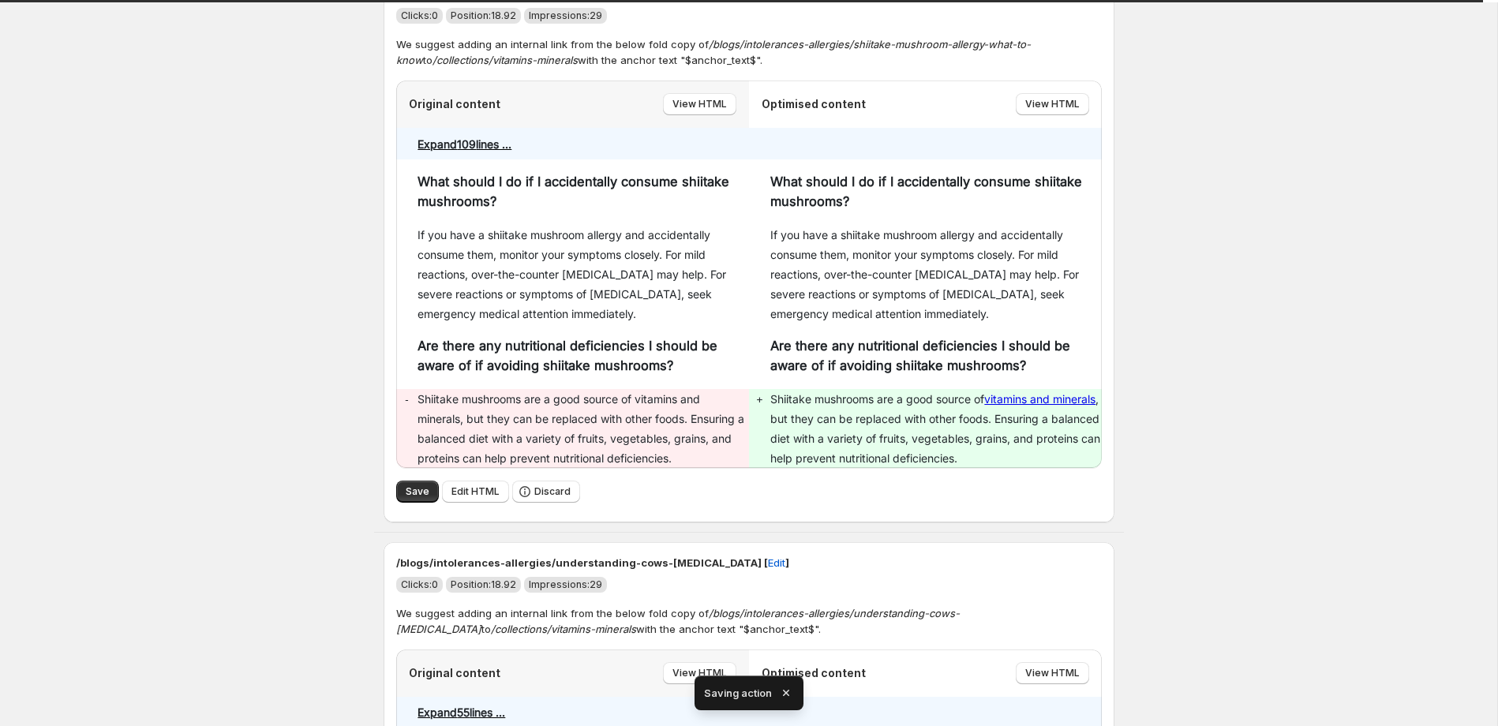
scroll to position [154, 0]
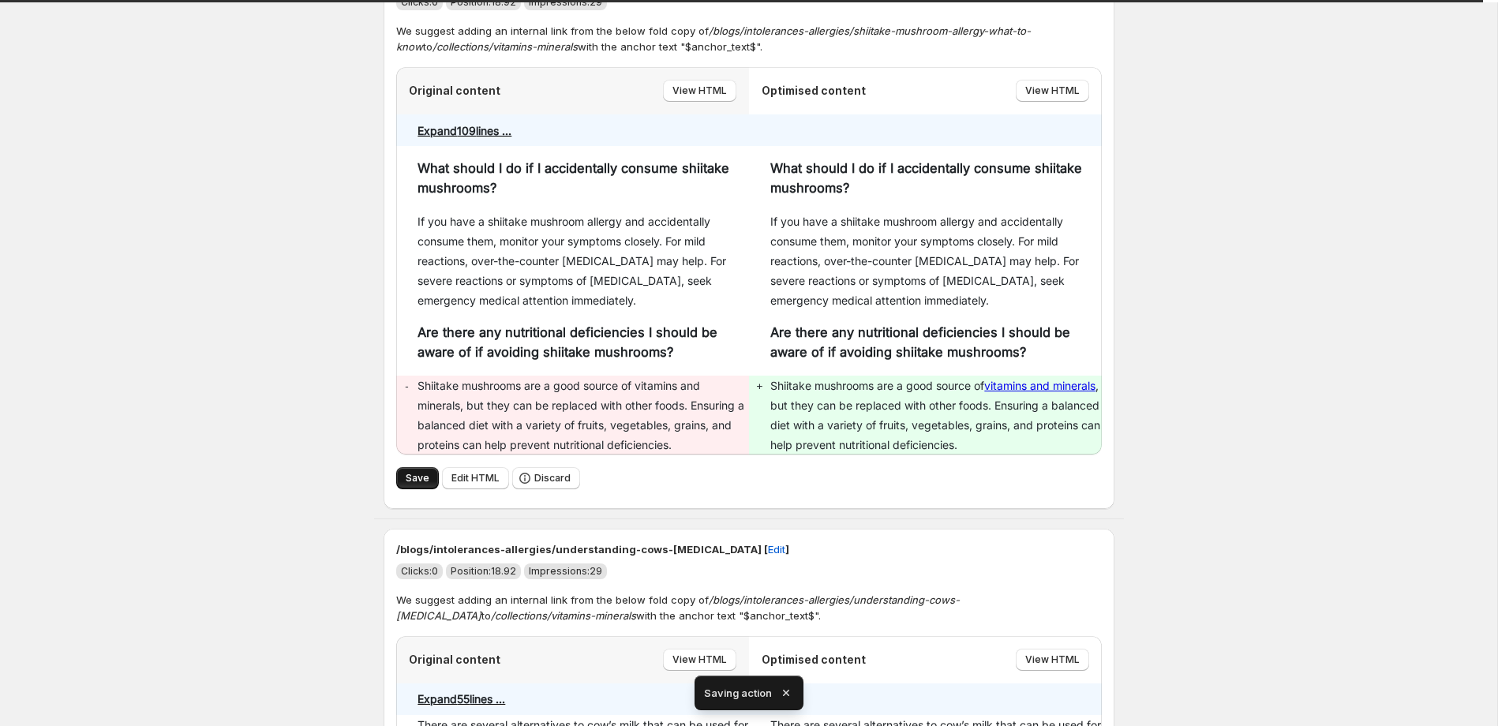
click at [414, 475] on span "Save" at bounding box center [418, 478] width 24 height 13
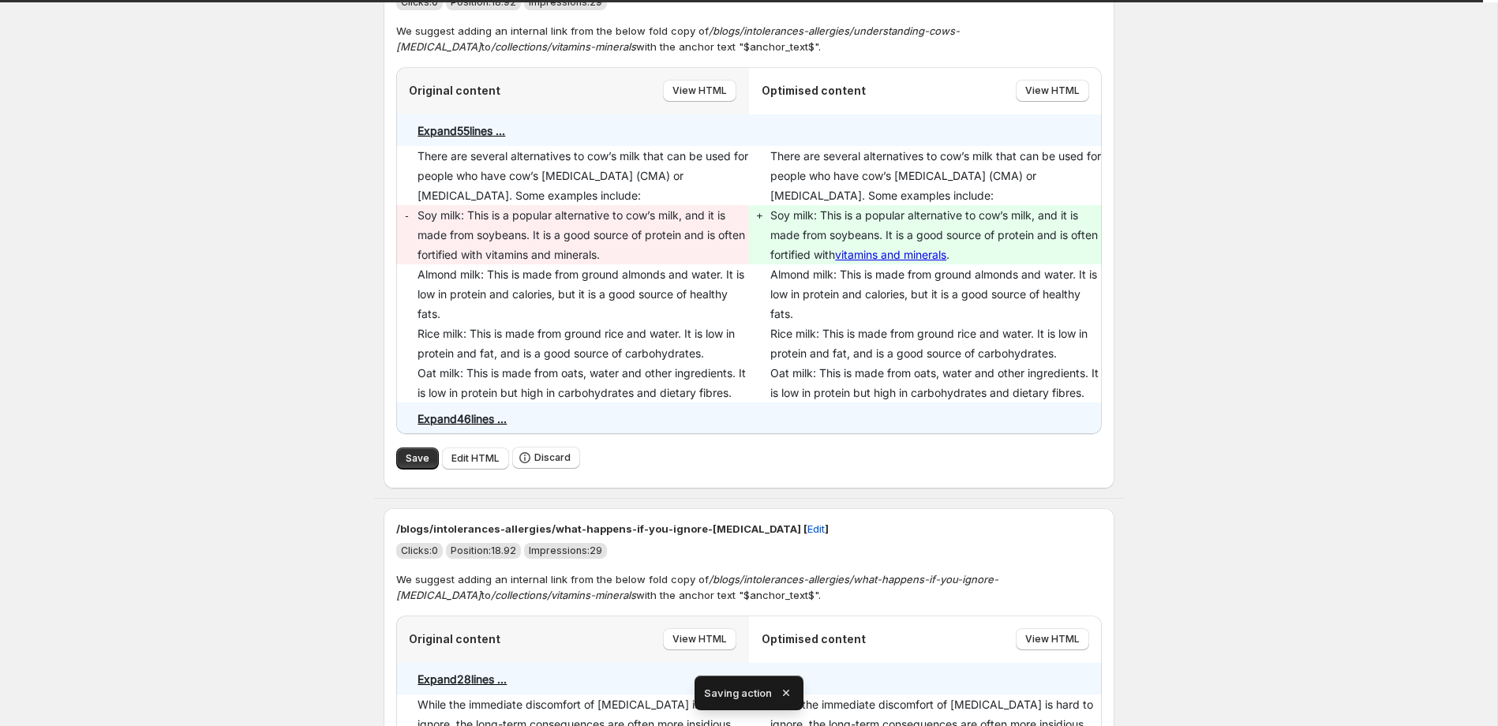
scroll to position [0, 0]
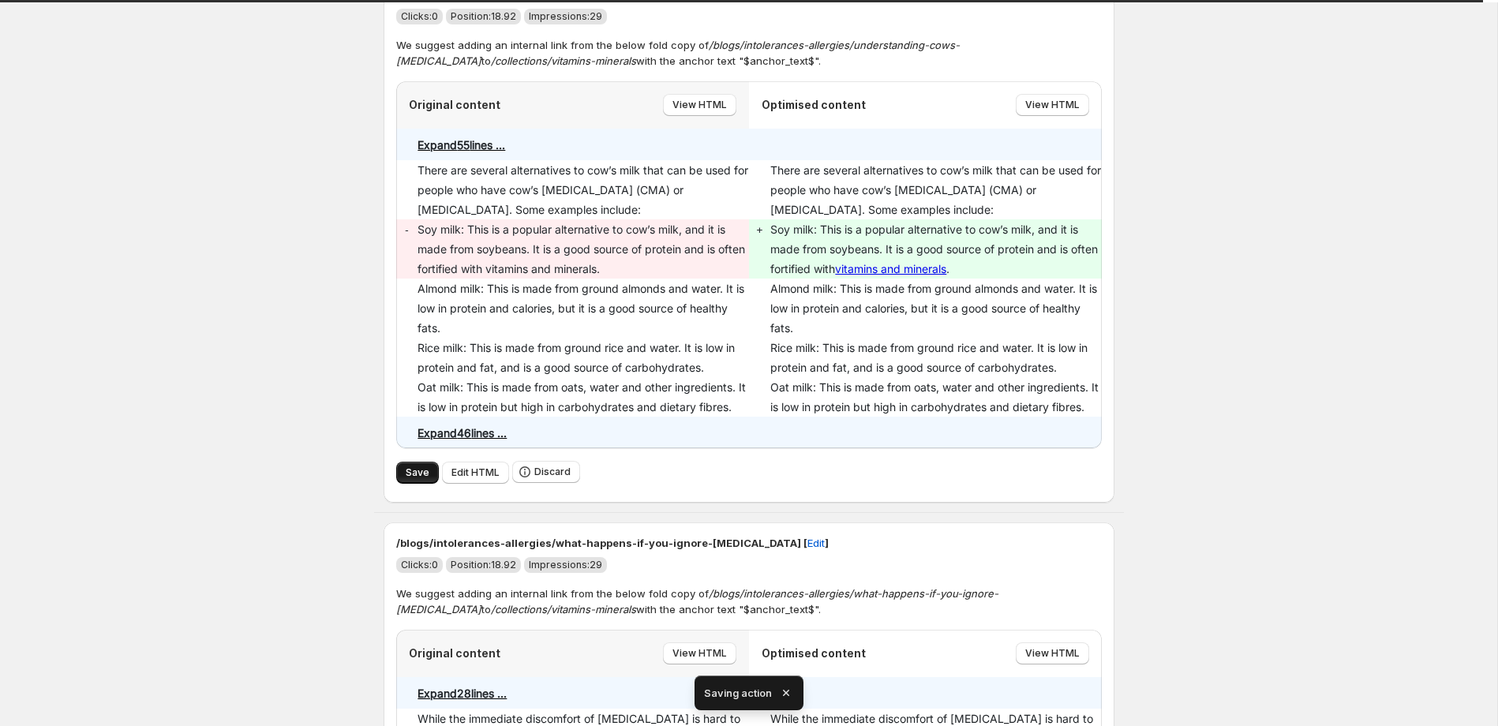
click at [418, 472] on span "Save" at bounding box center [418, 473] width 24 height 13
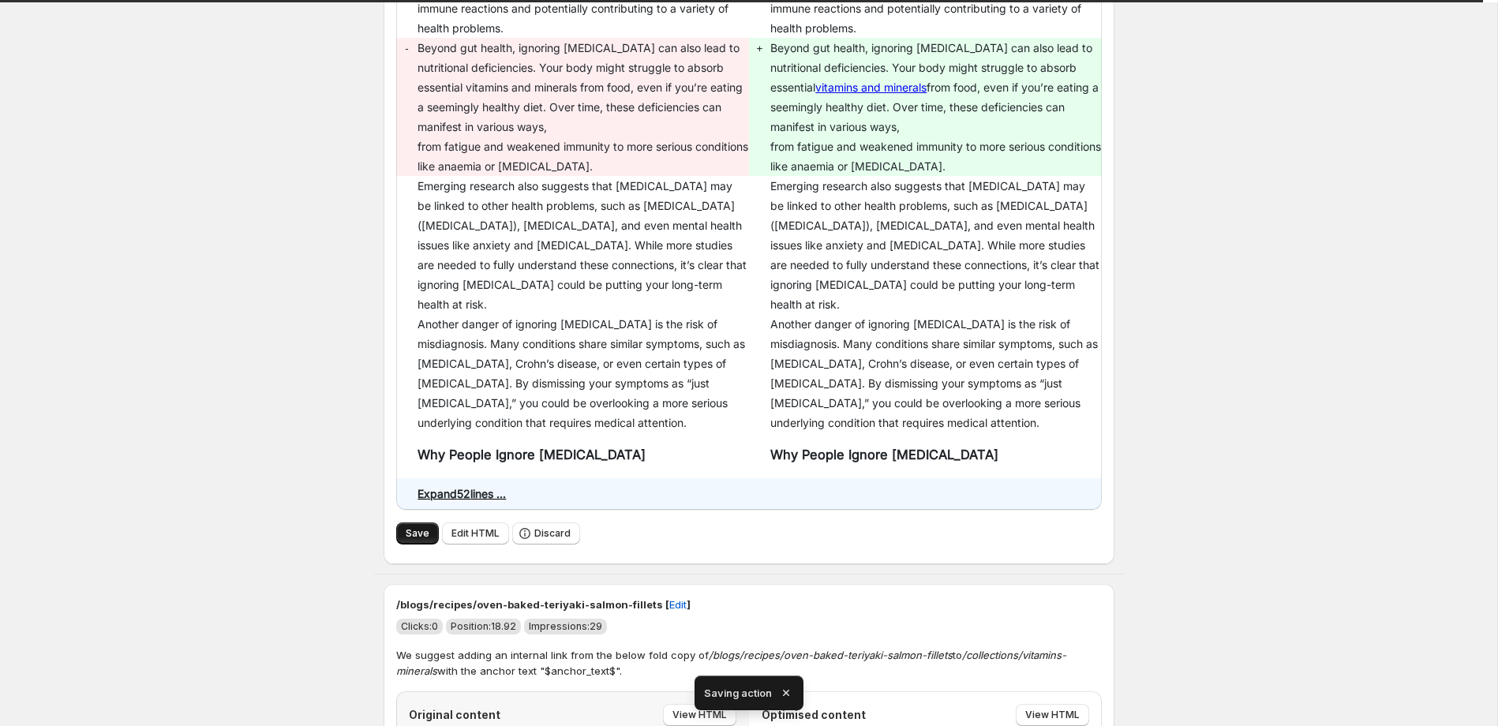
click at [422, 527] on span "Save" at bounding box center [418, 533] width 24 height 13
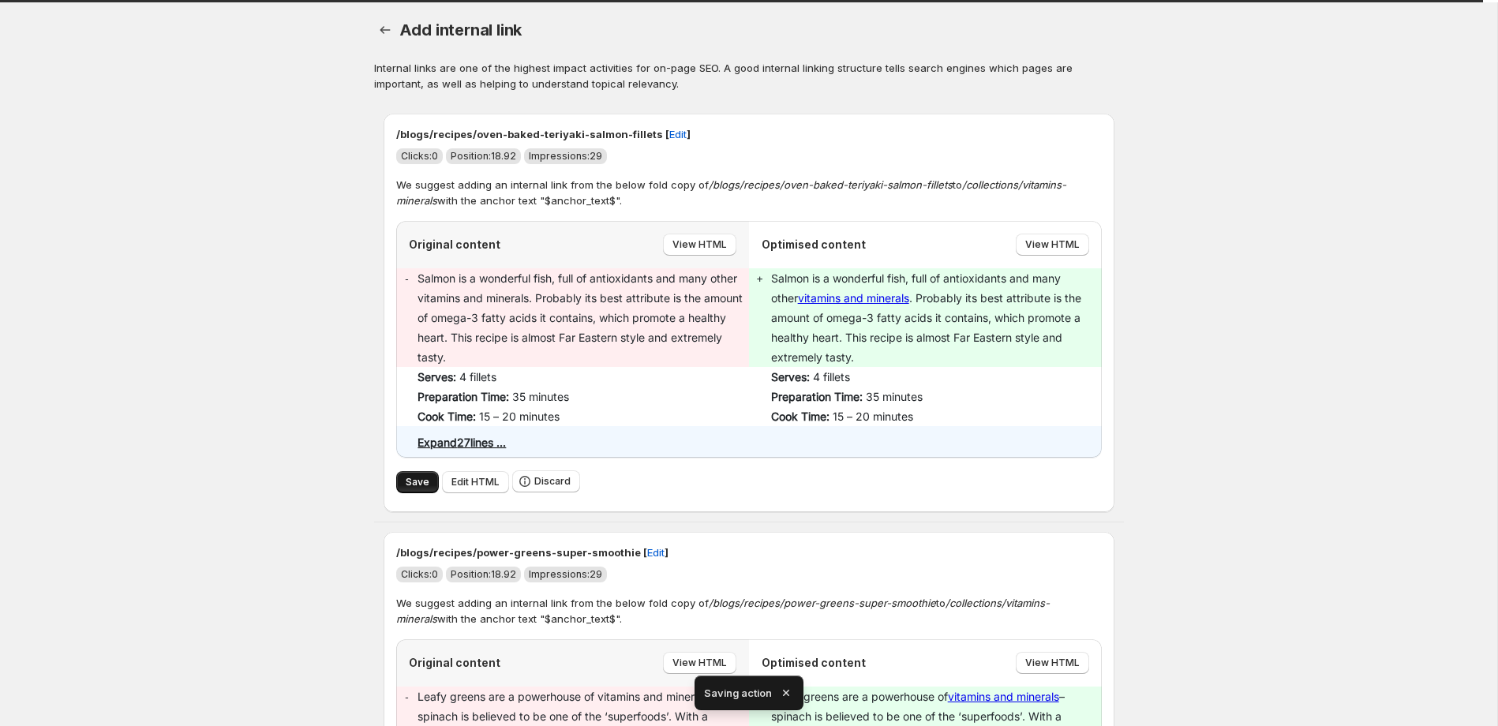
click at [415, 477] on span "Save" at bounding box center [418, 482] width 24 height 13
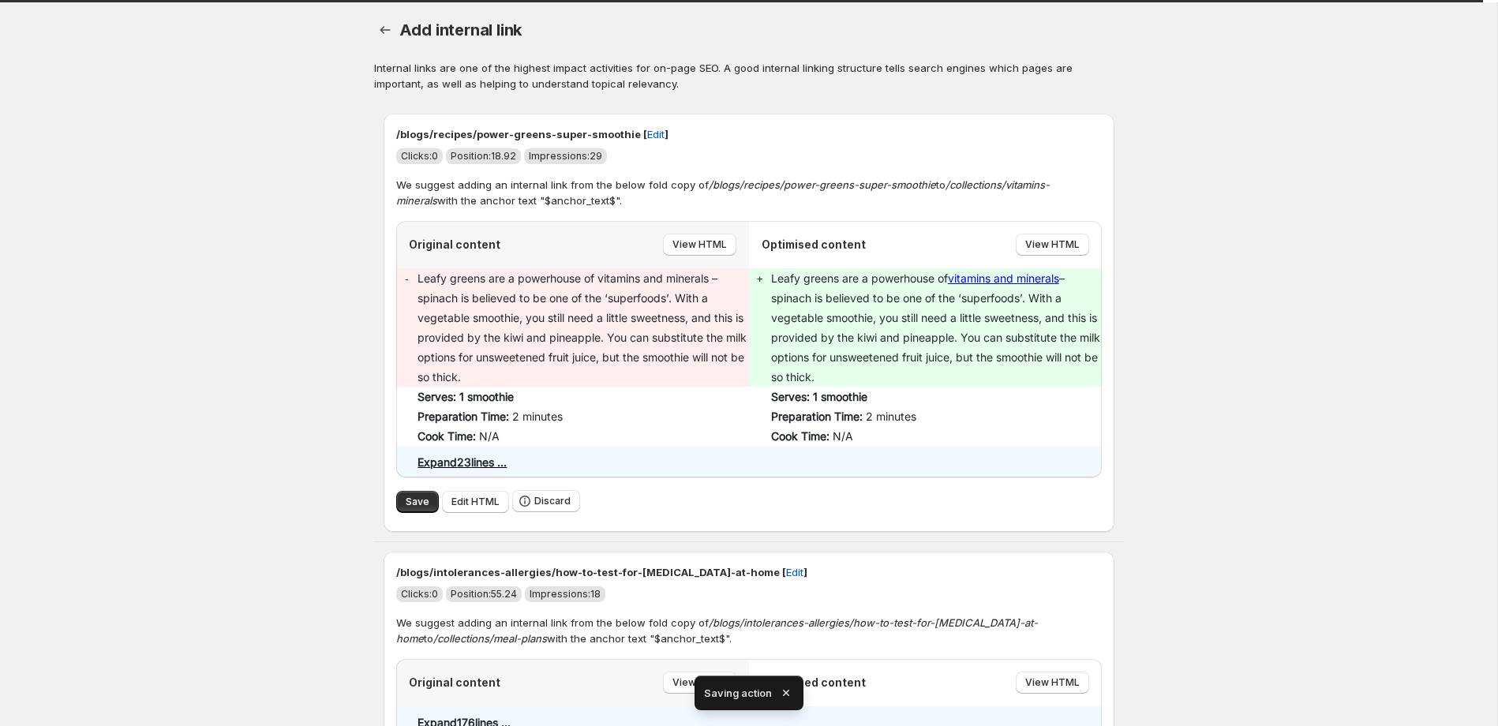
click at [416, 490] on div "Save Edit HTML Discard" at bounding box center [749, 501] width 706 height 23
click at [406, 502] on span "Save" at bounding box center [418, 502] width 24 height 13
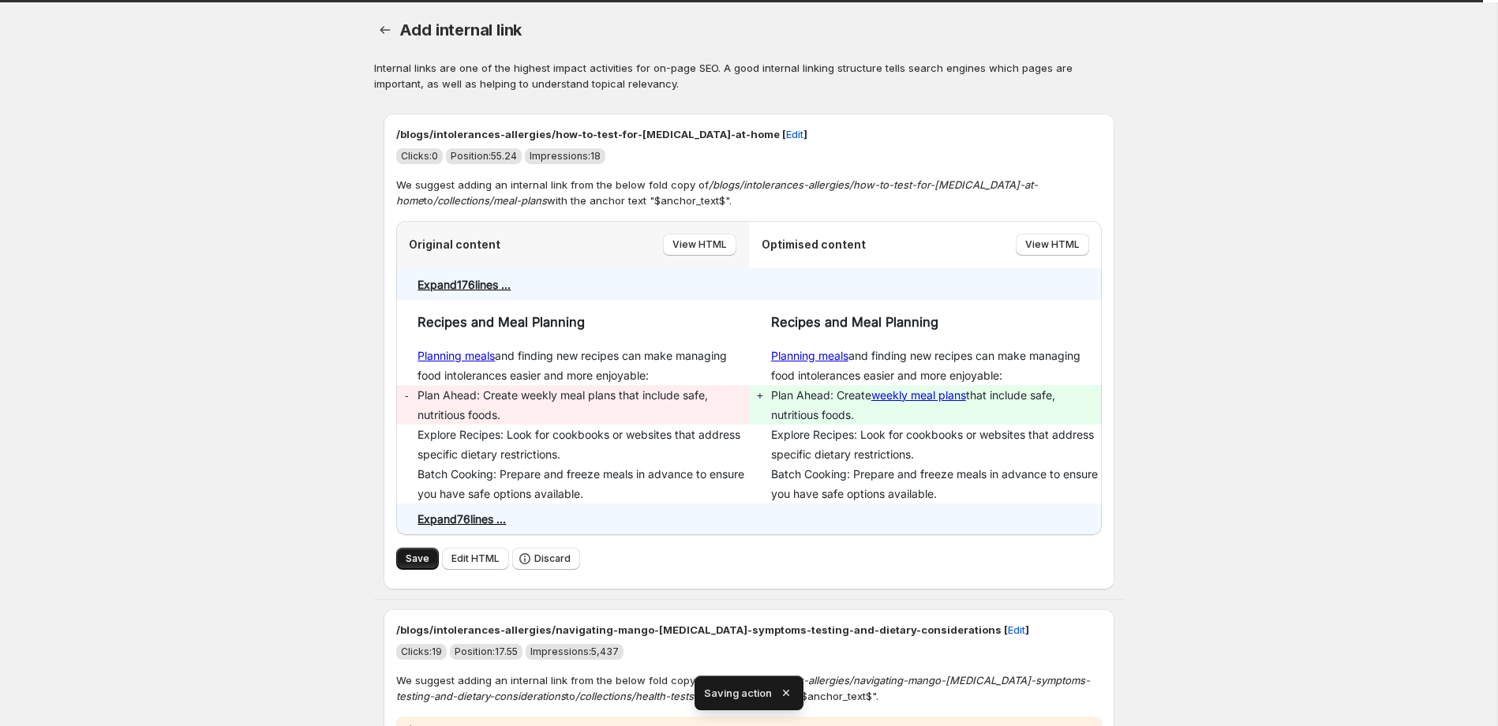
click at [407, 560] on span "Save" at bounding box center [418, 559] width 24 height 13
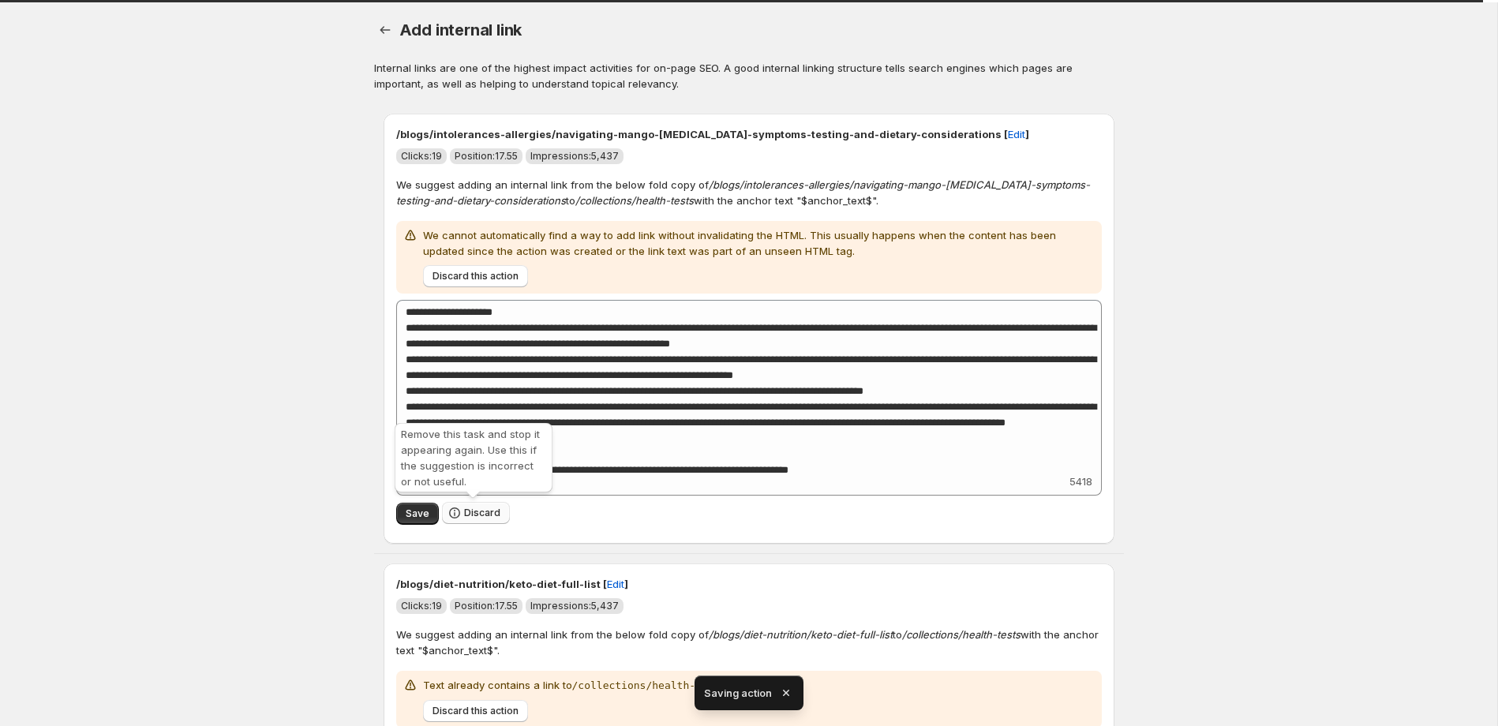
click at [478, 515] on span "Discard" at bounding box center [482, 513] width 36 height 13
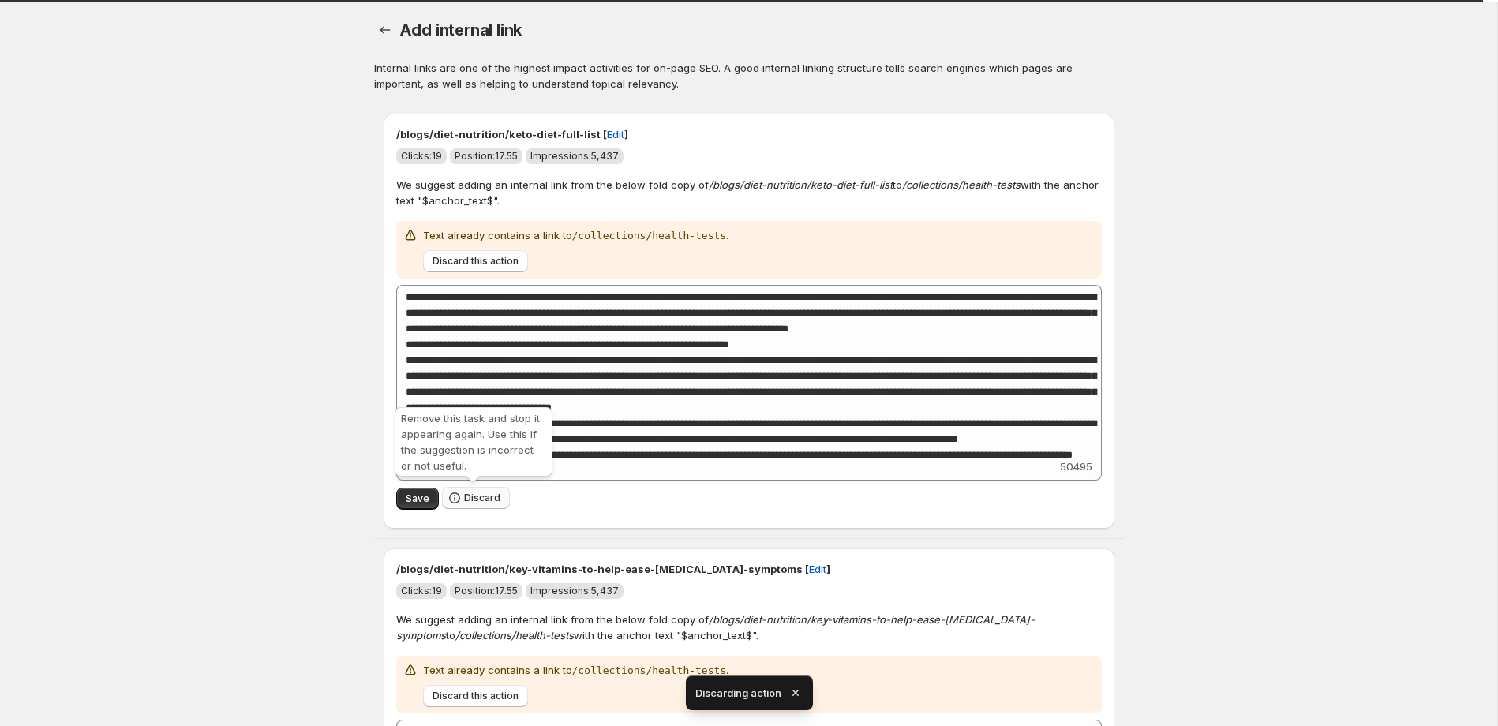
click at [479, 499] on span "Discard" at bounding box center [482, 498] width 36 height 13
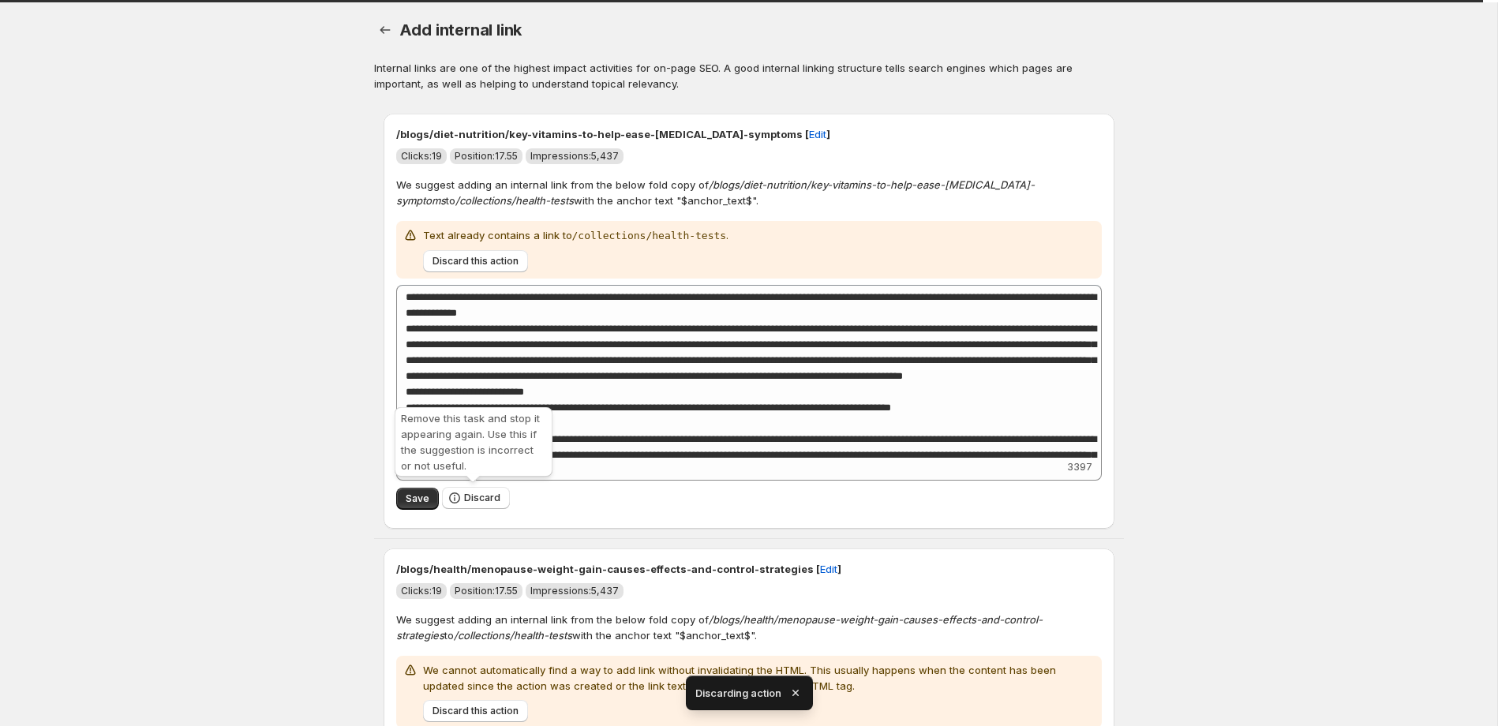
click at [479, 499] on span "Discard" at bounding box center [482, 498] width 36 height 13
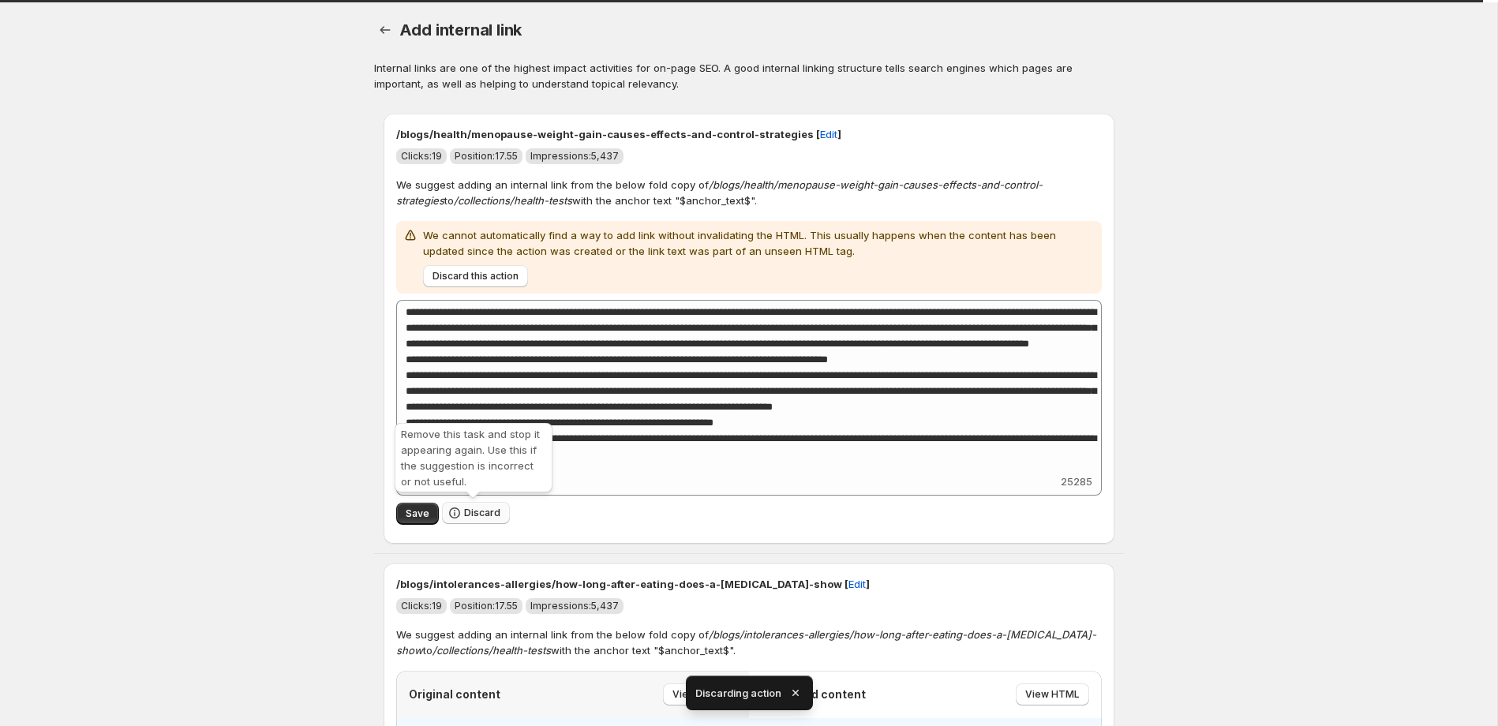
click at [480, 512] on span "Discard" at bounding box center [482, 513] width 36 height 13
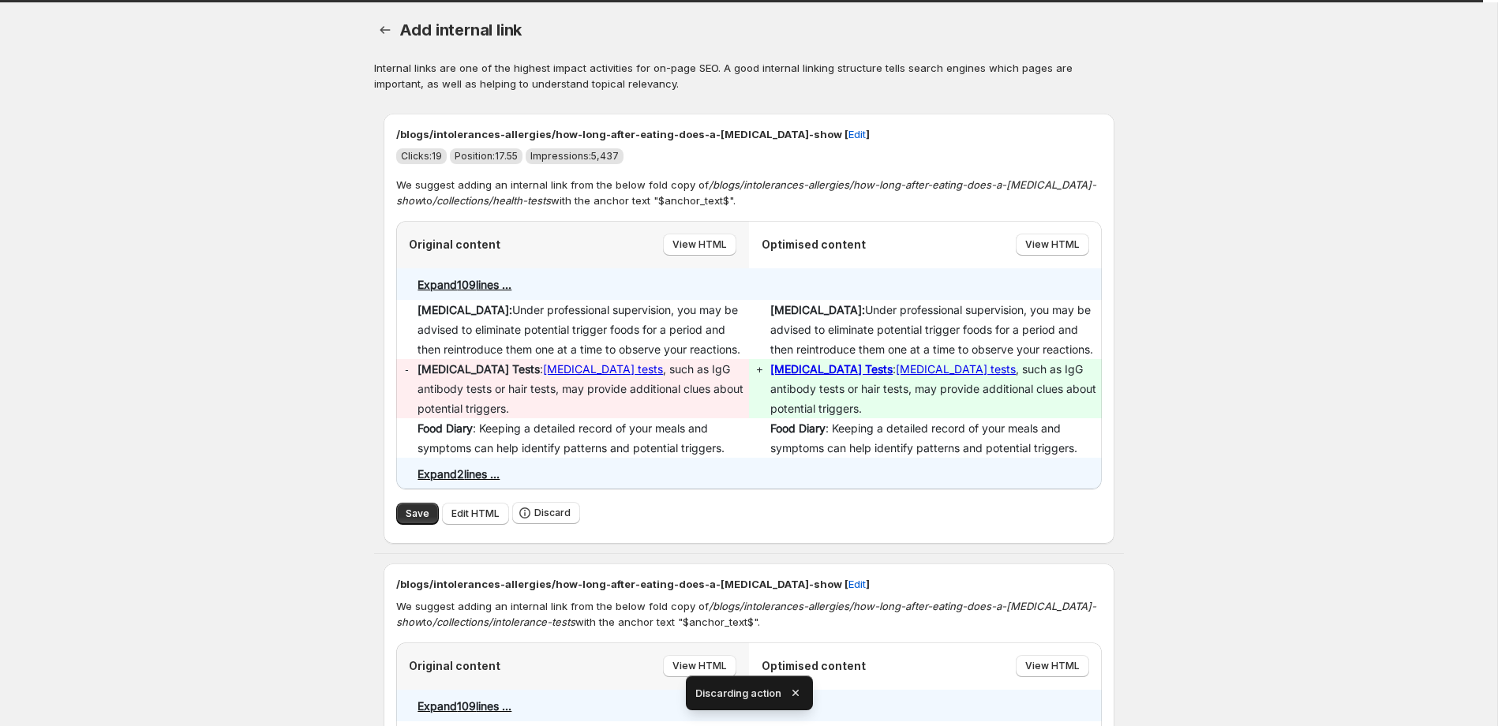
type textarea "**********"
click at [538, 516] on span "Discard" at bounding box center [552, 513] width 36 height 13
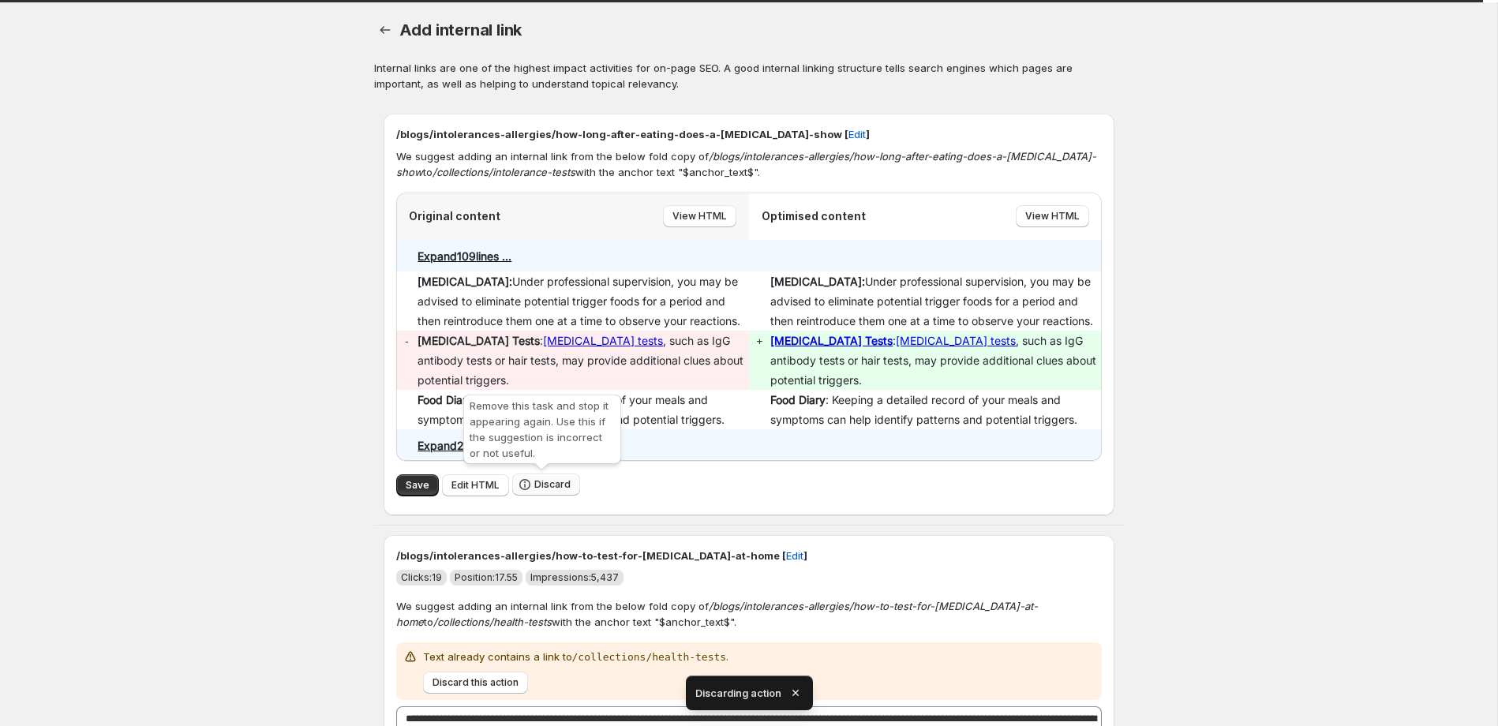
click at [552, 491] on button "Discard" at bounding box center [546, 485] width 68 height 22
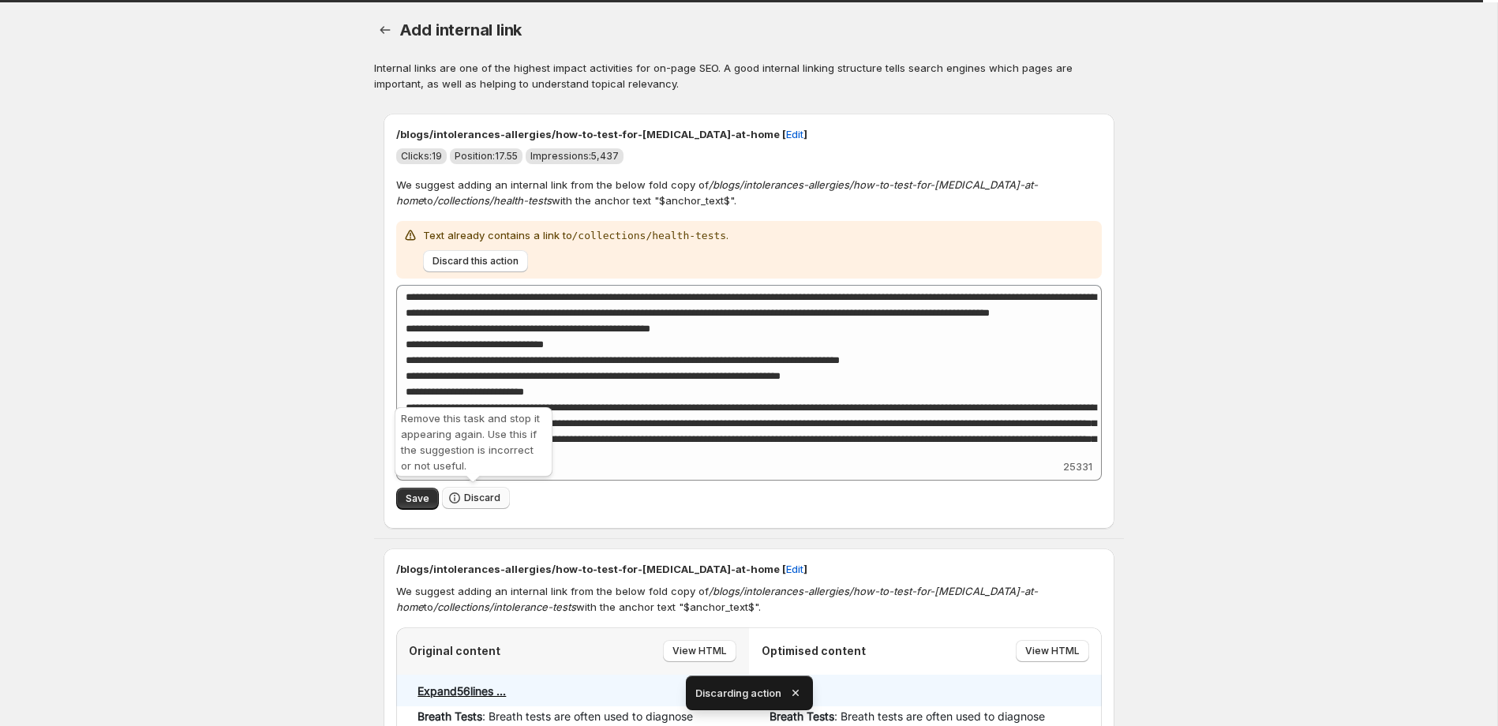
click at [482, 502] on span "Discard" at bounding box center [482, 498] width 36 height 13
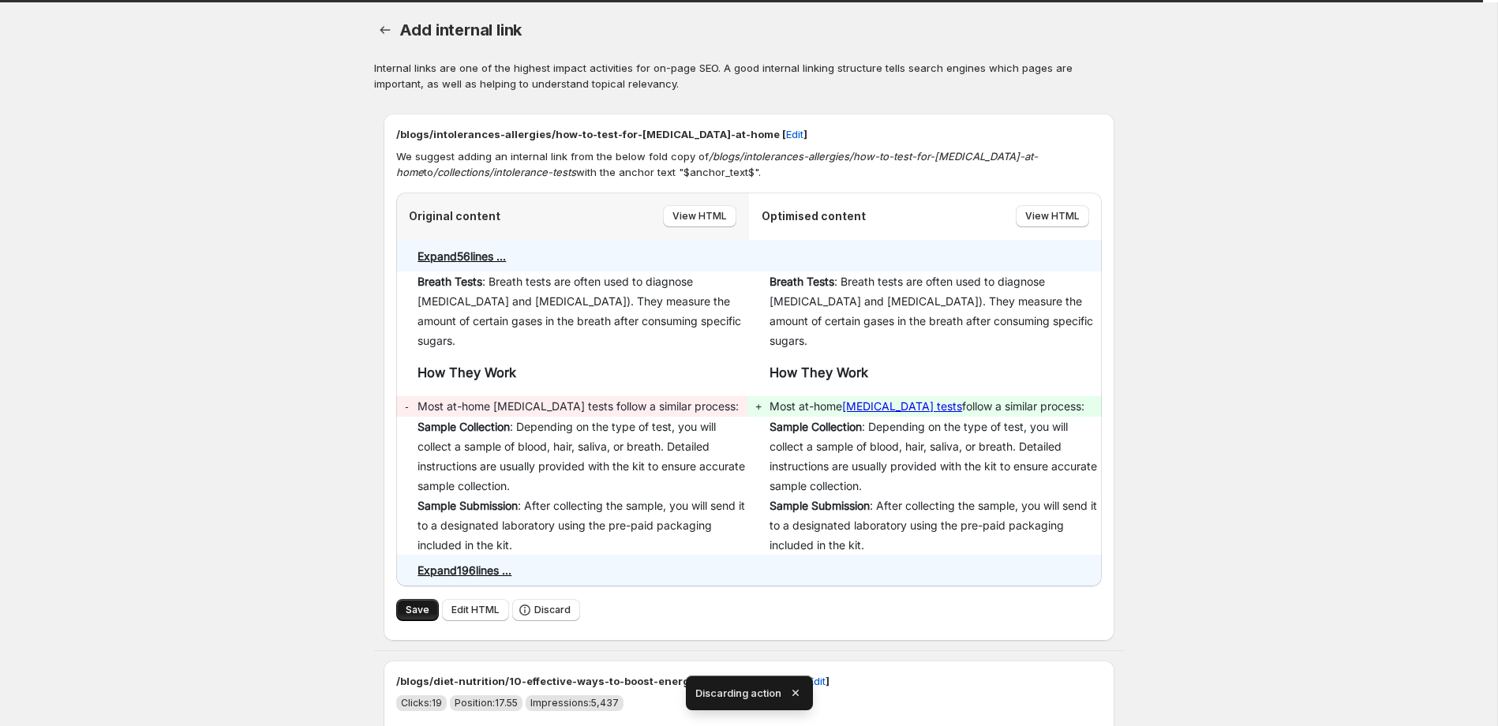
click at [422, 615] on span "Save" at bounding box center [418, 610] width 24 height 13
click at [422, 609] on span "Save" at bounding box center [418, 610] width 24 height 13
click at [417, 613] on span "Save" at bounding box center [418, 610] width 24 height 13
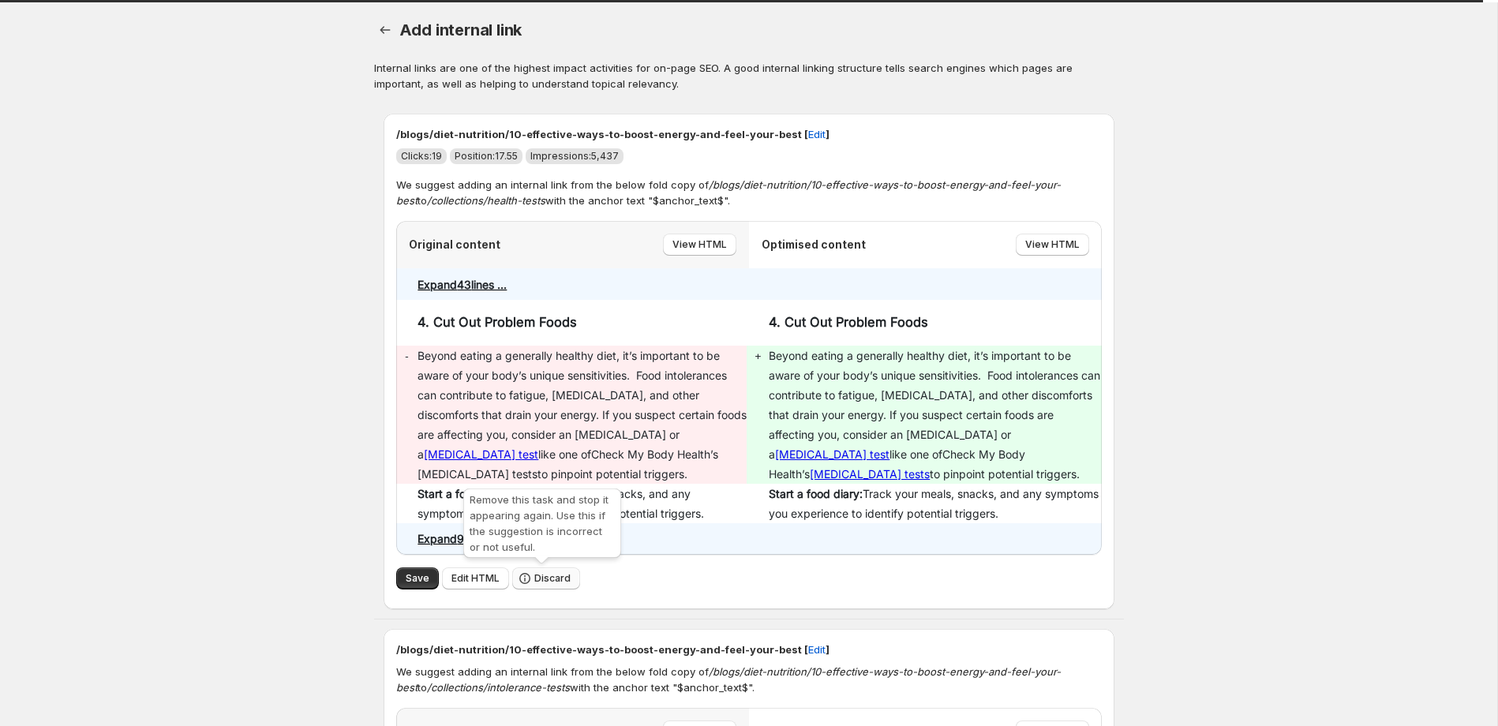
click at [545, 583] on span "Discard" at bounding box center [552, 578] width 36 height 13
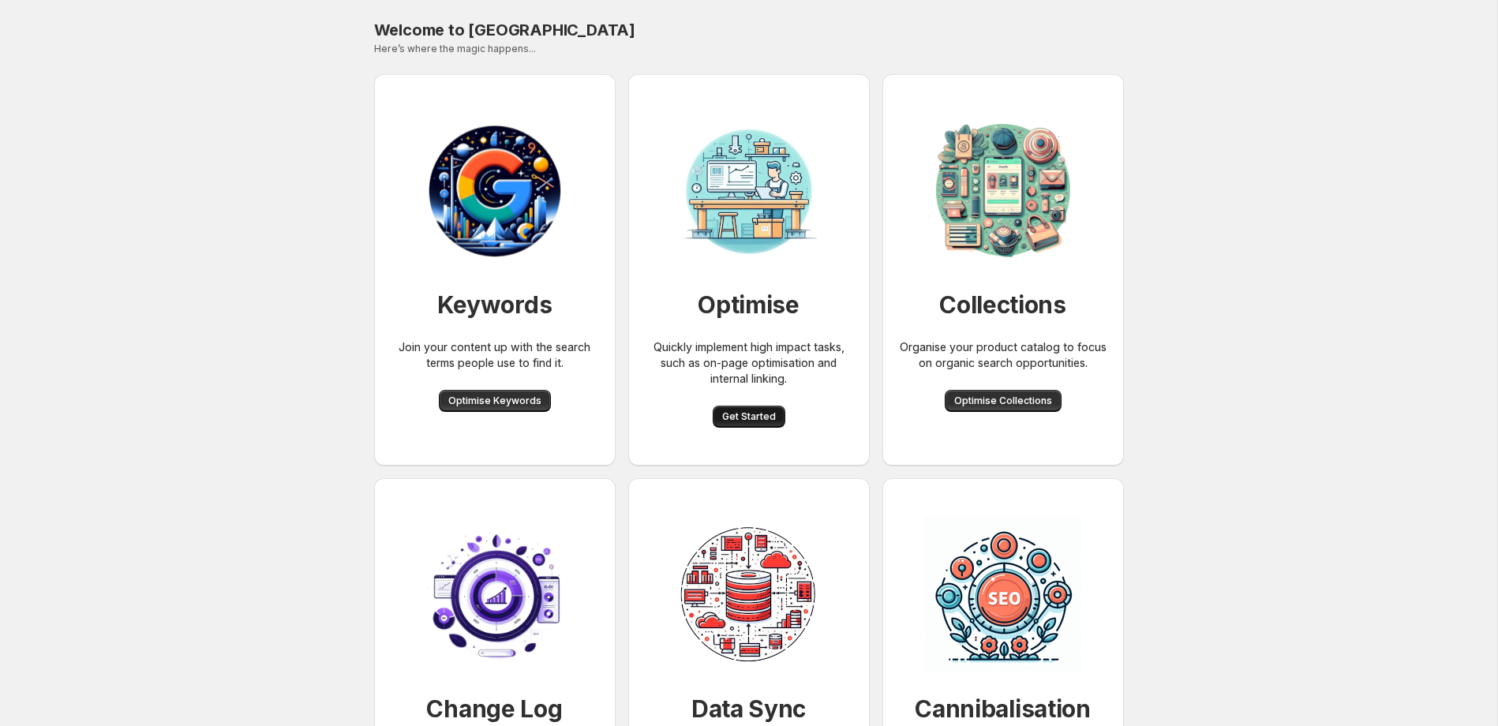
click at [750, 418] on span "Get Started" at bounding box center [749, 417] width 54 height 13
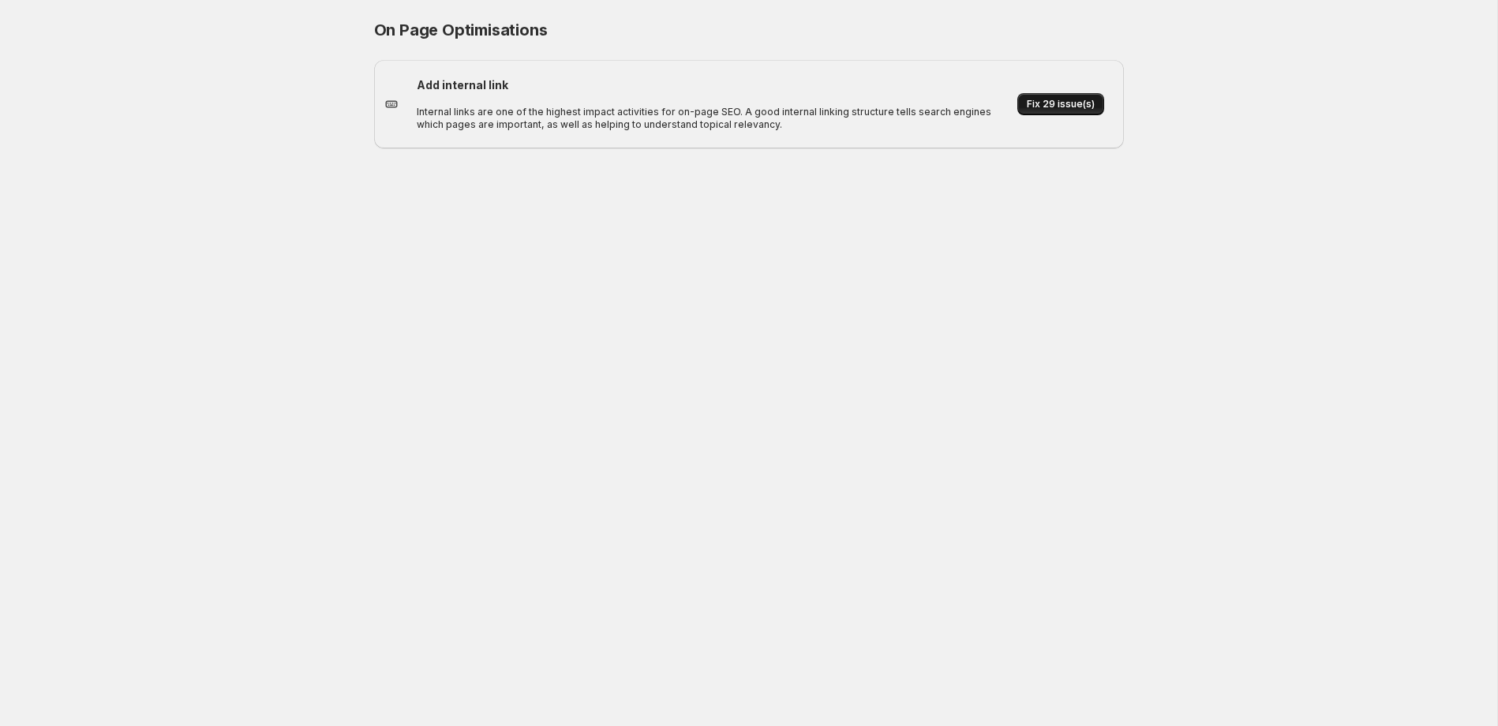
click at [1063, 107] on span "Fix 29 issue(s)" at bounding box center [1061, 104] width 68 height 13
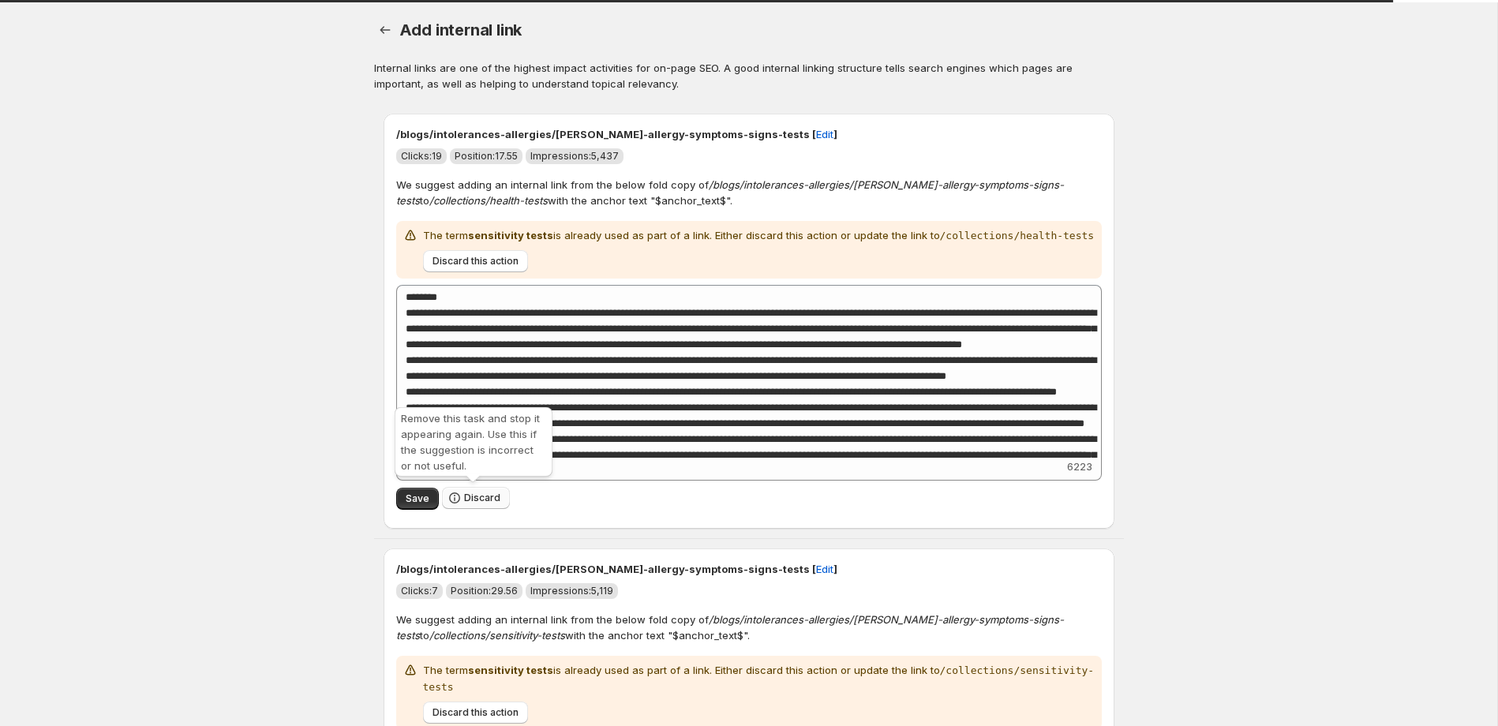
click at [492, 497] on span "Discard" at bounding box center [482, 498] width 36 height 13
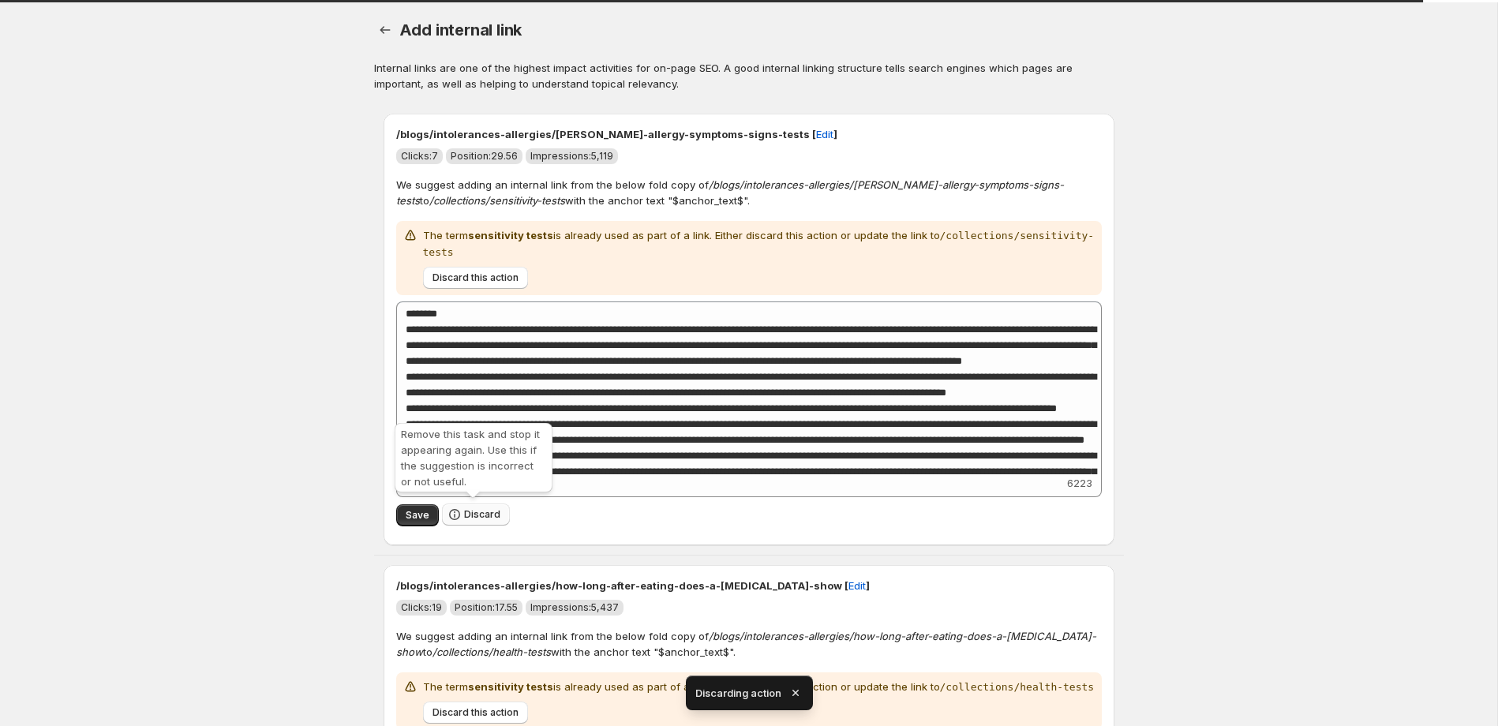
click at [480, 512] on span "Discard" at bounding box center [482, 514] width 36 height 13
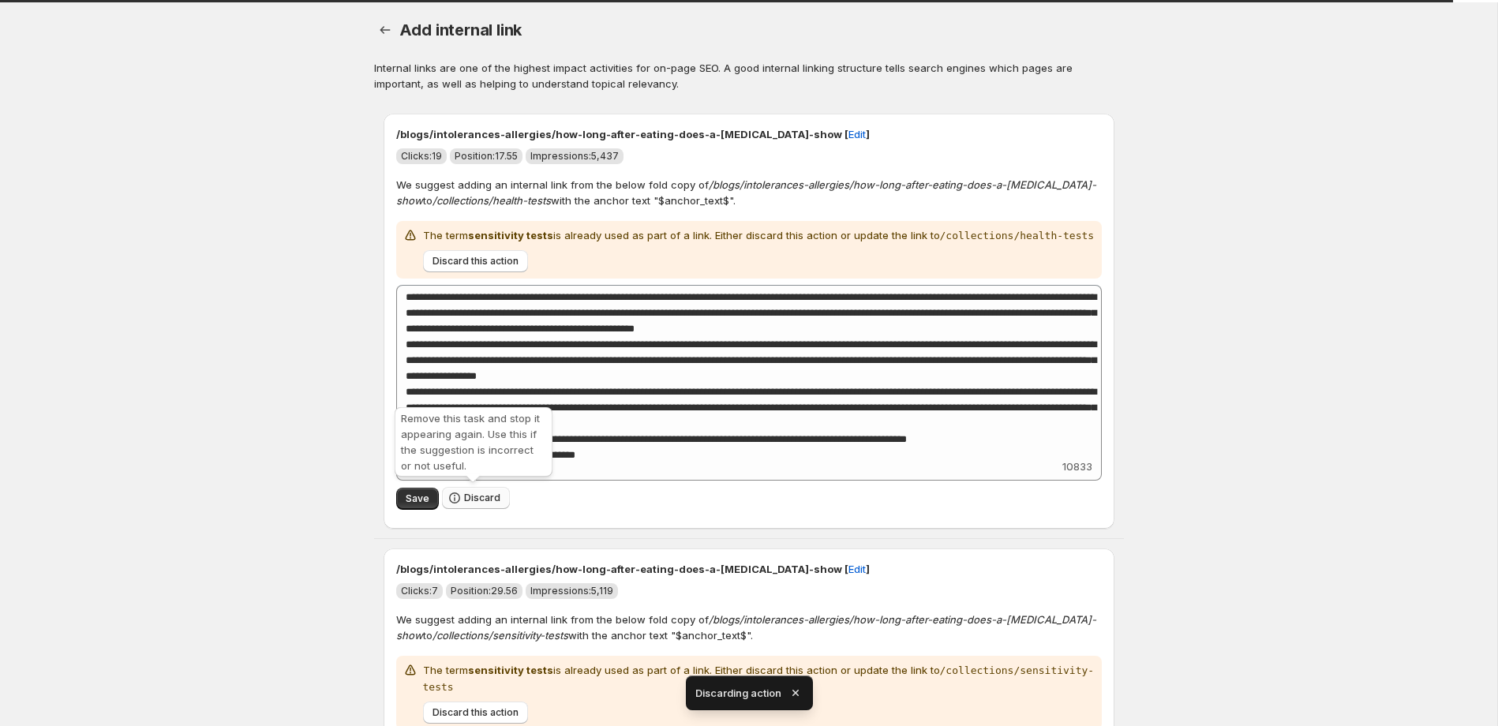
click at [481, 500] on span "Discard" at bounding box center [482, 498] width 36 height 13
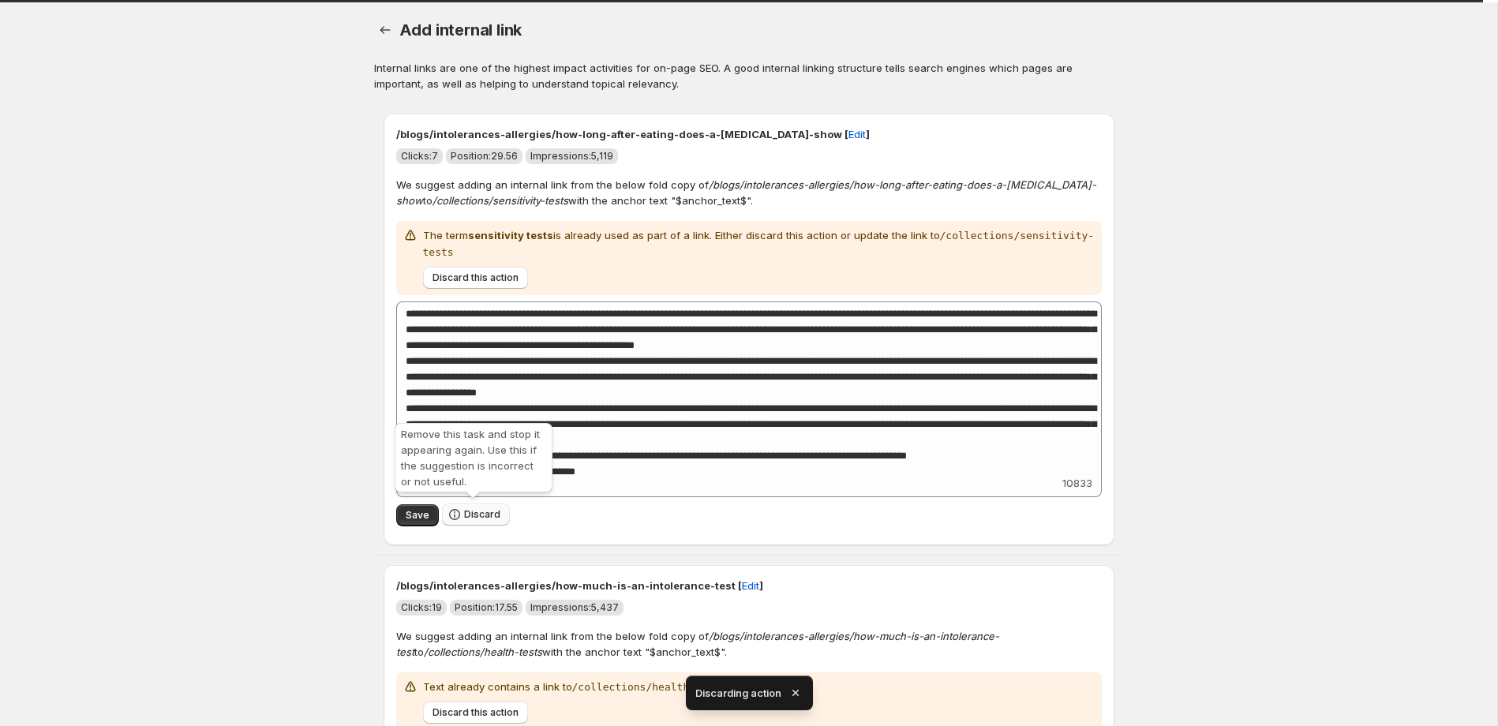
click at [478, 519] on button "Discard" at bounding box center [476, 515] width 68 height 22
